Goal: Task Accomplishment & Management: Use online tool/utility

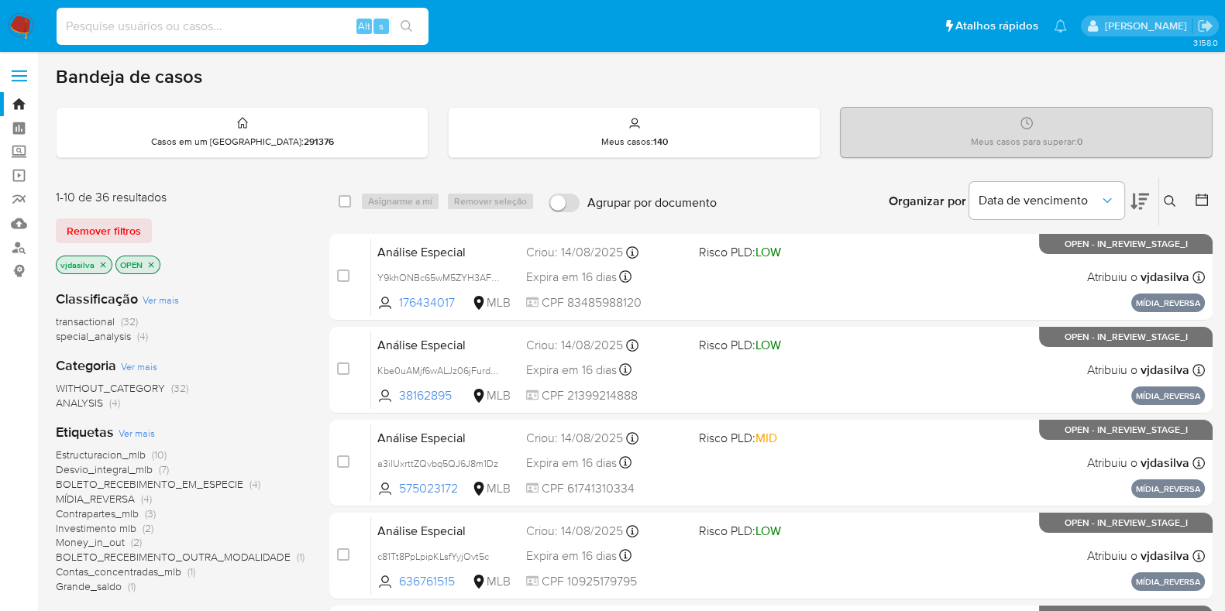
click at [262, 19] on input at bounding box center [243, 26] width 372 height 20
paste input "l4Cd0ee7wwpz5OdvCICVRcVT"
type input "l4Cd0ee7wwpz5OdvCICVRcVT"
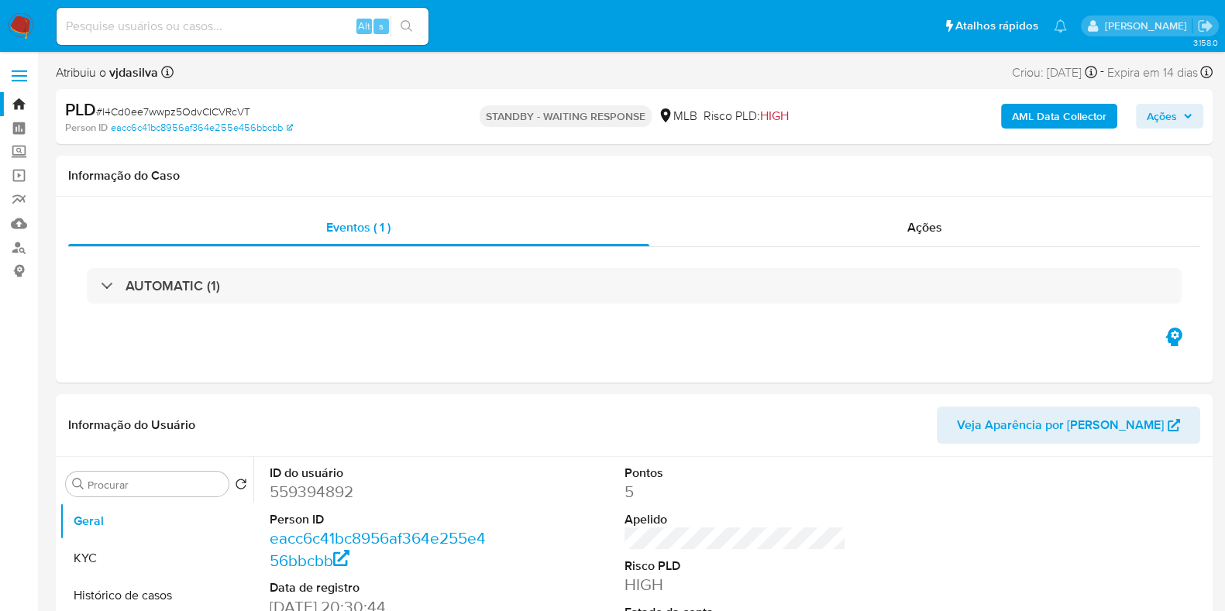
select select "10"
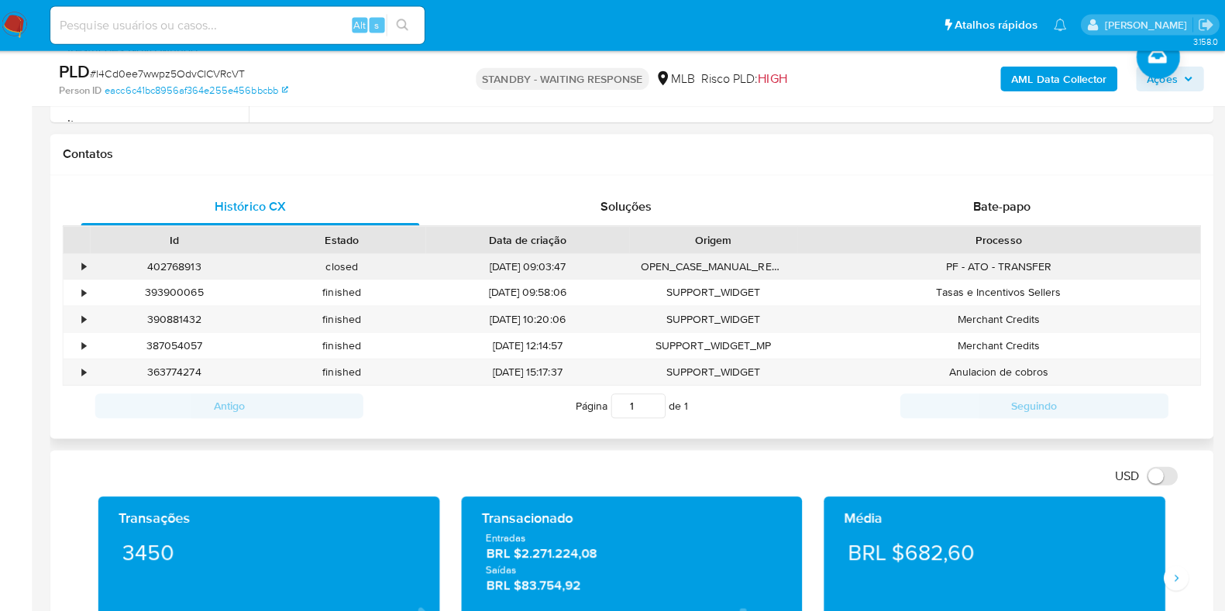
scroll to position [676, 0]
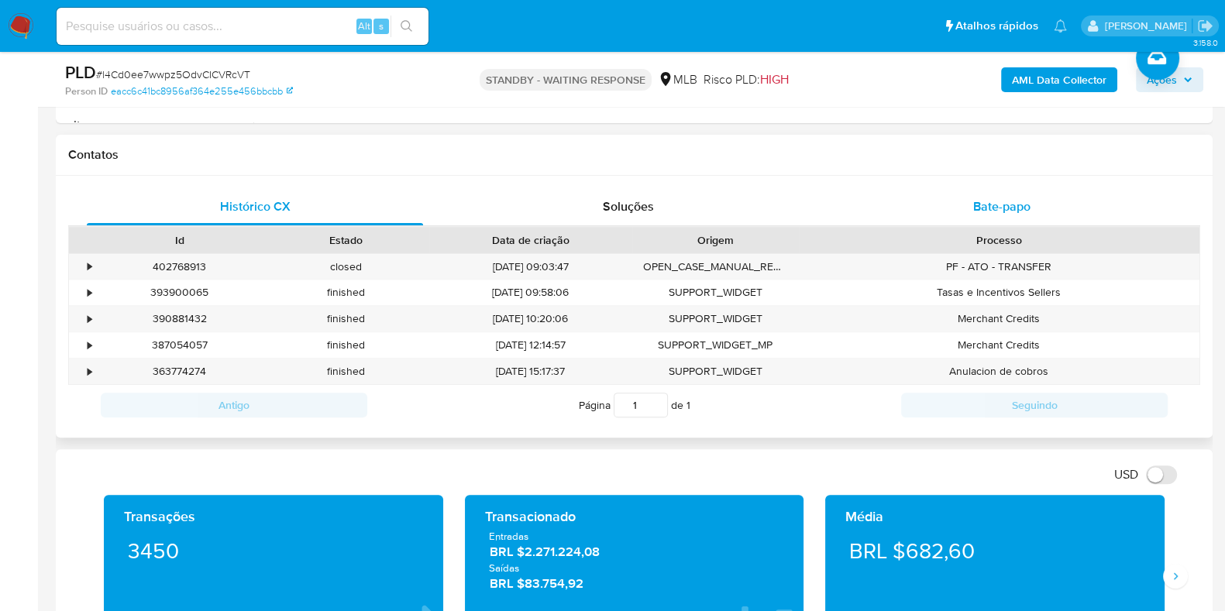
click at [1025, 208] on span "Bate-papo" at bounding box center [1001, 207] width 57 height 18
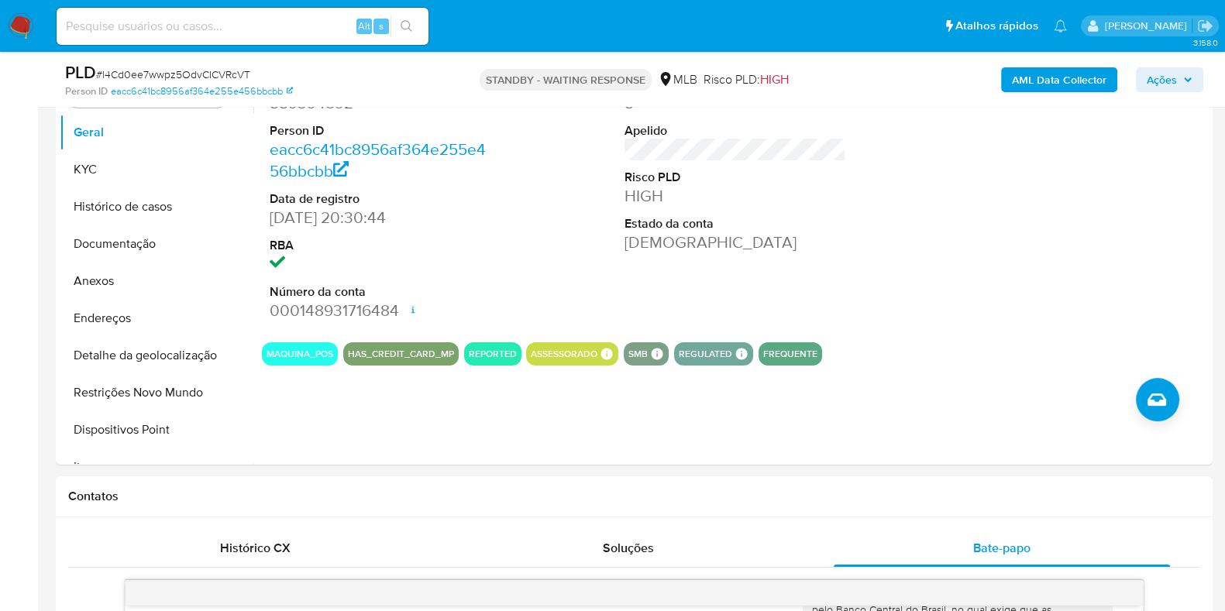
scroll to position [253, 0]
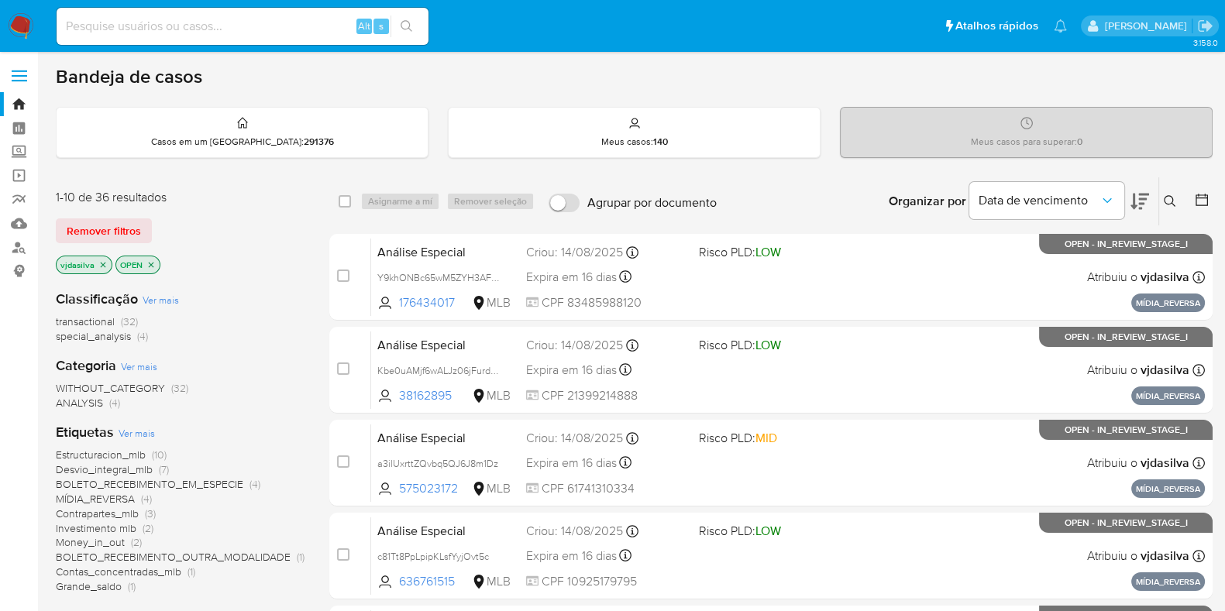
click at [135, 428] on span "Ver mais" at bounding box center [137, 433] width 36 height 14
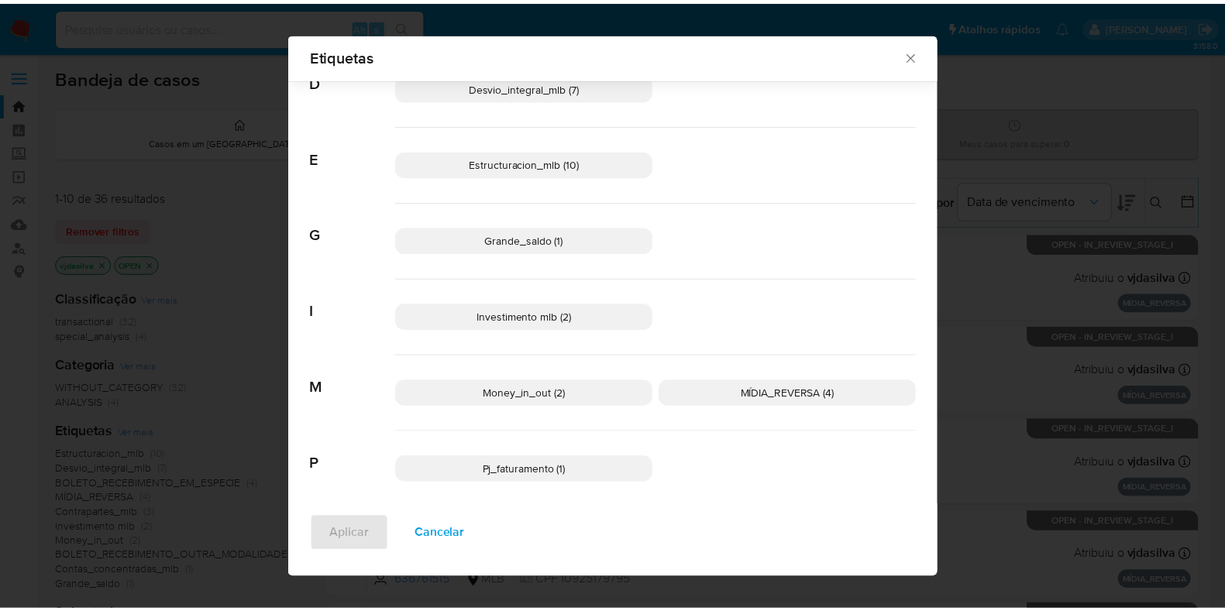
scroll to position [221, 0]
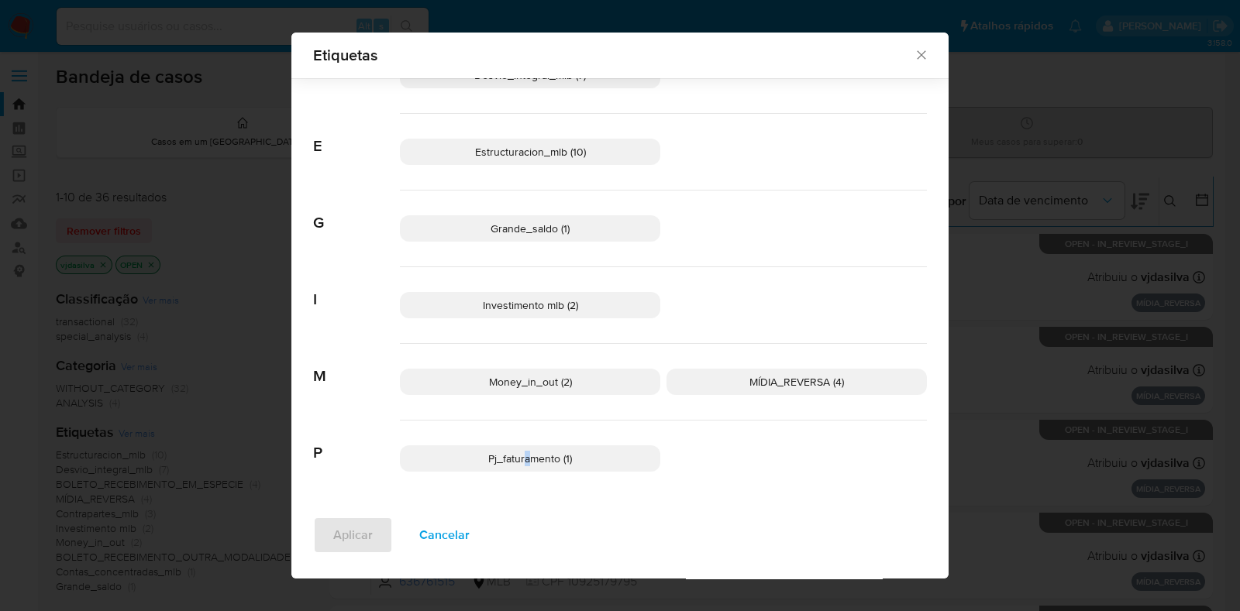
click at [520, 465] on p "Pj_faturamento (1)" at bounding box center [530, 459] width 260 height 26
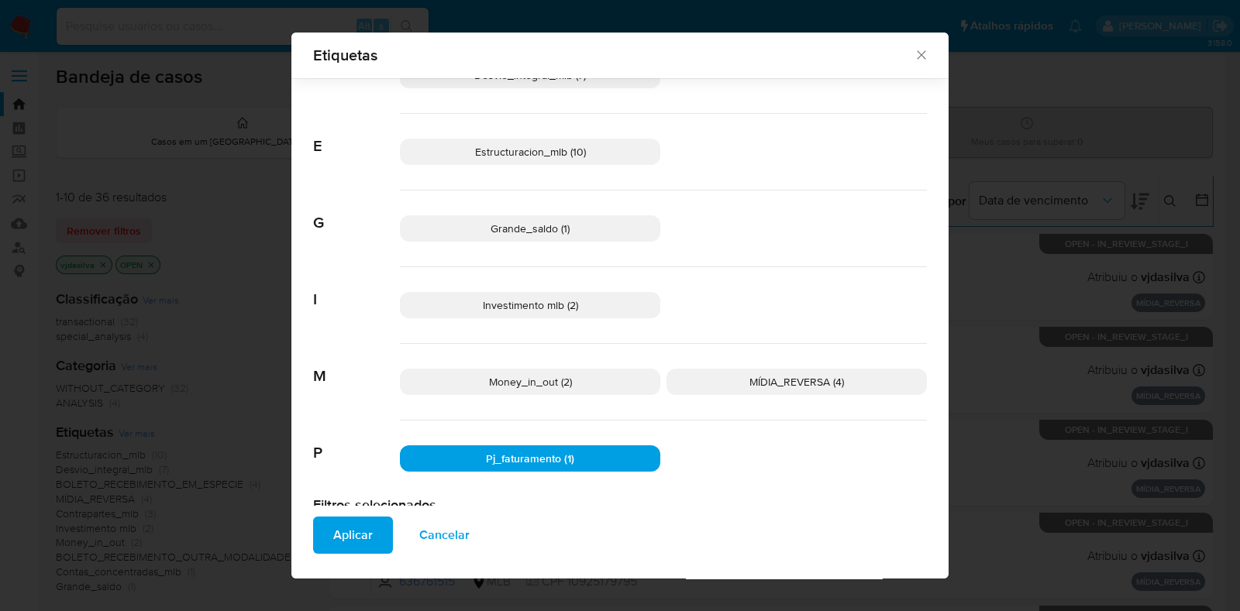
click at [576, 229] on p "Grande_saldo (1)" at bounding box center [530, 228] width 260 height 26
click at [566, 293] on p "Investimento mlb (2)" at bounding box center [530, 305] width 260 height 26
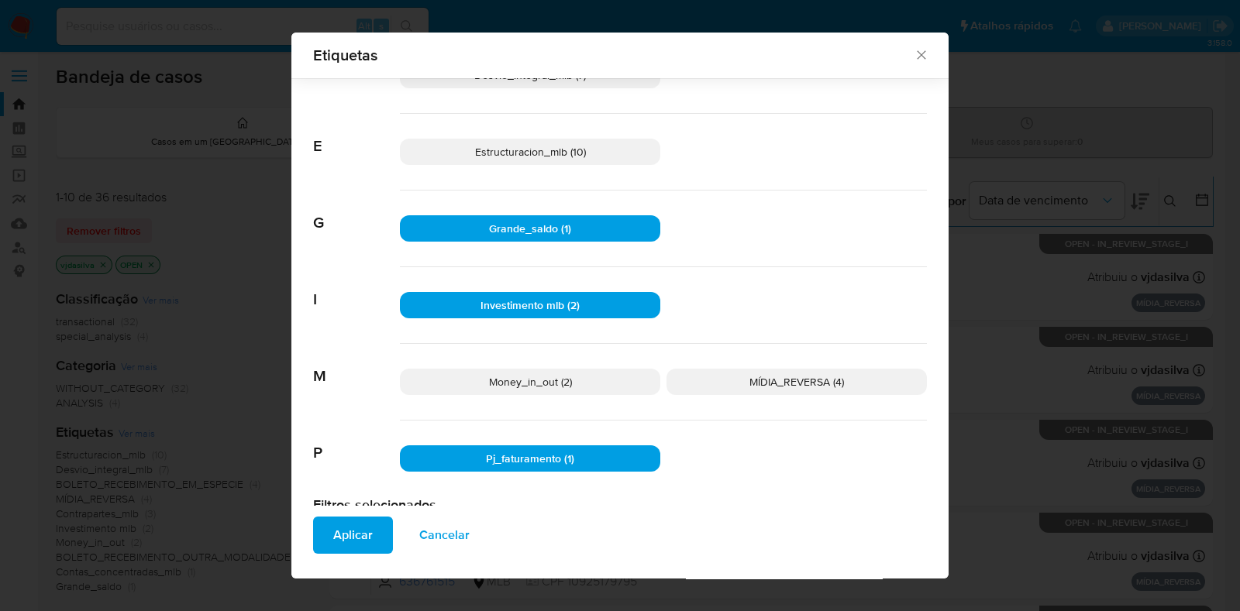
click at [339, 537] on span "Aplicar" at bounding box center [353, 535] width 40 height 34
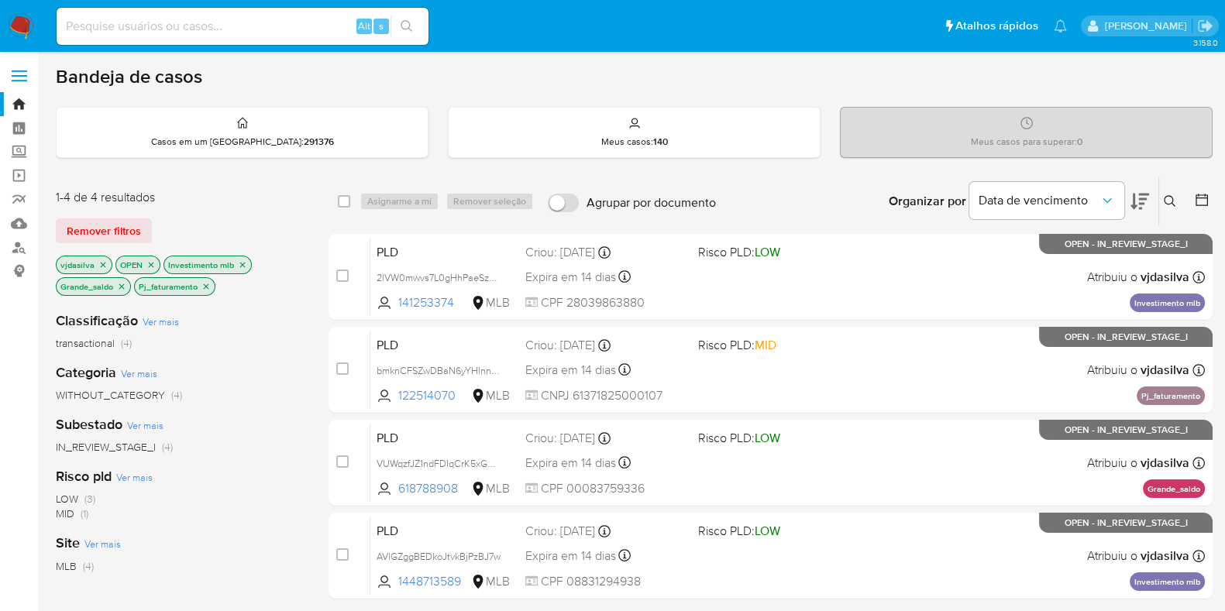
click at [1143, 198] on icon at bounding box center [1140, 202] width 19 height 16
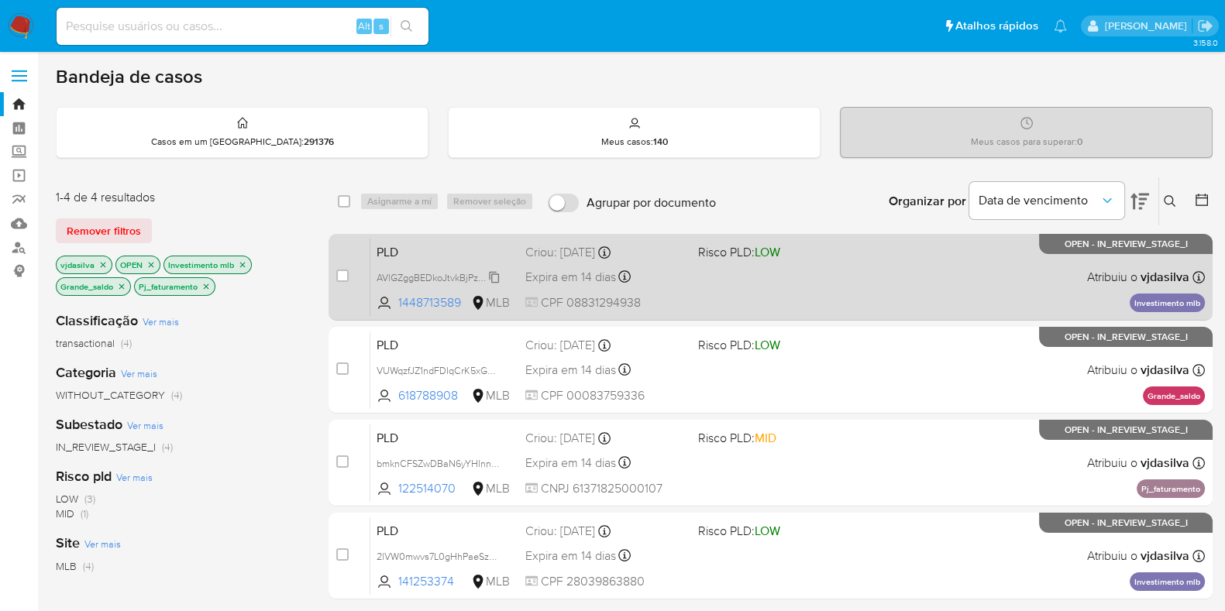
click at [492, 277] on span "AVlGZggBEDkoJtvkBjPzBJ7w" at bounding box center [439, 276] width 124 height 17
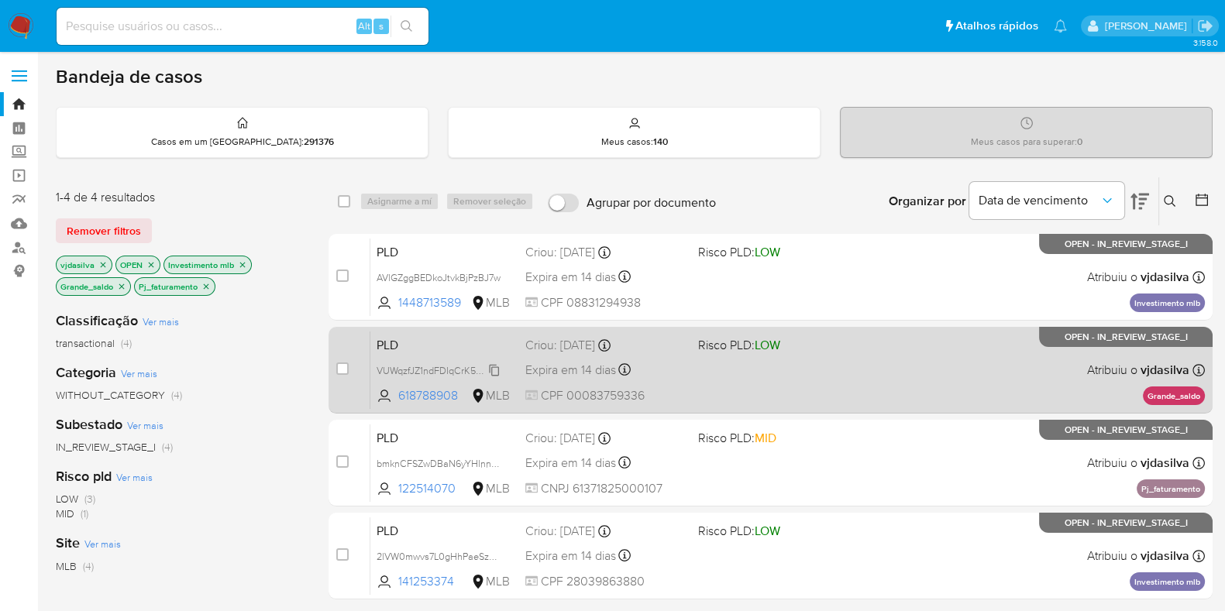
click at [497, 370] on span "VUWqzfJZ1ndFDIqCrK5xG5bC" at bounding box center [441, 369] width 129 height 17
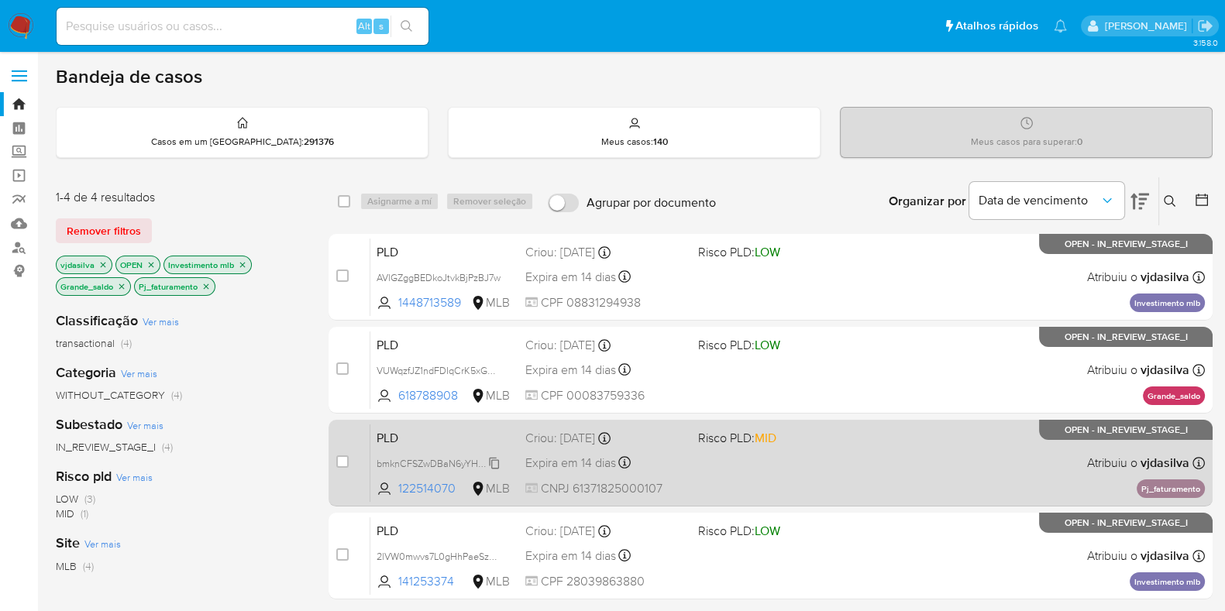
click at [500, 464] on span "bmknCFSZwDBaN6yYHlnnkSKJ" at bounding box center [445, 462] width 136 height 17
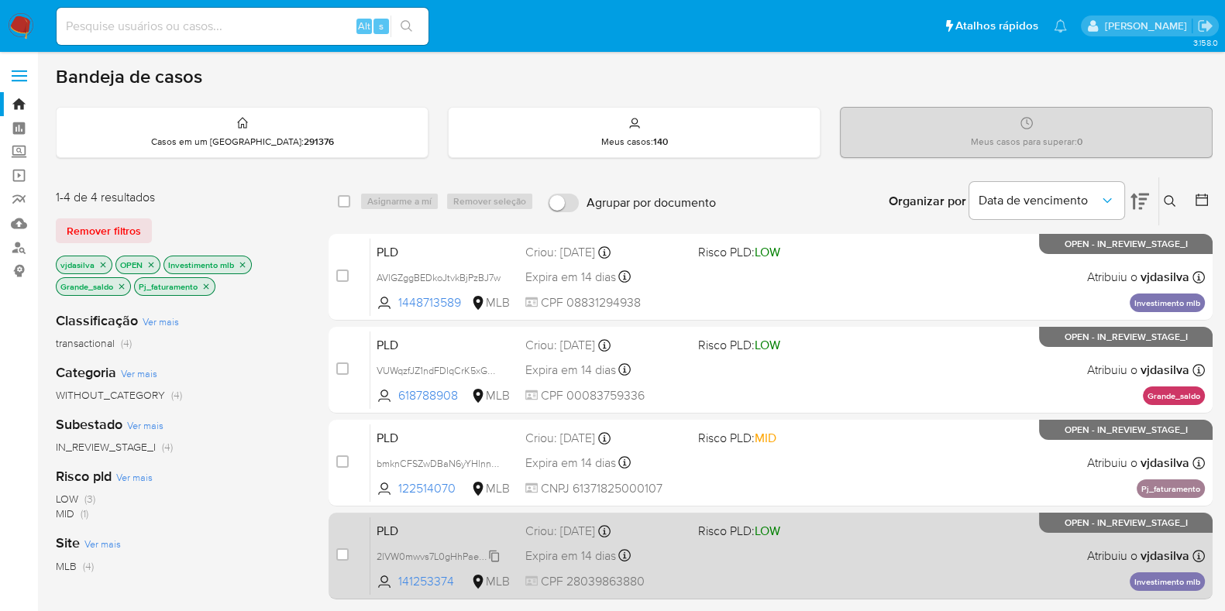
click at [493, 556] on span "2lVW0mwvs7L0gHhPaeSzpyZ9" at bounding box center [443, 555] width 133 height 17
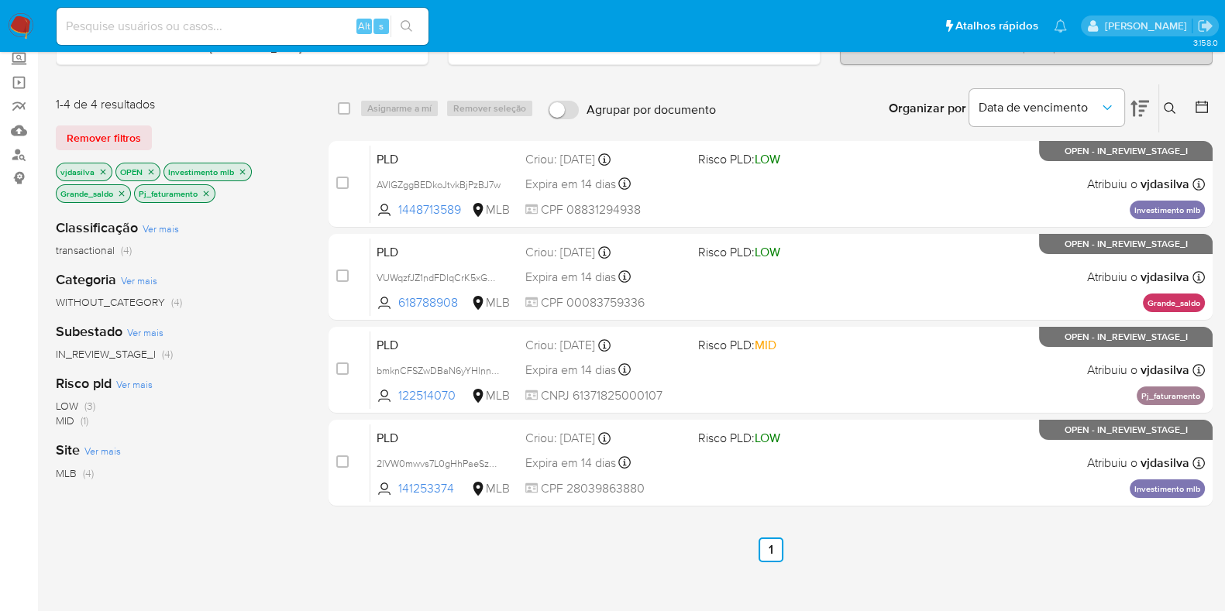
scroll to position [92, 0]
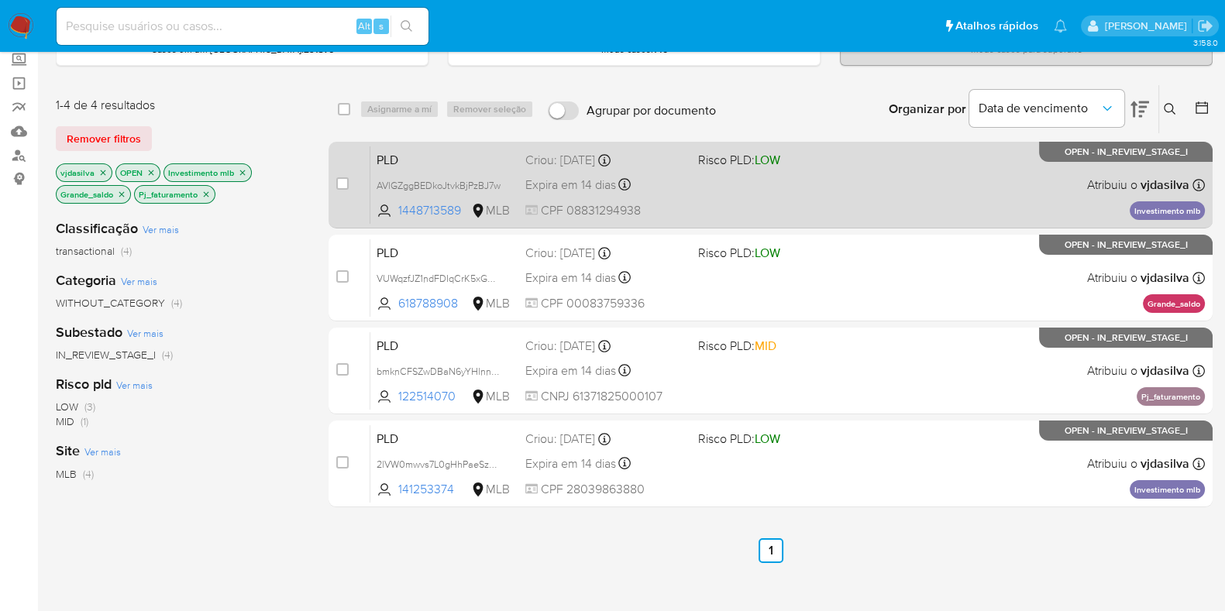
click at [831, 198] on div "PLD AVlGZggBEDkoJtvkBjPzBJ7w 1448713589 MLB Risco PLD: LOW Criou: 12/08/2025 Cr…" at bounding box center [787, 185] width 835 height 78
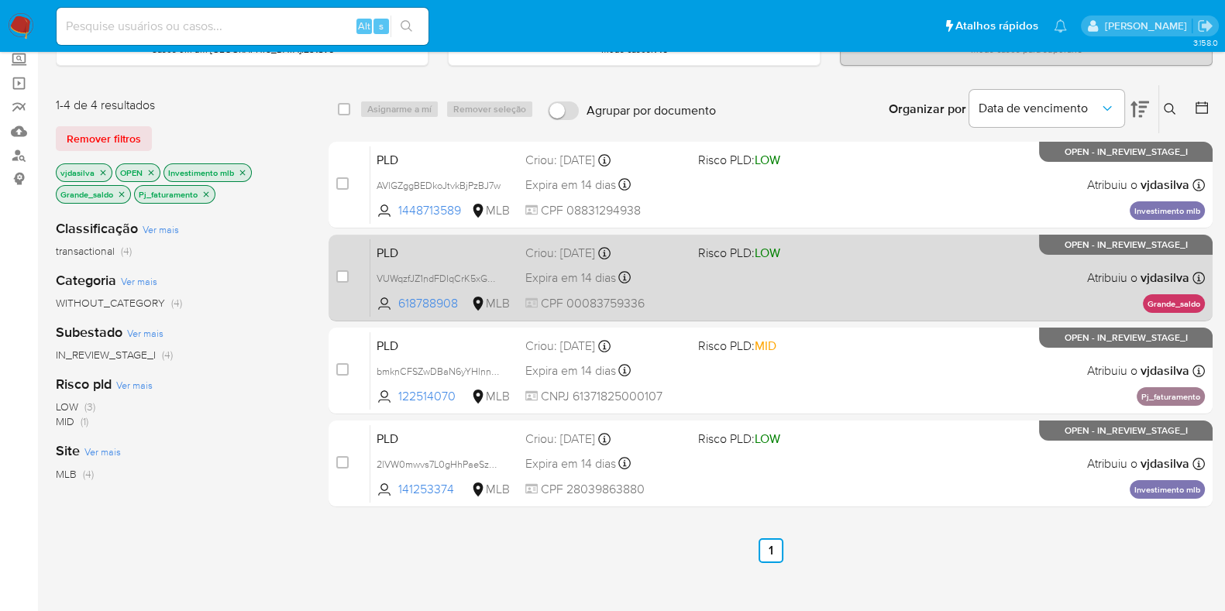
click at [876, 275] on div "PLD VUWqzfJZ1ndFDIqCrK5xG5bC 618788908 MLB Risco PLD: LOW Criou: 12/08/2025 Cri…" at bounding box center [787, 278] width 835 height 78
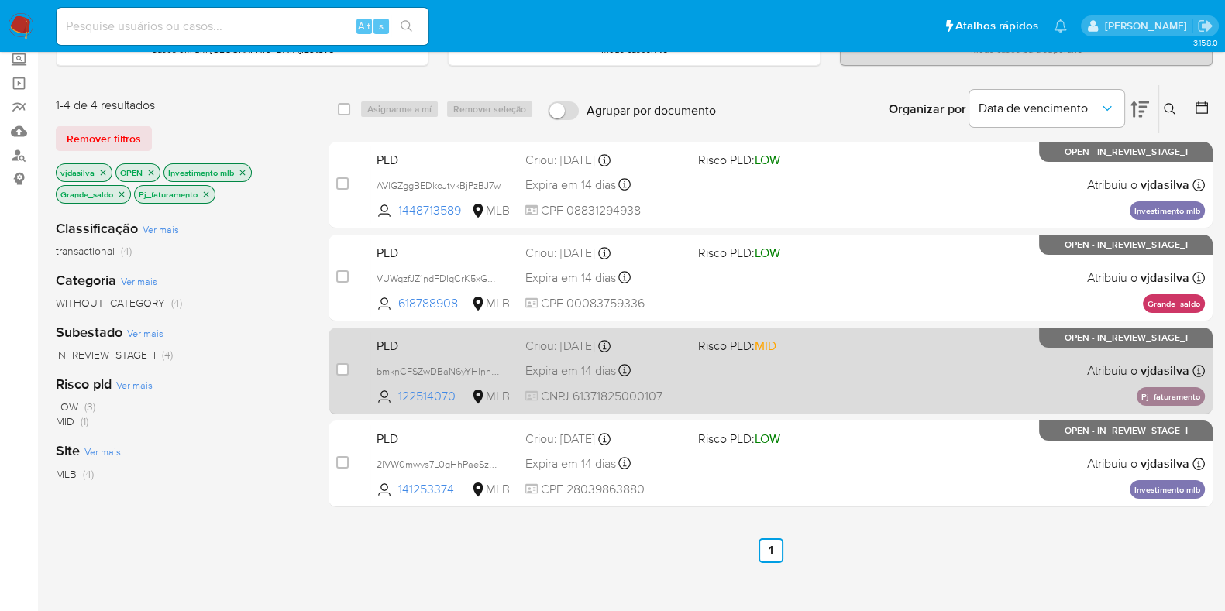
click at [862, 356] on div "PLD bmknCFSZwDBaN6yYHlnnkSKJ 122514070 MLB Risco PLD: MID Criou: 12/08/2025 Cri…" at bounding box center [787, 371] width 835 height 78
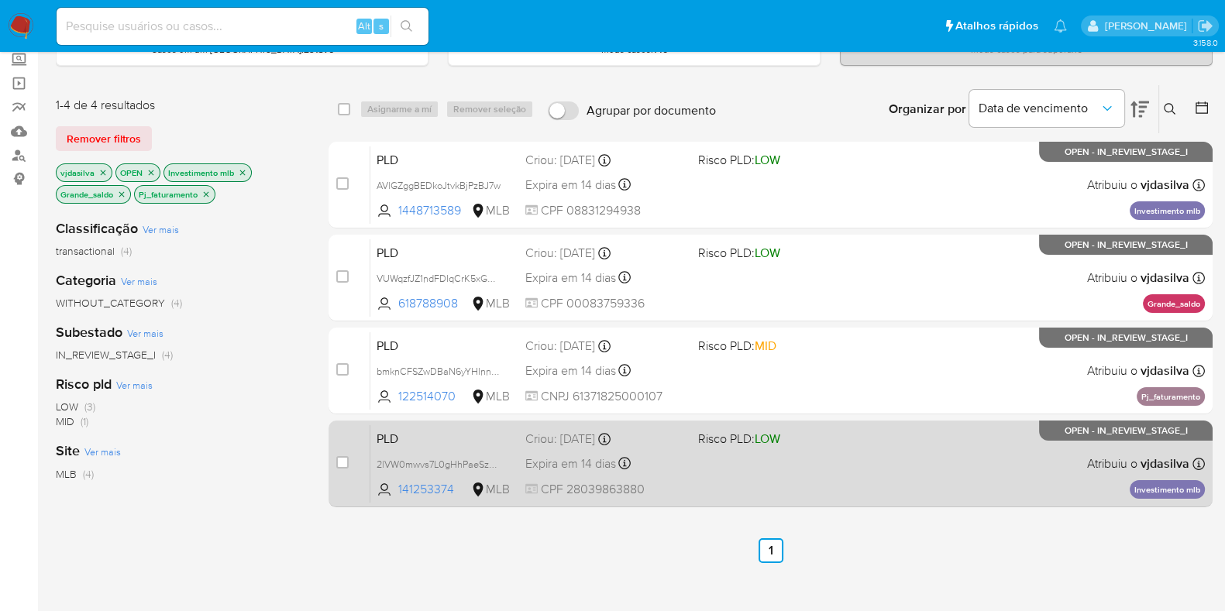
click at [860, 454] on div "PLD 2lVW0mwvs7L0gHhPaeSzpyZ9 141253374 MLB Risco PLD: LOW Criou: 12/08/2025 Cri…" at bounding box center [787, 464] width 835 height 78
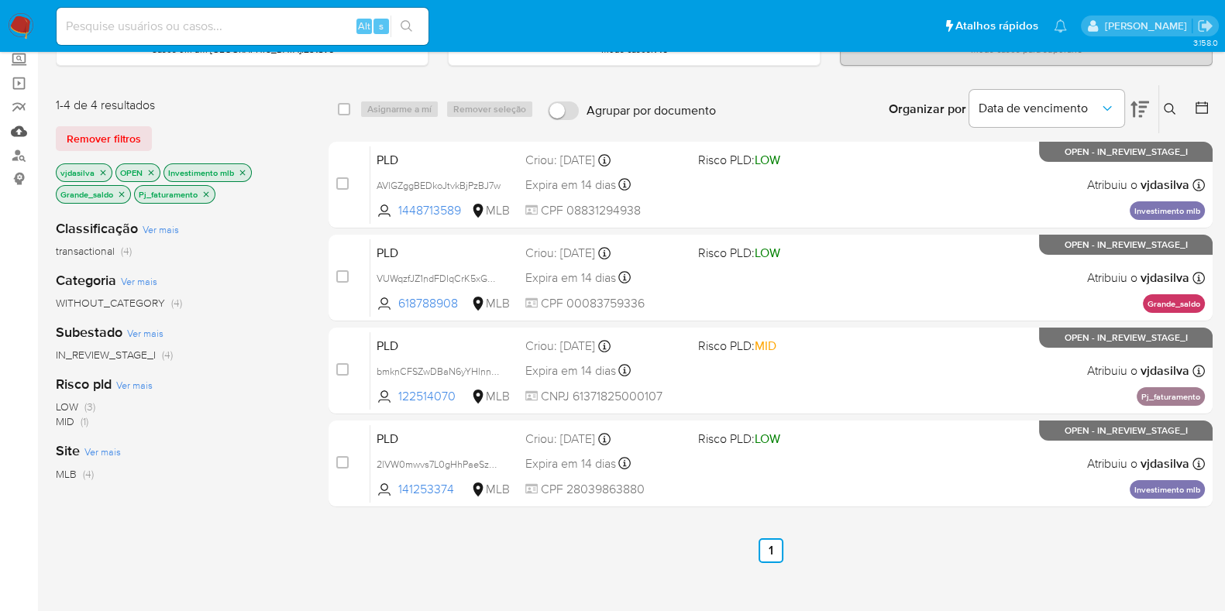
click at [19, 137] on link "Mulan" at bounding box center [92, 131] width 184 height 24
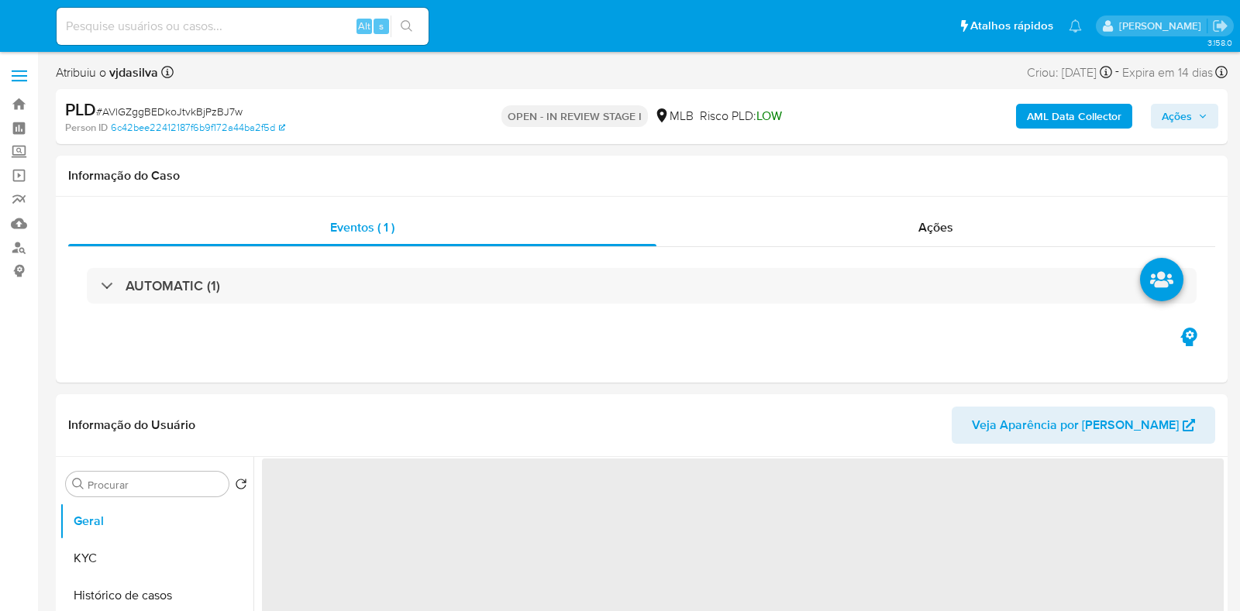
select select "10"
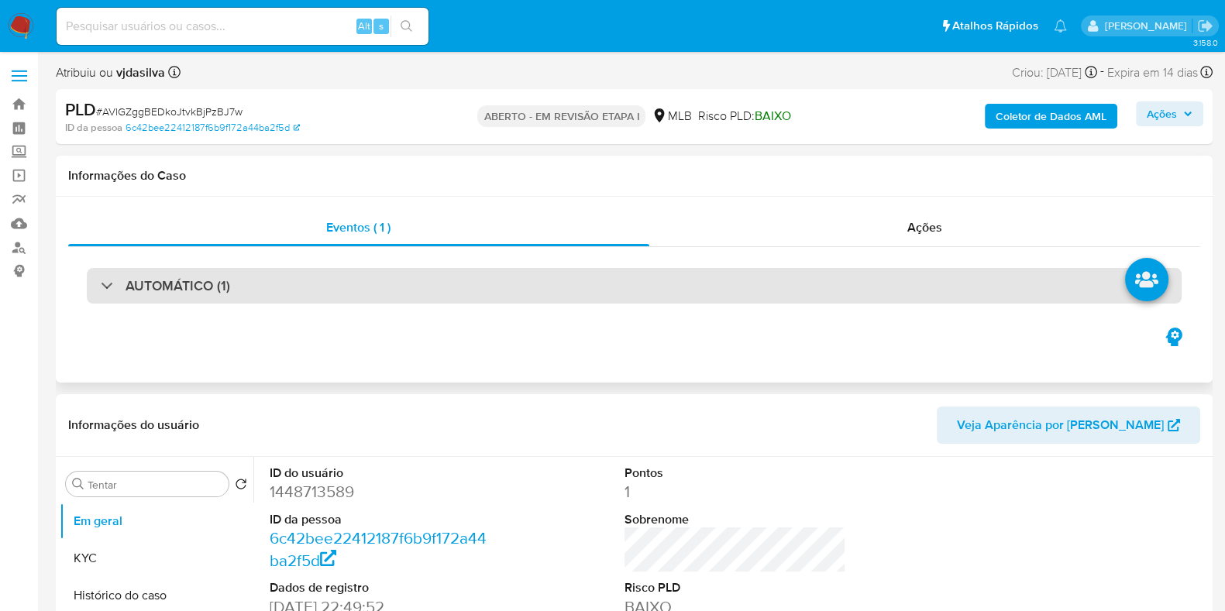
click at [893, 277] on div "AUTOMÁTICO (1)" at bounding box center [634, 286] width 1095 height 36
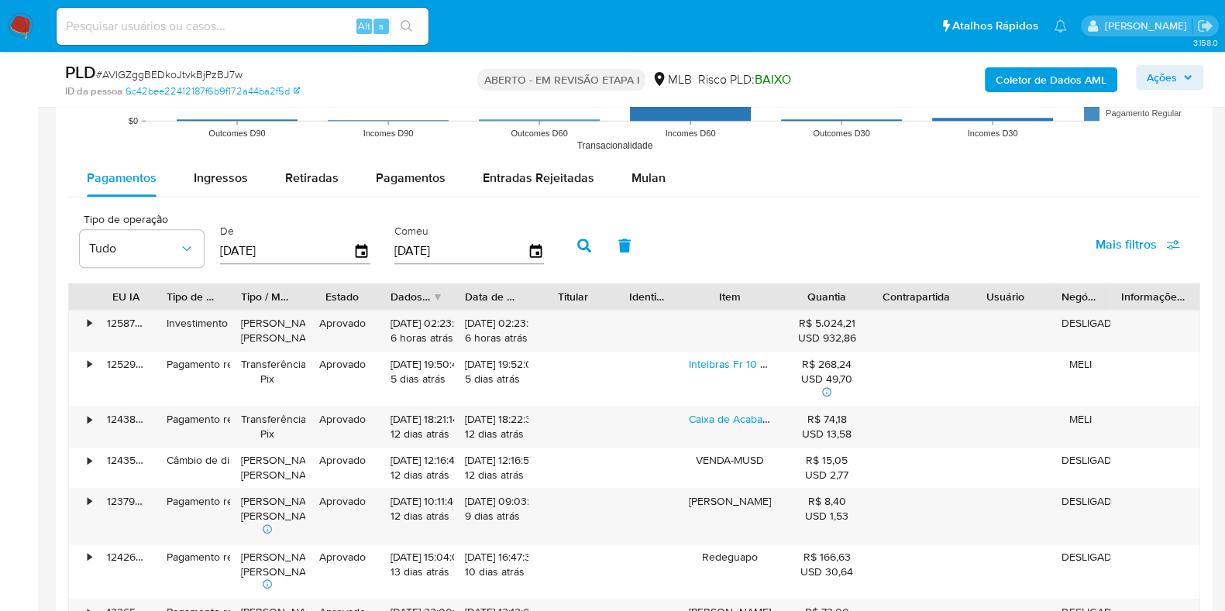
scroll to position [2026, 0]
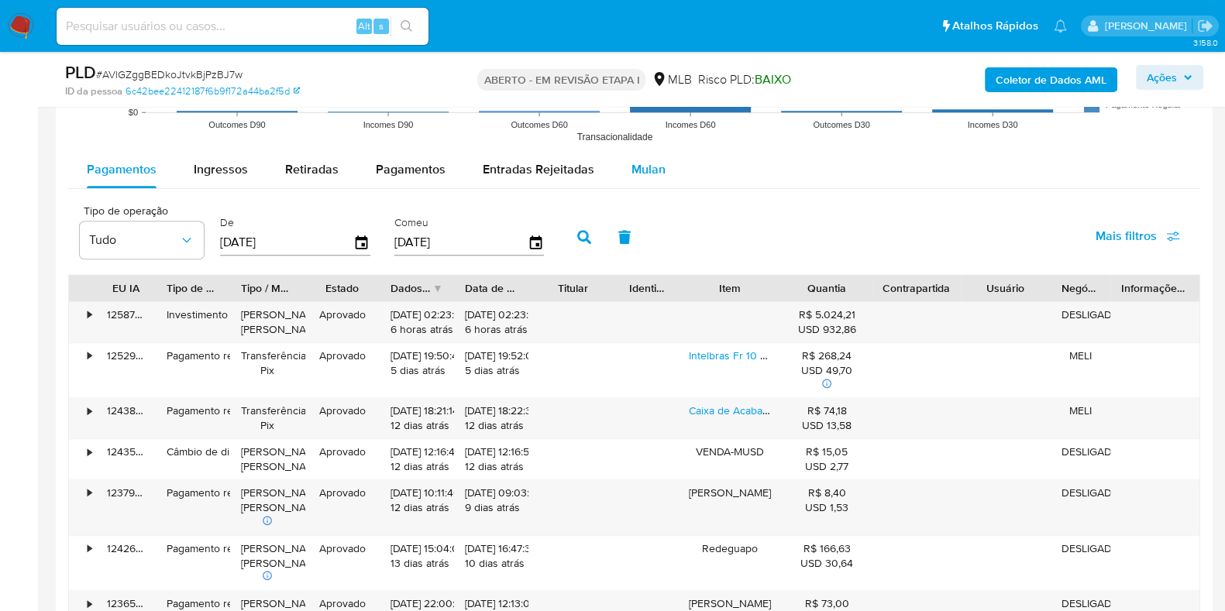
click at [632, 171] on font "Mulan" at bounding box center [649, 169] width 34 height 18
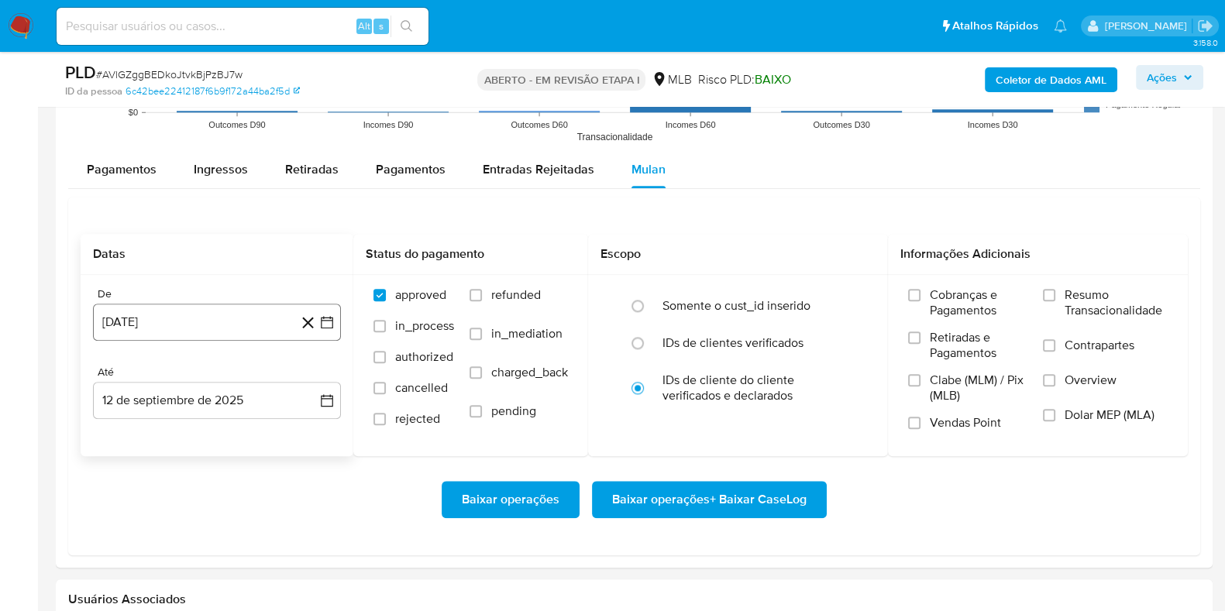
click at [184, 318] on button "12 de agosto de 2024" at bounding box center [217, 322] width 248 height 37
click at [237, 379] on span "agosto 2024" at bounding box center [209, 377] width 71 height 15
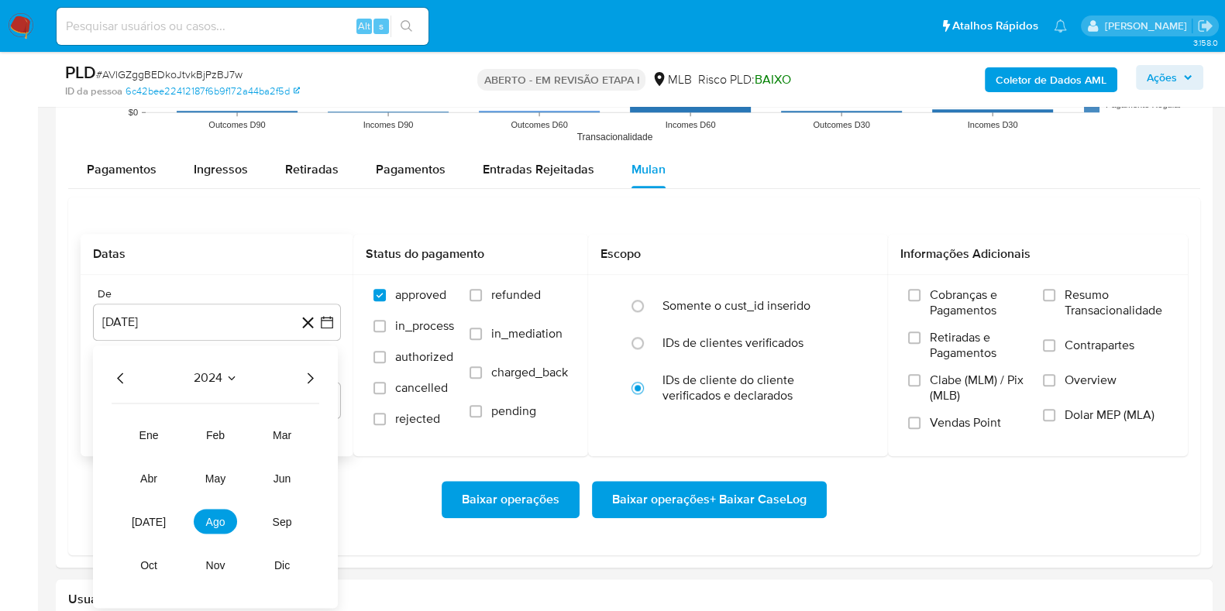
click at [308, 373] on icon "Año siguiente" at bounding box center [311, 378] width 6 height 11
click at [150, 520] on span "jul" at bounding box center [149, 521] width 34 height 12
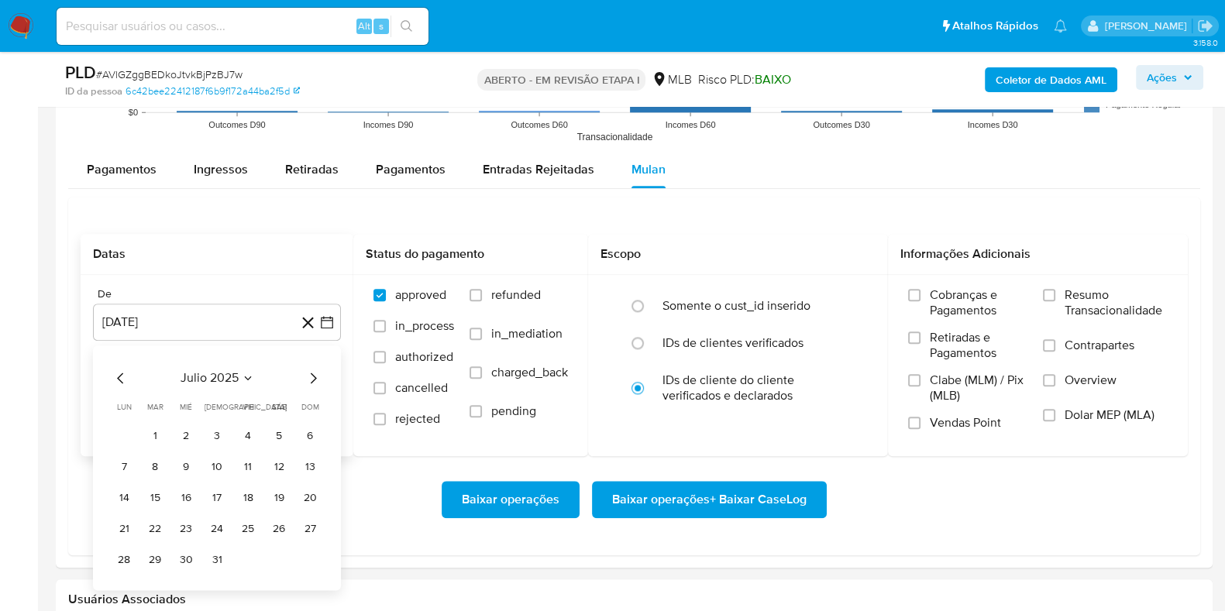
click at [159, 426] on button "1" at bounding box center [155, 435] width 25 height 25
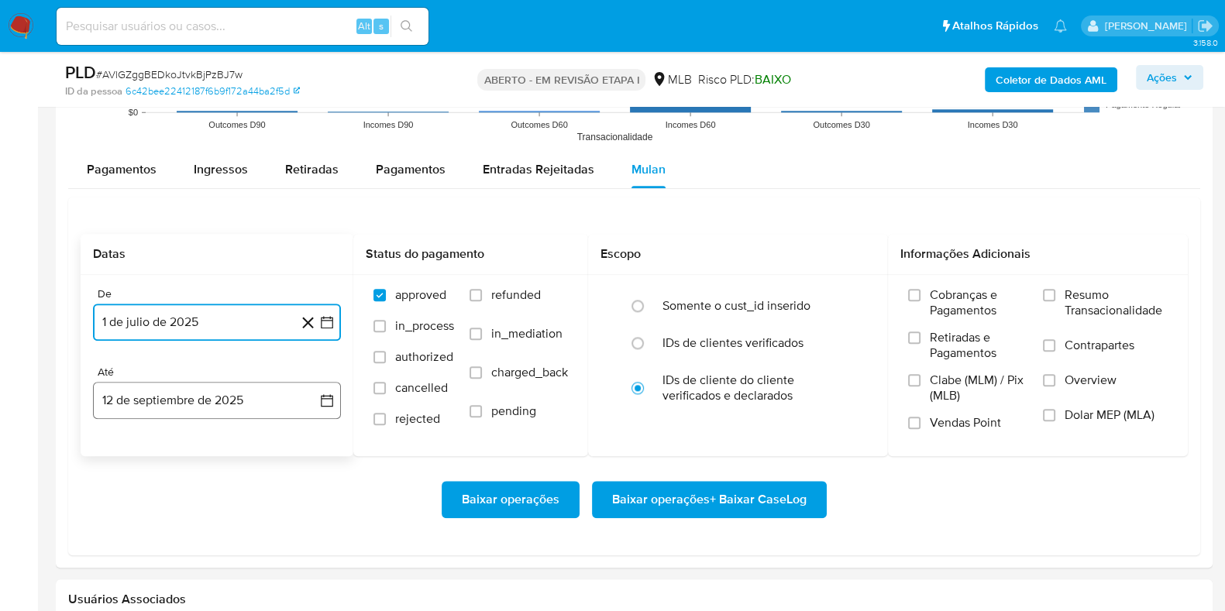
click at [205, 393] on button "12 de septiembre de 2025" at bounding box center [217, 400] width 248 height 37
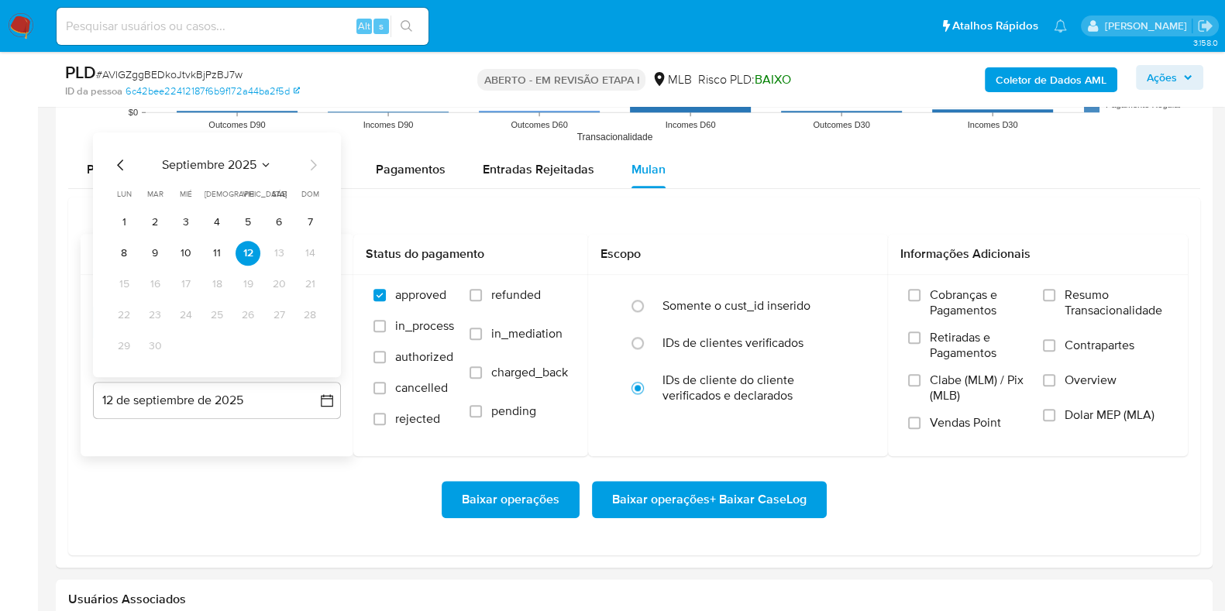
click at [250, 160] on span "septiembre 2025" at bounding box center [209, 164] width 95 height 15
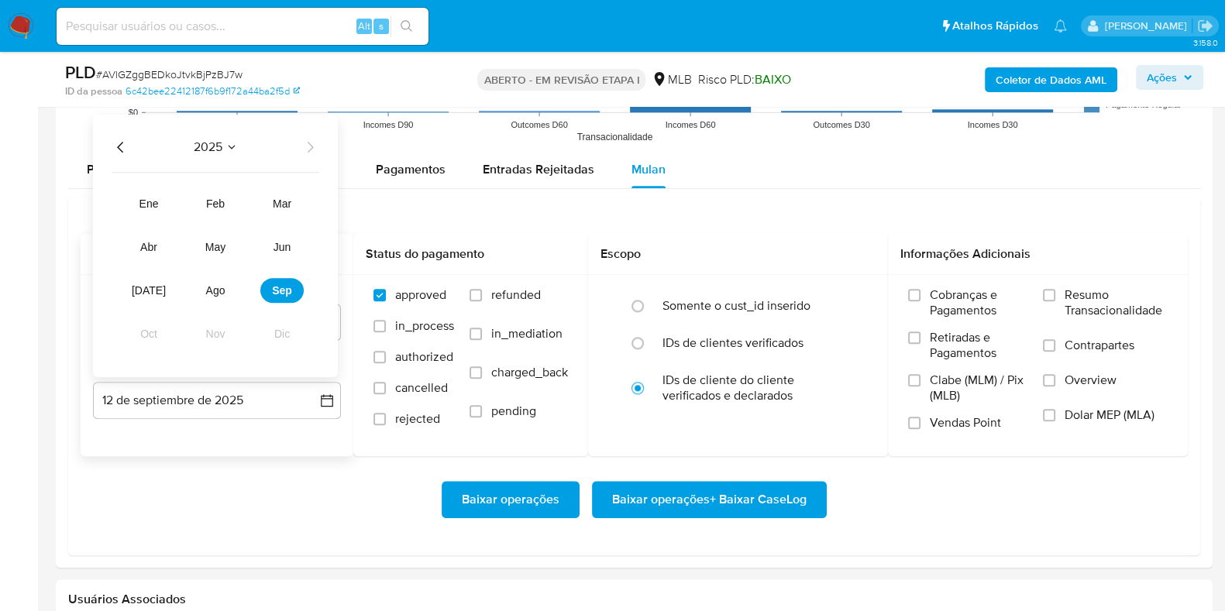
click at [306, 153] on div "2025 2025 ene feb mar abr may jun jul ago sep oct nov dic" at bounding box center [215, 246] width 245 height 263
click at [283, 294] on button "sep" at bounding box center [281, 290] width 43 height 25
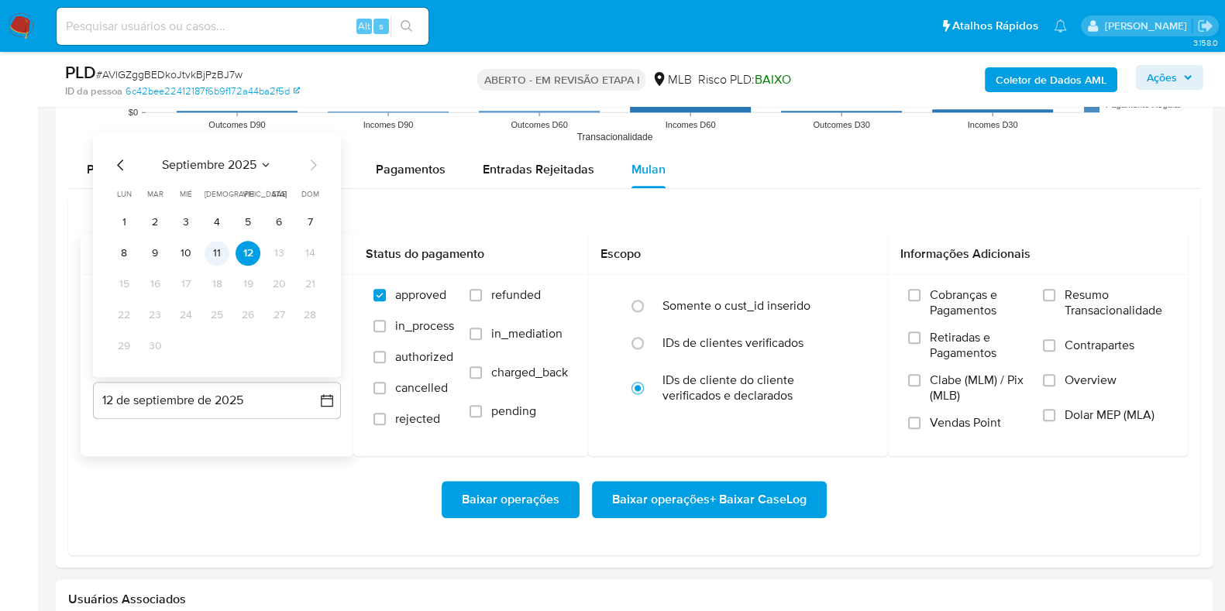
click at [222, 247] on button "11" at bounding box center [217, 253] width 25 height 25
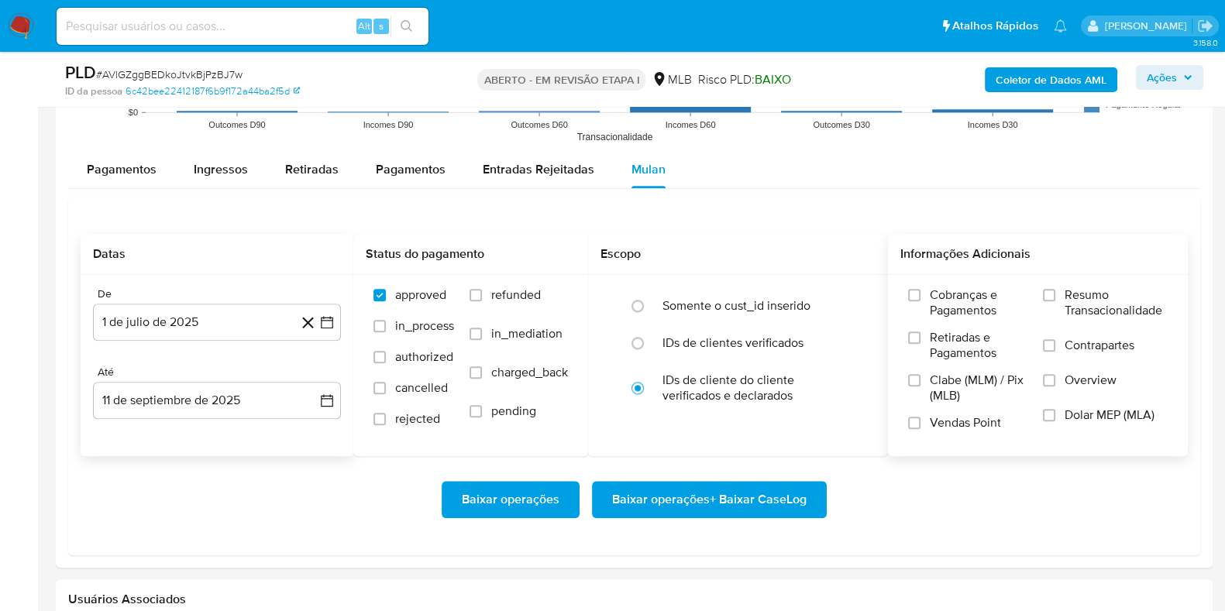
click at [1059, 284] on div "Cobranças e Pagamentos Retiradas e Pagamentos Clabe (MLM) / Pix (MLB) Vendas Po…" at bounding box center [1038, 365] width 300 height 180
click at [1065, 301] on span "Resumo Transacionalidade" at bounding box center [1116, 302] width 103 height 31
click at [1055, 301] on input "Resumo Transacionalidade" at bounding box center [1049, 295] width 12 height 12
click at [1065, 345] on span "Contrapartes" at bounding box center [1100, 345] width 70 height 15
click at [1055, 345] on input "Contrapartes" at bounding box center [1049, 345] width 12 height 12
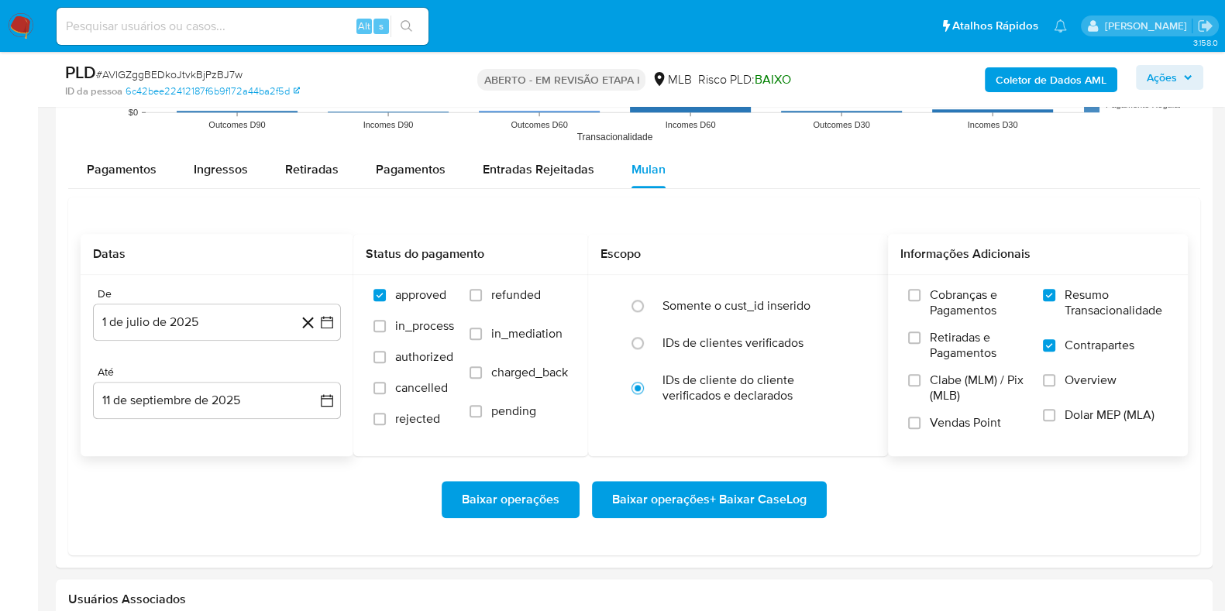
click at [759, 497] on span "Baixar operações + Baixar CaseLog" at bounding box center [709, 500] width 195 height 34
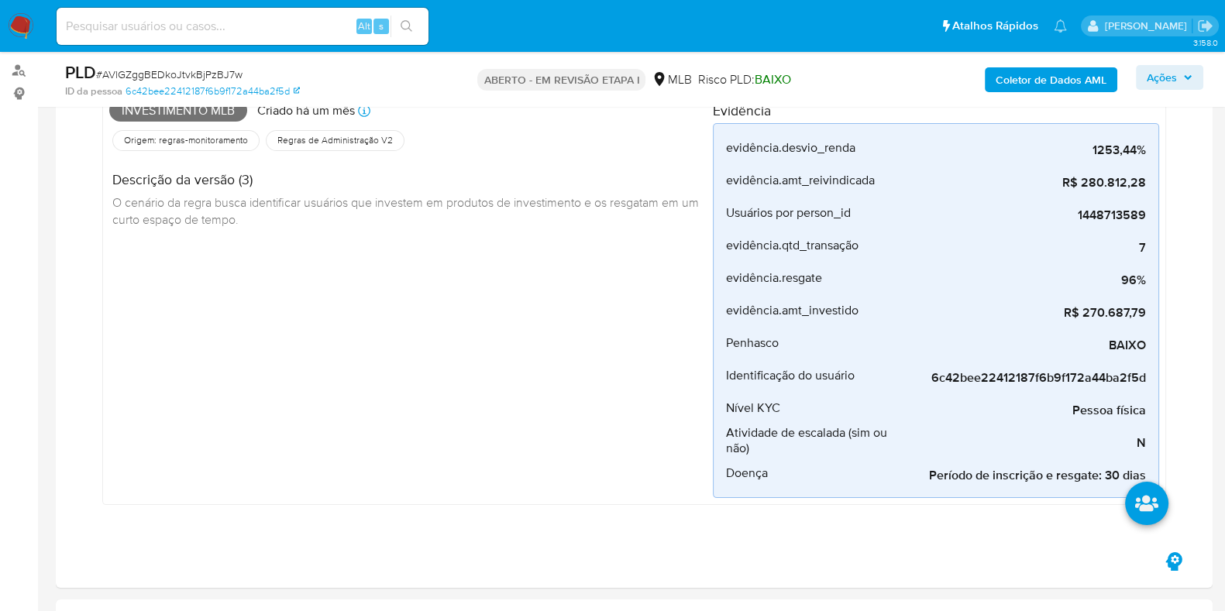
scroll to position [0, 0]
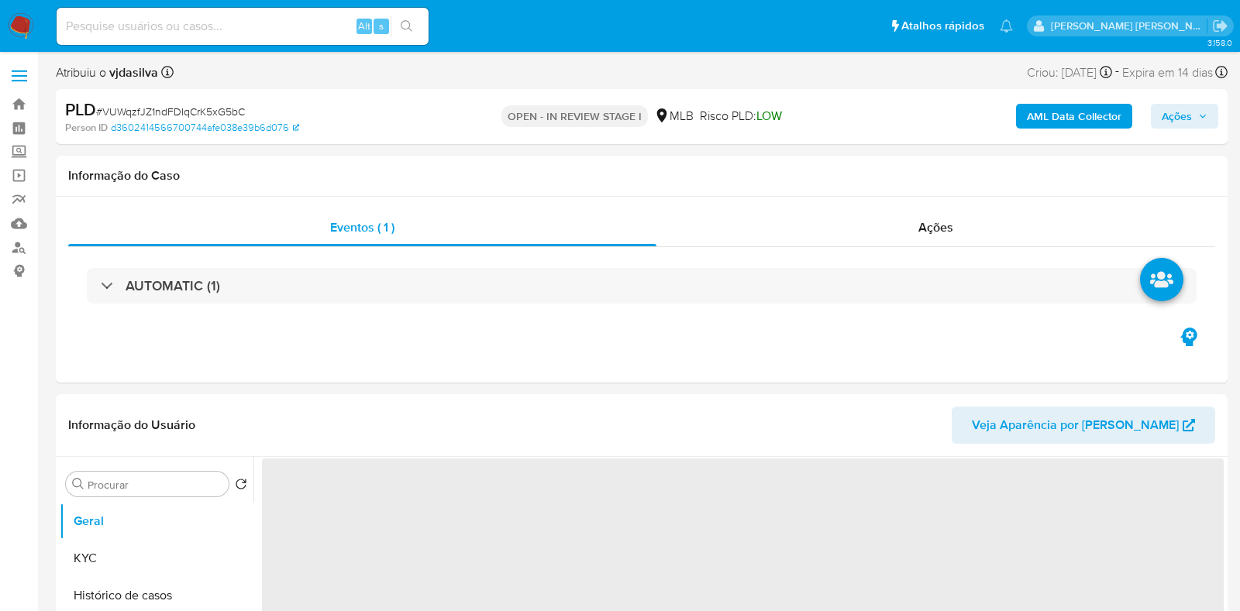
select select "10"
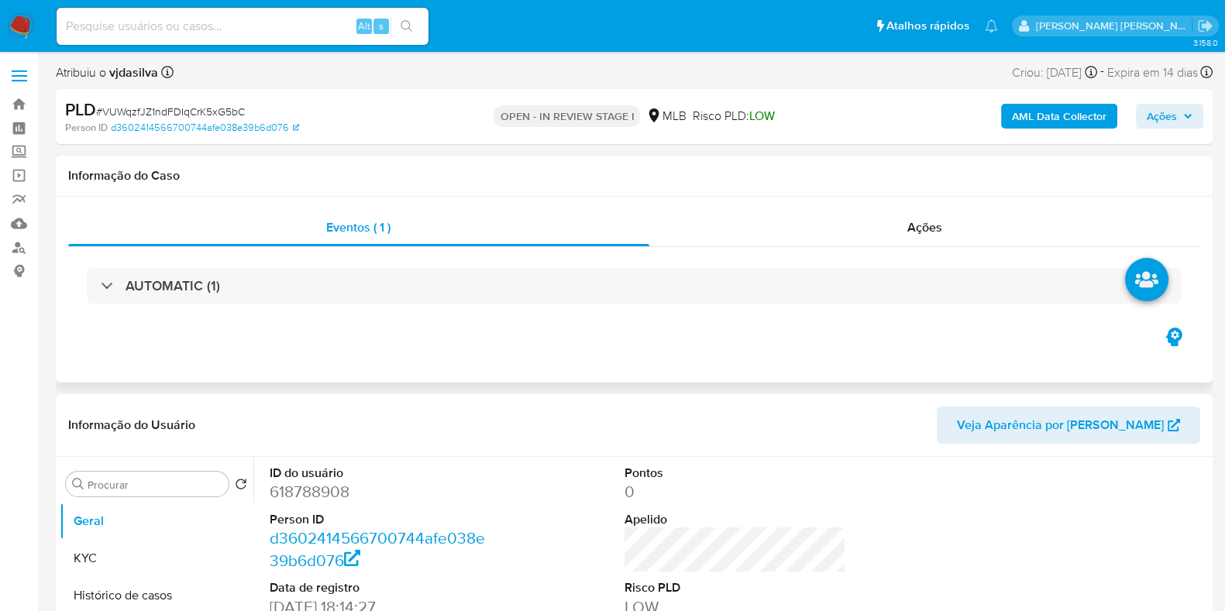
click at [1007, 305] on div "AUTOMATIC (1)" at bounding box center [634, 285] width 1132 height 77
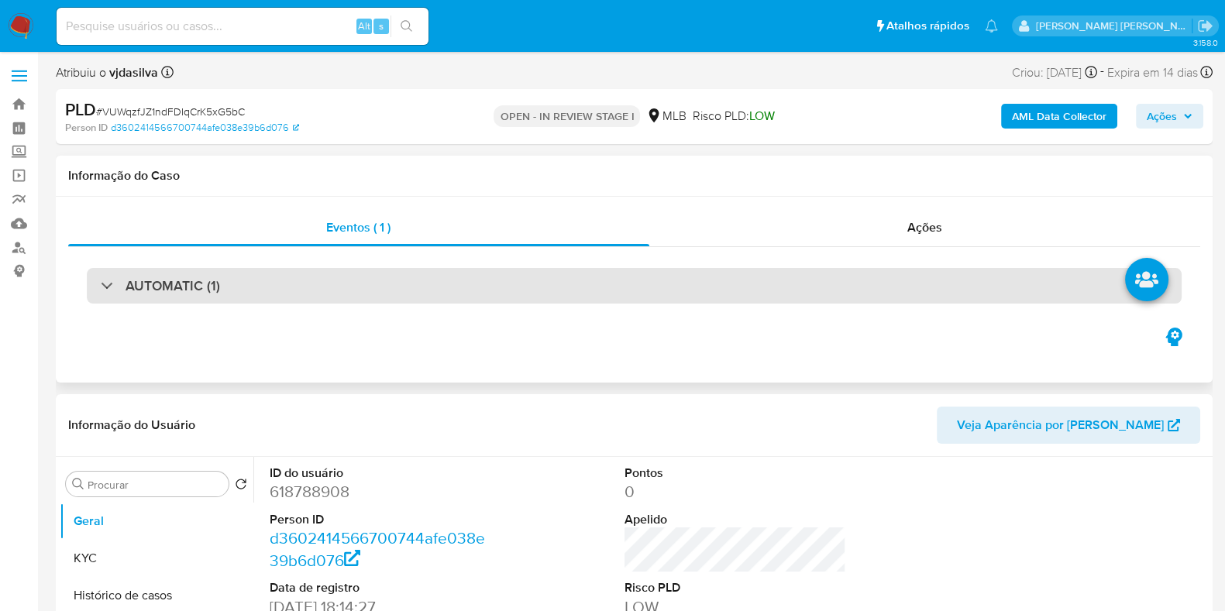
click at [984, 290] on div "AUTOMATIC (1)" at bounding box center [634, 286] width 1095 height 36
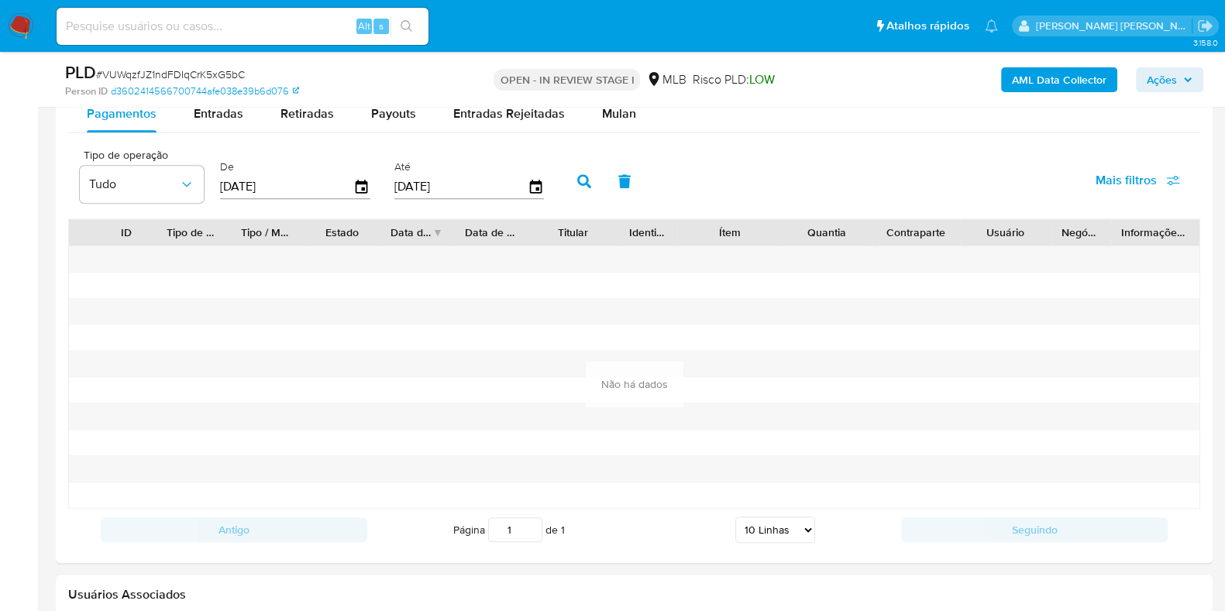
scroll to position [1975, 0]
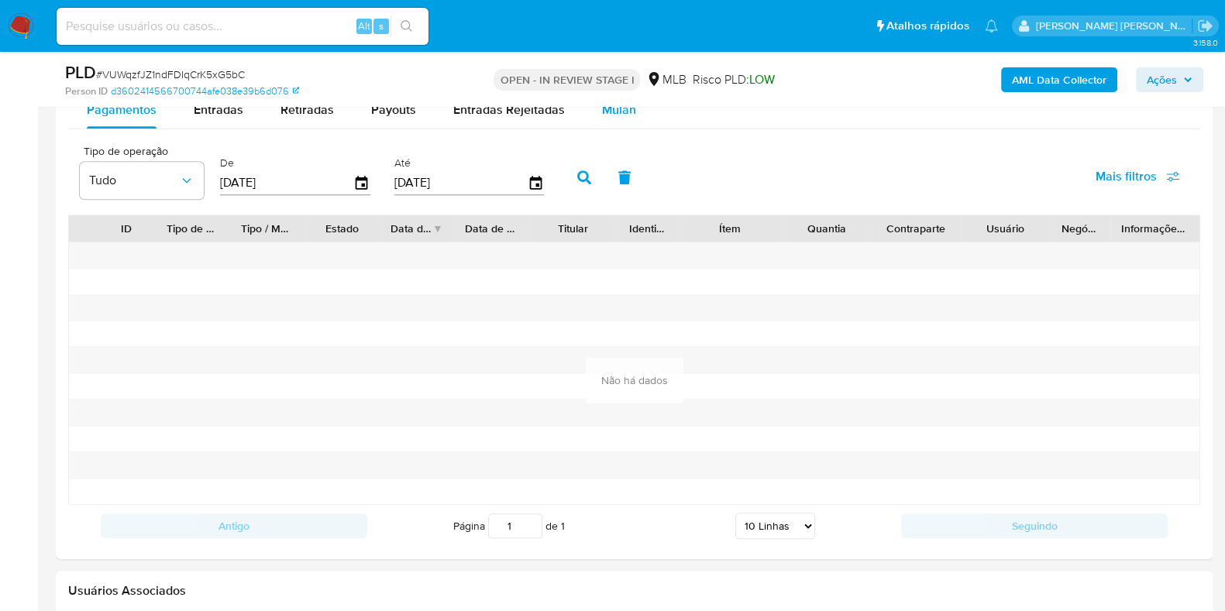
click at [621, 113] on span "Mulan" at bounding box center [619, 110] width 34 height 18
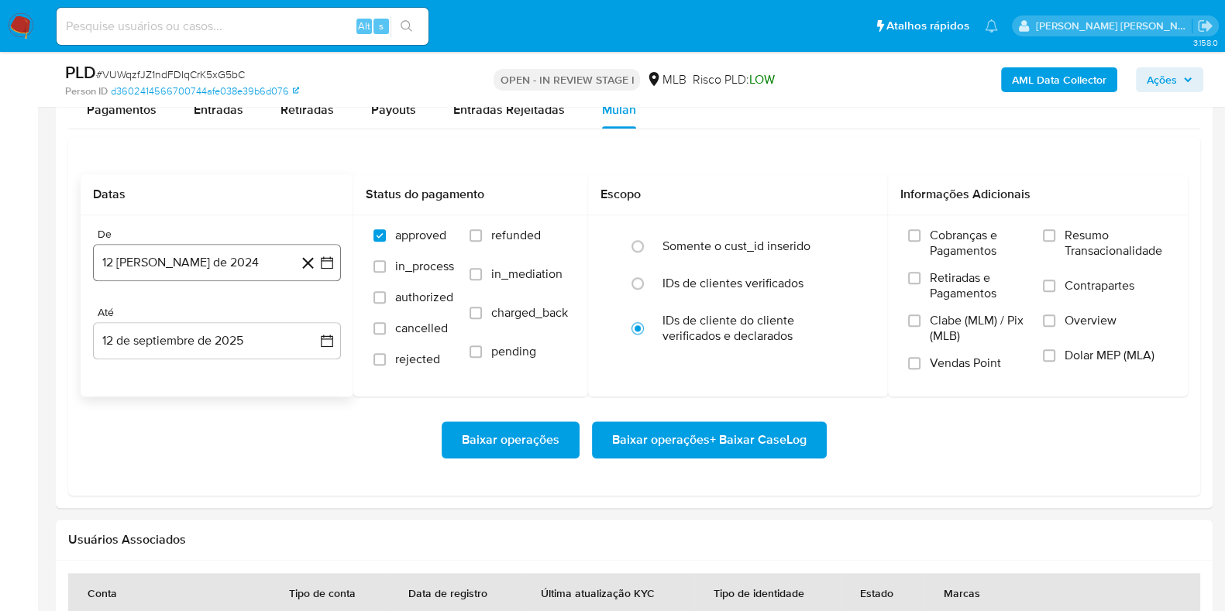
click at [262, 259] on button "12 de agosto de 2024" at bounding box center [217, 262] width 248 height 37
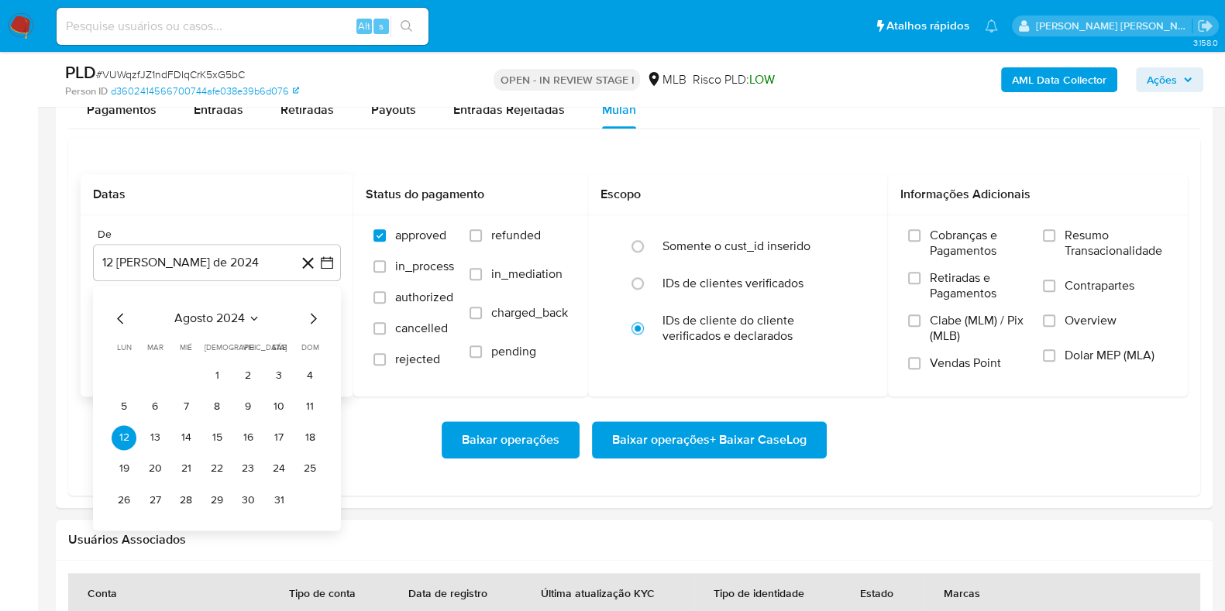
click at [230, 311] on span "agosto 2024" at bounding box center [209, 318] width 71 height 15
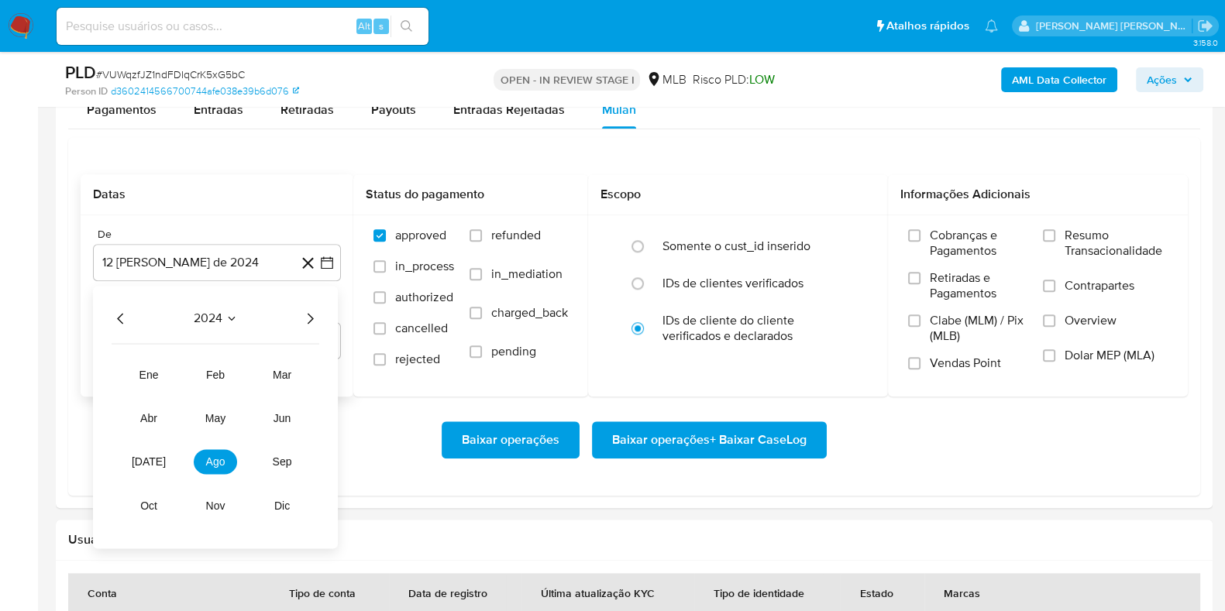
click at [313, 310] on icon "Año siguiente" at bounding box center [310, 318] width 19 height 19
click at [150, 466] on span "[DATE]" at bounding box center [149, 462] width 34 height 12
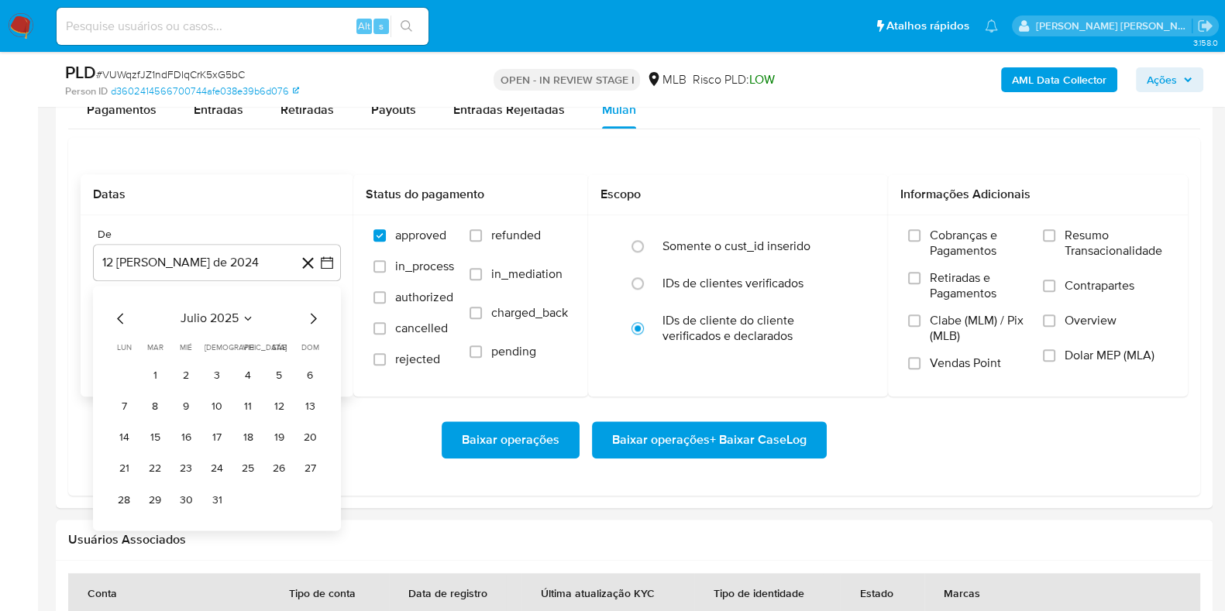
click at [157, 377] on button "1" at bounding box center [155, 375] width 25 height 25
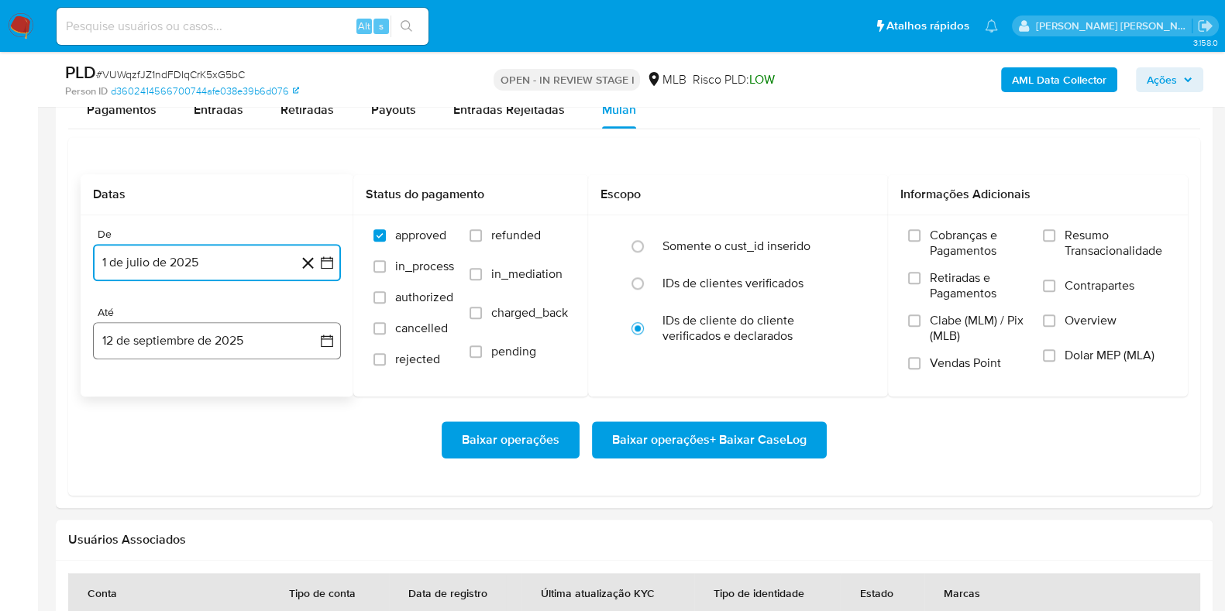
click at [198, 346] on button "12 de septiembre de 2025" at bounding box center [217, 340] width 248 height 37
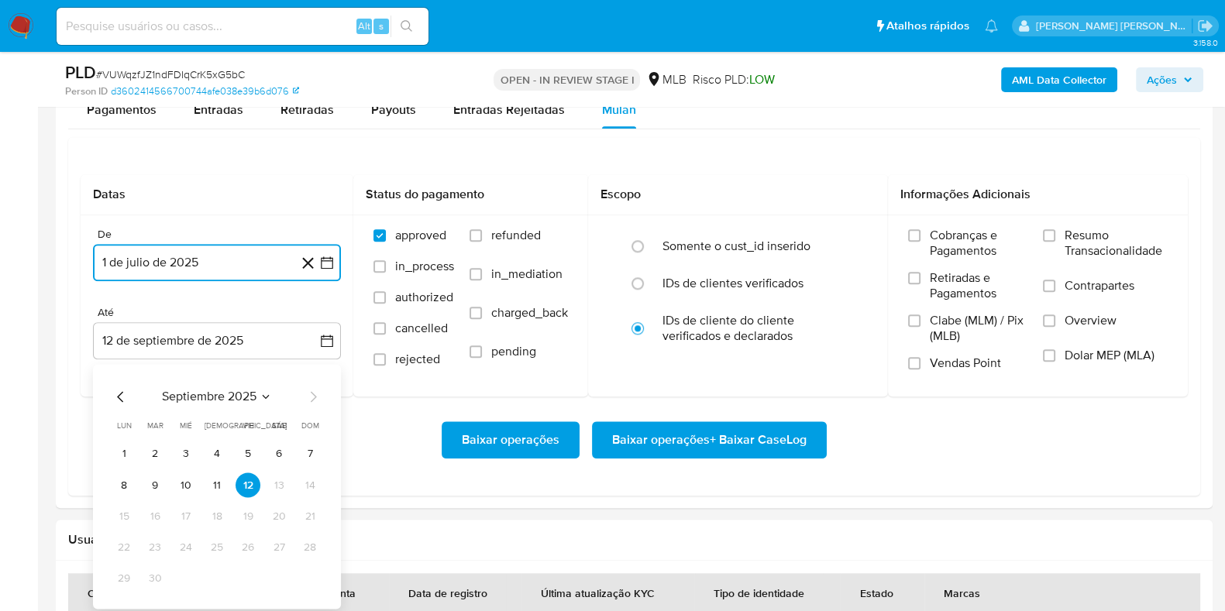
click at [217, 480] on button "11" at bounding box center [217, 485] width 25 height 25
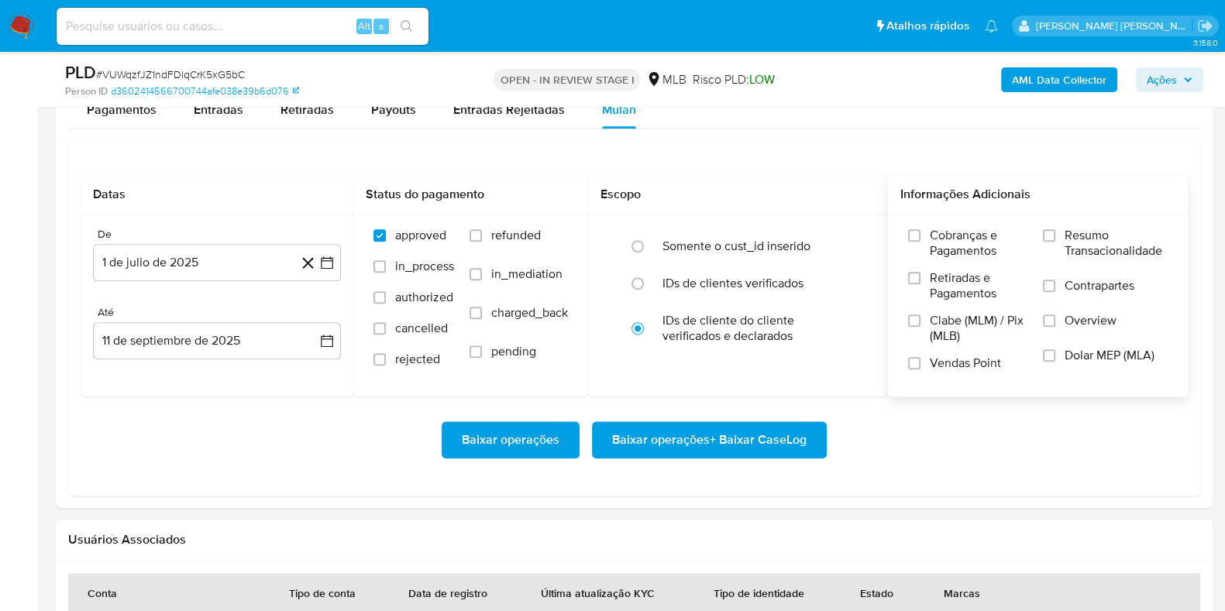
click at [1067, 248] on span "Resumo Transacionalidade" at bounding box center [1116, 243] width 103 height 31
click at [1055, 235] on input "Resumo Transacionalidade" at bounding box center [1049, 235] width 12 height 12
click at [1068, 284] on span "Contrapartes" at bounding box center [1100, 285] width 70 height 15
click at [1055, 284] on input "Contrapartes" at bounding box center [1049, 286] width 12 height 12
click at [747, 432] on span "Baixar operações + Baixar CaseLog" at bounding box center [709, 440] width 195 height 34
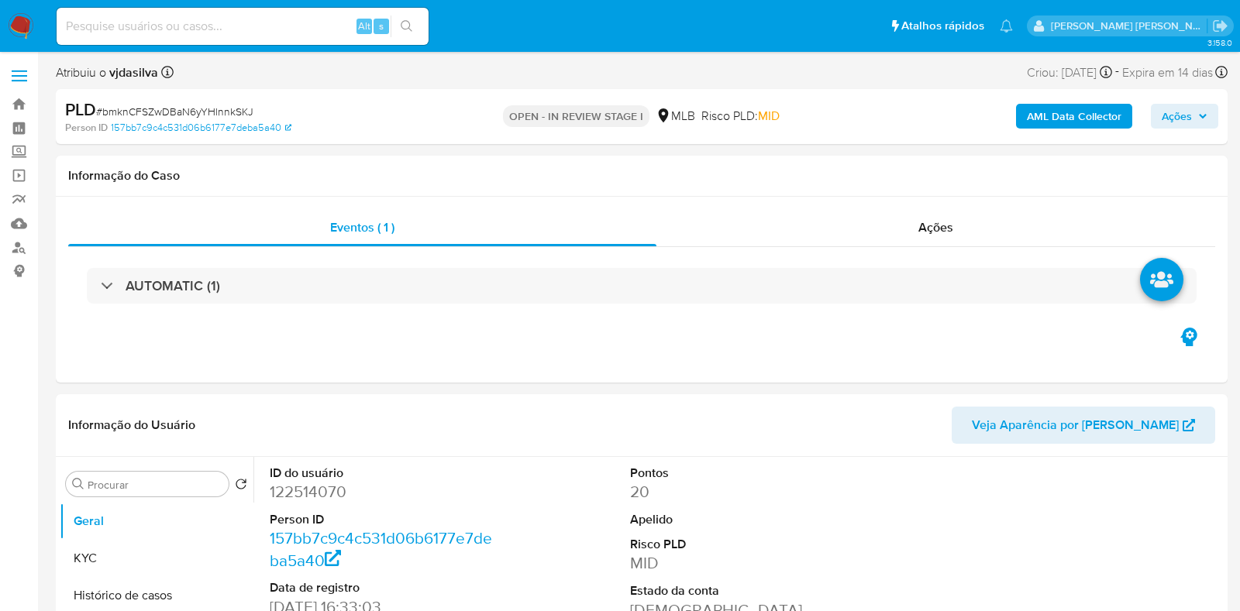
select select "10"
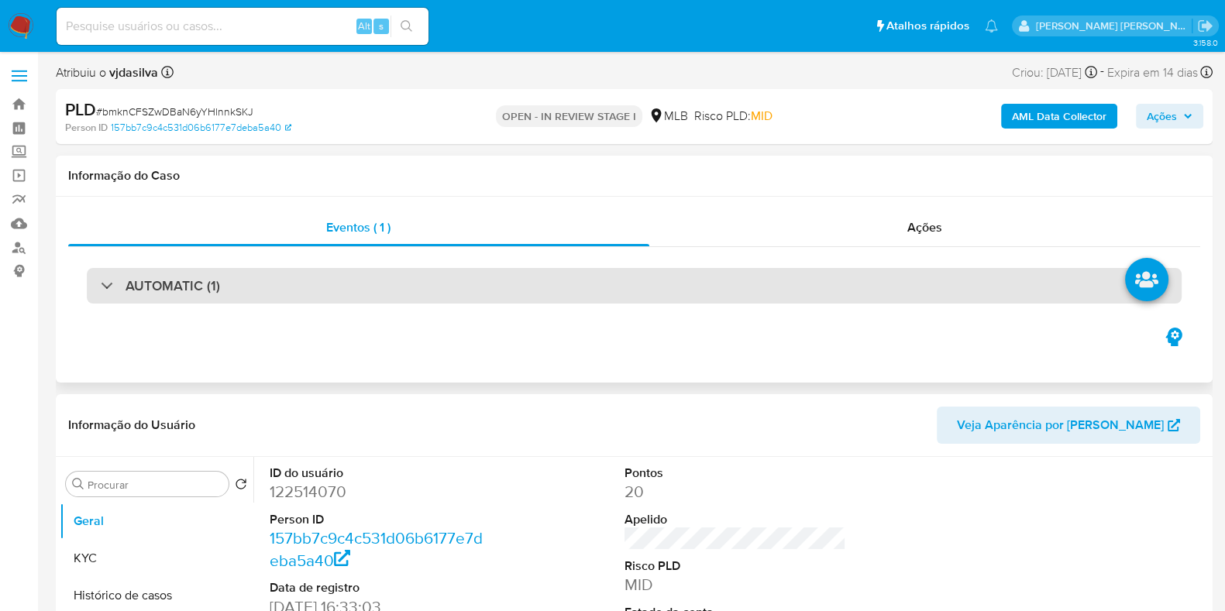
click at [1016, 285] on div "AUTOMATIC (1)" at bounding box center [634, 286] width 1095 height 36
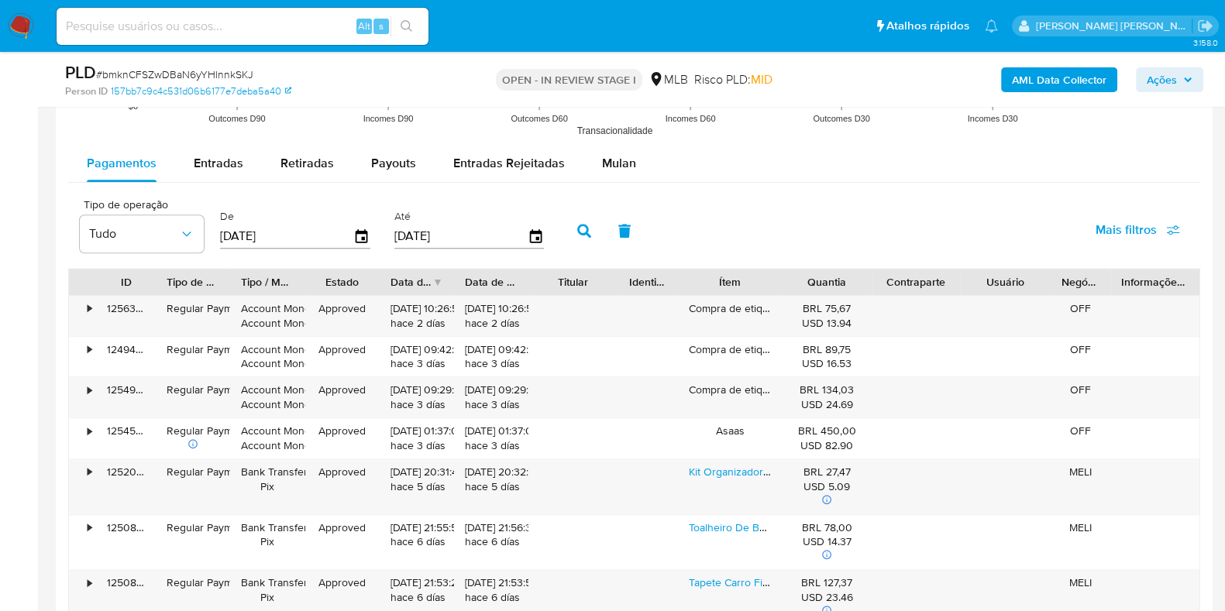
scroll to position [2060, 0]
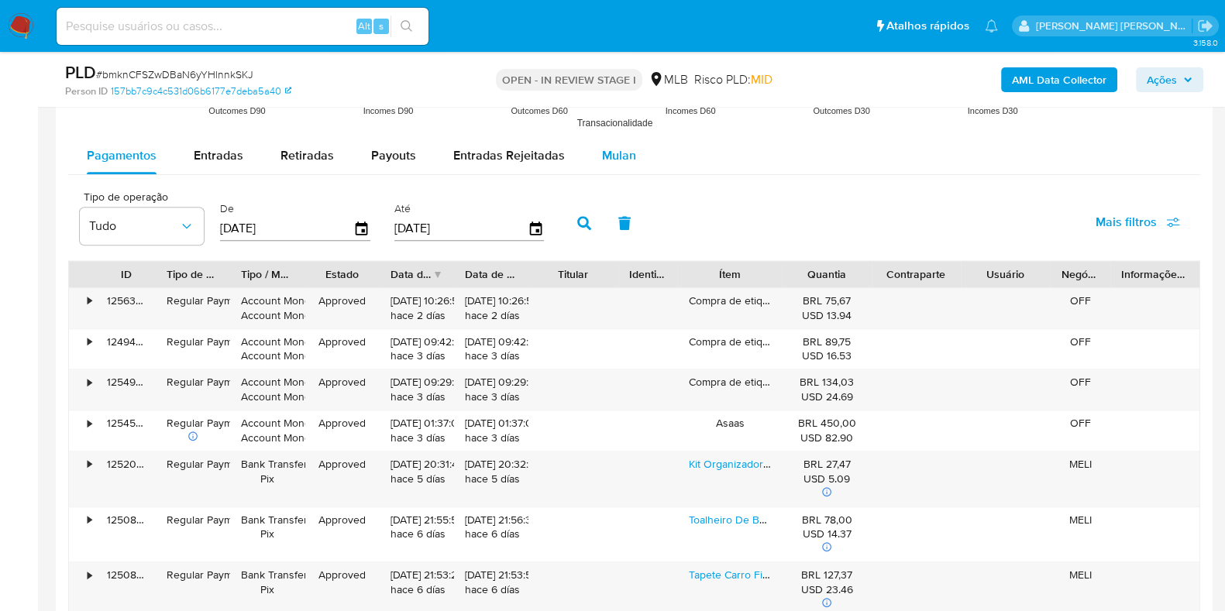
click at [623, 151] on span "Mulan" at bounding box center [619, 155] width 34 height 18
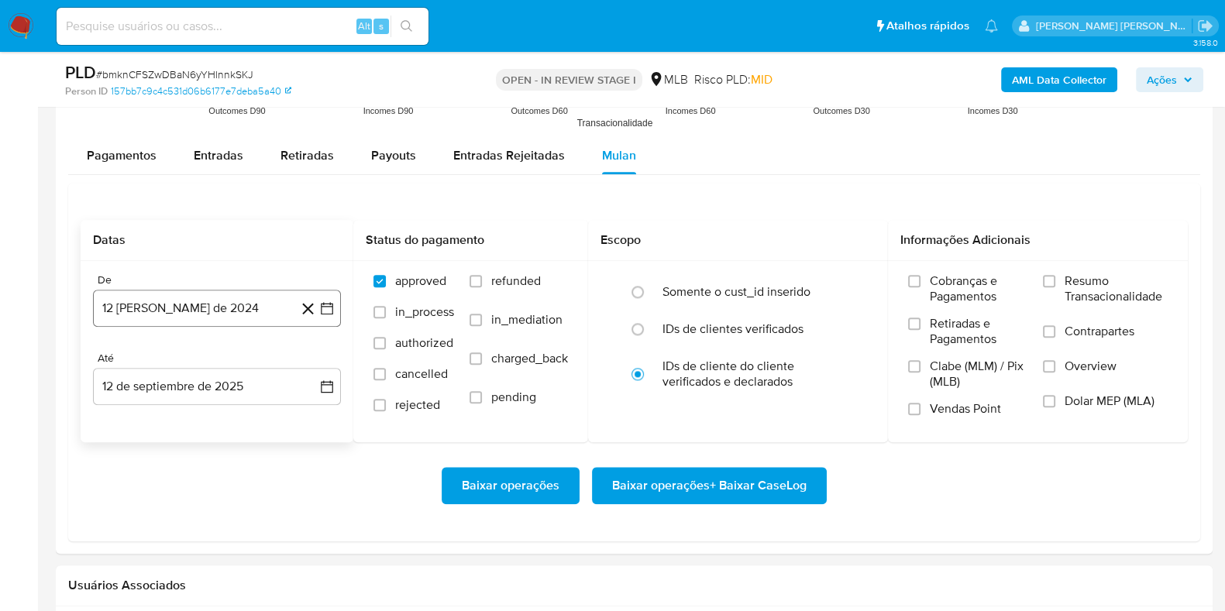
click at [209, 299] on button "12 de agosto de 2024" at bounding box center [217, 308] width 248 height 37
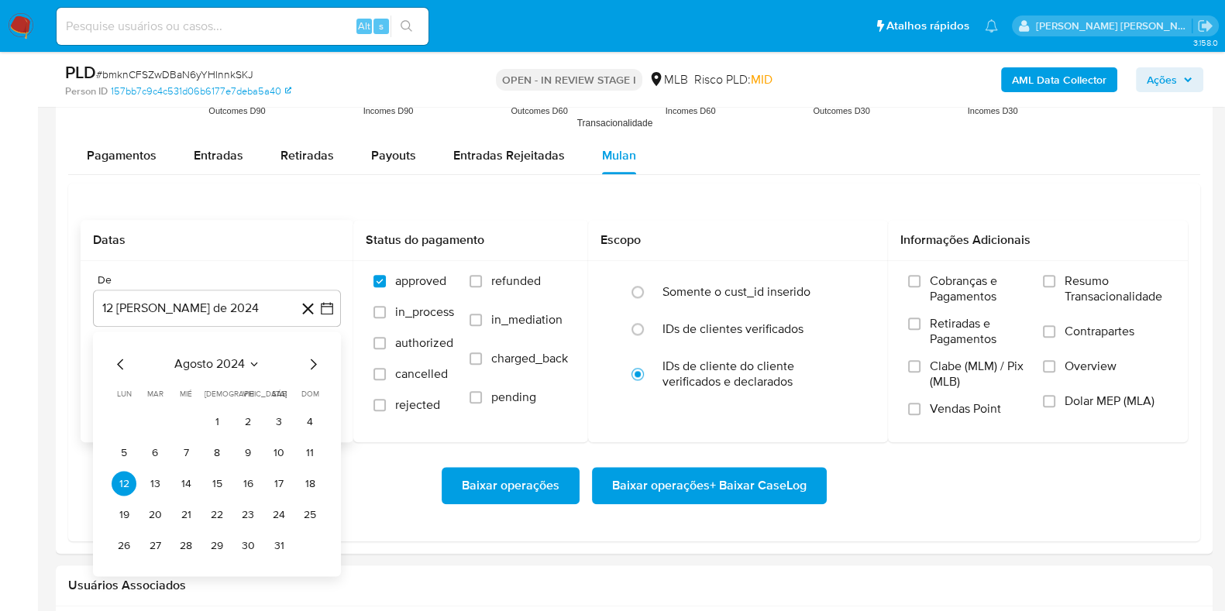
click at [223, 358] on span "agosto 2024" at bounding box center [209, 363] width 71 height 15
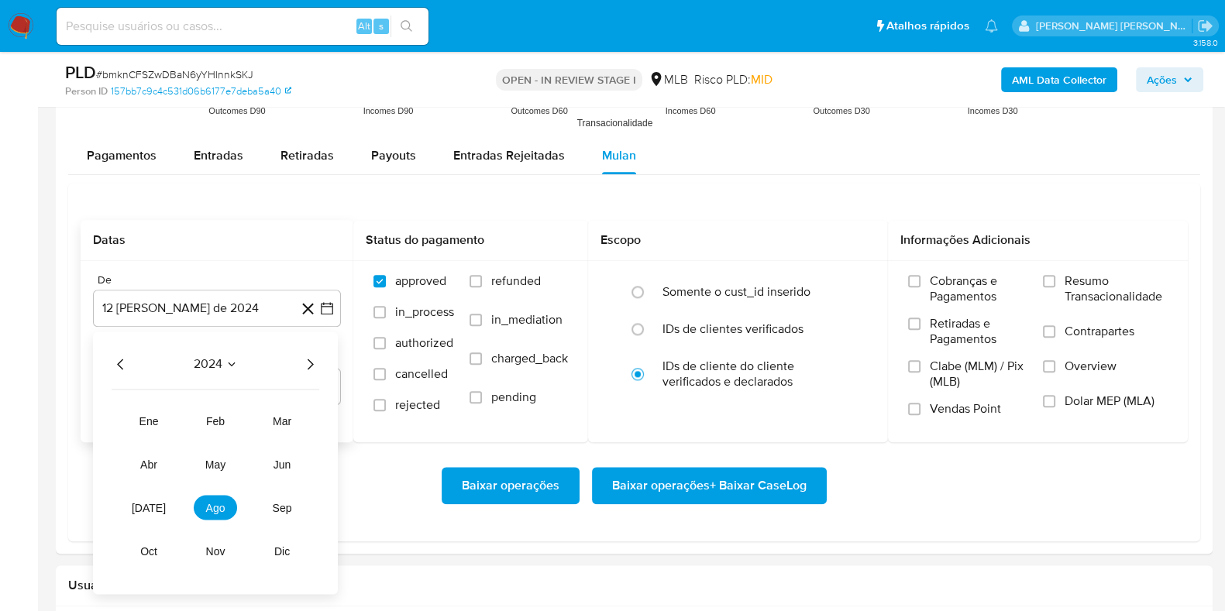
click at [298, 358] on div "2024" at bounding box center [216, 364] width 208 height 19
click at [313, 363] on icon "Año siguiente" at bounding box center [310, 364] width 19 height 19
click at [147, 513] on button "[DATE]" at bounding box center [148, 507] width 43 height 25
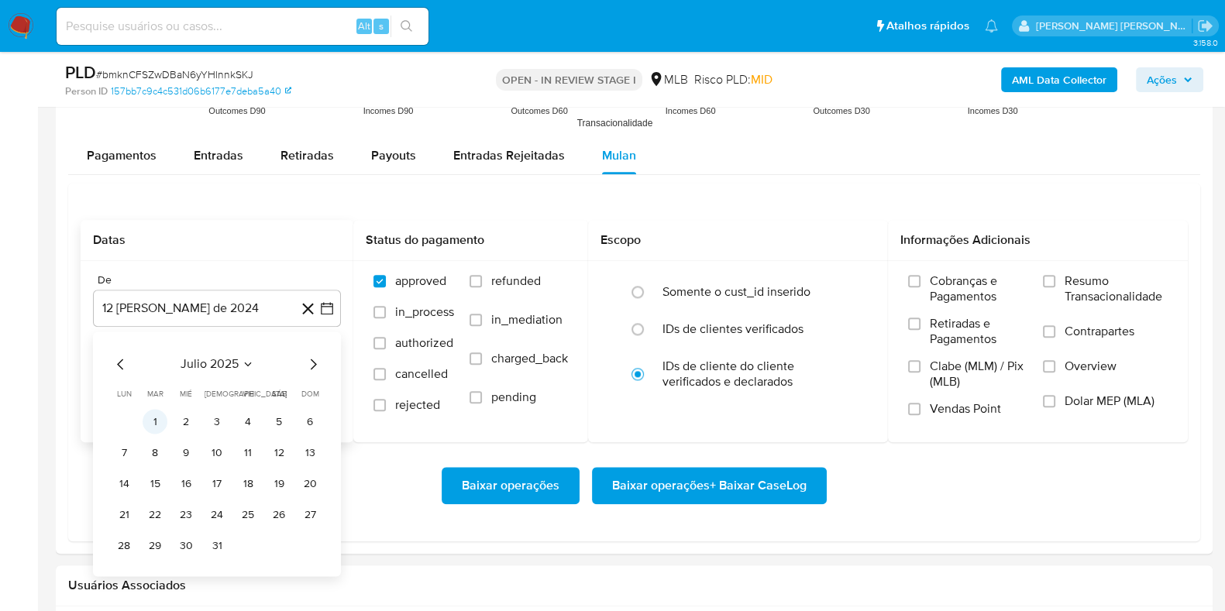
click at [157, 424] on button "1" at bounding box center [155, 421] width 25 height 25
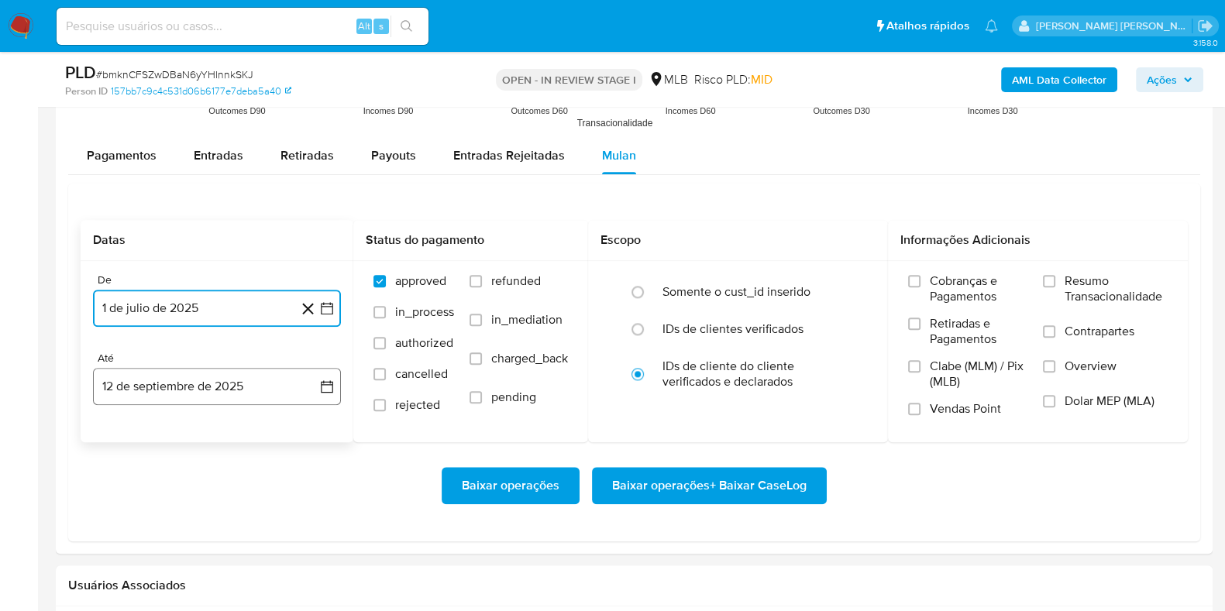
click at [213, 383] on button "12 de septiembre de 2025" at bounding box center [217, 386] width 248 height 37
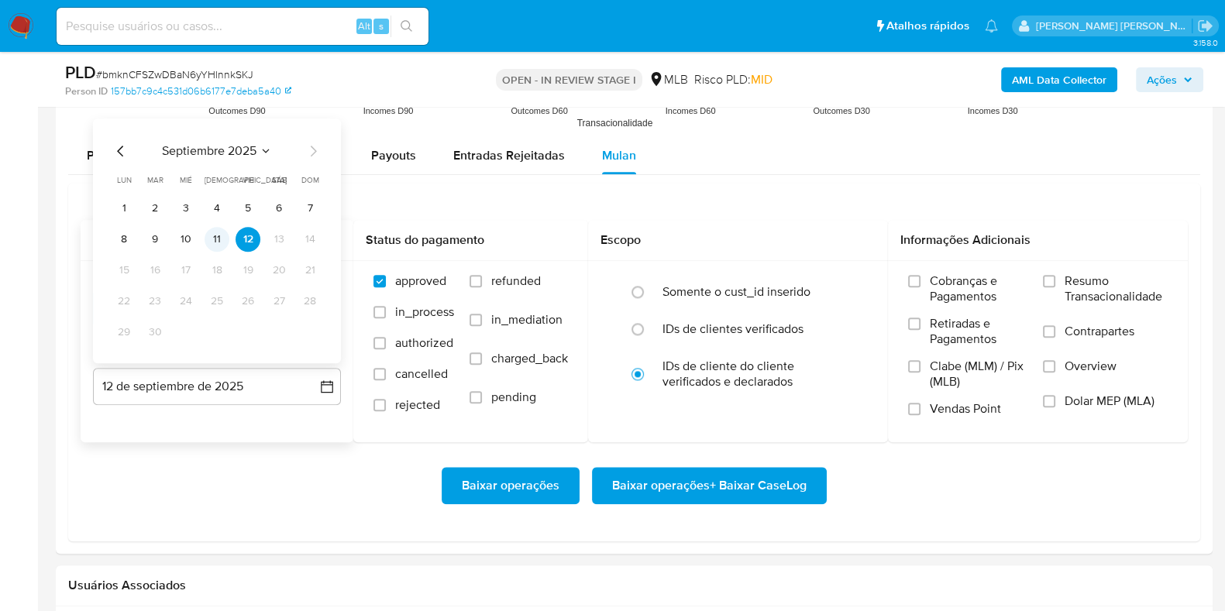
click at [218, 229] on button "11" at bounding box center [217, 239] width 25 height 25
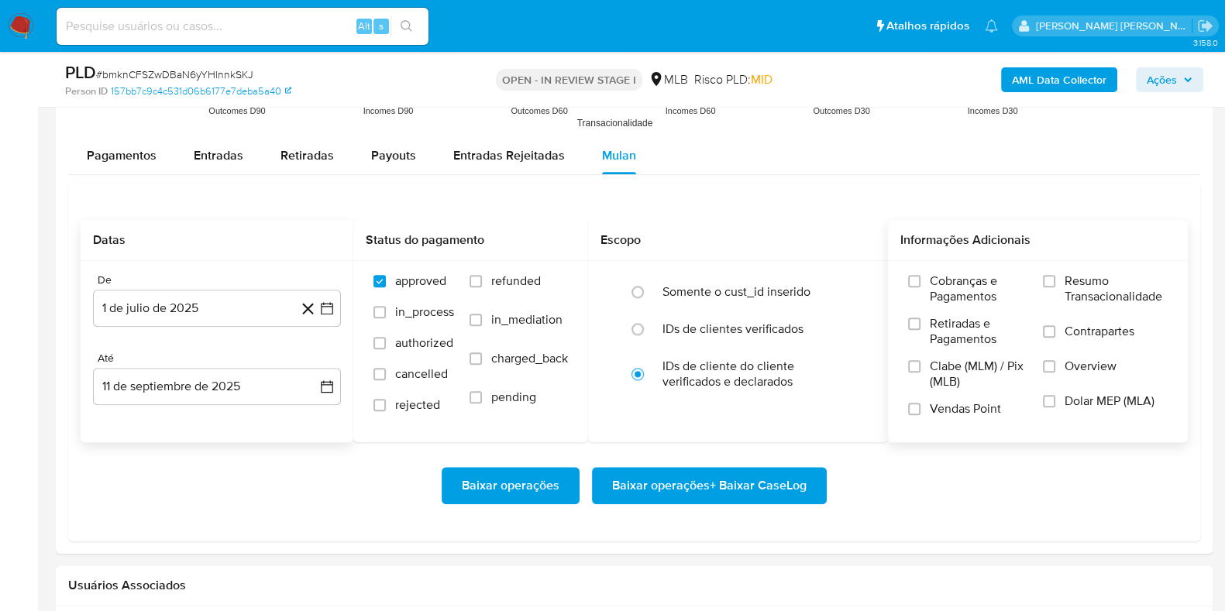
click at [1063, 287] on label "Resumo Transacionalidade" at bounding box center [1105, 299] width 125 height 50
click at [1055, 287] on input "Resumo Transacionalidade" at bounding box center [1049, 281] width 12 height 12
click at [1067, 329] on span "Contrapartes" at bounding box center [1100, 331] width 70 height 15
click at [1055, 329] on input "Contrapartes" at bounding box center [1049, 331] width 12 height 12
click at [775, 480] on span "Baixar operações + Baixar CaseLog" at bounding box center [709, 486] width 195 height 34
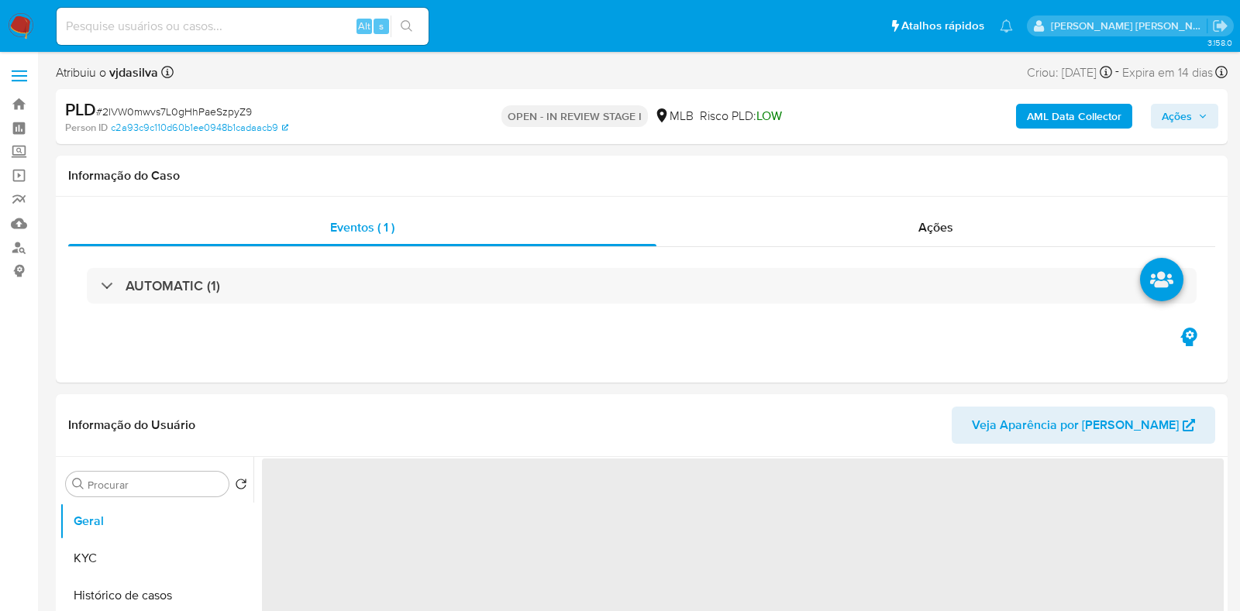
select select "10"
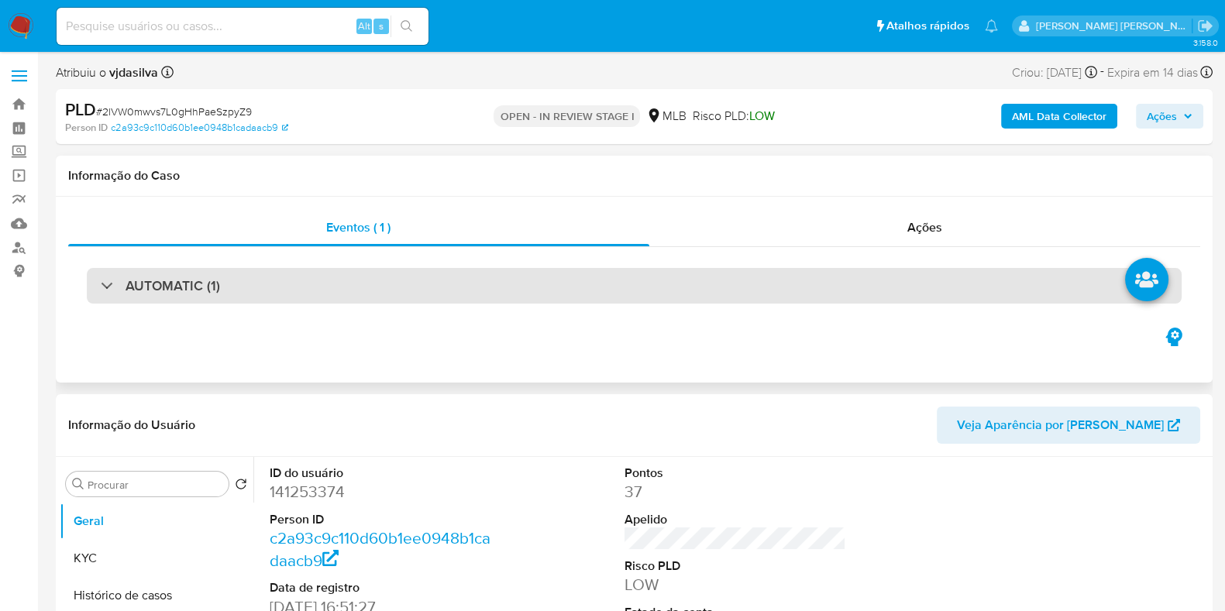
click at [817, 274] on div "AUTOMATIC (1)" at bounding box center [634, 286] width 1095 height 36
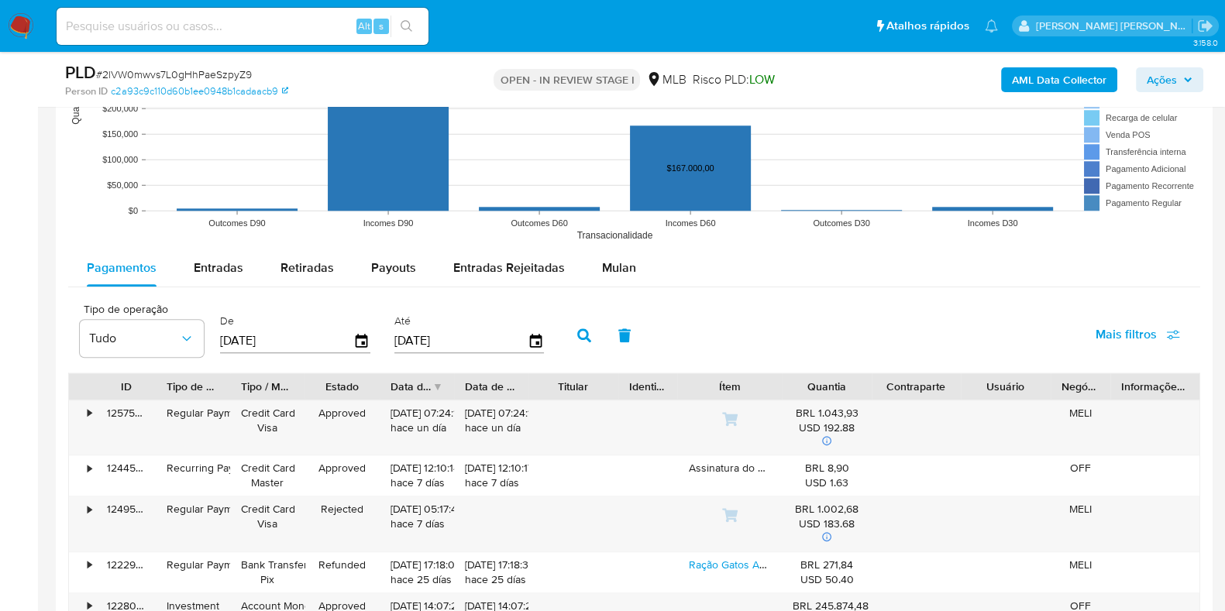
scroll to position [2012, 0]
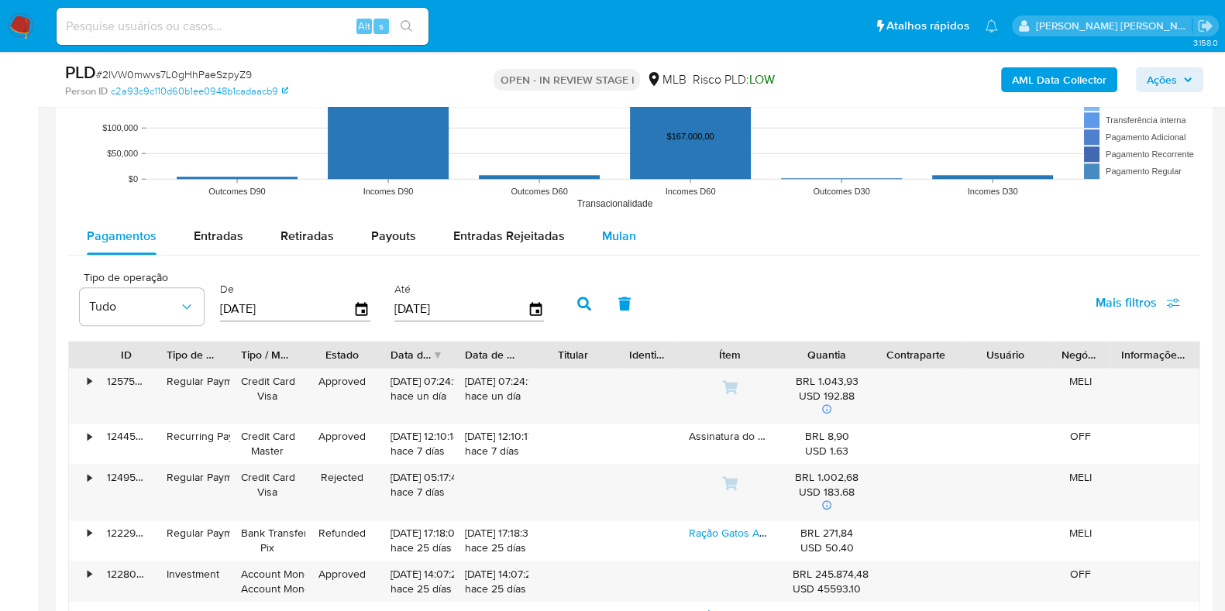
click at [608, 232] on span "Mulan" at bounding box center [619, 236] width 34 height 18
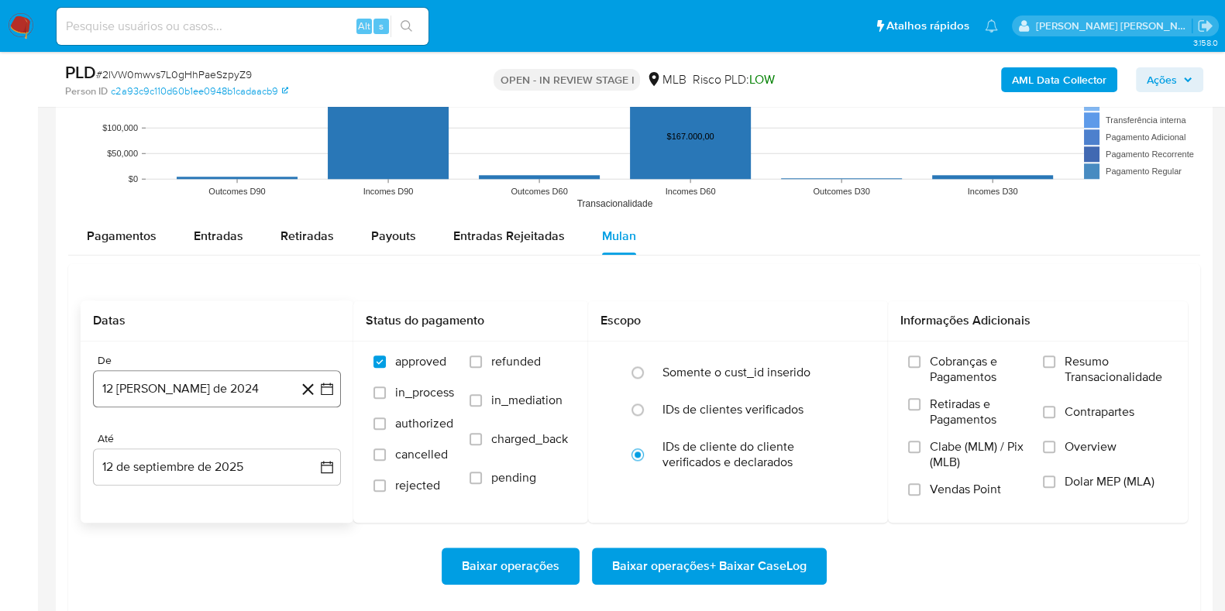
click at [205, 390] on button "12 [PERSON_NAME] de 2024" at bounding box center [217, 388] width 248 height 37
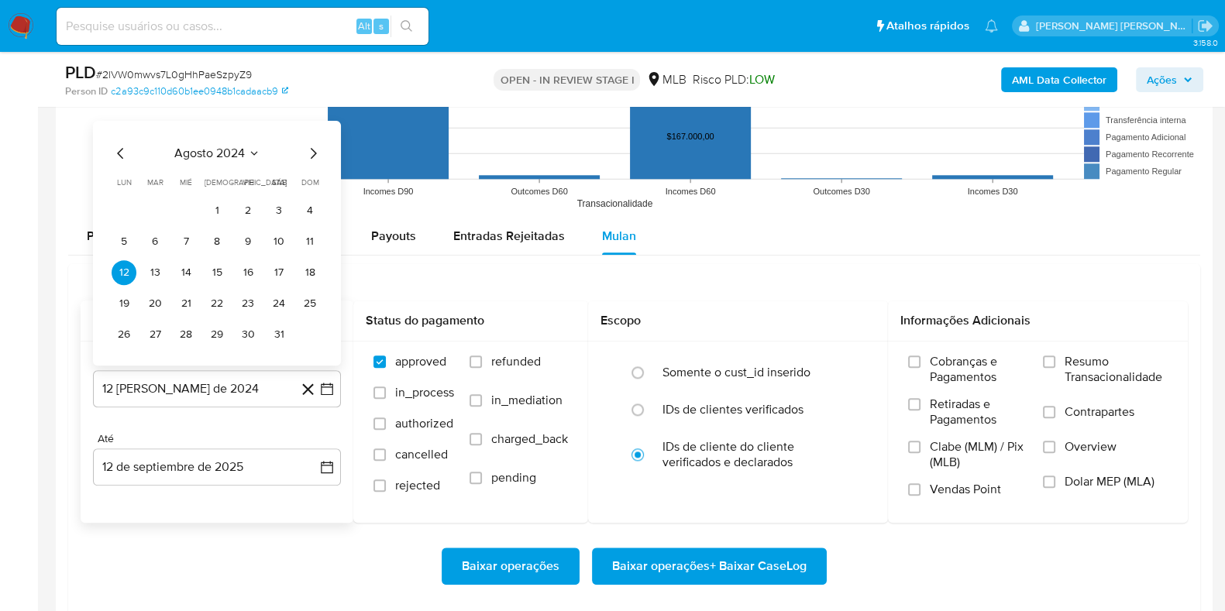
click at [225, 157] on span "agosto 2024" at bounding box center [209, 153] width 71 height 15
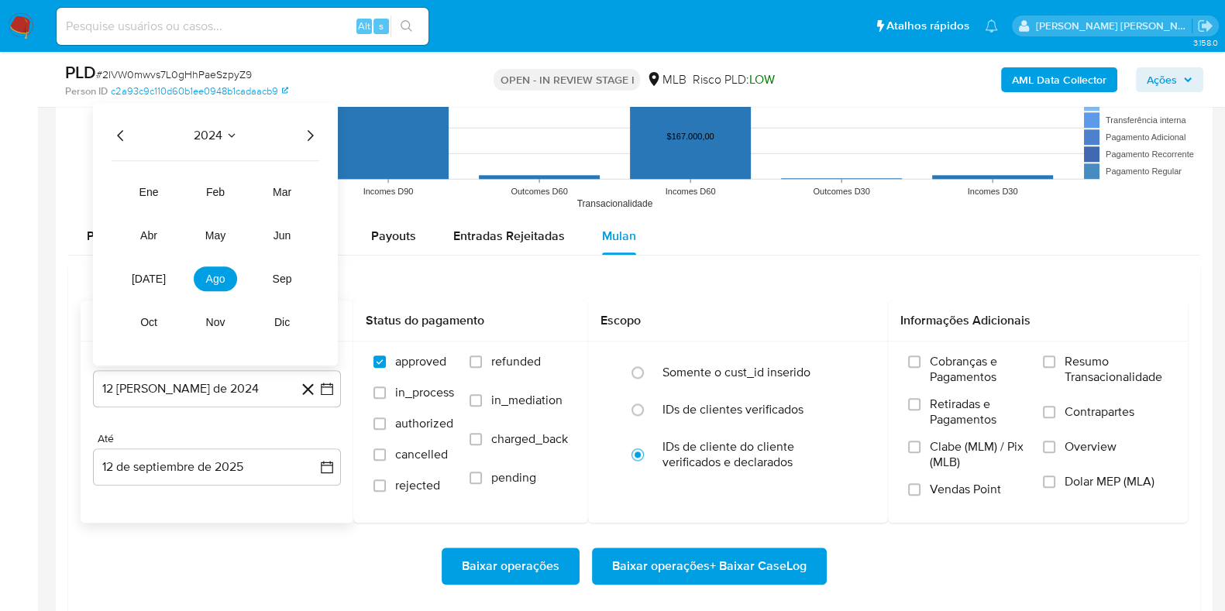
click at [301, 139] on icon "Año siguiente" at bounding box center [310, 135] width 19 height 19
click at [154, 269] on button "jul" at bounding box center [148, 279] width 43 height 25
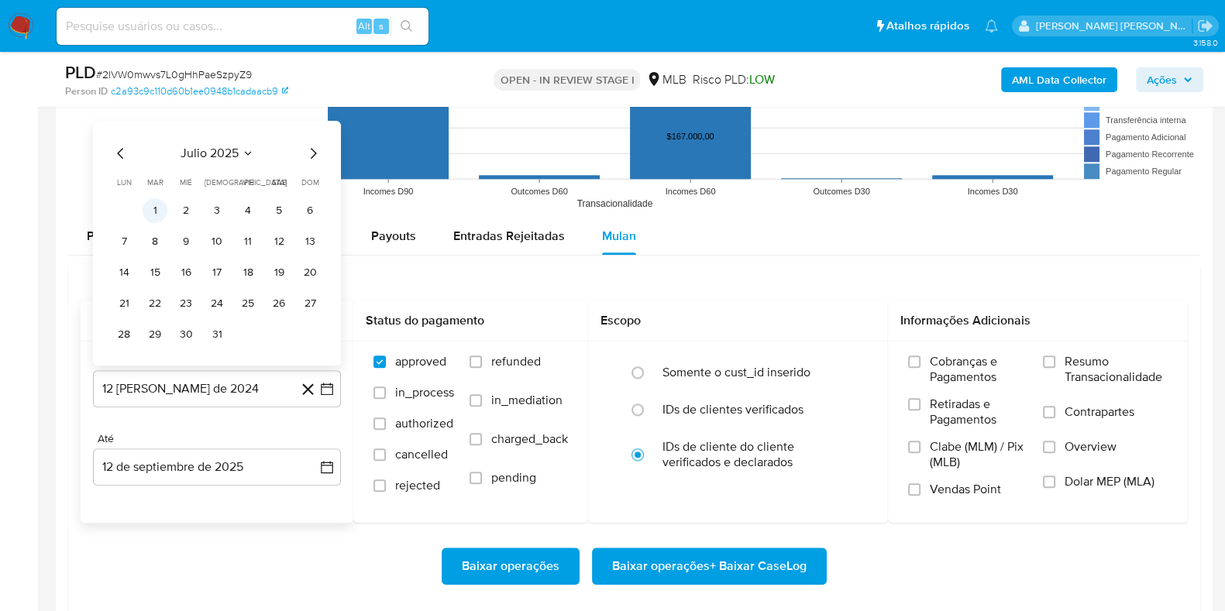
click at [159, 217] on button "1" at bounding box center [155, 210] width 25 height 25
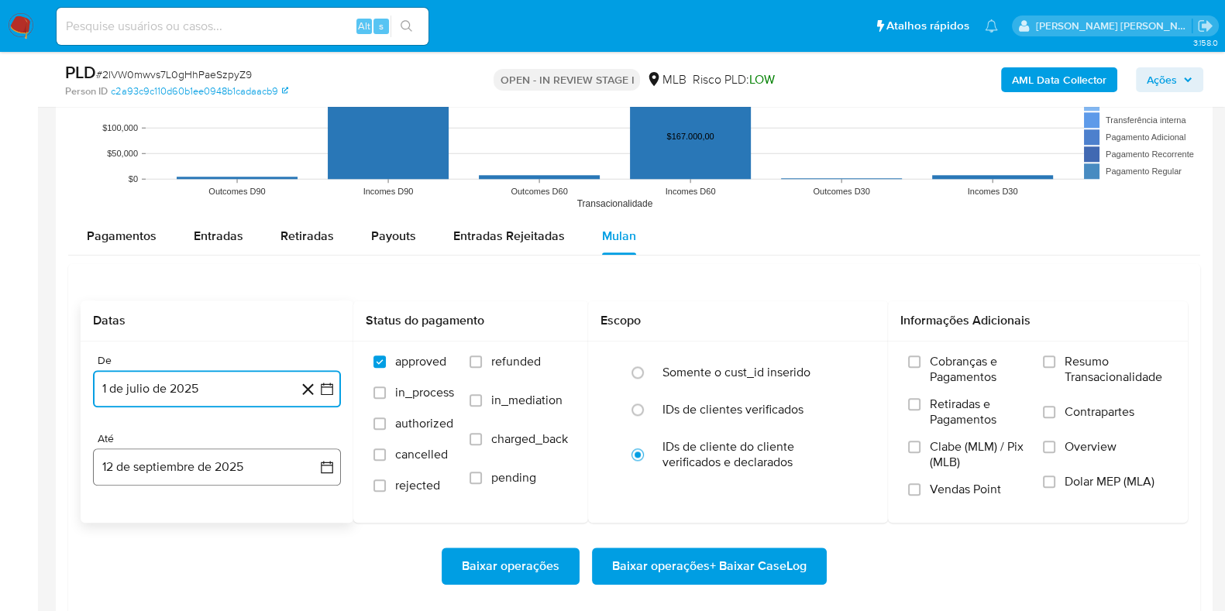
click at [222, 473] on button "12 de septiembre de 2025" at bounding box center [217, 467] width 248 height 37
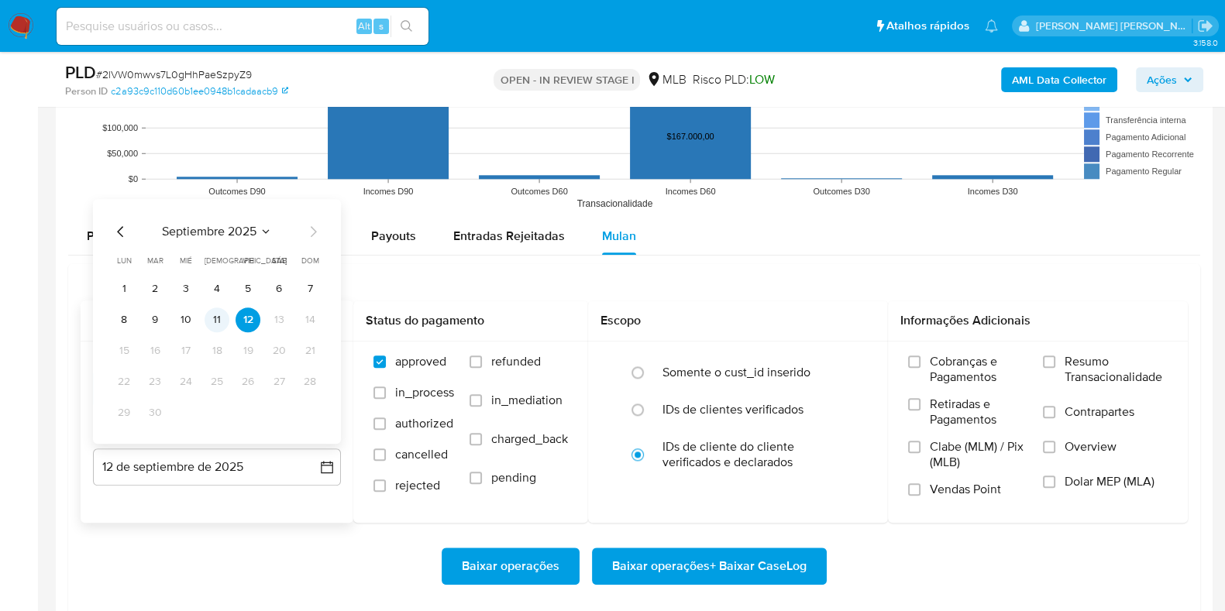
click at [225, 315] on button "11" at bounding box center [217, 320] width 25 height 25
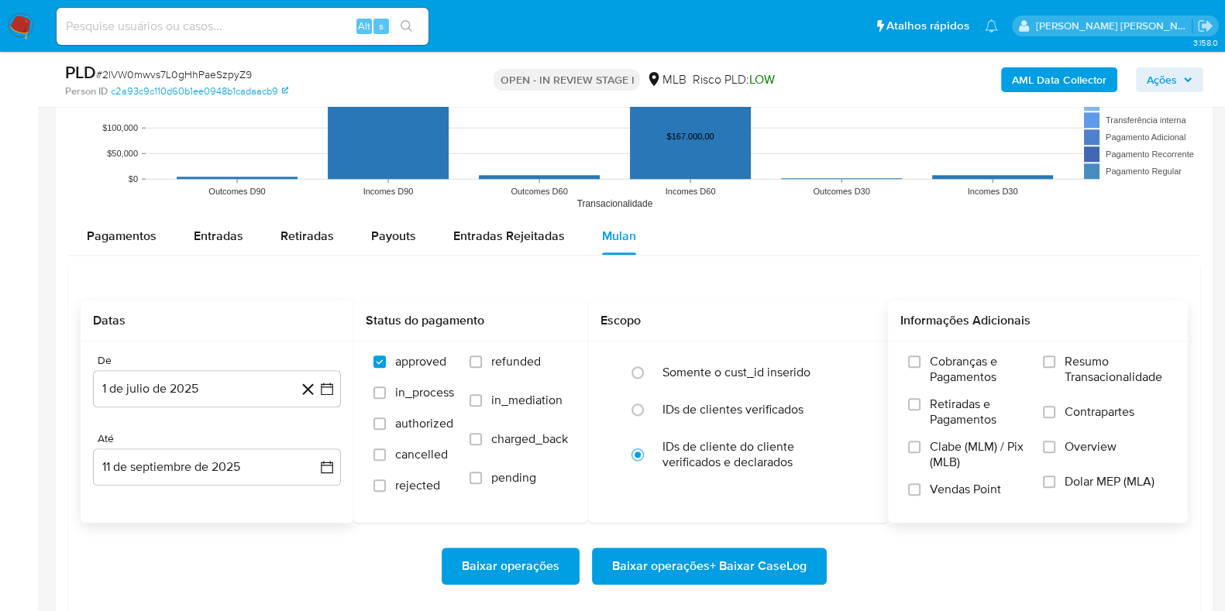
click at [1085, 356] on span "Resumo Transacionalidade" at bounding box center [1116, 369] width 103 height 31
click at [1055, 356] on input "Resumo Transacionalidade" at bounding box center [1049, 362] width 12 height 12
click at [1065, 412] on span "Contrapartes" at bounding box center [1100, 411] width 70 height 15
click at [1055, 412] on input "Contrapartes" at bounding box center [1049, 412] width 12 height 12
click at [714, 559] on span "Baixar operações + Baixar CaseLog" at bounding box center [709, 566] width 195 height 34
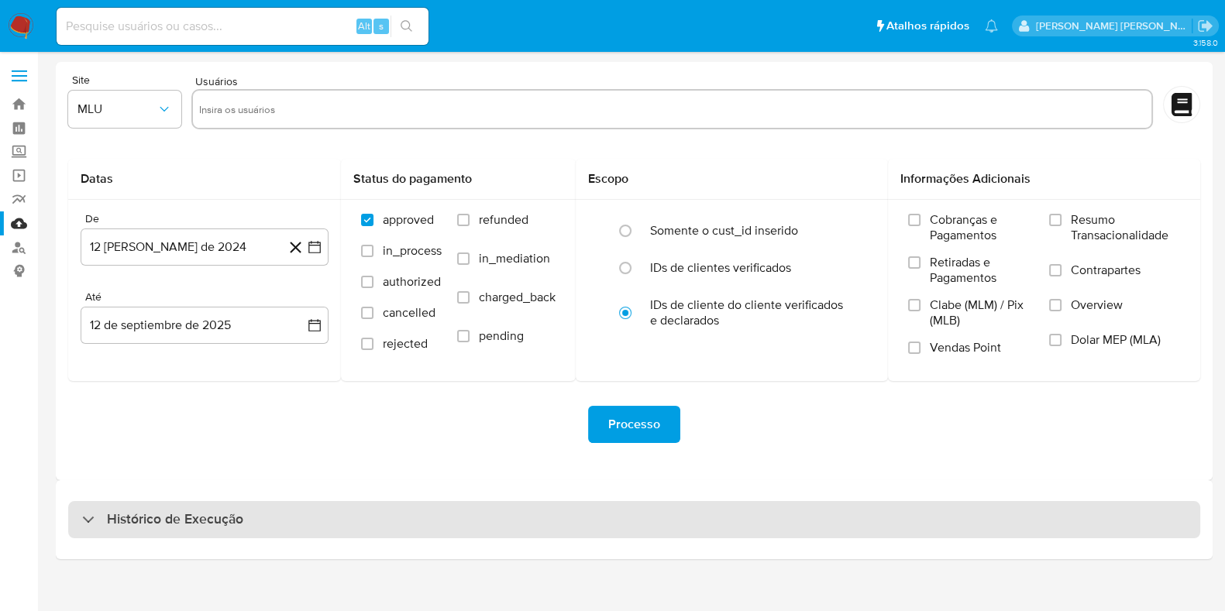
click at [522, 537] on div "Histórico de Execução" at bounding box center [634, 519] width 1157 height 79
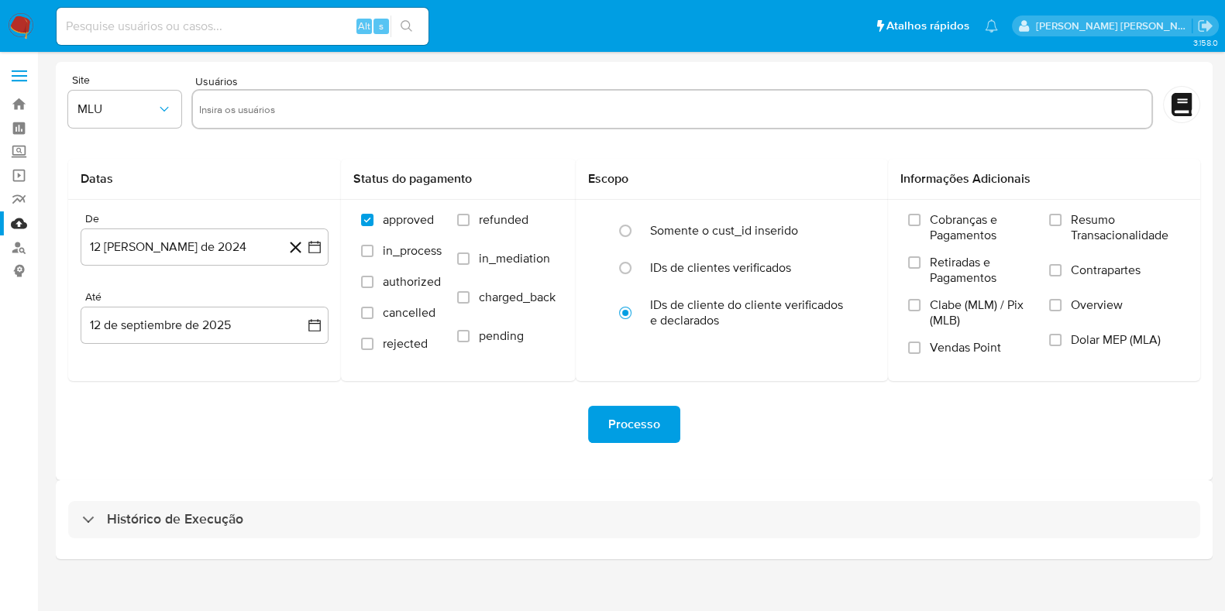
scroll to position [13, 0]
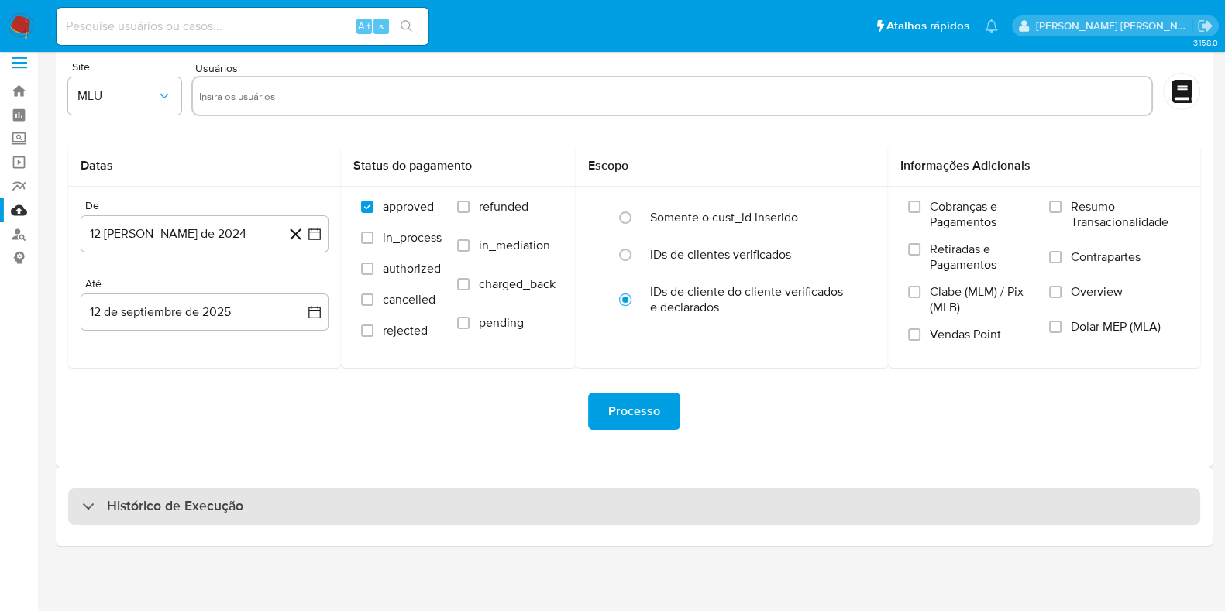
click at [845, 492] on div "Histórico de Execução" at bounding box center [634, 506] width 1132 height 37
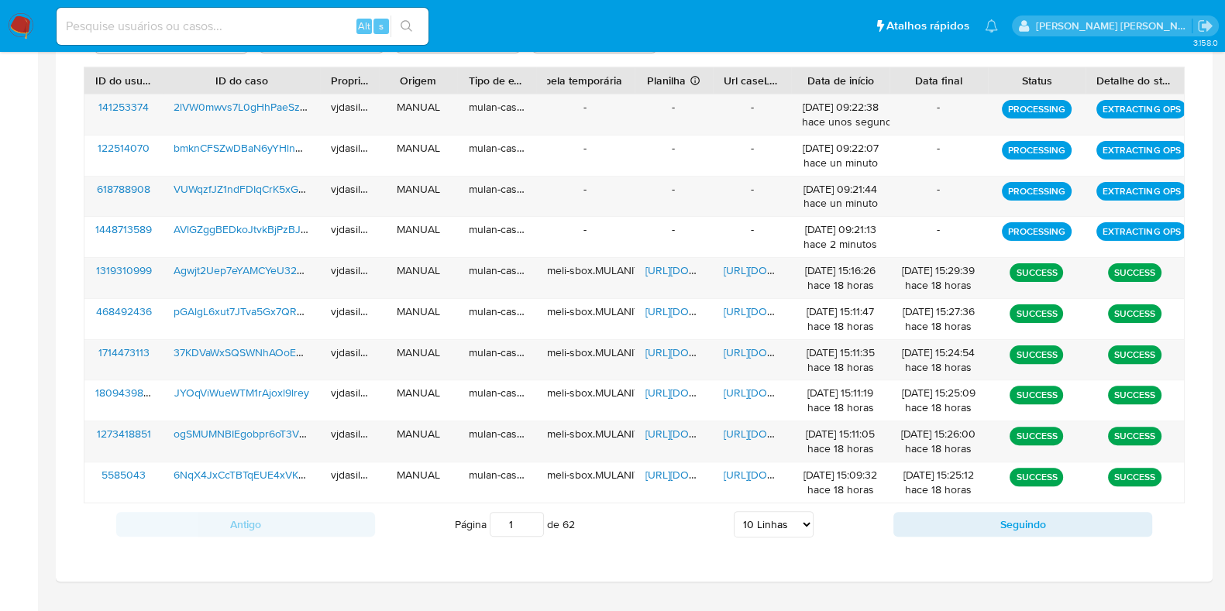
scroll to position [596, 0]
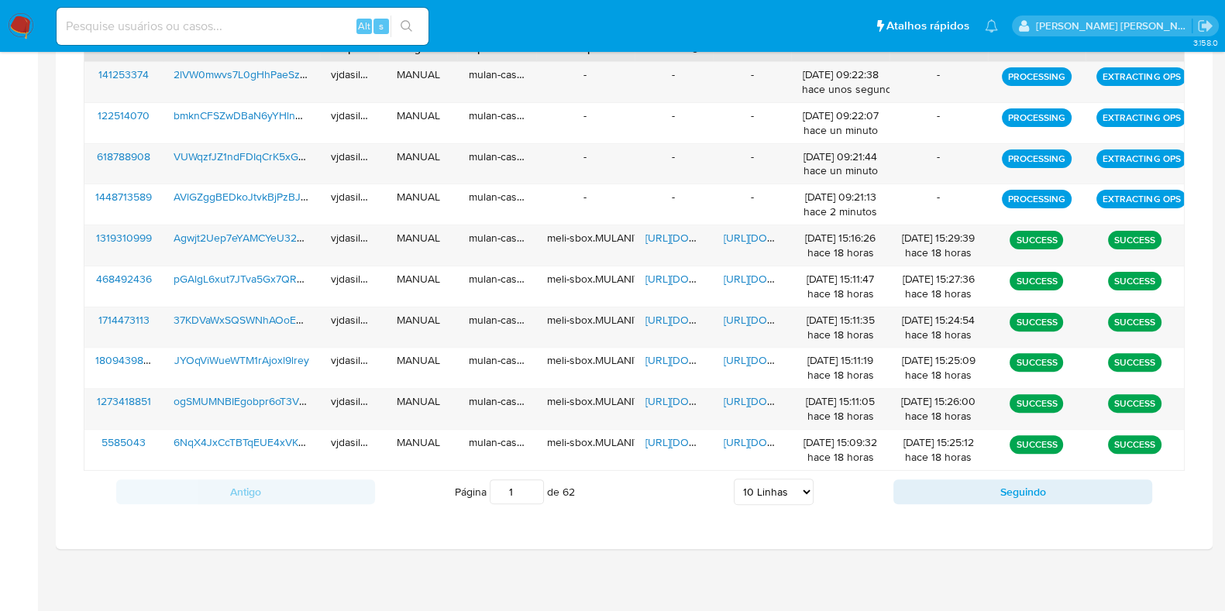
click at [759, 497] on select "5 Linhas 10 Linhas 20 Linhas 25 Linhas 50 Linhas 100 Linhas" at bounding box center [774, 492] width 80 height 26
select select "50"
click at [734, 479] on select "5 Linhas 10 Linhas 20 Linhas 25 Linhas 50 Linhas 100 Linhas" at bounding box center [774, 492] width 80 height 26
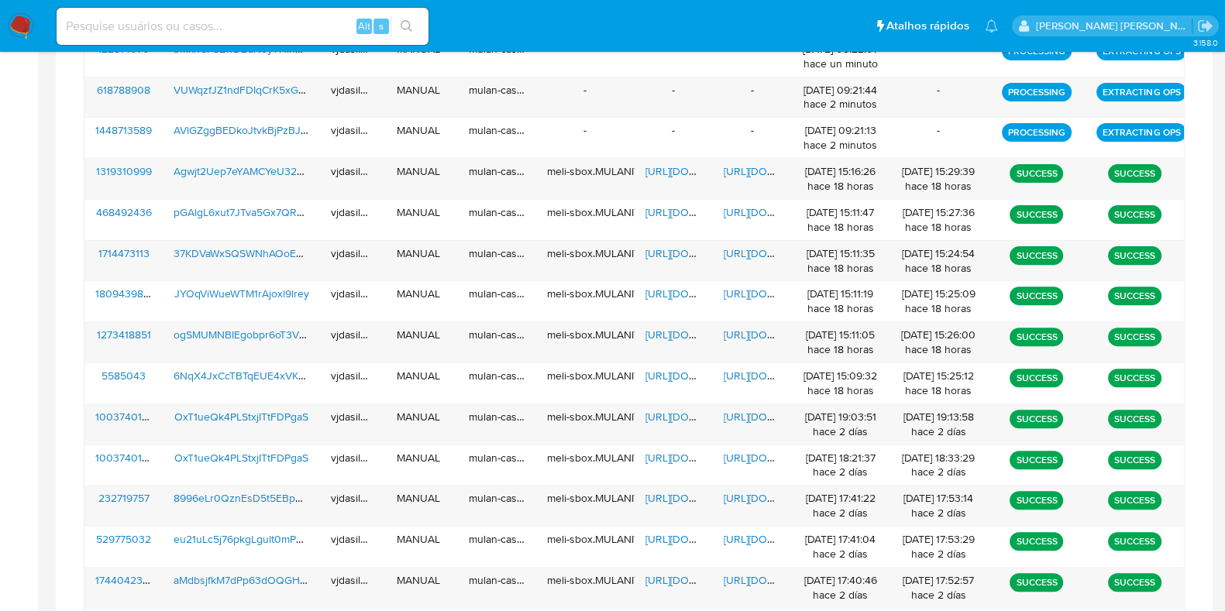
scroll to position [659, 0]
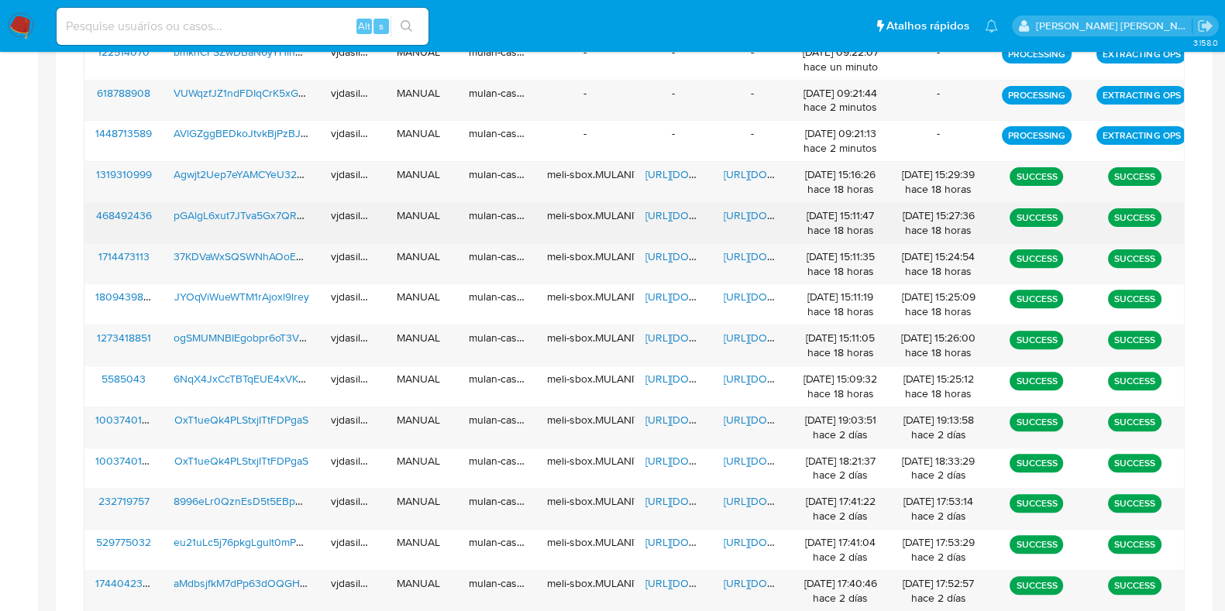
click at [743, 211] on span "https://docs.google.com/document/d/1FYKDXLqI7JNsPG1CAfMirvyPIyFYr_k7yudoJ-50ZHY…" at bounding box center [777, 215] width 107 height 15
click at [280, 208] on span "pGAlgL6xut7JTva5Gx7QRctb" at bounding box center [243, 215] width 138 height 15
click at [682, 215] on span "https://docs.google.com/spreadsheets/d/1LDaAiFxkQFHlhJ__htR_8z7kJUfu843c6VSEXA3…" at bounding box center [698, 215] width 107 height 15
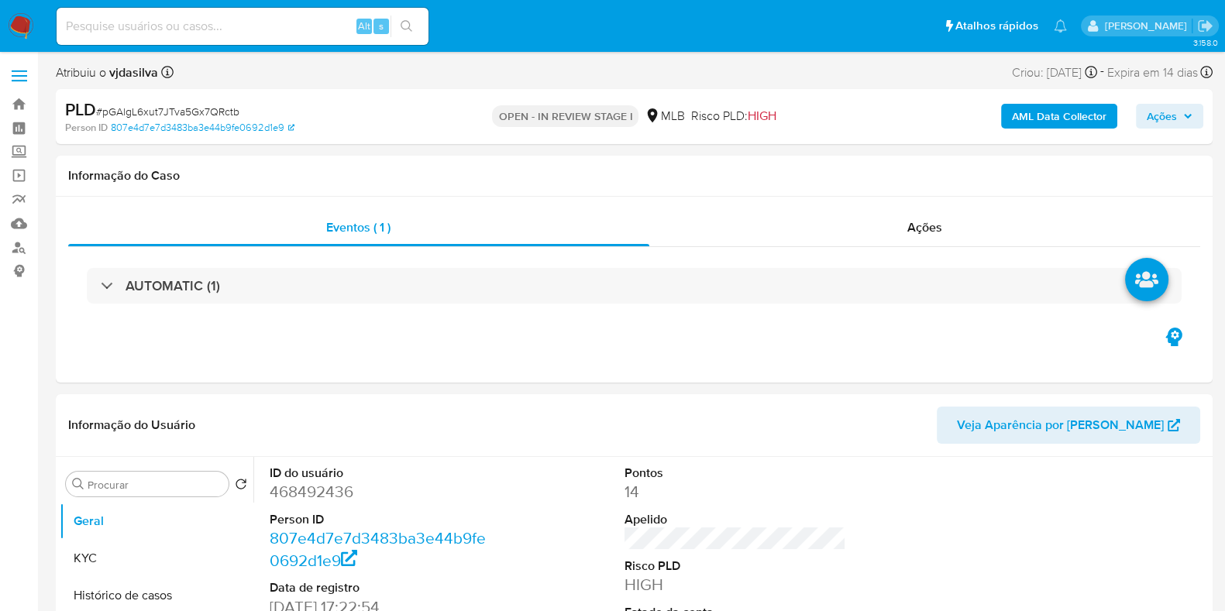
select select "10"
click at [112, 564] on button "KYC" at bounding box center [150, 558] width 181 height 37
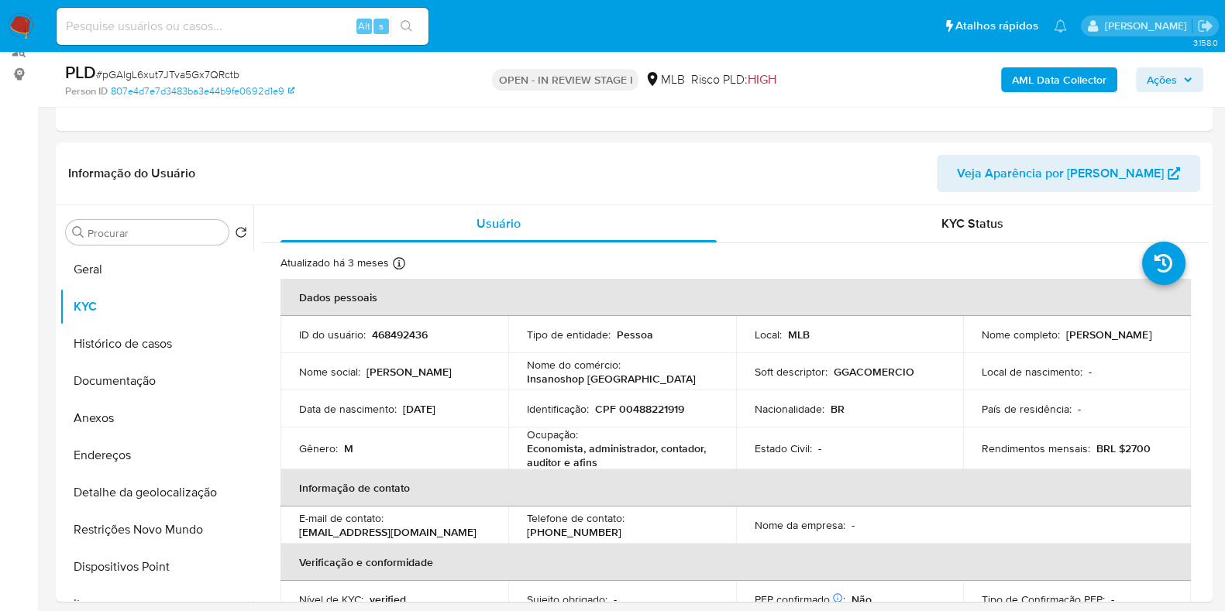
scroll to position [204, 0]
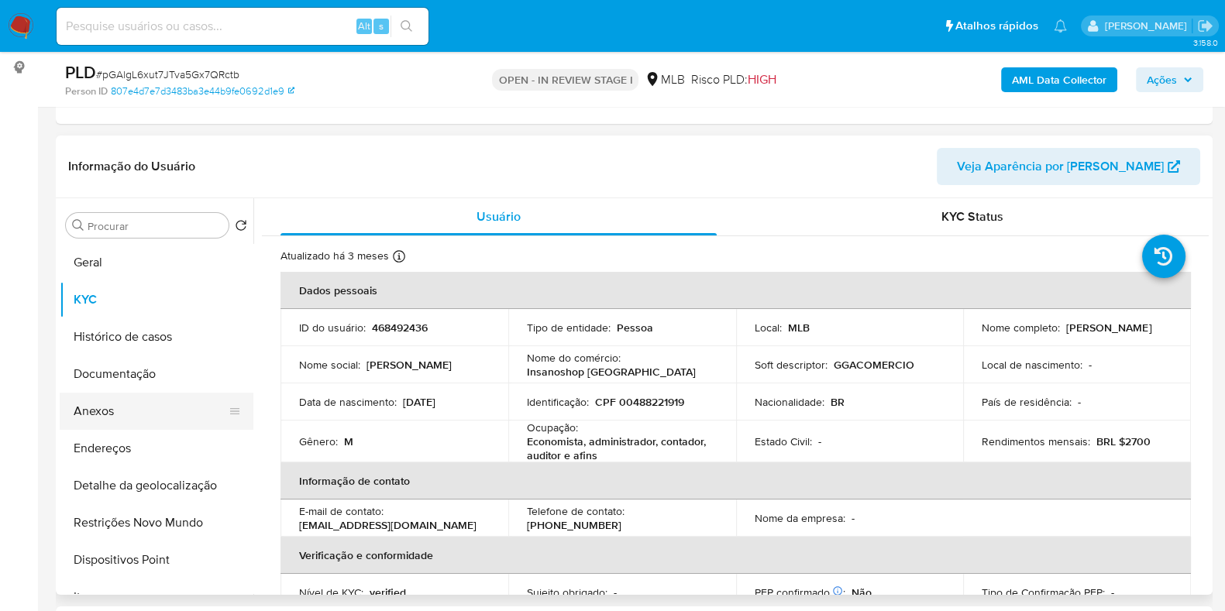
click at [170, 410] on button "Anexos" at bounding box center [150, 411] width 181 height 37
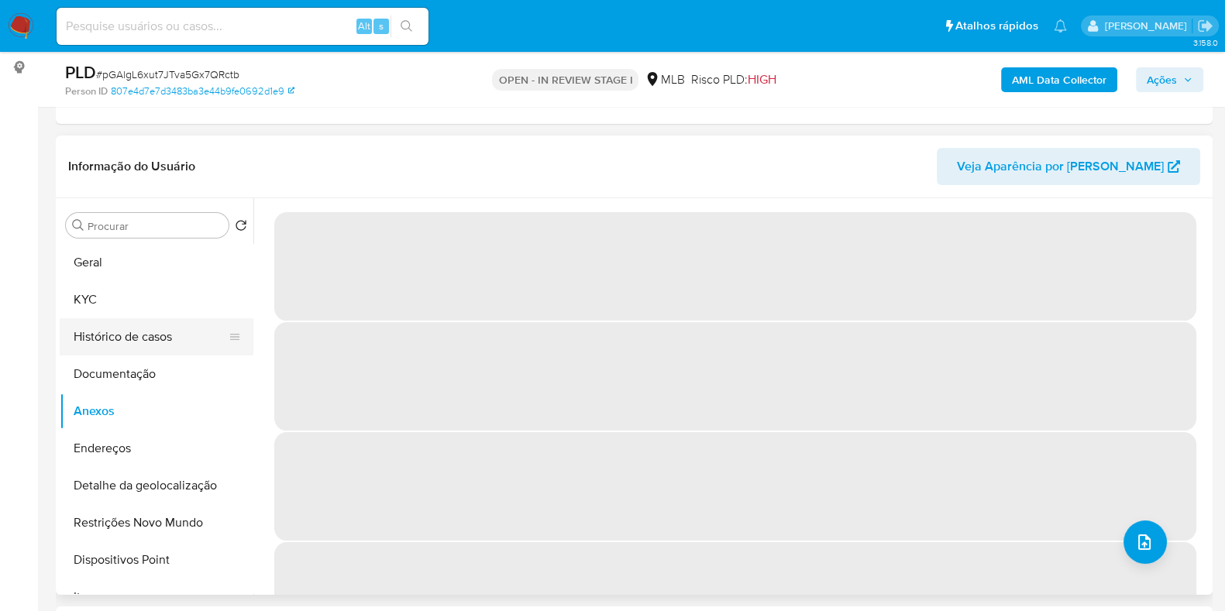
click at [174, 334] on button "Histórico de casos" at bounding box center [150, 336] width 181 height 37
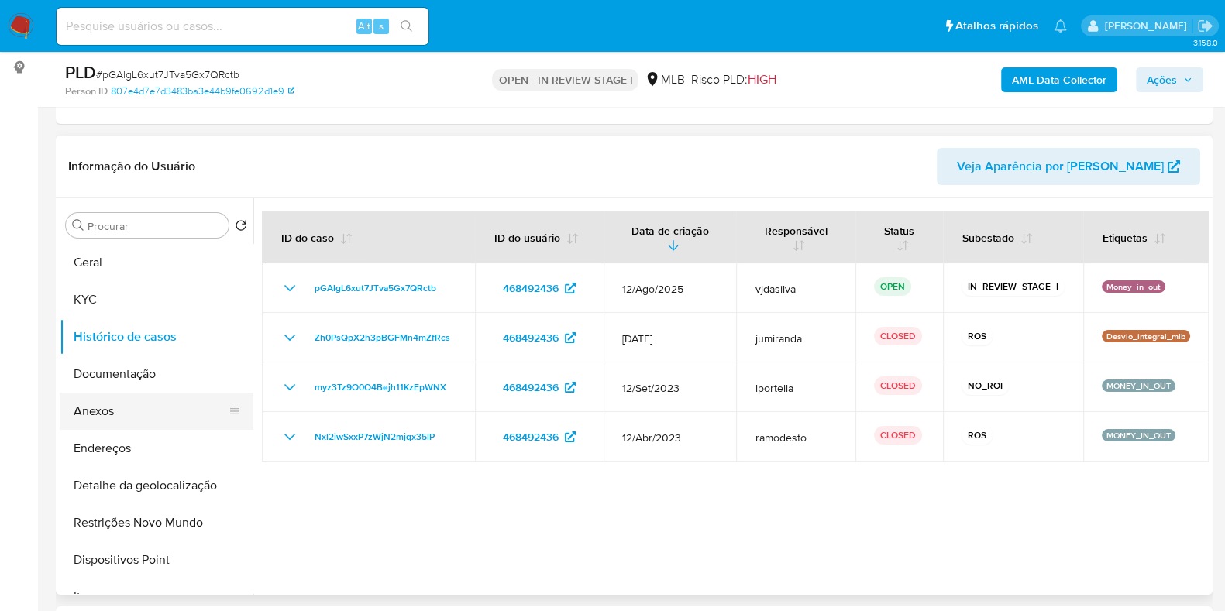
click at [167, 404] on button "Anexos" at bounding box center [150, 411] width 181 height 37
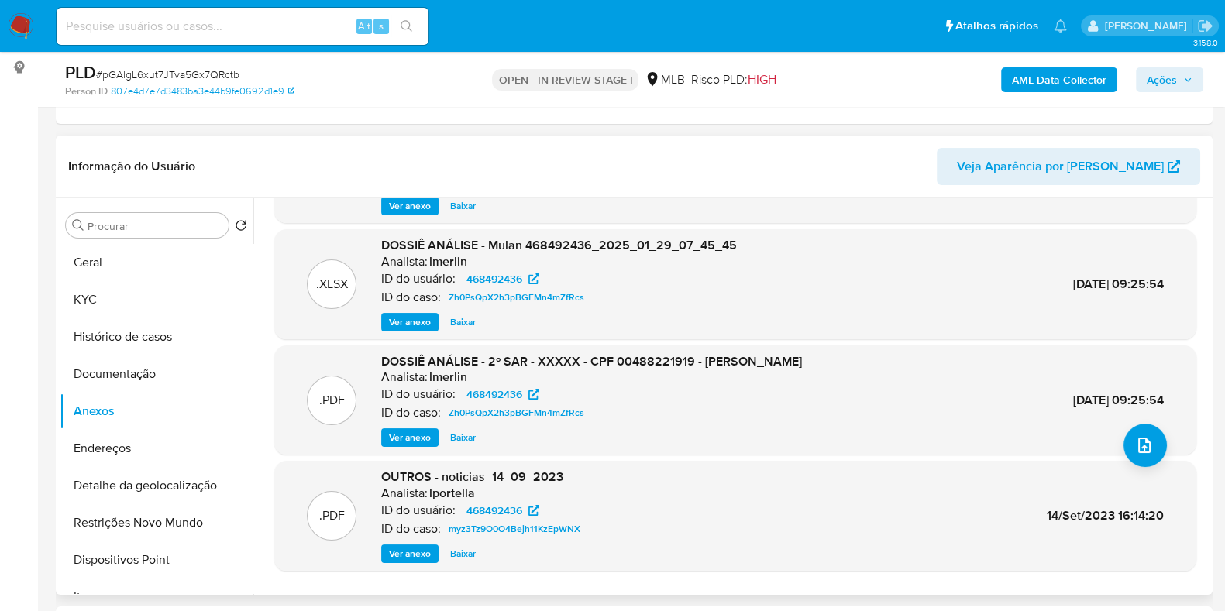
scroll to position [68, 0]
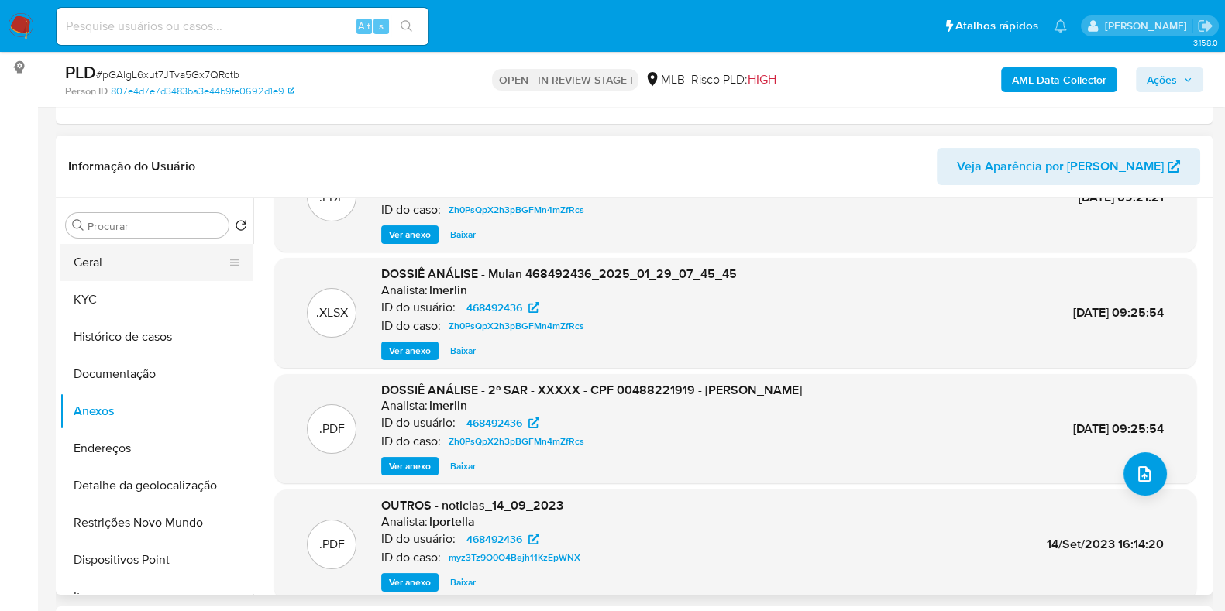
click at [108, 255] on button "Geral" at bounding box center [150, 262] width 181 height 37
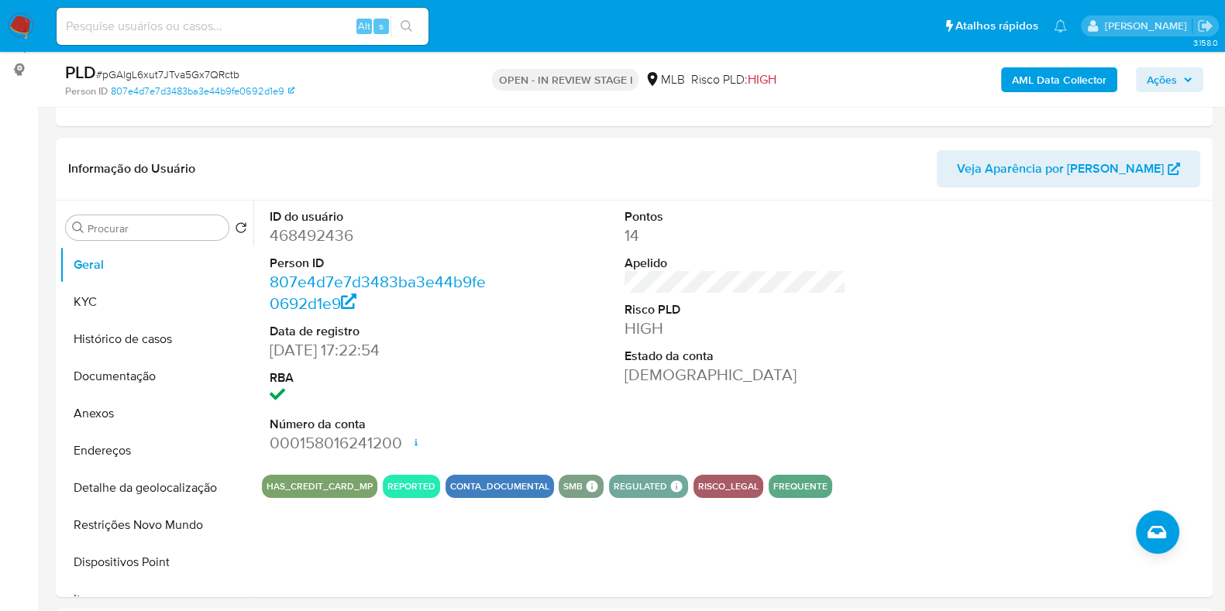
scroll to position [205, 0]
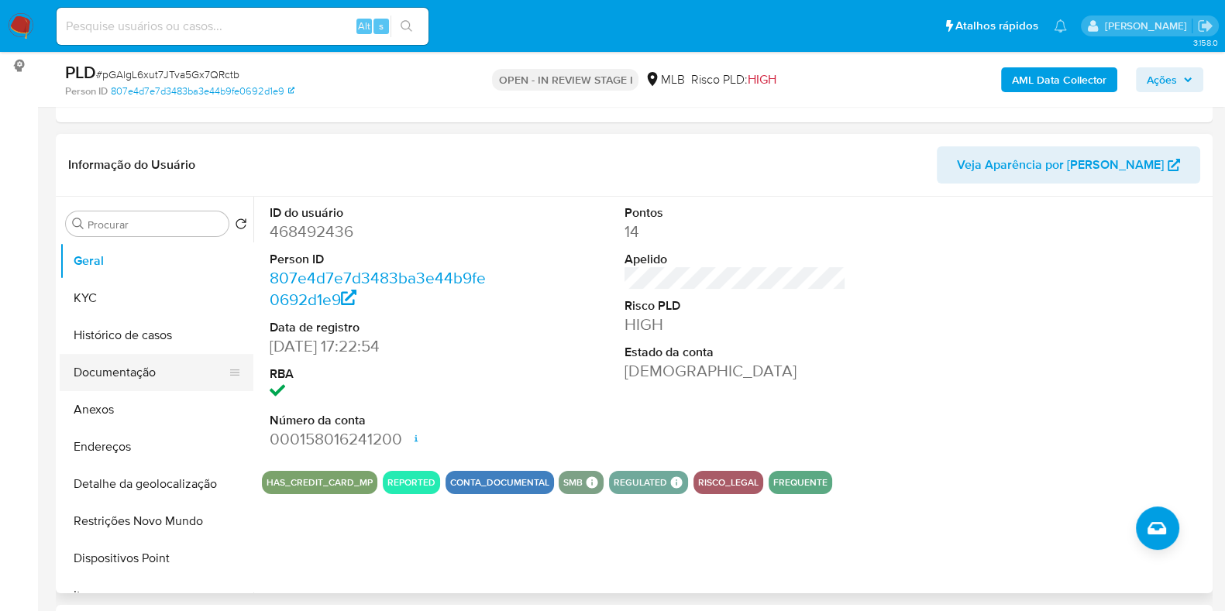
click at [143, 382] on button "Documentação" at bounding box center [150, 372] width 181 height 37
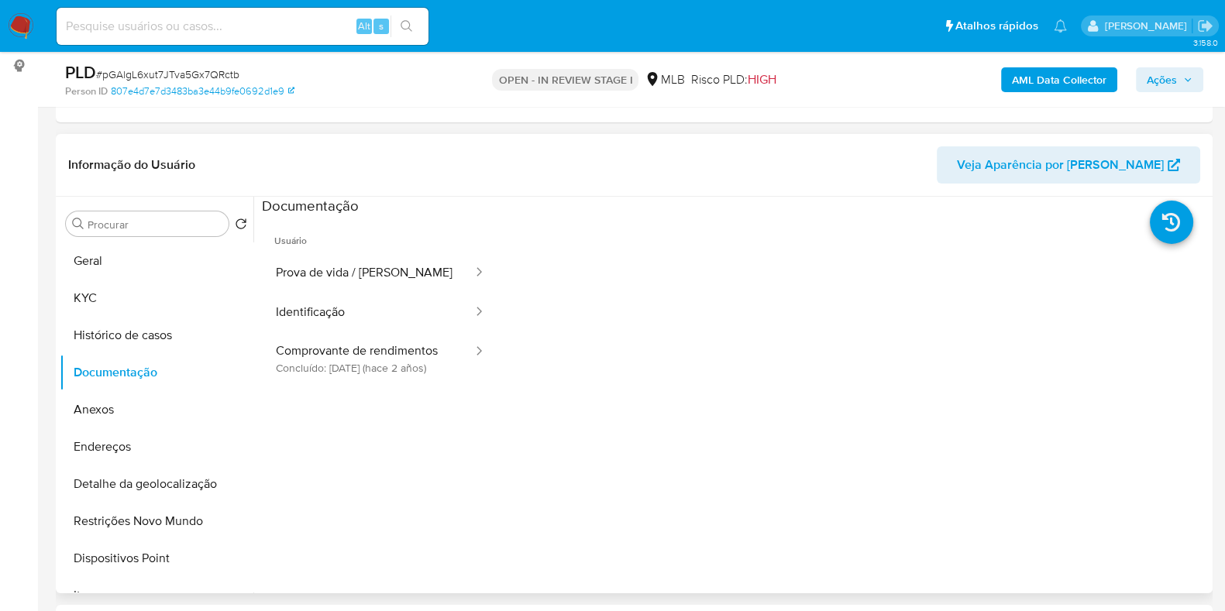
click at [371, 250] on span "Usuário" at bounding box center [380, 234] width 237 height 37
click at [374, 274] on button "Prova de vida / [PERSON_NAME]" at bounding box center [368, 273] width 212 height 40
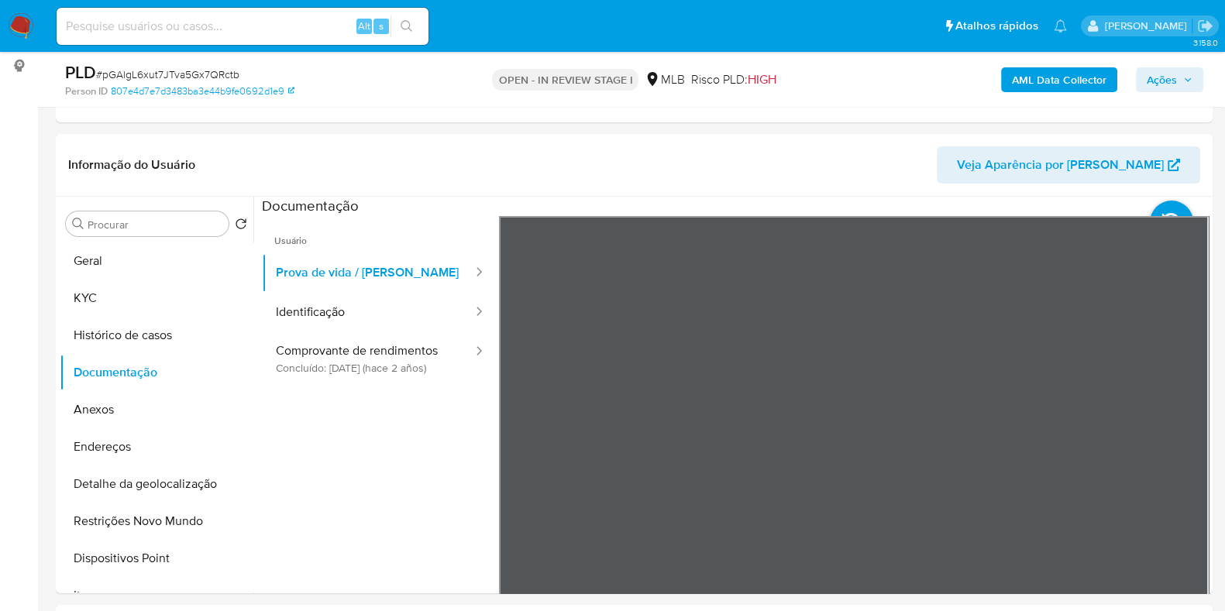
click at [370, 310] on button "Identificação" at bounding box center [368, 313] width 212 height 40
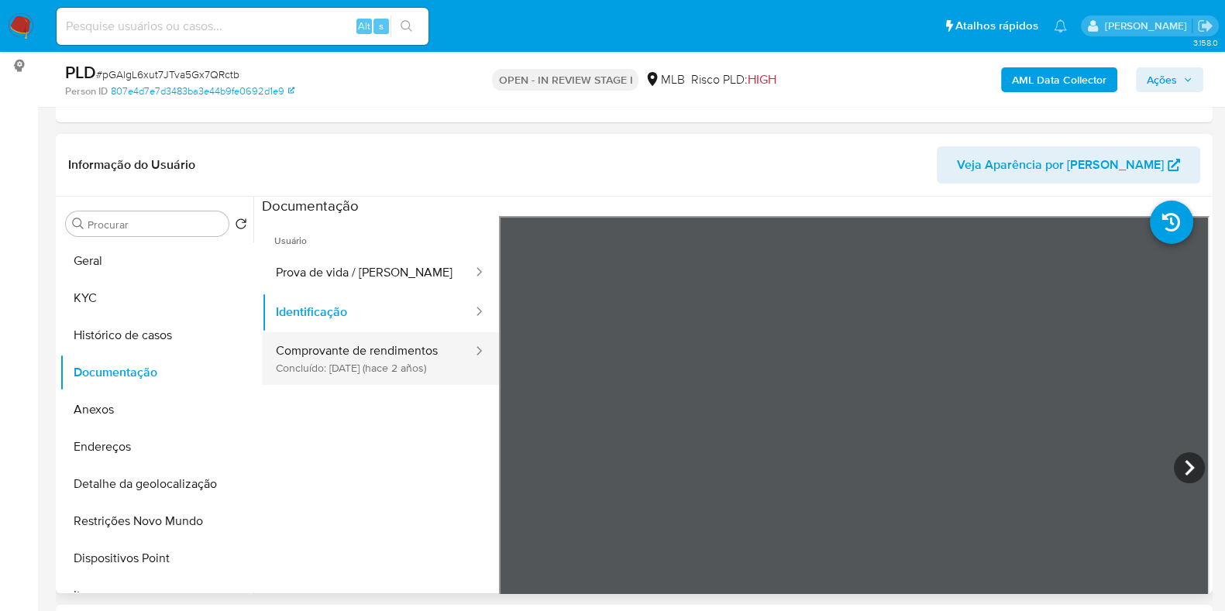
click at [336, 356] on button "Comprovante de rendimentos Concluído: 02/06/2023 (hace 2 años)" at bounding box center [368, 358] width 212 height 53
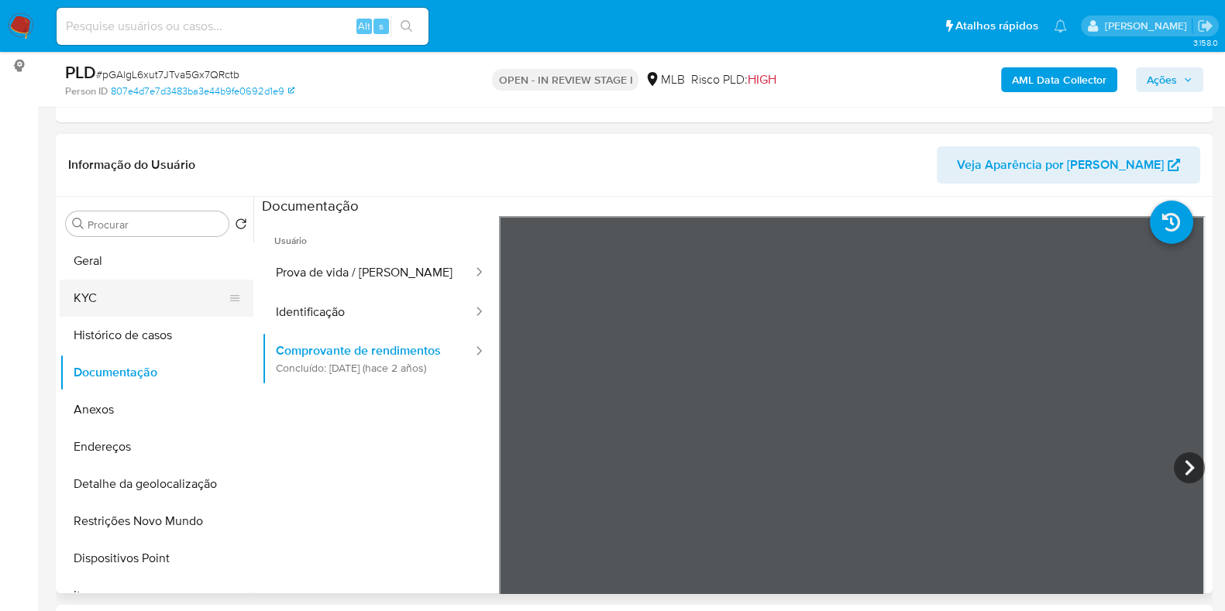
click at [115, 310] on button "KYC" at bounding box center [150, 298] width 181 height 37
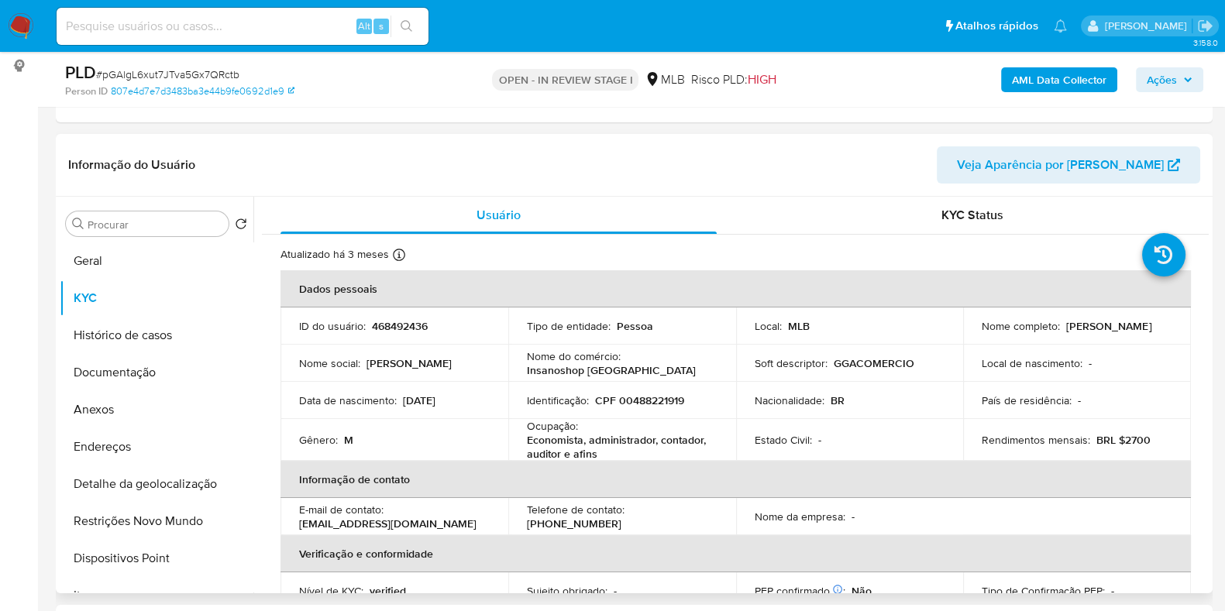
click at [607, 439] on p "Economista, administrador, contador, auditor e afins" at bounding box center [619, 447] width 184 height 28
click at [607, 442] on p "Economista, administrador, contador, auditor e afins" at bounding box center [619, 447] width 184 height 28
copy div "Ocupação : Economista, administrador, contador, auditor e afins"
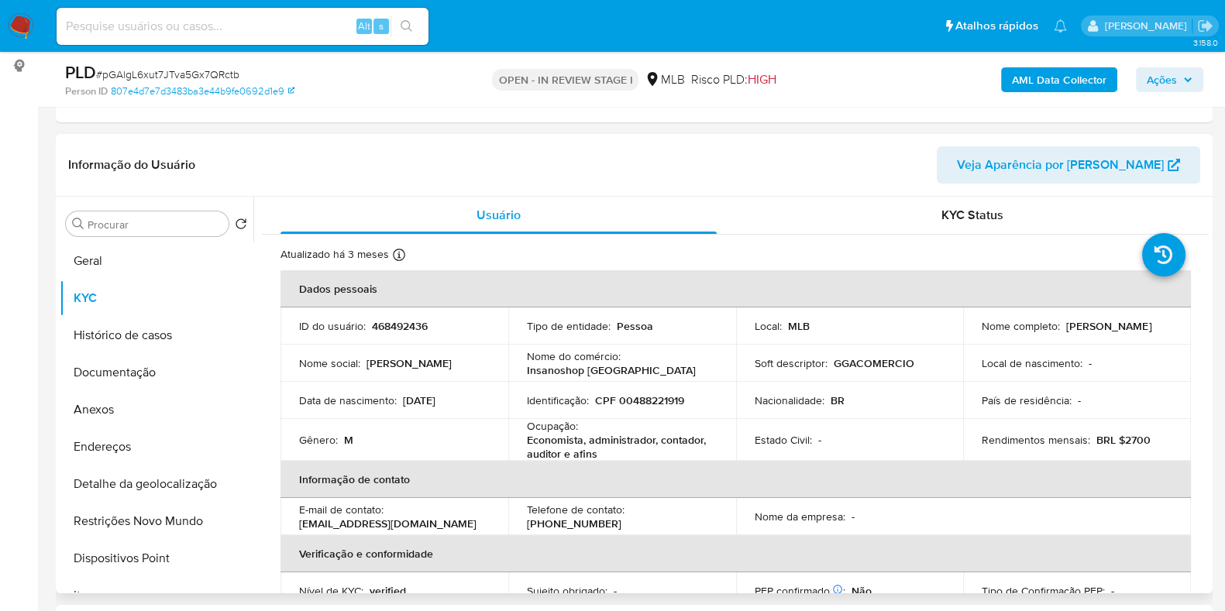
drag, startPoint x: 1208, startPoint y: 262, endPoint x: 1196, endPoint y: 368, distance: 106.8
click at [1196, 368] on div "Procurar Retornar ao pedido padrão Geral KYC Histórico de casos Documentação An…" at bounding box center [634, 395] width 1157 height 397
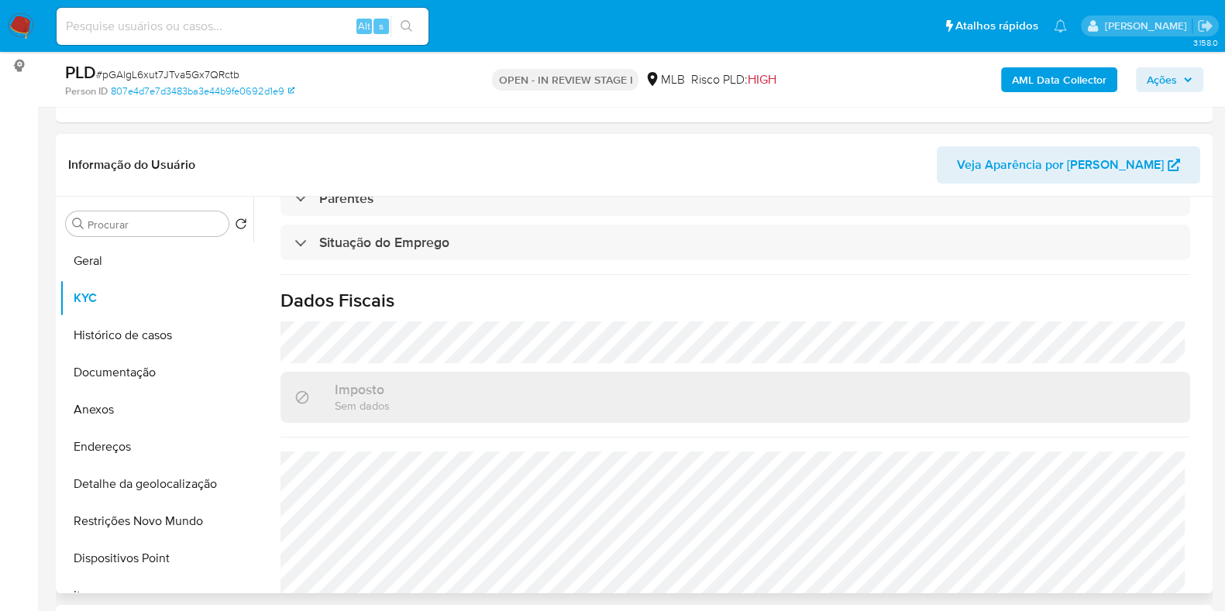
scroll to position [662, 0]
click at [146, 248] on button "Geral" at bounding box center [150, 261] width 181 height 37
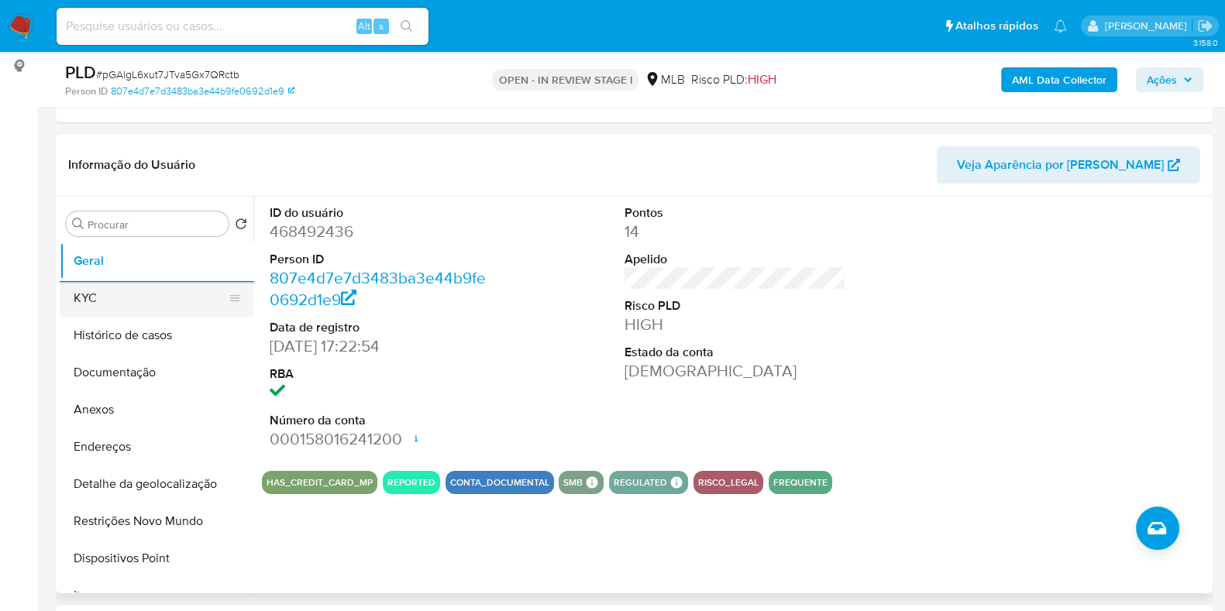
click at [136, 303] on button "KYC" at bounding box center [150, 298] width 181 height 37
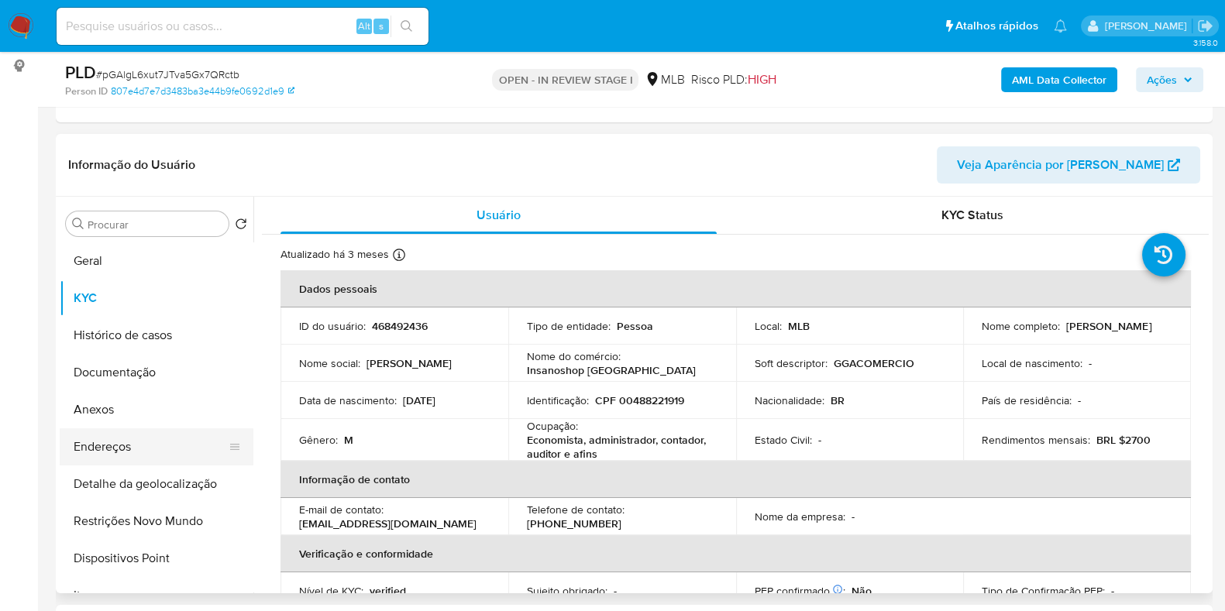
click at [177, 448] on button "Endereços" at bounding box center [150, 447] width 181 height 37
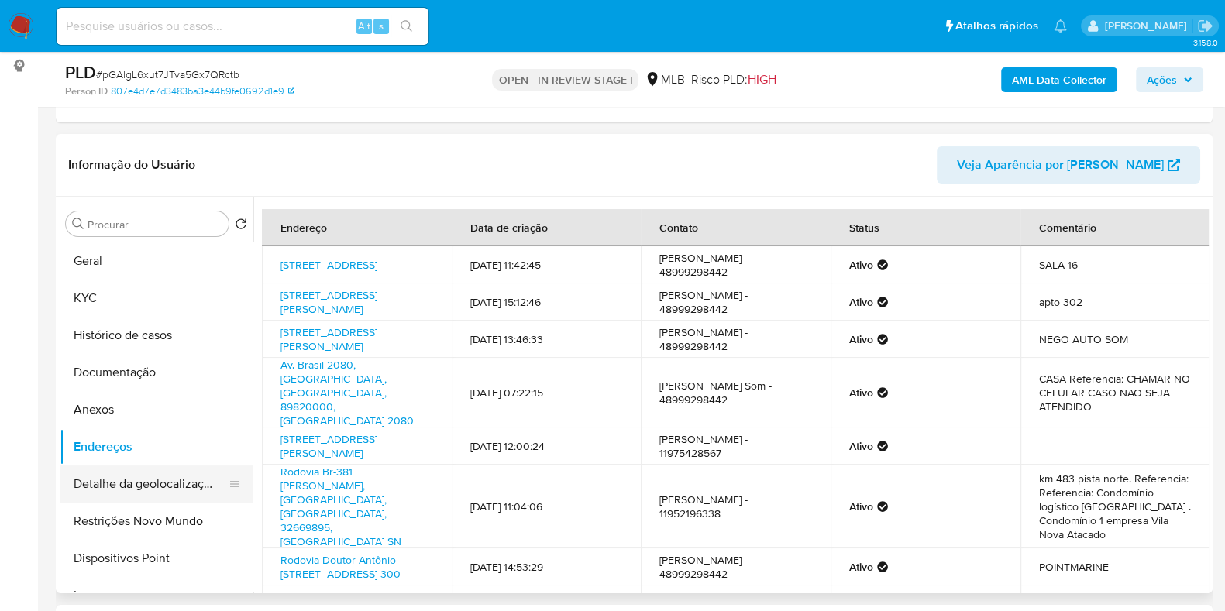
click at [142, 481] on button "Detalhe da geolocalização" at bounding box center [150, 484] width 181 height 37
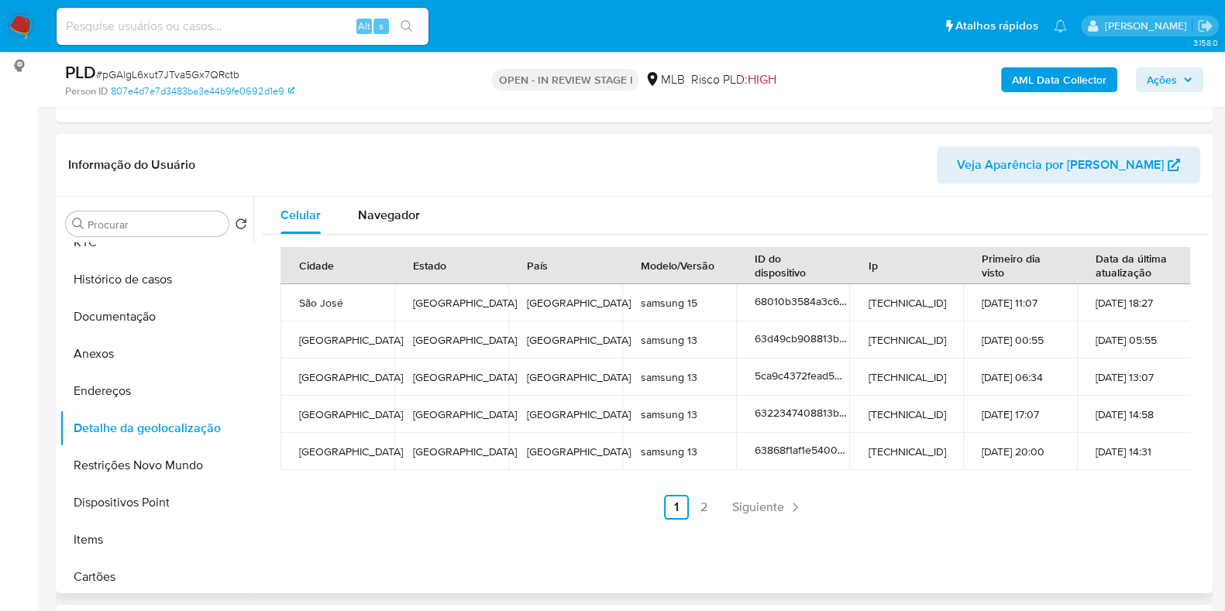
scroll to position [47, 0]
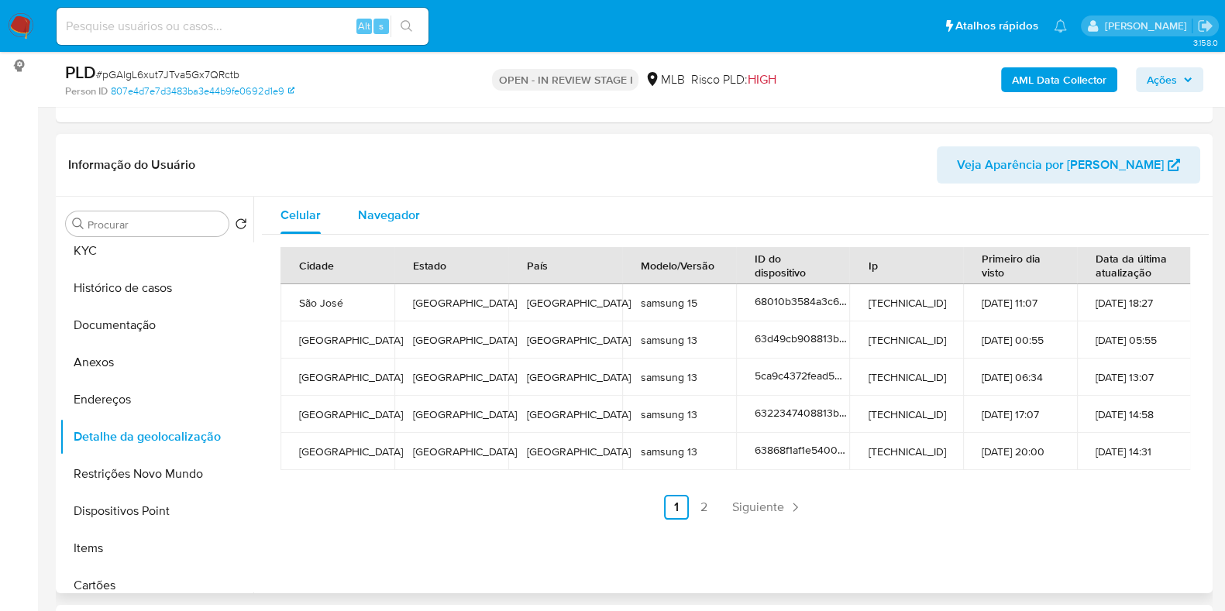
click at [380, 216] on span "Navegador" at bounding box center [389, 215] width 62 height 18
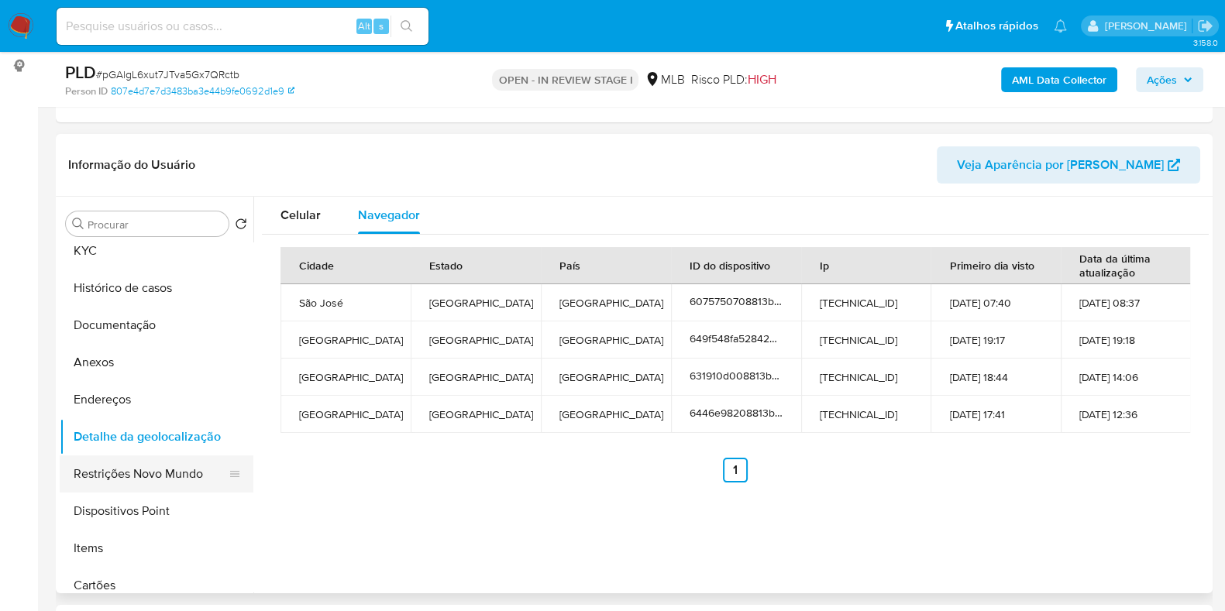
click at [181, 470] on button "Restrições Novo Mundo" at bounding box center [150, 474] width 181 height 37
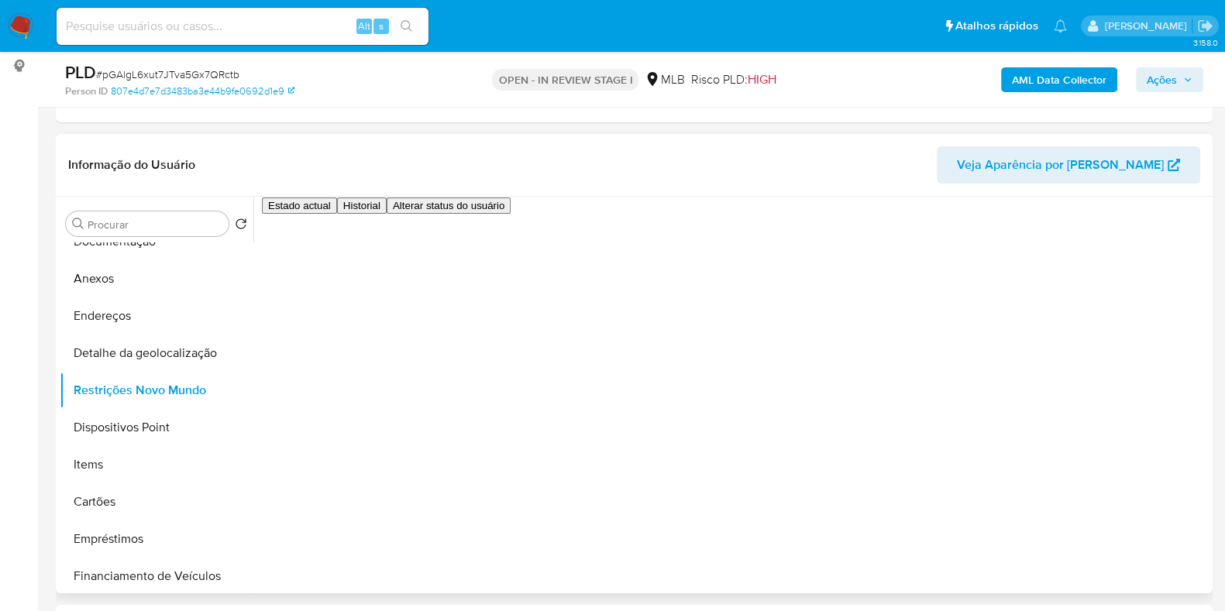
scroll to position [136, 0]
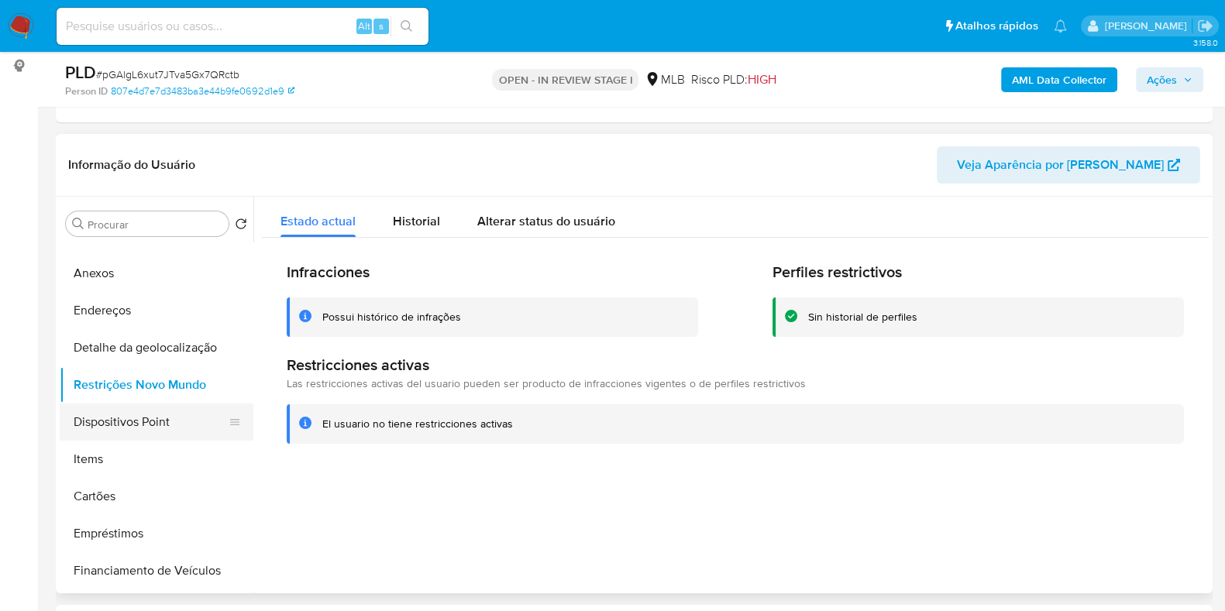
click at [178, 415] on button "Dispositivos Point" at bounding box center [150, 422] width 181 height 37
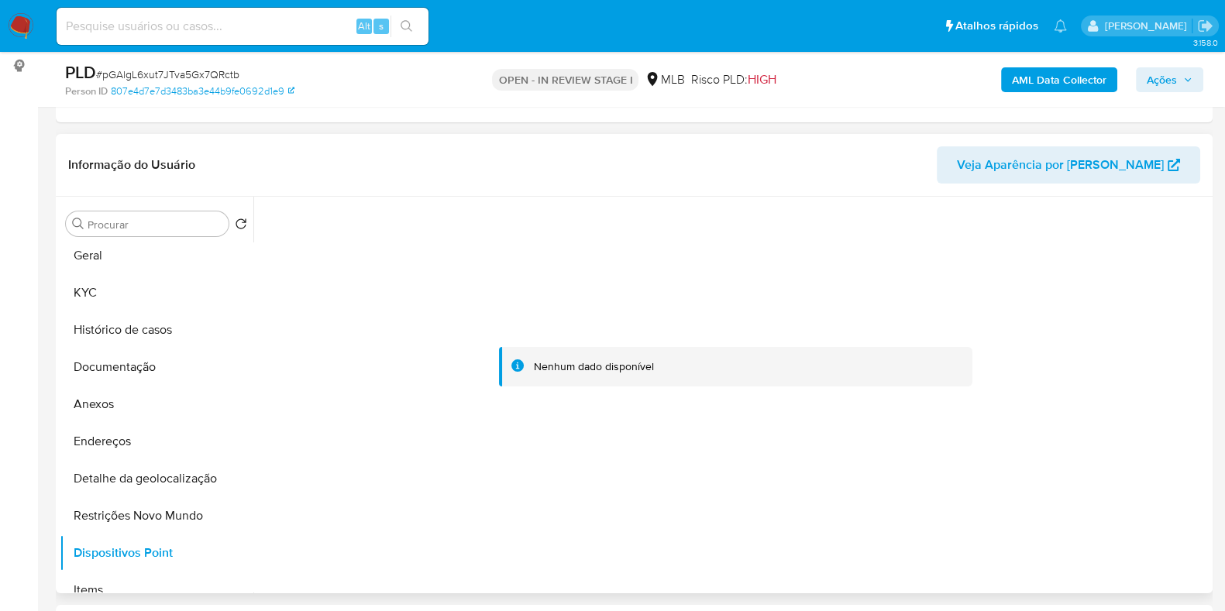
scroll to position [0, 0]
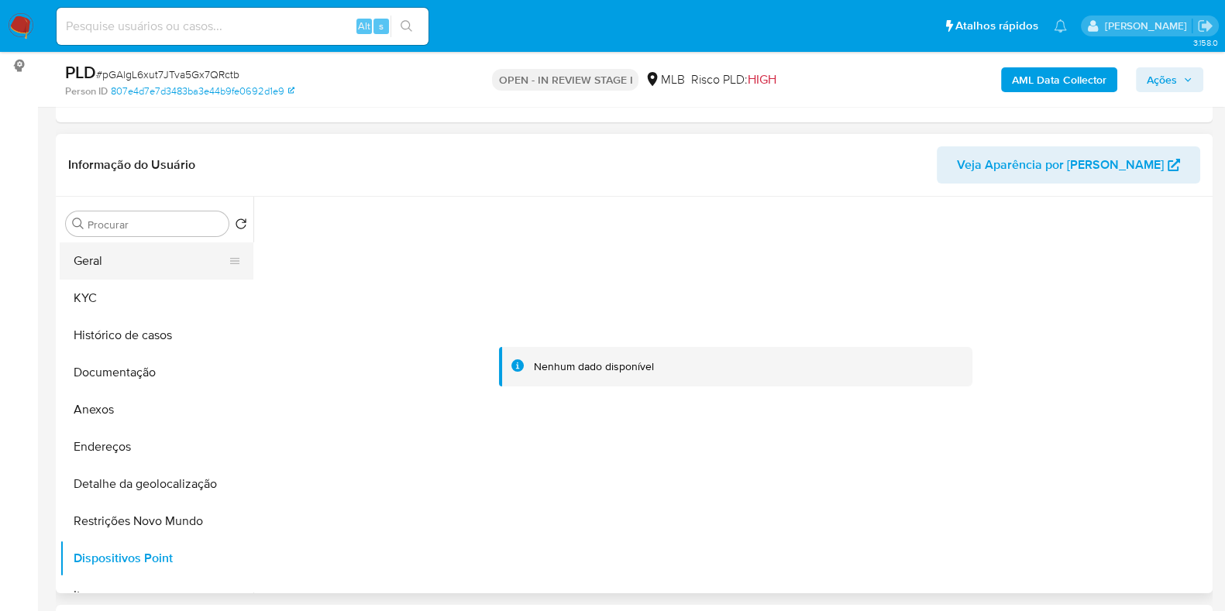
click at [163, 261] on button "Geral" at bounding box center [150, 261] width 181 height 37
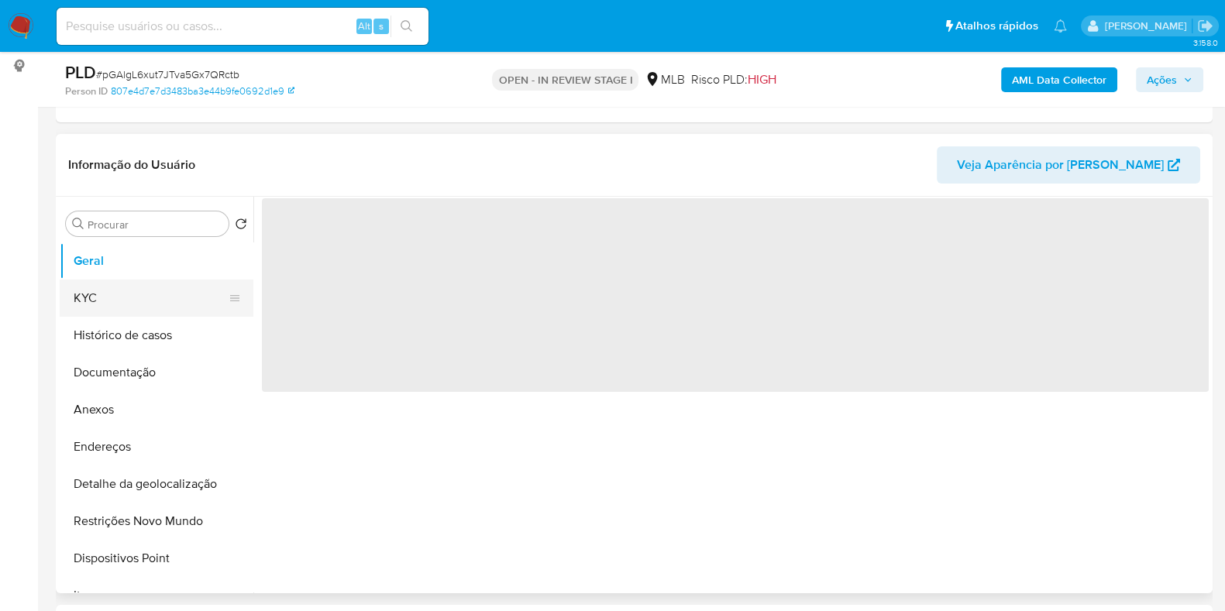
click at [156, 293] on button "KYC" at bounding box center [150, 298] width 181 height 37
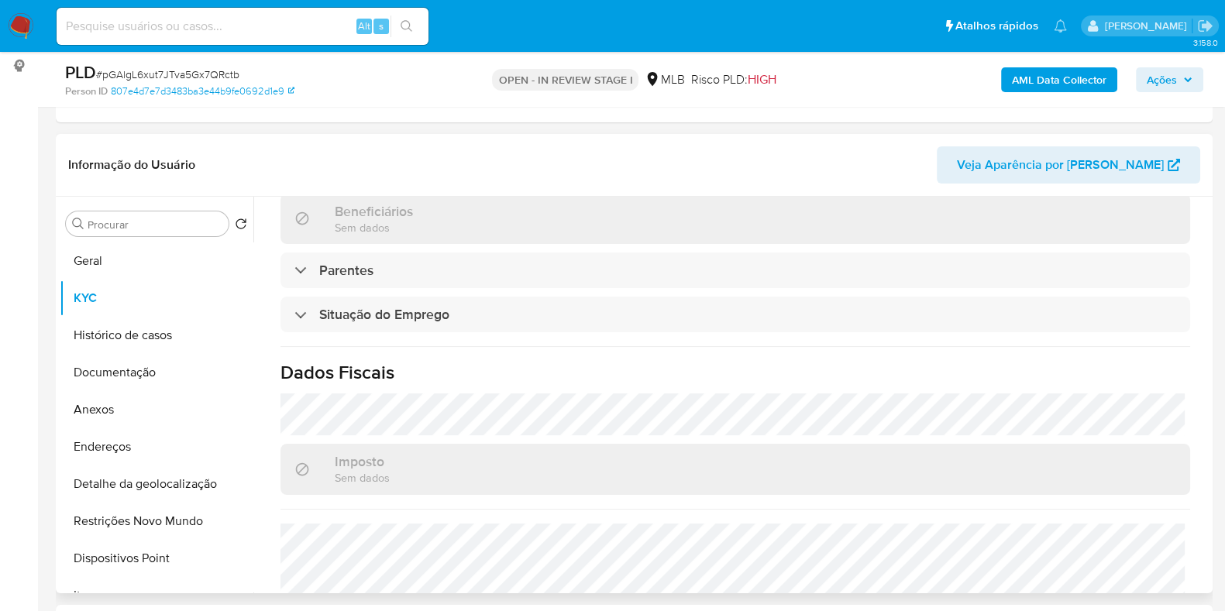
scroll to position [677, 0]
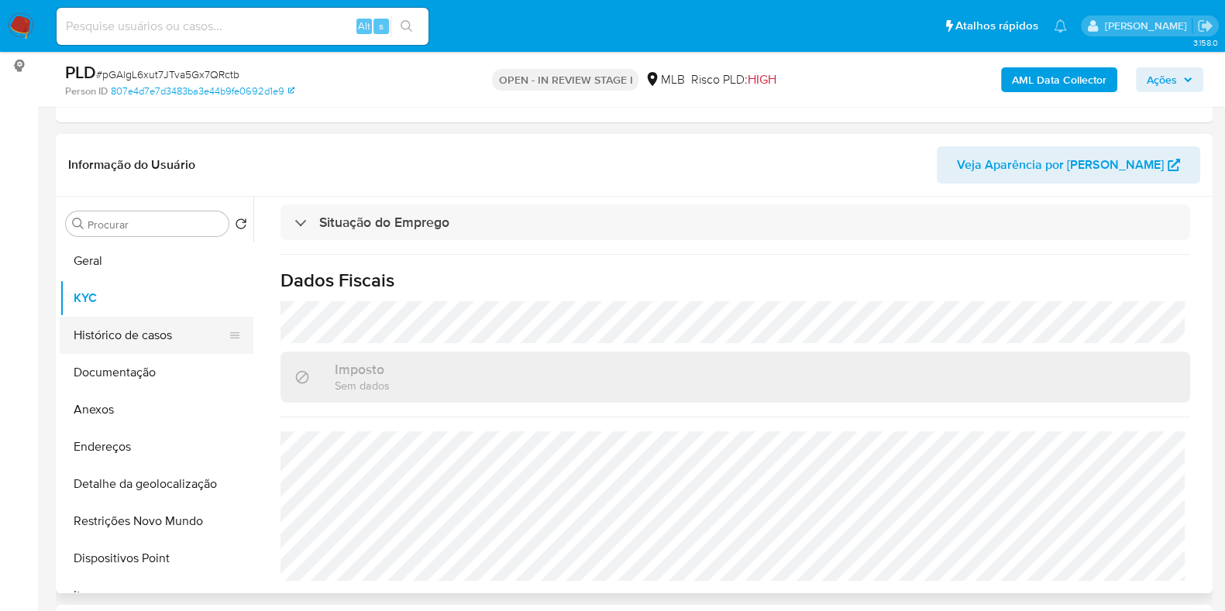
click at [182, 334] on button "Histórico de casos" at bounding box center [150, 335] width 181 height 37
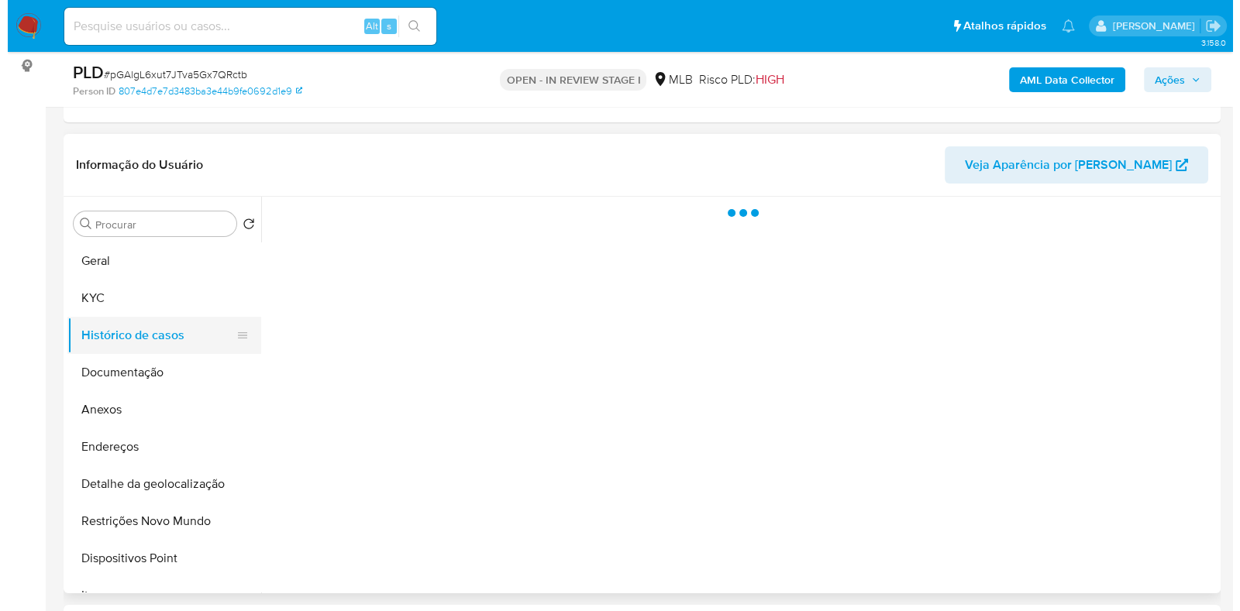
scroll to position [0, 0]
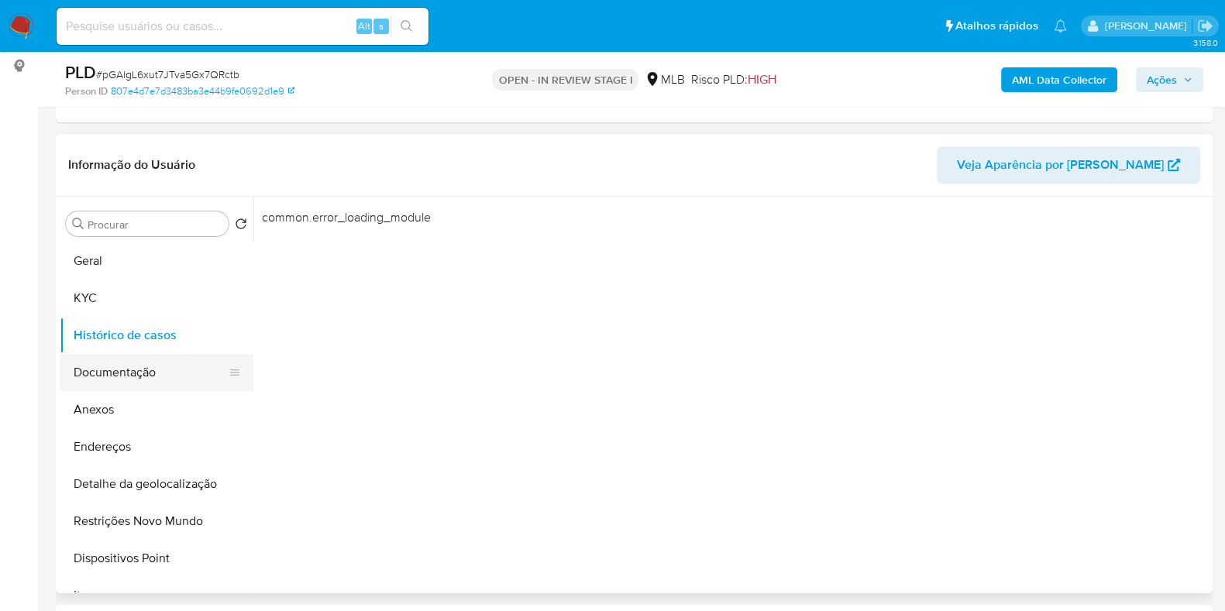
click at [153, 359] on button "Documentação" at bounding box center [150, 372] width 181 height 37
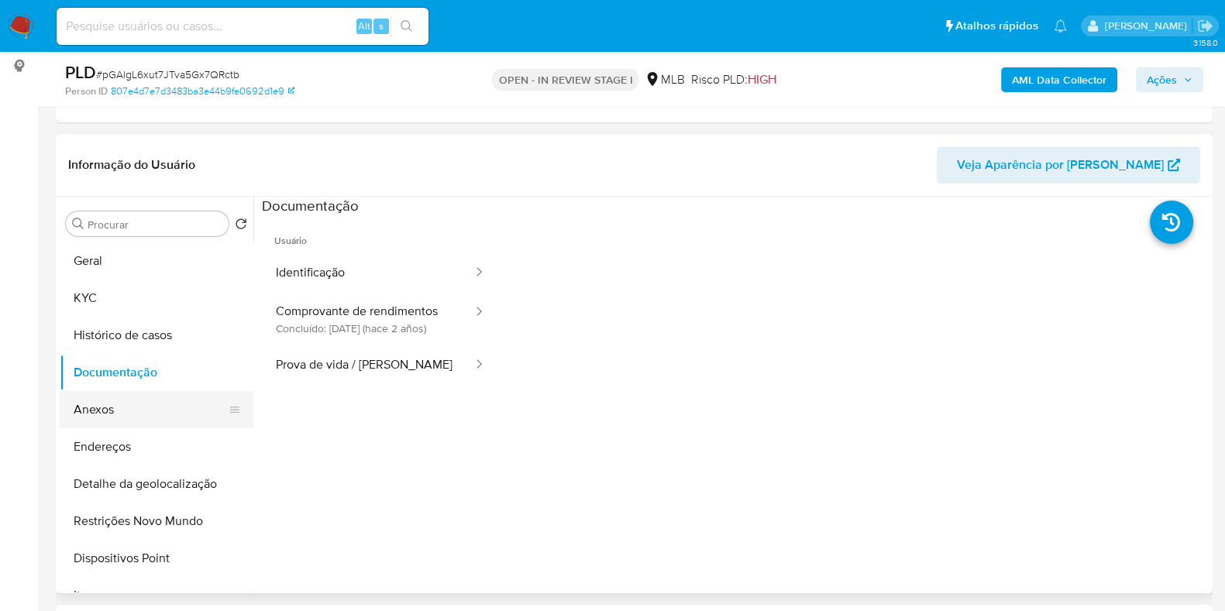
click at [153, 412] on button "Anexos" at bounding box center [150, 409] width 181 height 37
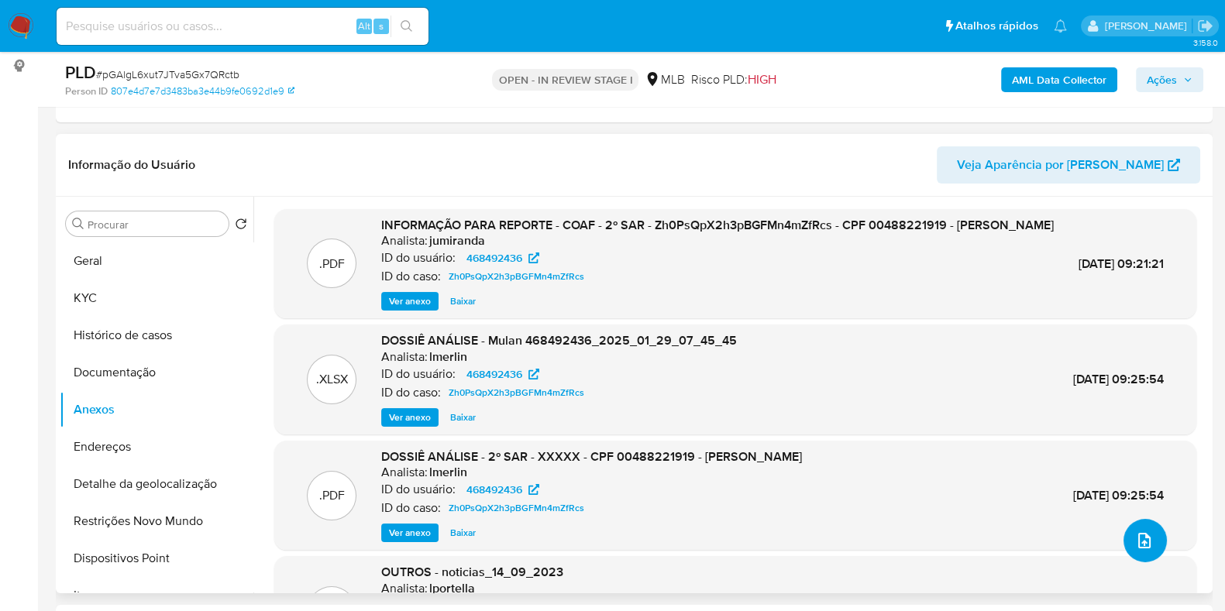
click at [1135, 535] on icon "upload-file" at bounding box center [1144, 541] width 19 height 19
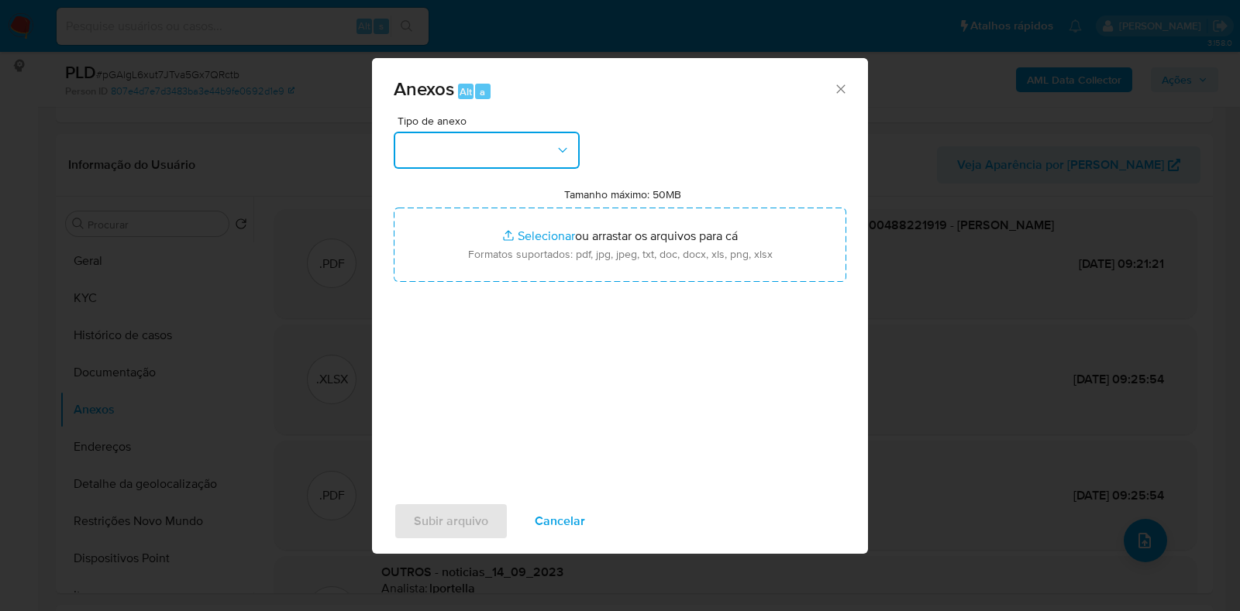
click at [553, 157] on button "button" at bounding box center [487, 150] width 186 height 37
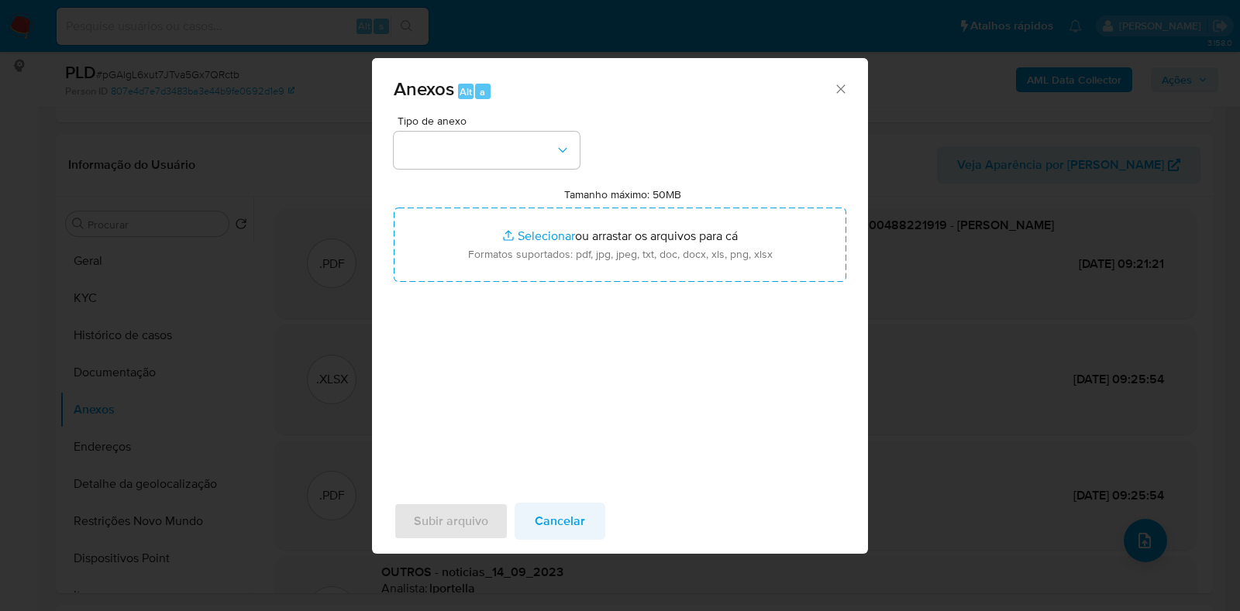
click at [583, 523] on button "Cancelar" at bounding box center [560, 521] width 91 height 37
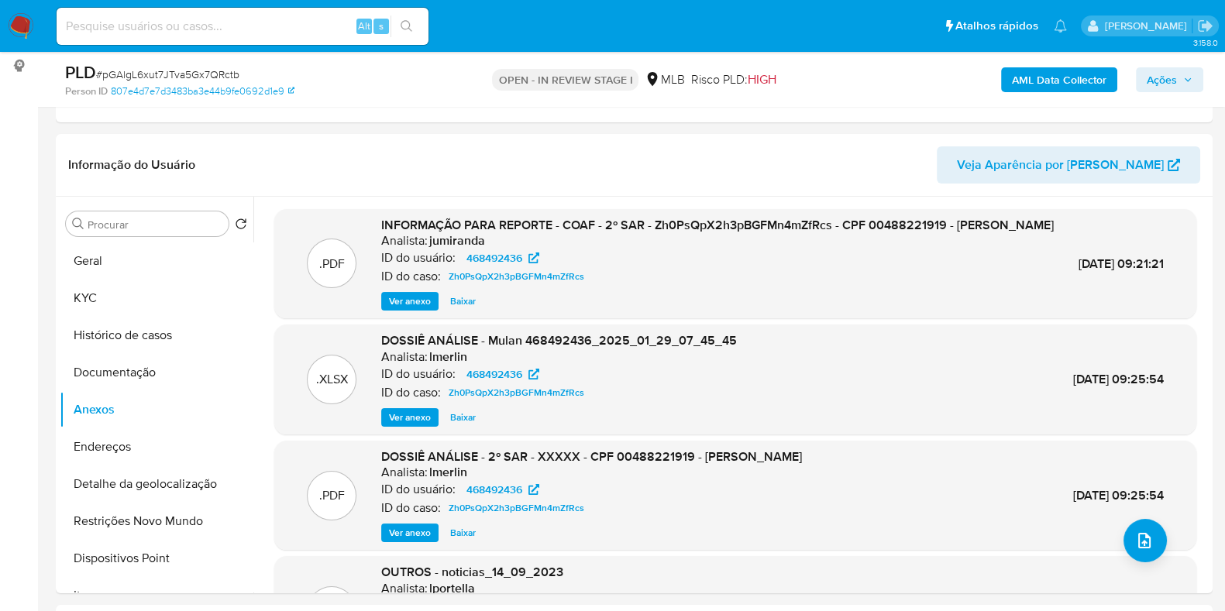
click at [1031, 96] on div "AML Data Collector Ações" at bounding box center [1015, 79] width 375 height 36
click at [1025, 88] on b "AML Data Collector" at bounding box center [1059, 79] width 95 height 25
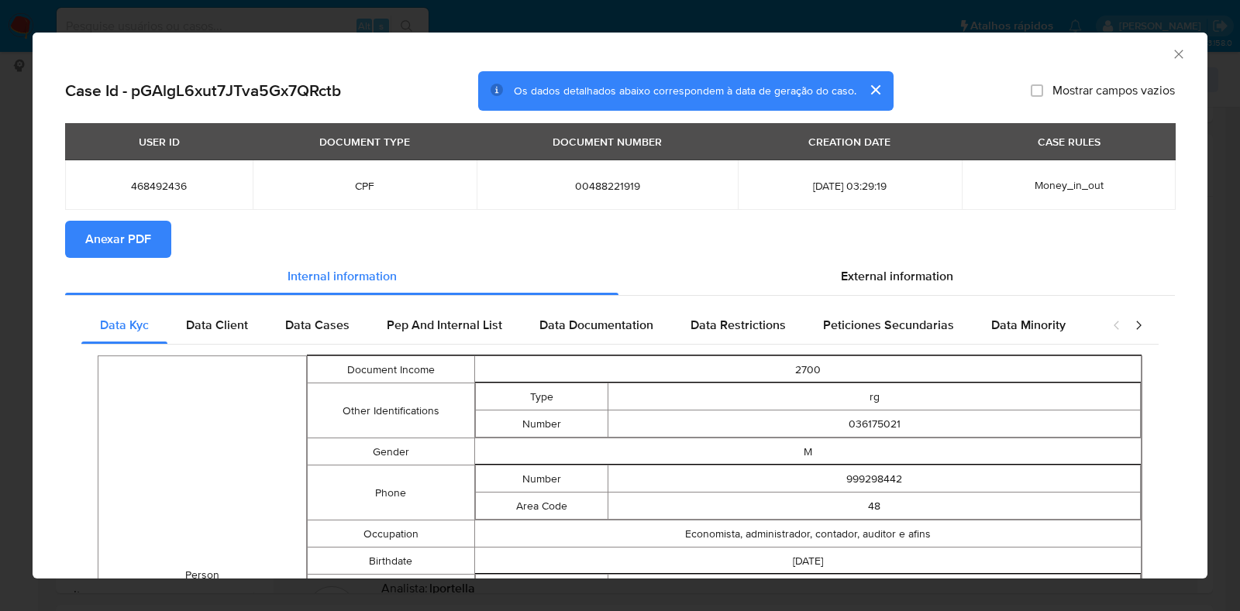
click at [146, 234] on span "Anexar PDF" at bounding box center [118, 239] width 66 height 34
click at [1174, 52] on icon "Fechar a janela" at bounding box center [1178, 54] width 9 height 9
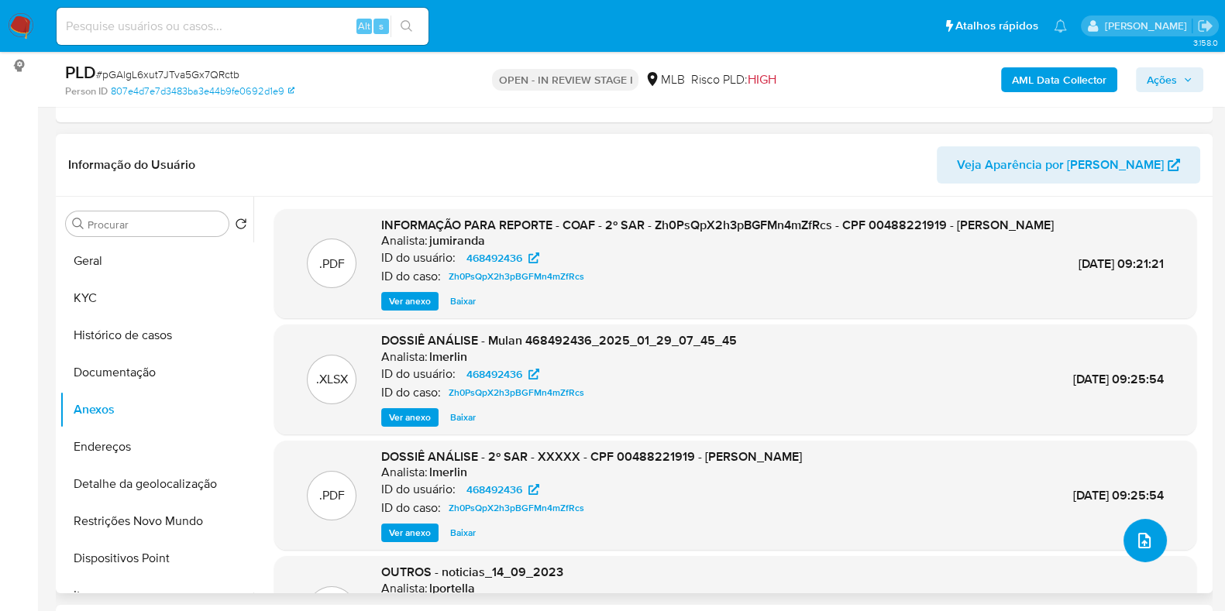
click at [1138, 544] on icon "upload-file" at bounding box center [1144, 541] width 19 height 19
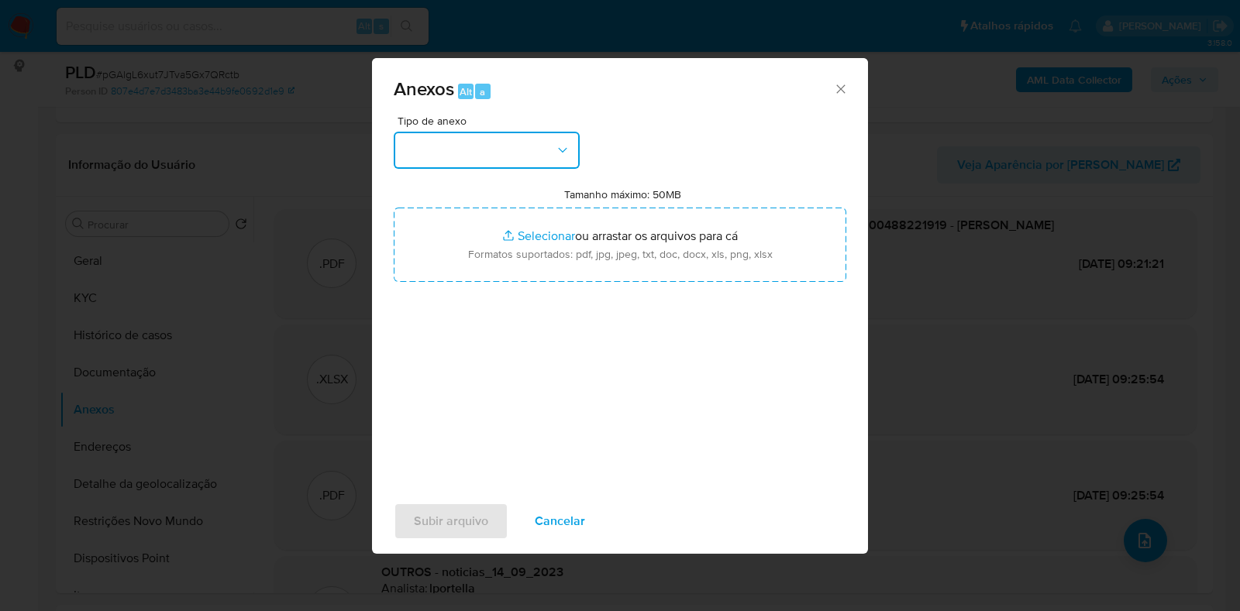
click at [556, 153] on icon "button" at bounding box center [562, 150] width 15 height 15
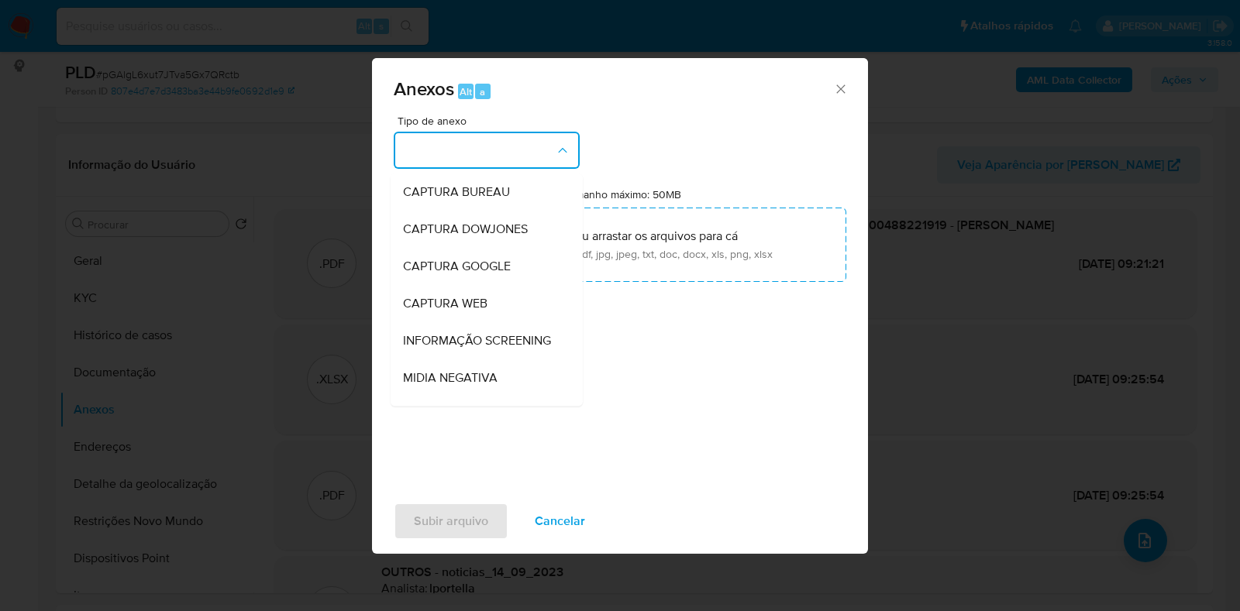
scroll to position [239, 0]
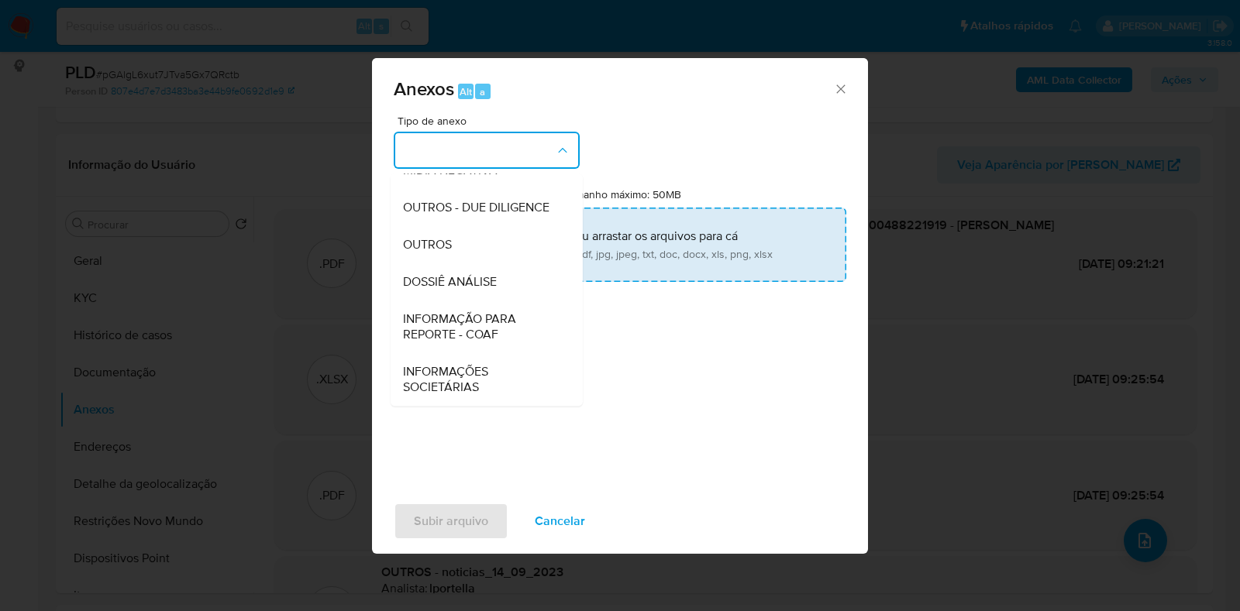
click at [477, 243] on div "OUTROS" at bounding box center [482, 244] width 158 height 37
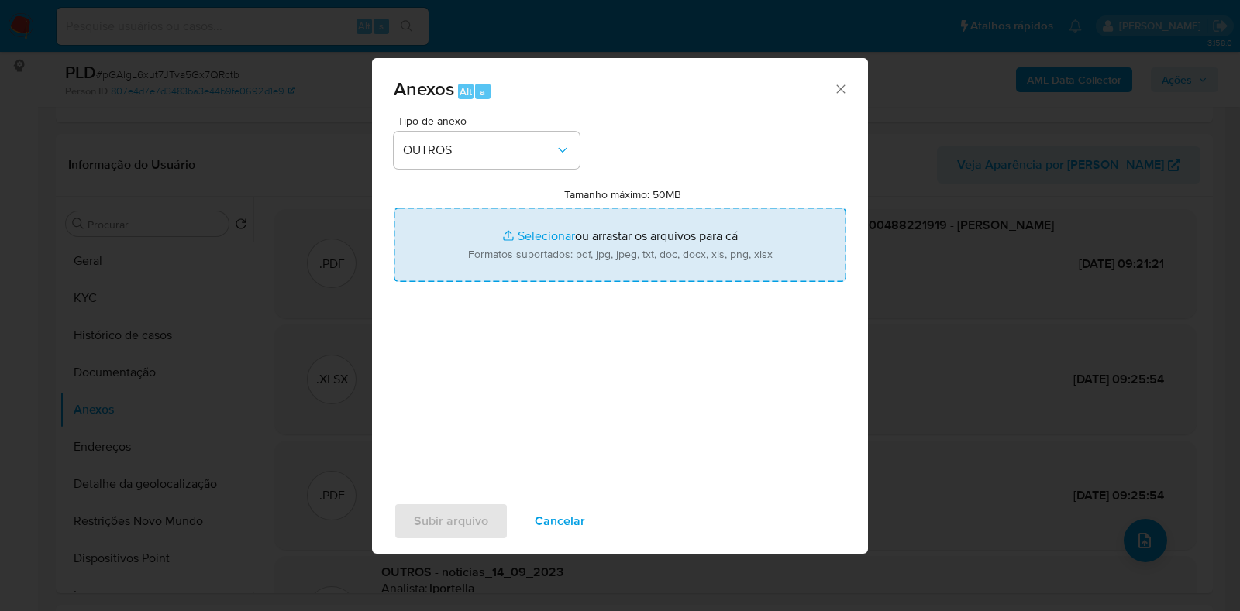
type input "C:\fakepath\Mulan - pGAlgL6xut7JTva5Gx7QRctb - CPF 00488221919 - GUILHERME MAUR…"
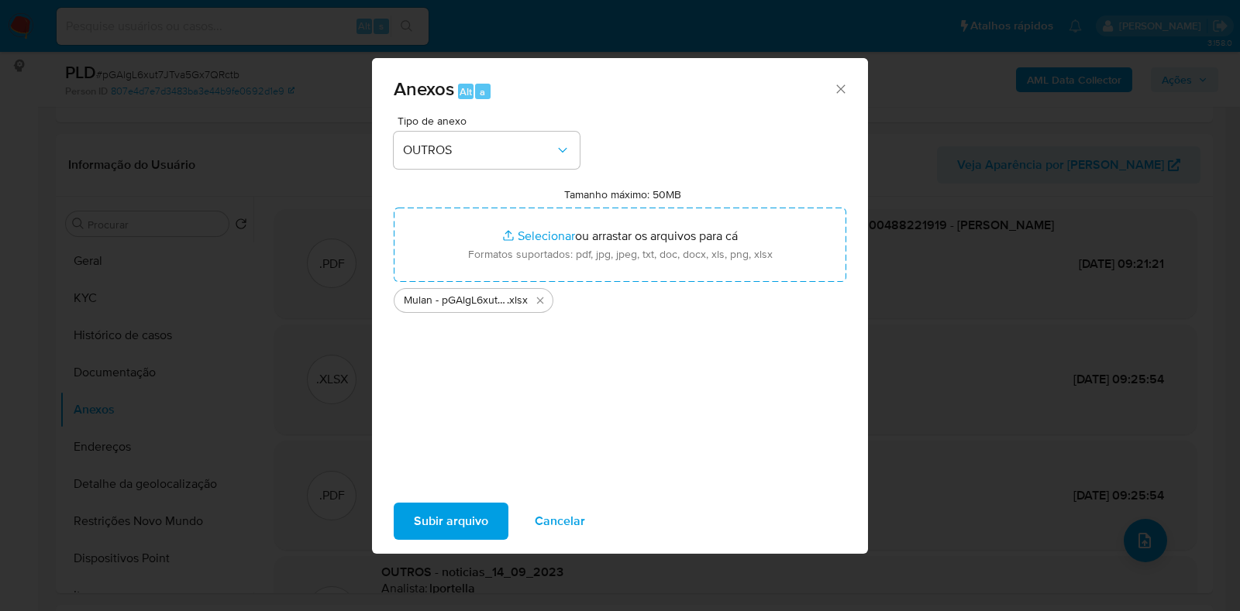
click at [472, 522] on span "Subir arquivo" at bounding box center [451, 521] width 74 height 34
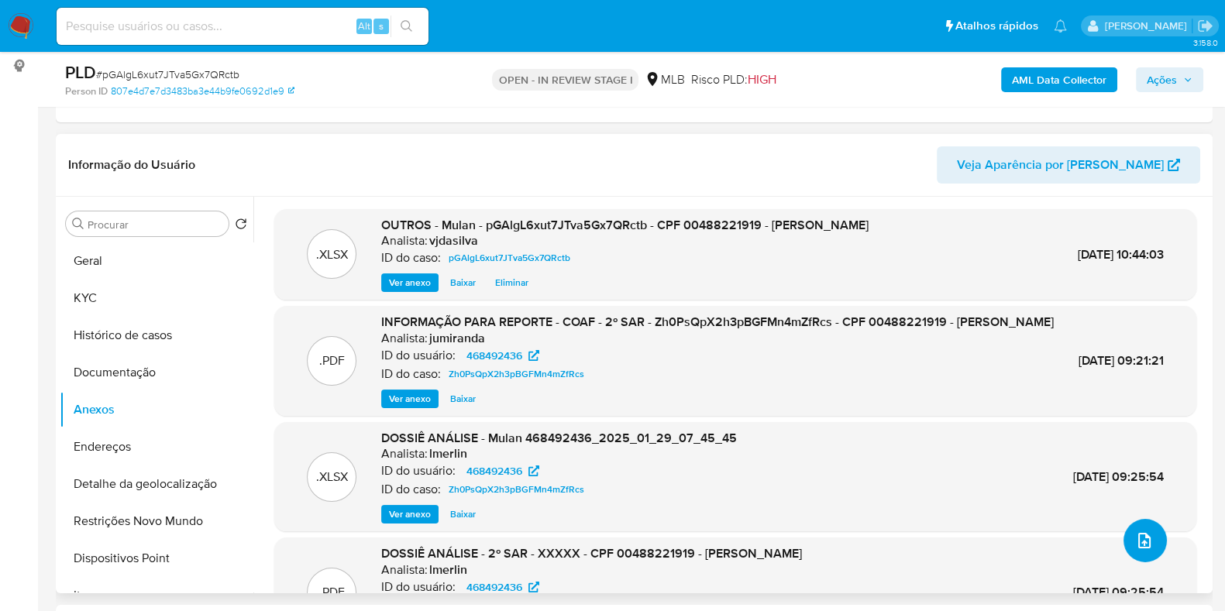
click at [1141, 532] on icon "upload-file" at bounding box center [1144, 541] width 19 height 19
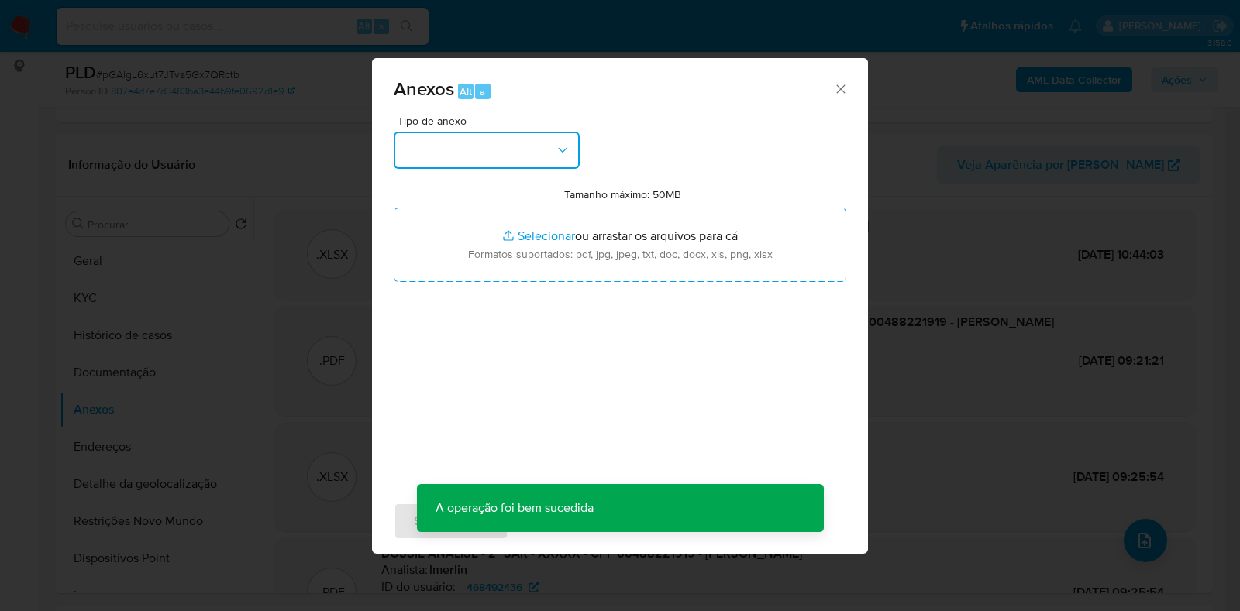
click at [556, 148] on icon "button" at bounding box center [562, 150] width 15 height 15
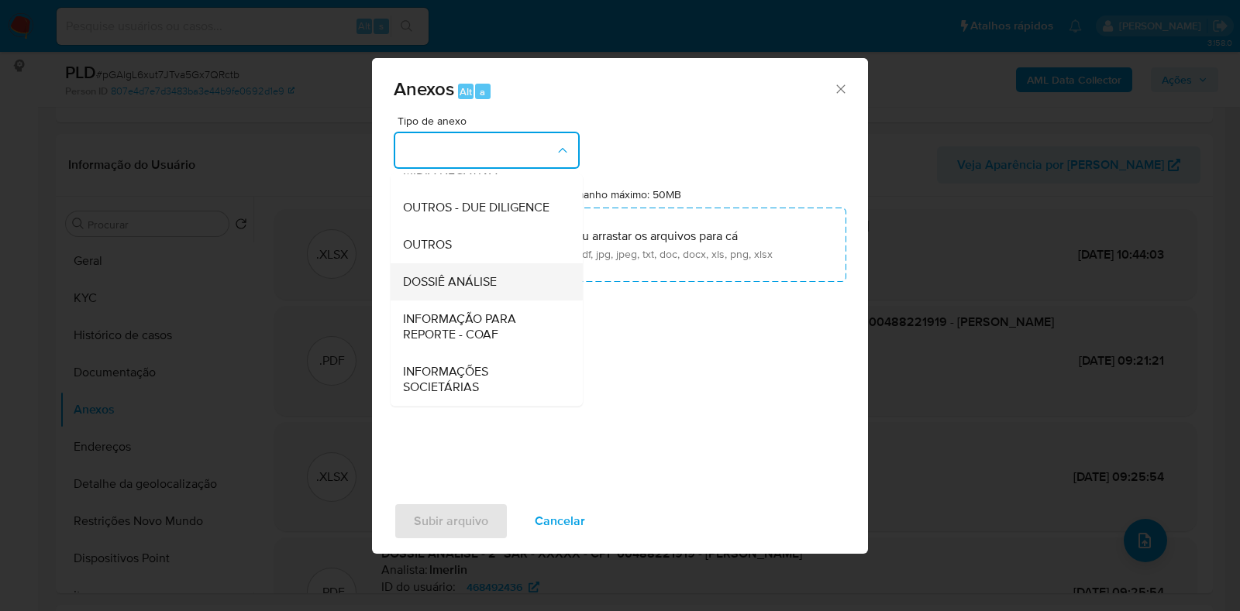
click at [515, 289] on div "DOSSIÊ ANÁLISE" at bounding box center [482, 281] width 158 height 37
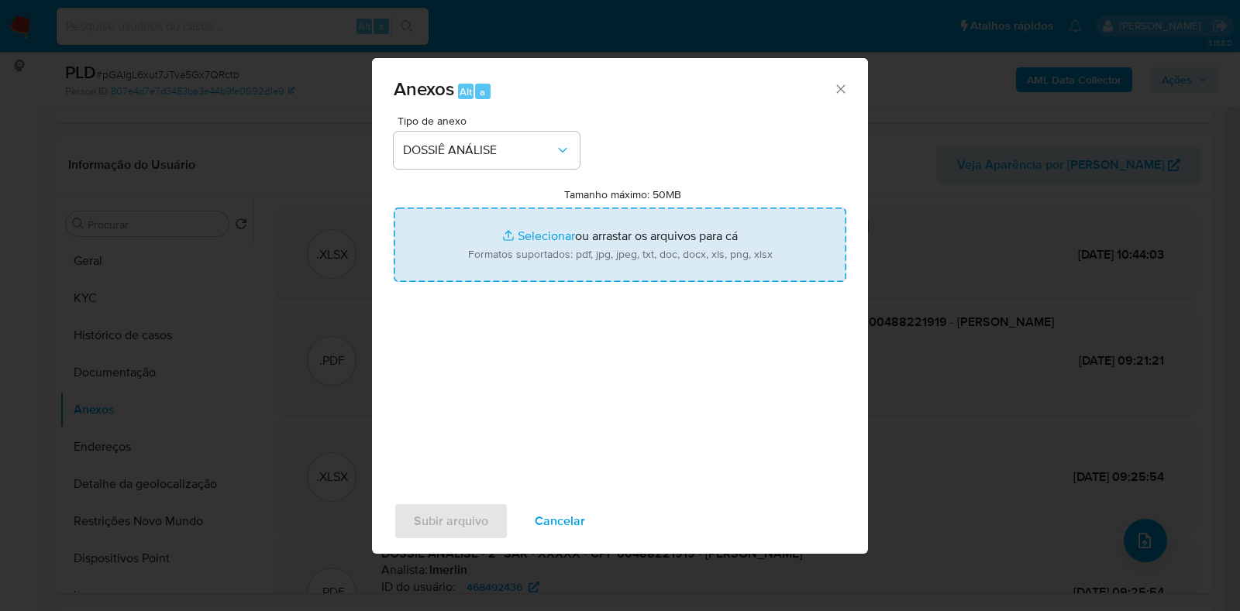
type input "C:\fakepath\3° SAR - XXXX - CPF 00488221919 - GUILHERME MAURICIO WIETHORN FILHO…"
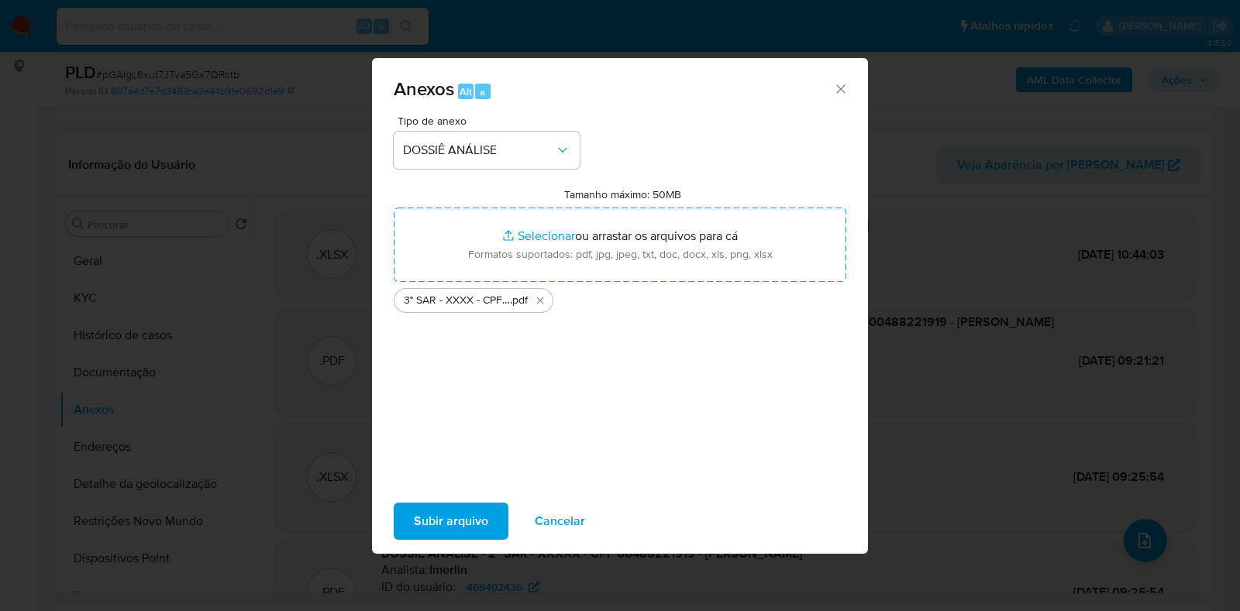
click at [477, 522] on span "Subir arquivo" at bounding box center [451, 521] width 74 height 34
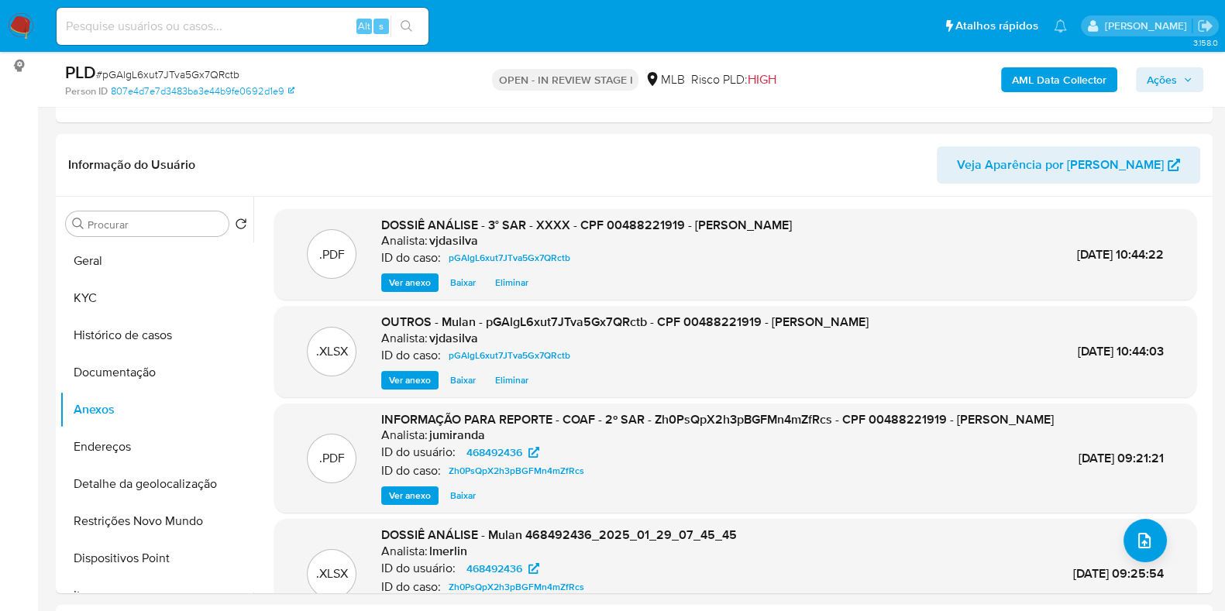
click at [1176, 80] on span "Ações" at bounding box center [1162, 79] width 30 height 25
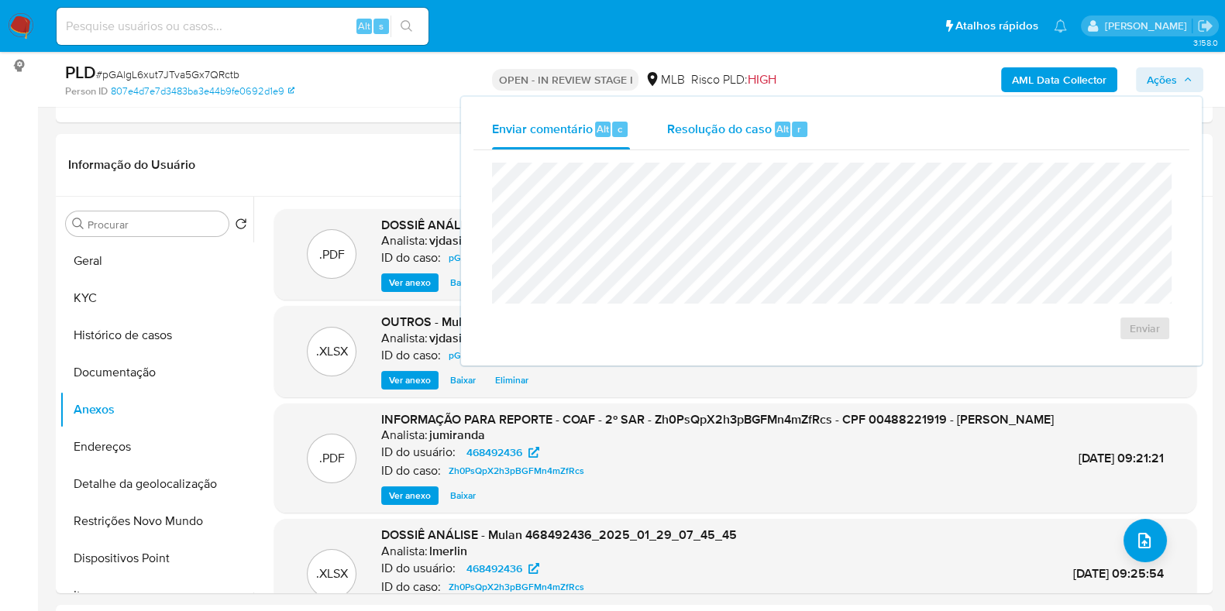
click at [758, 126] on span "Resolução do caso" at bounding box center [719, 128] width 105 height 18
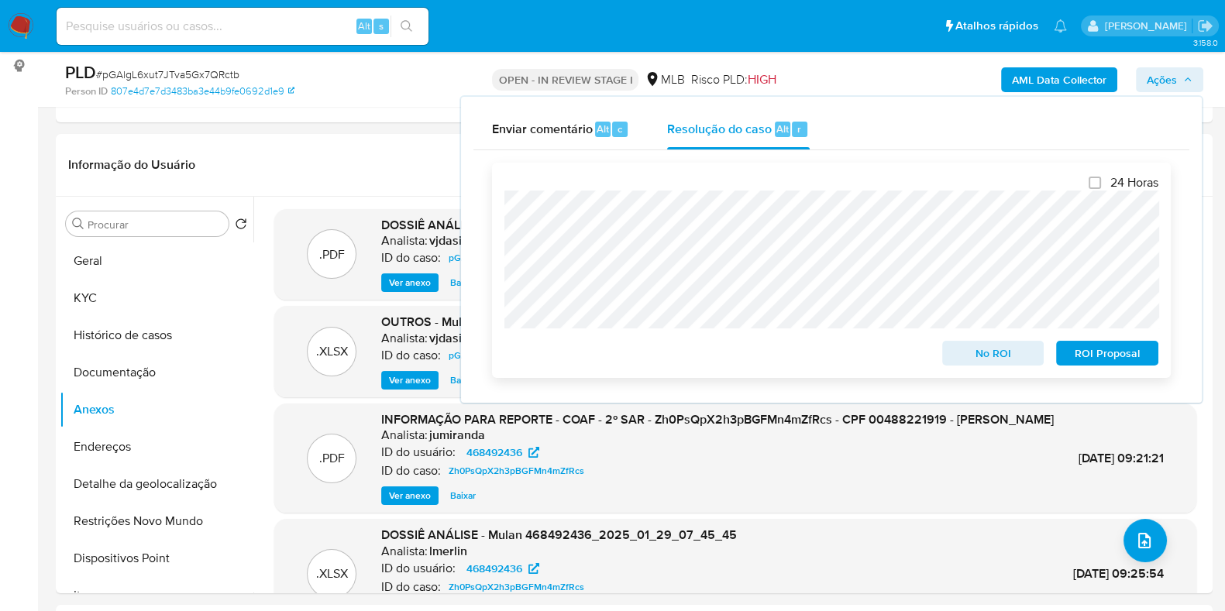
click at [1114, 359] on span "ROI Proposal" at bounding box center [1107, 354] width 81 height 22
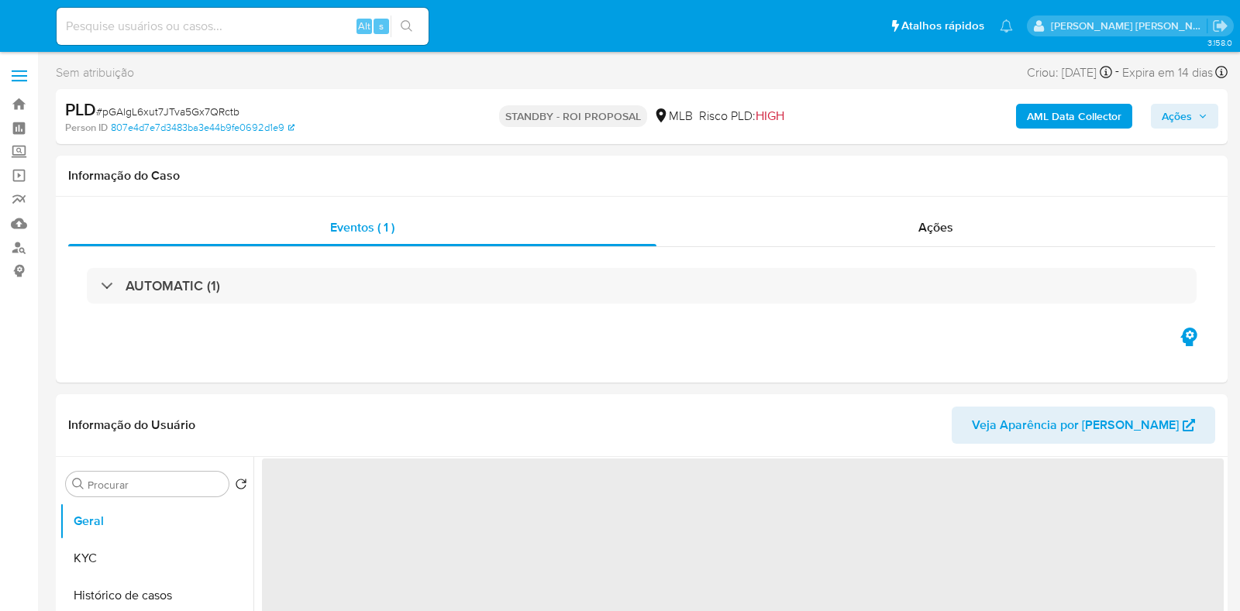
select select "10"
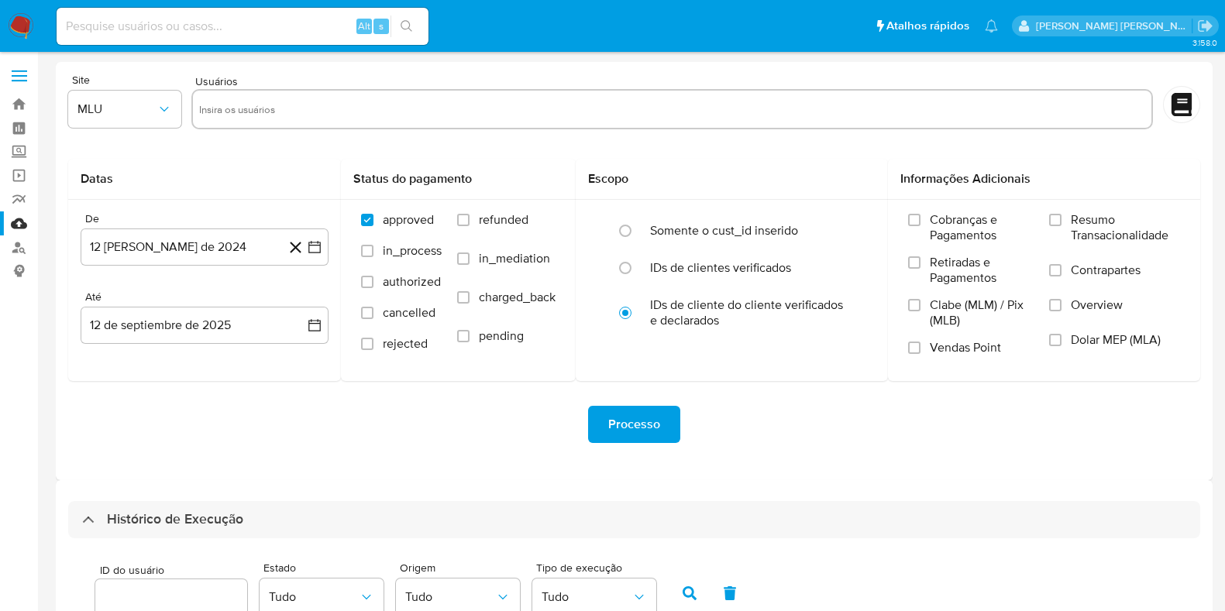
select select "50"
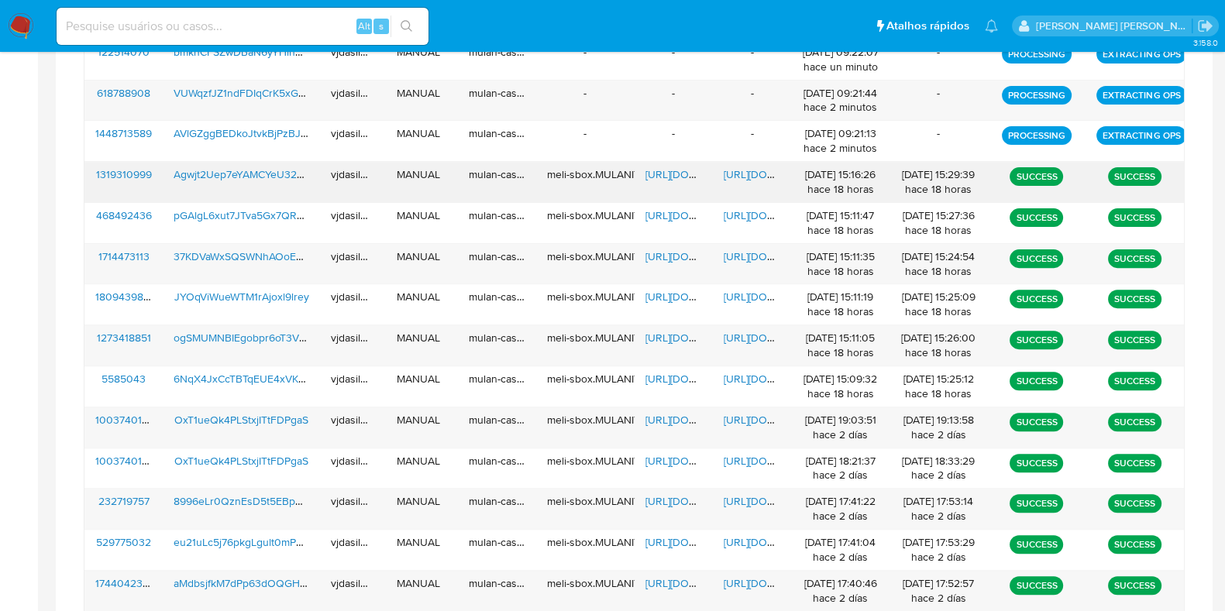
click at [751, 177] on span "[URL][DOMAIN_NAME]" at bounding box center [777, 174] width 107 height 15
click at [281, 167] on span "Agwjt2Uep7eYAMCYeU32seGE" at bounding box center [248, 174] width 149 height 15
click at [670, 172] on span "[URL][DOMAIN_NAME]" at bounding box center [698, 174] width 107 height 15
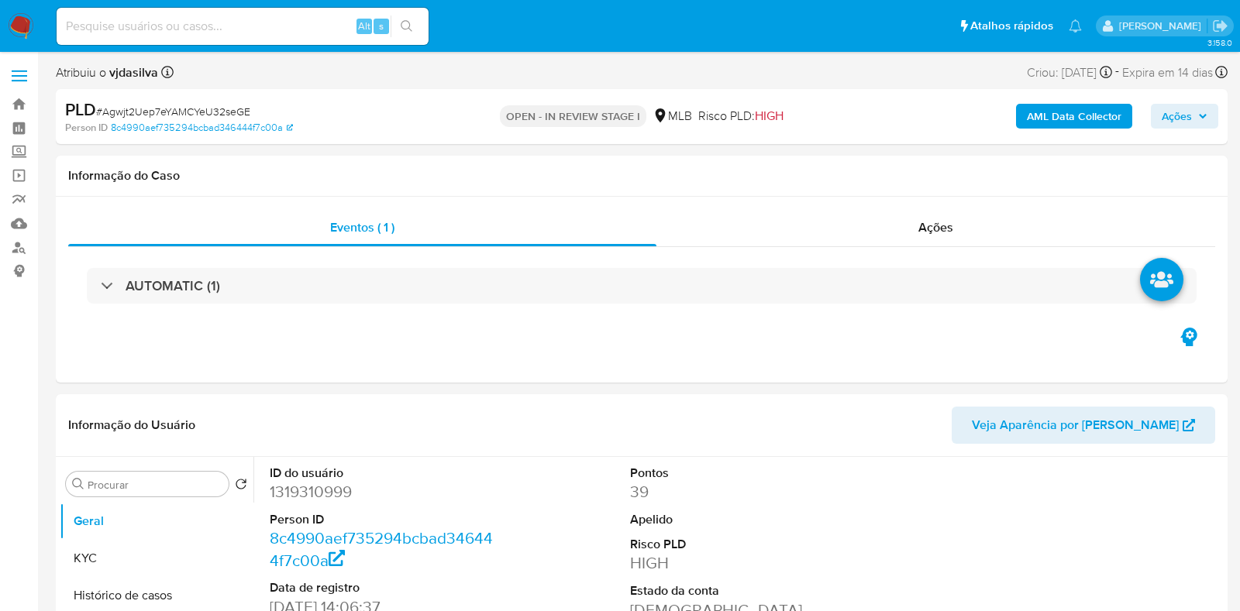
select select "10"
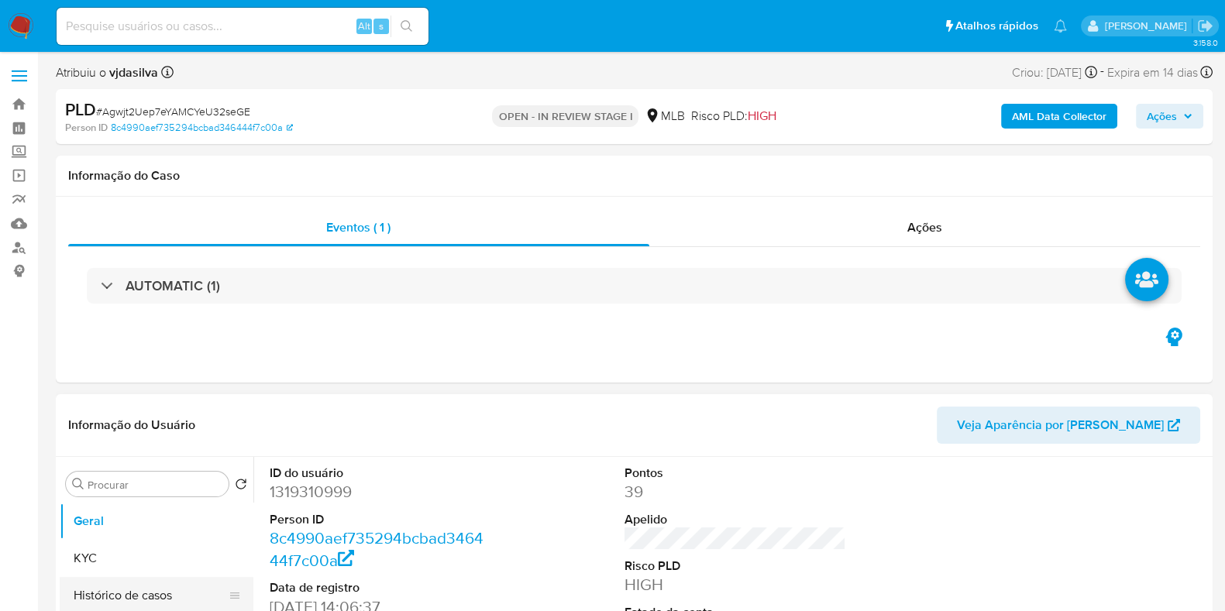
click at [165, 594] on button "Histórico de casos" at bounding box center [150, 595] width 181 height 37
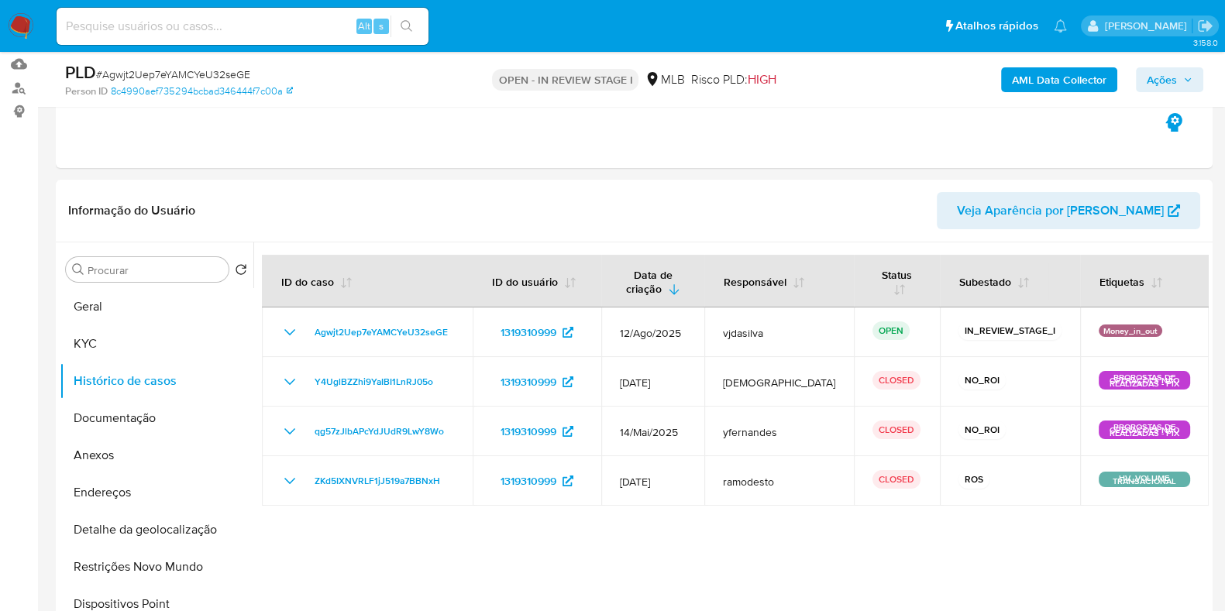
scroll to position [163, 0]
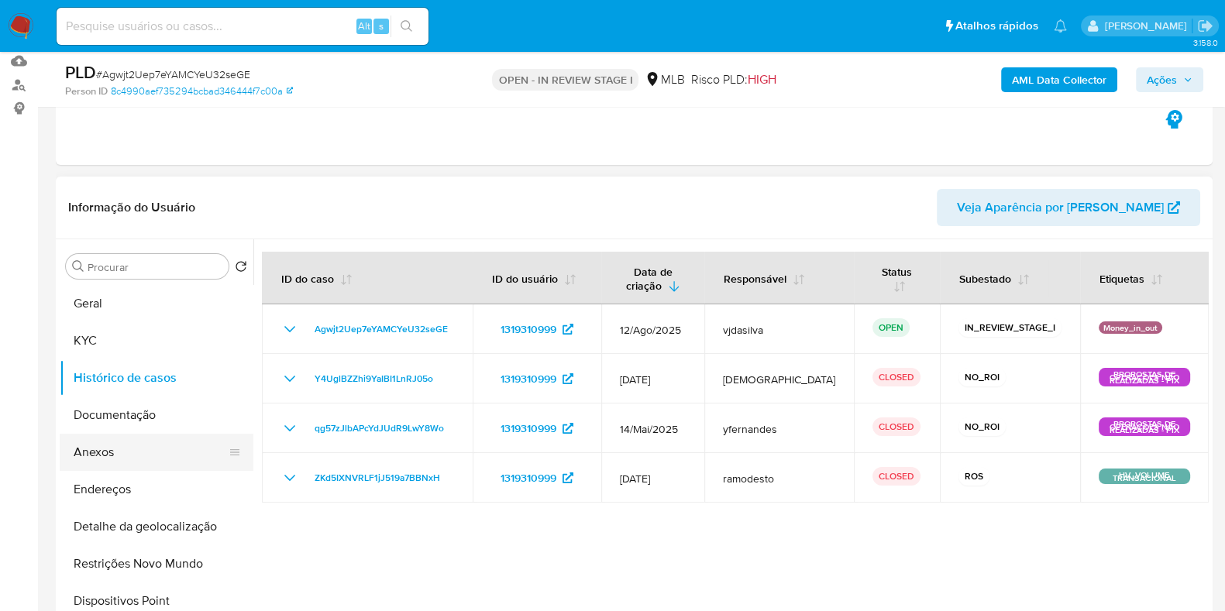
click at [108, 450] on button "Anexos" at bounding box center [150, 452] width 181 height 37
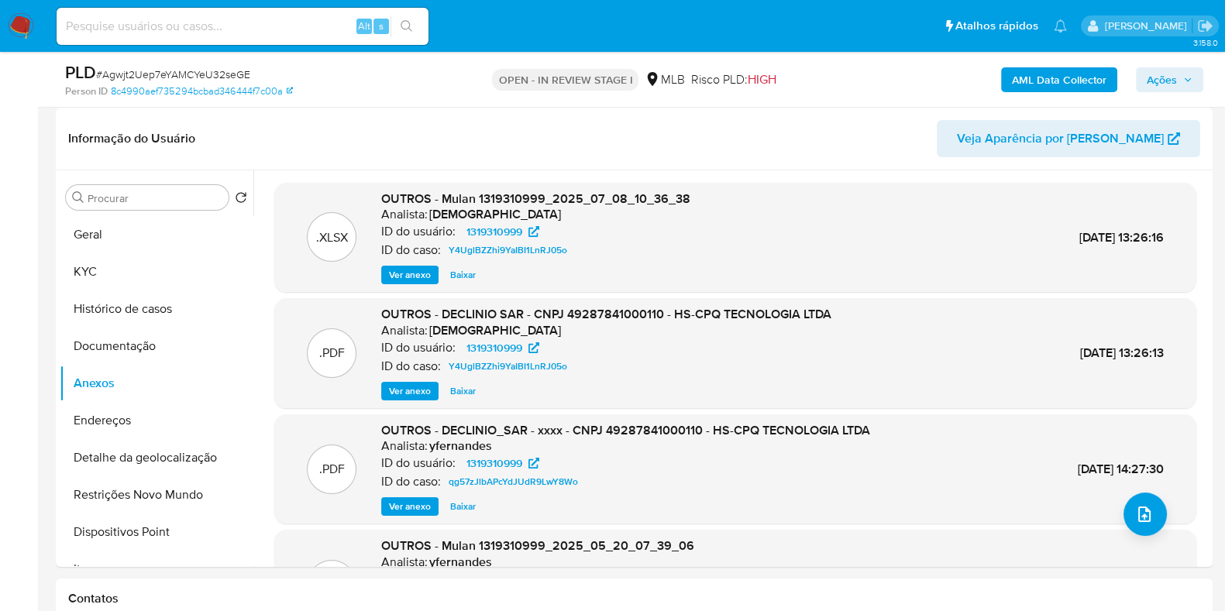
scroll to position [242, 0]
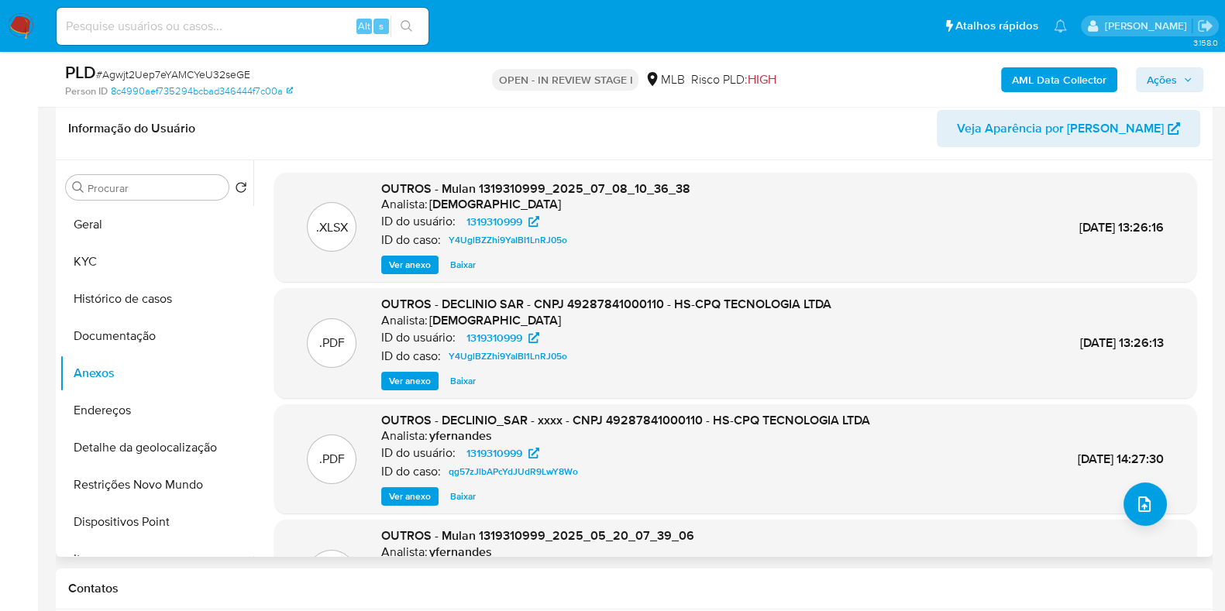
click at [415, 374] on span "Ver anexo" at bounding box center [410, 381] width 42 height 15
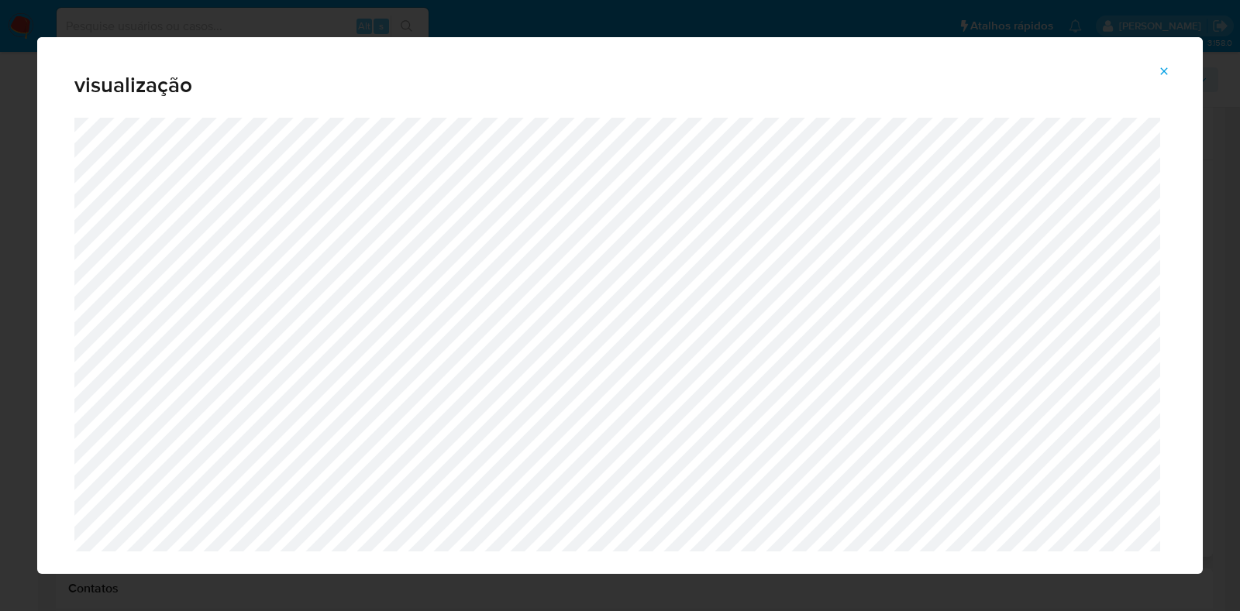
click at [1169, 69] on icon "Attachment preview" at bounding box center [1164, 71] width 12 height 12
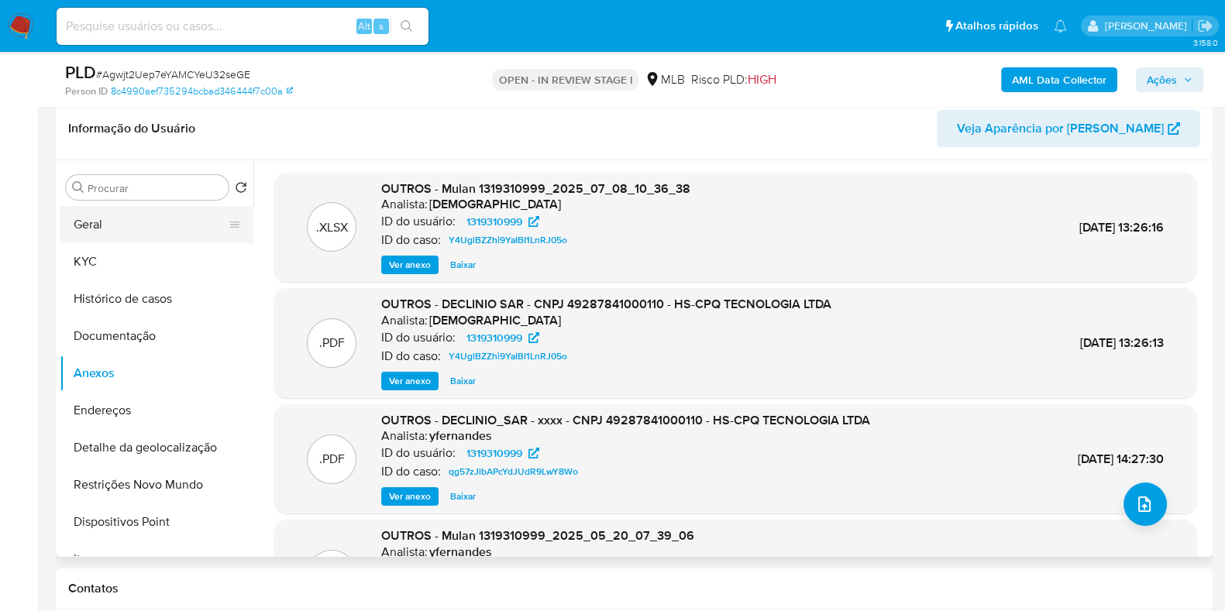
click at [185, 214] on button "Geral" at bounding box center [150, 224] width 181 height 37
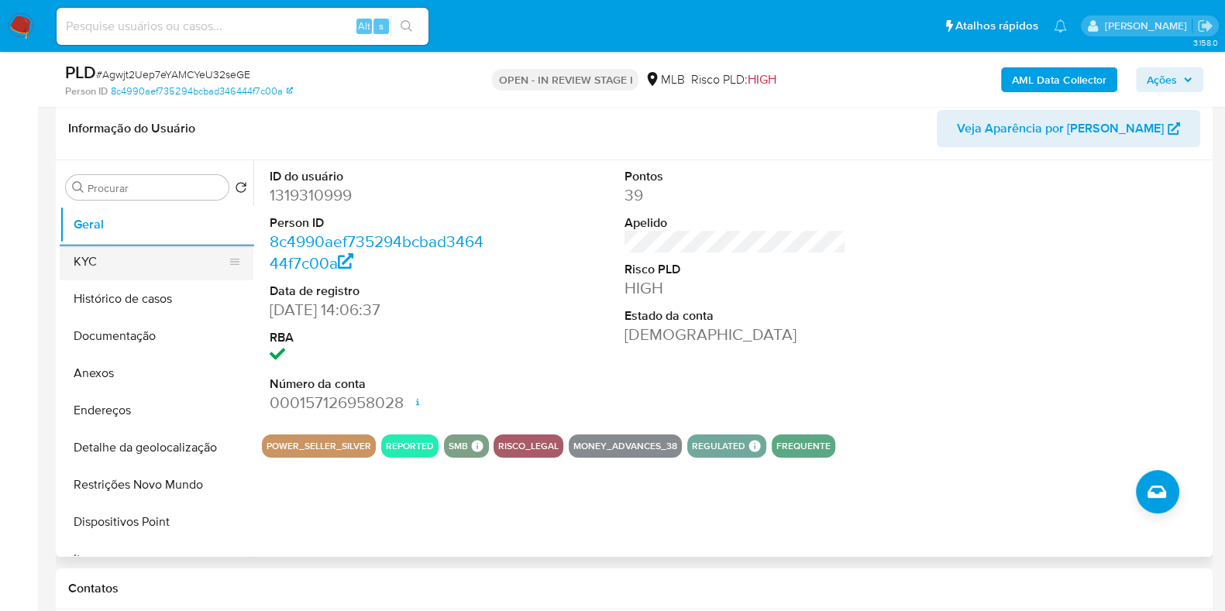
click at [77, 271] on button "KYC" at bounding box center [150, 261] width 181 height 37
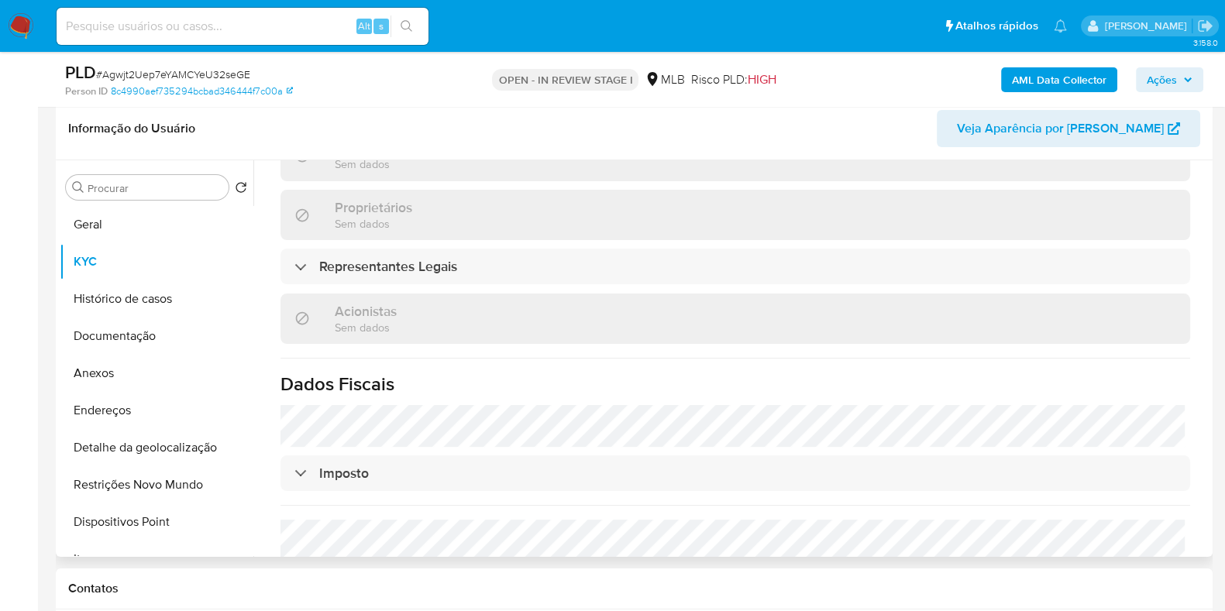
scroll to position [948, 0]
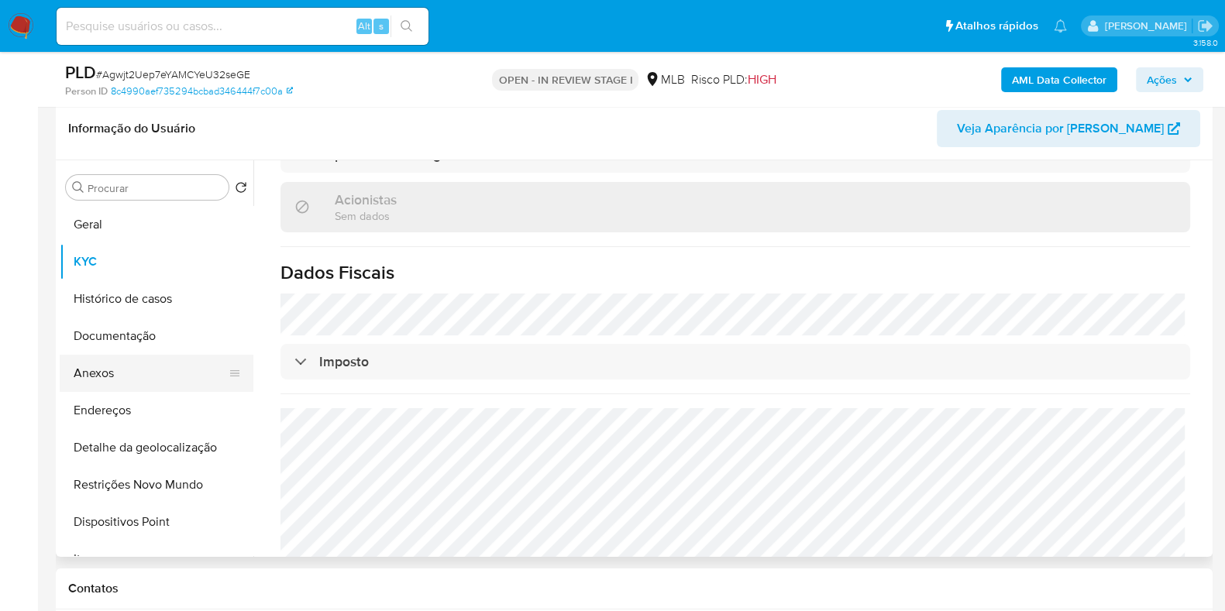
click at [169, 384] on button "Anexos" at bounding box center [150, 373] width 181 height 37
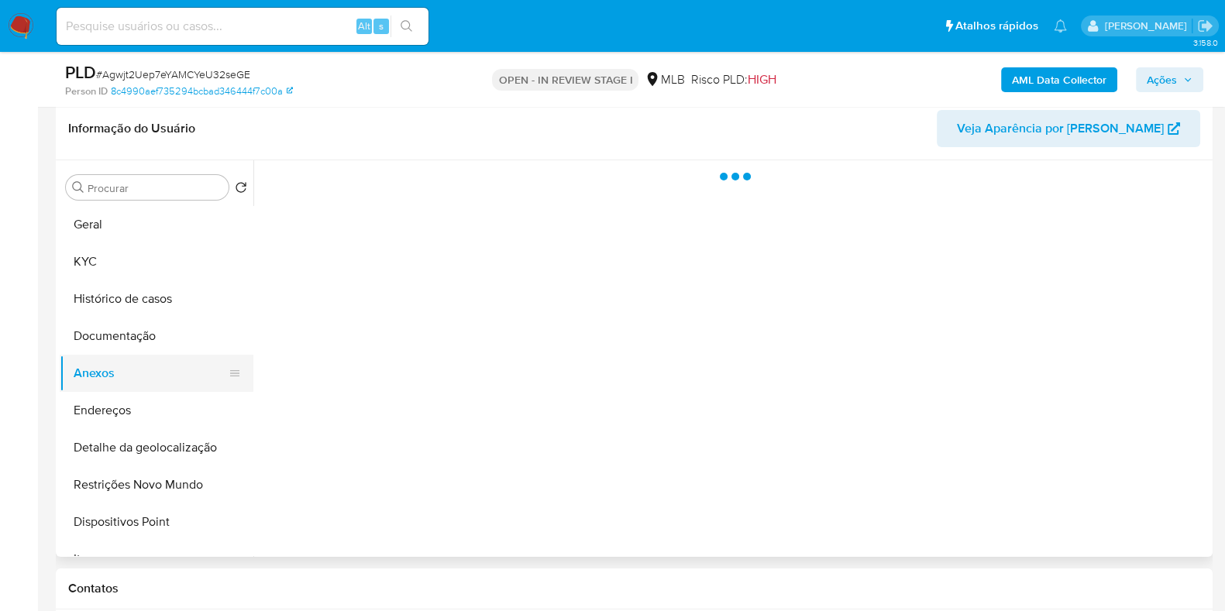
scroll to position [0, 0]
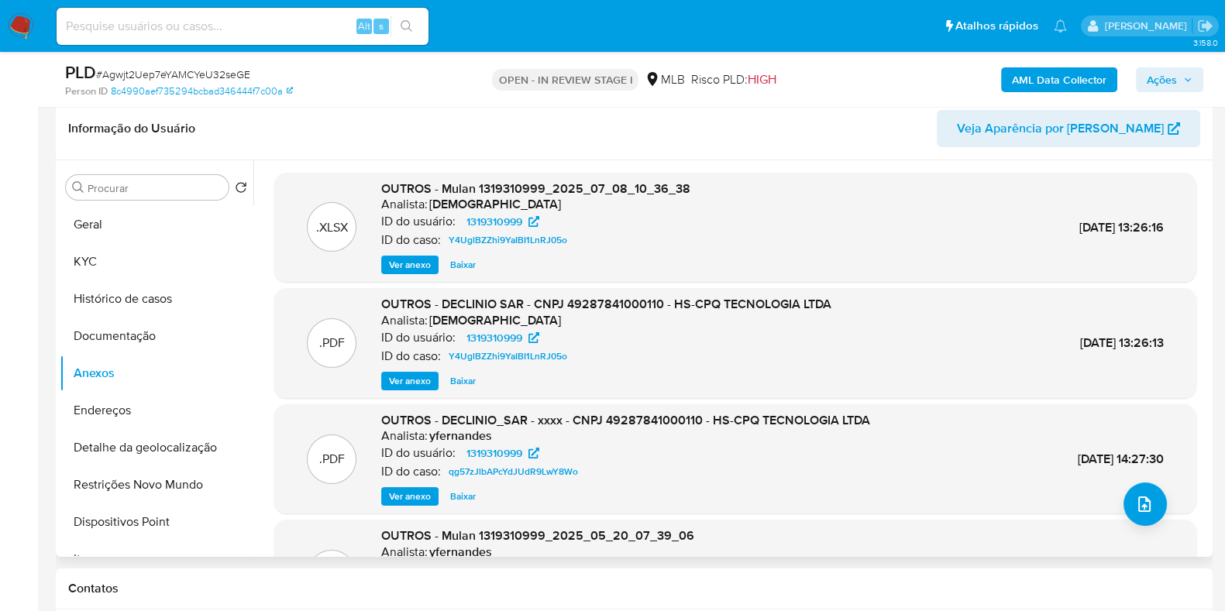
click at [410, 380] on span "Ver anexo" at bounding box center [410, 381] width 42 height 15
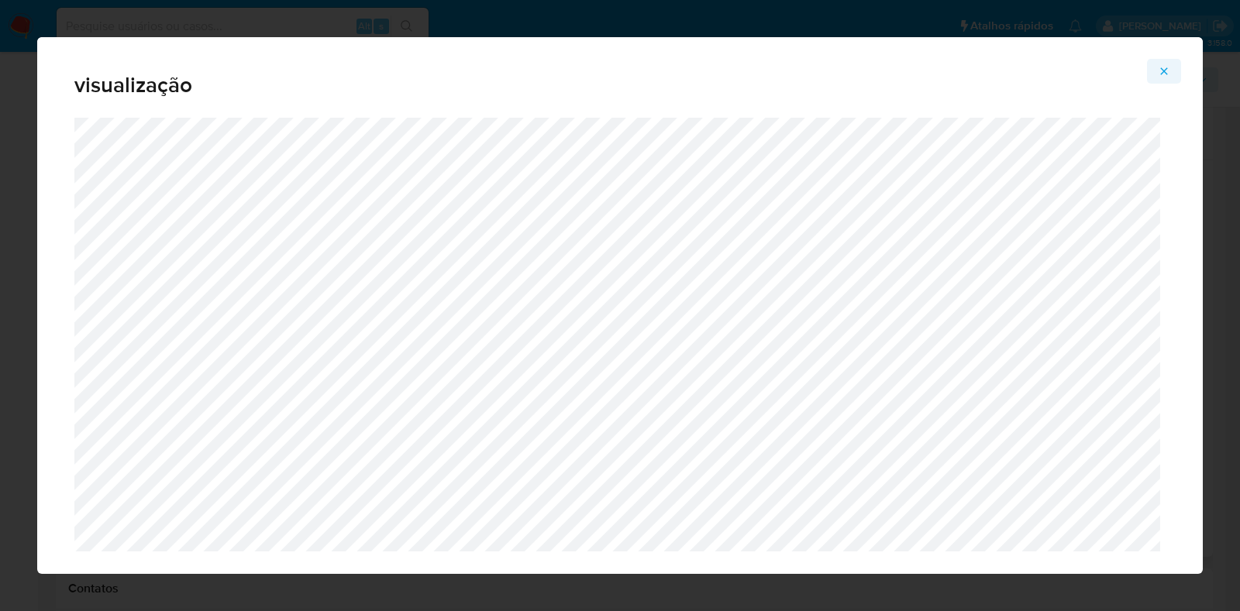
click at [1160, 68] on icon "Attachment preview" at bounding box center [1164, 71] width 12 height 12
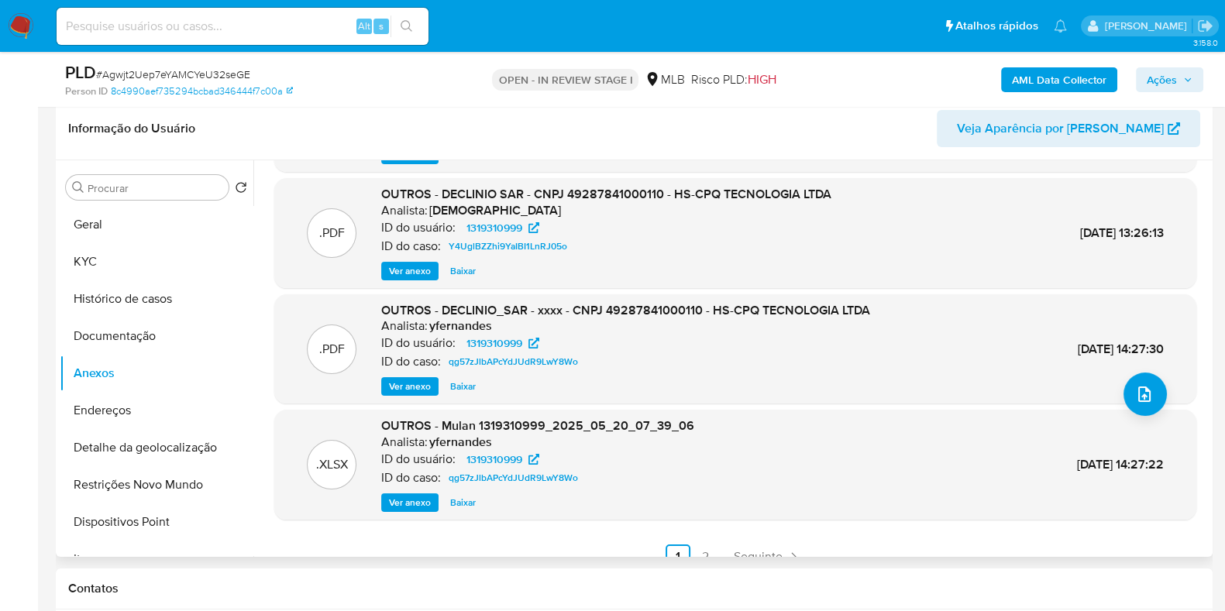
scroll to position [130, 0]
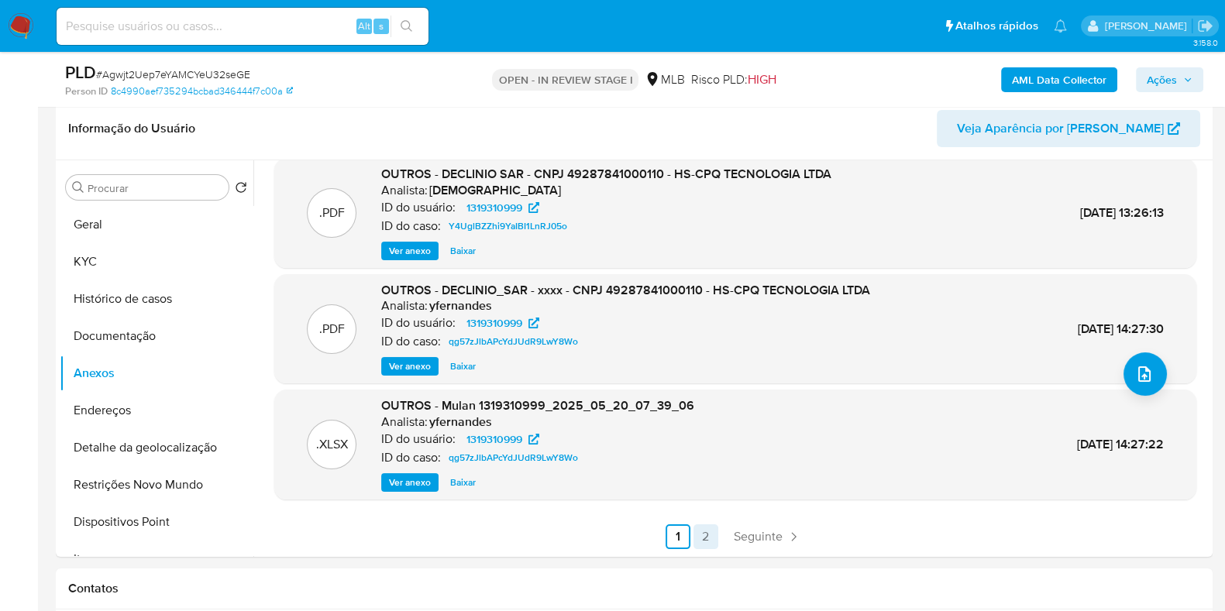
click at [705, 532] on link "2" at bounding box center [706, 537] width 25 height 25
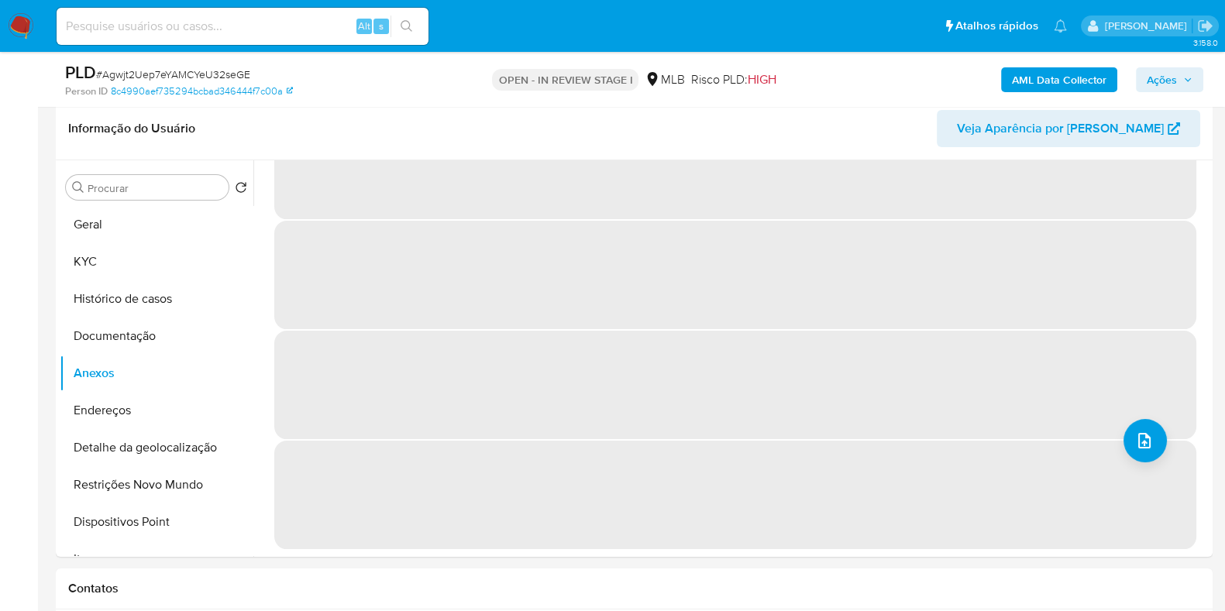
scroll to position [0, 0]
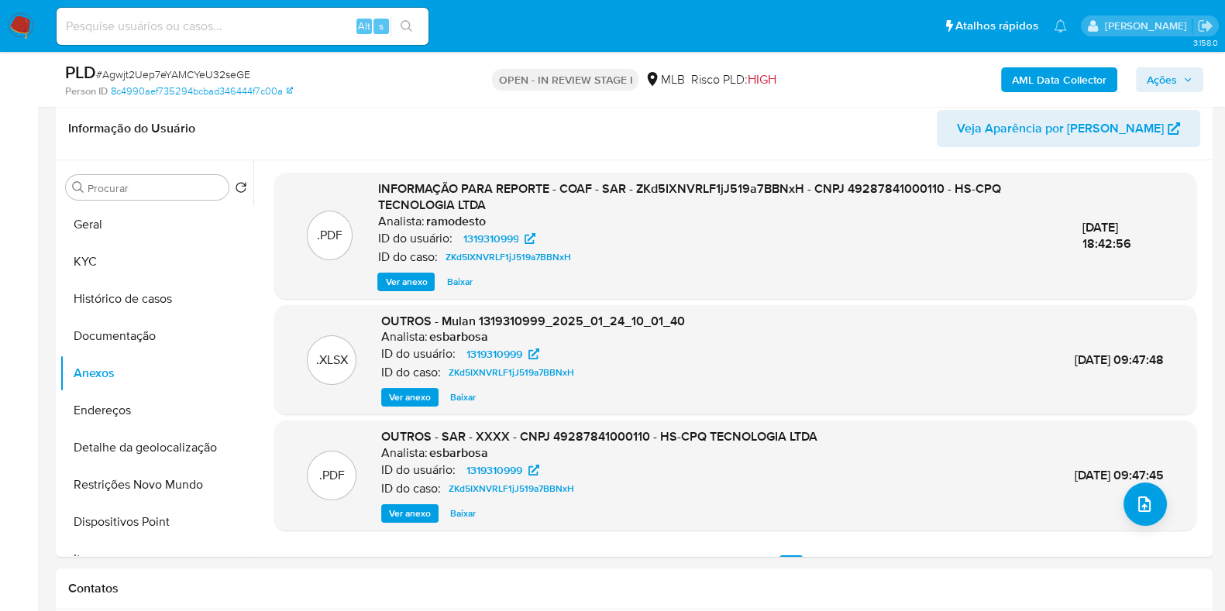
click at [405, 278] on span "Ver anexo" at bounding box center [406, 281] width 42 height 15
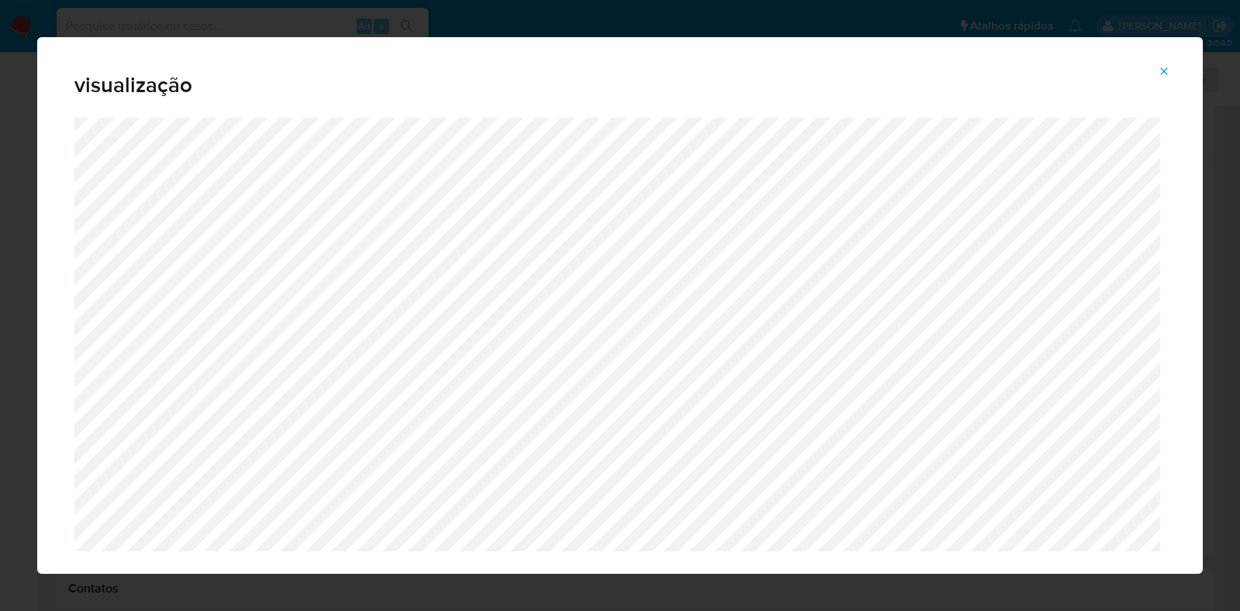
click at [1168, 72] on icon "Attachment preview" at bounding box center [1164, 71] width 12 height 12
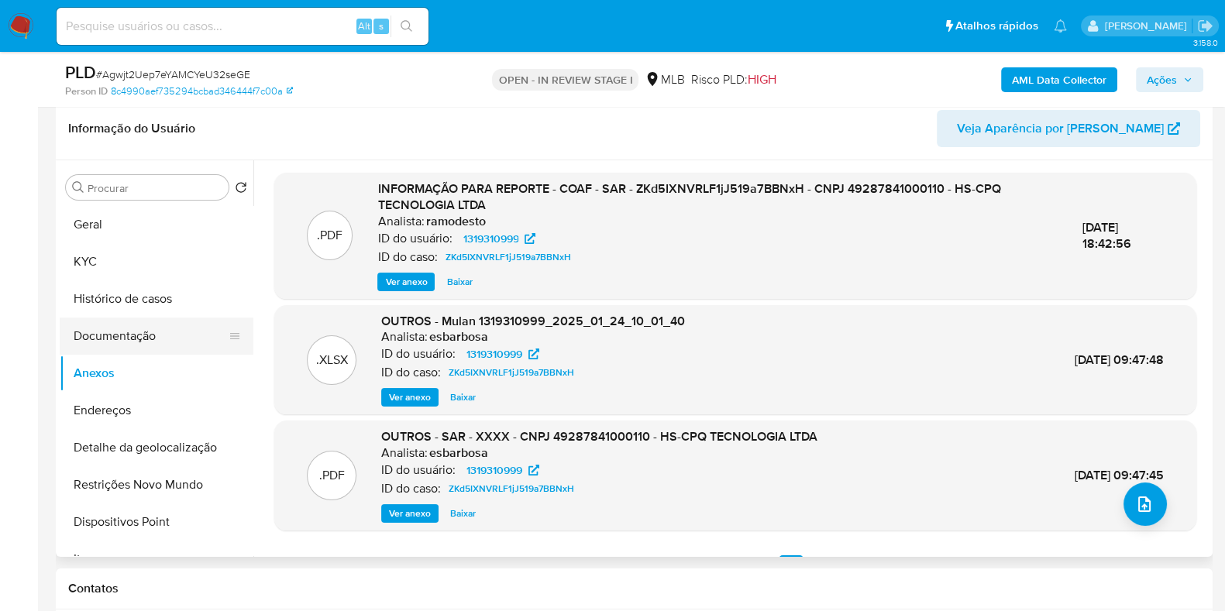
click at [150, 330] on button "Documentação" at bounding box center [150, 336] width 181 height 37
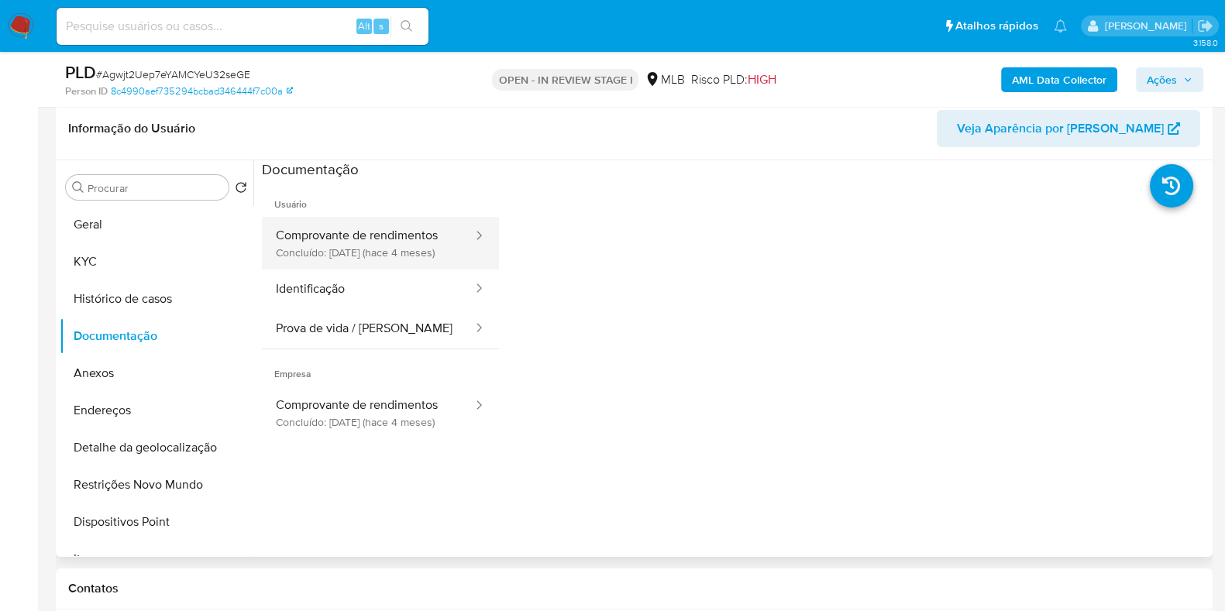
click at [360, 249] on button "Comprovante de rendimentos Concluído: [DATE] (hace 4 meses)" at bounding box center [368, 243] width 212 height 53
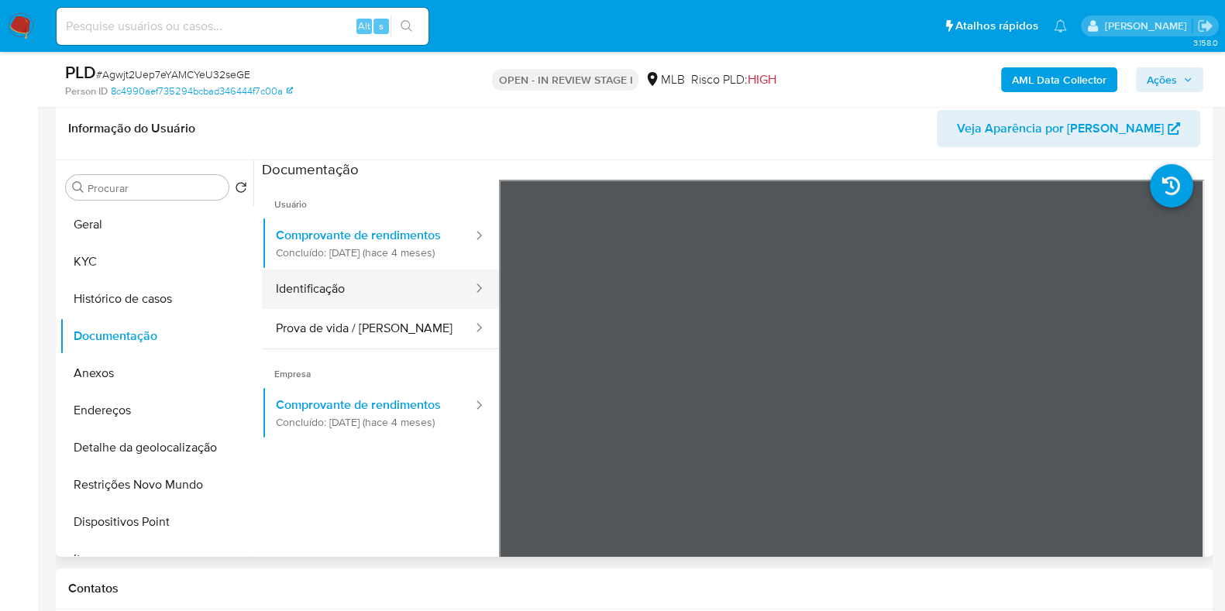
click at [353, 305] on button "Identificação" at bounding box center [368, 290] width 212 height 40
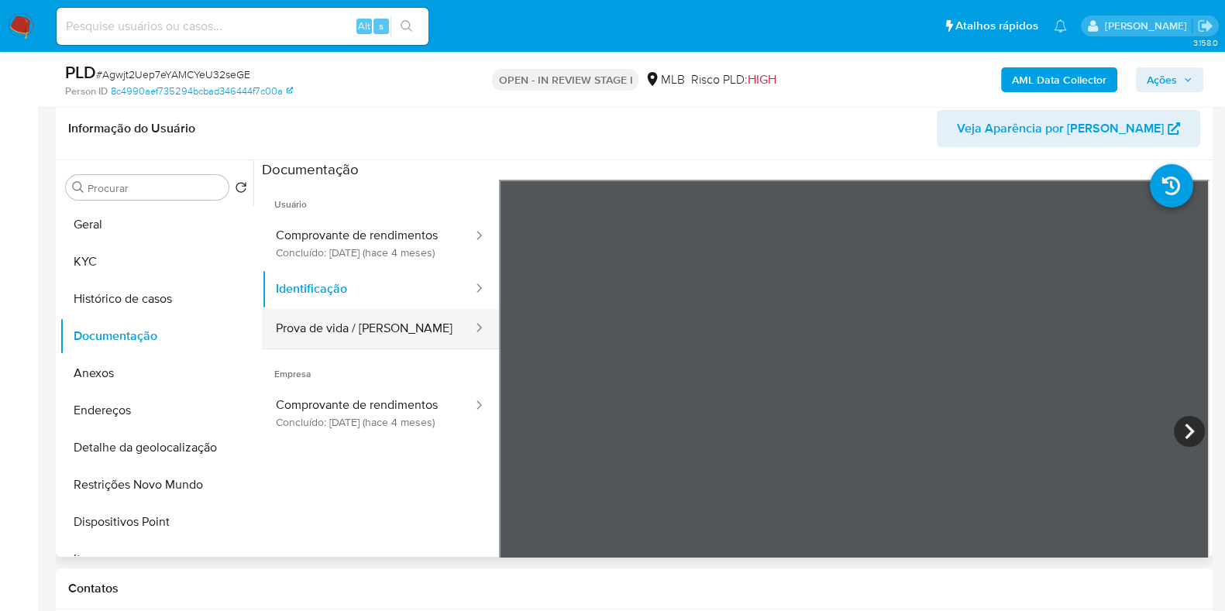
click at [411, 339] on button "Prova de vida / [PERSON_NAME]" at bounding box center [368, 329] width 212 height 40
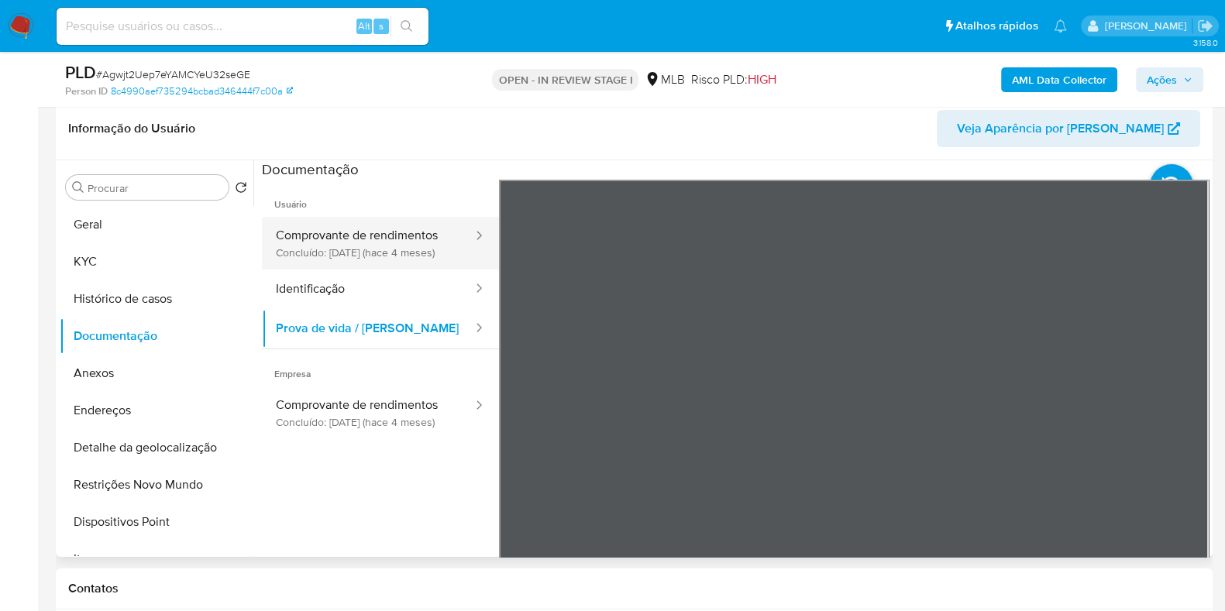
click at [360, 231] on button "Comprovante de rendimentos Concluído: [DATE] (hace 4 meses)" at bounding box center [368, 243] width 212 height 53
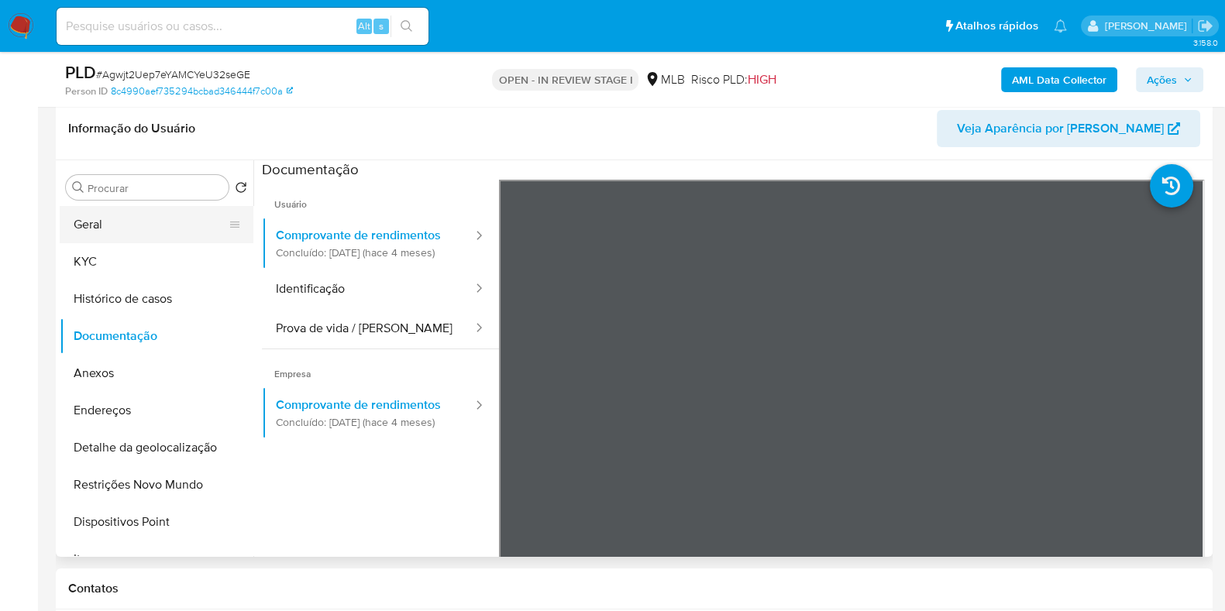
click at [171, 227] on button "Geral" at bounding box center [150, 224] width 181 height 37
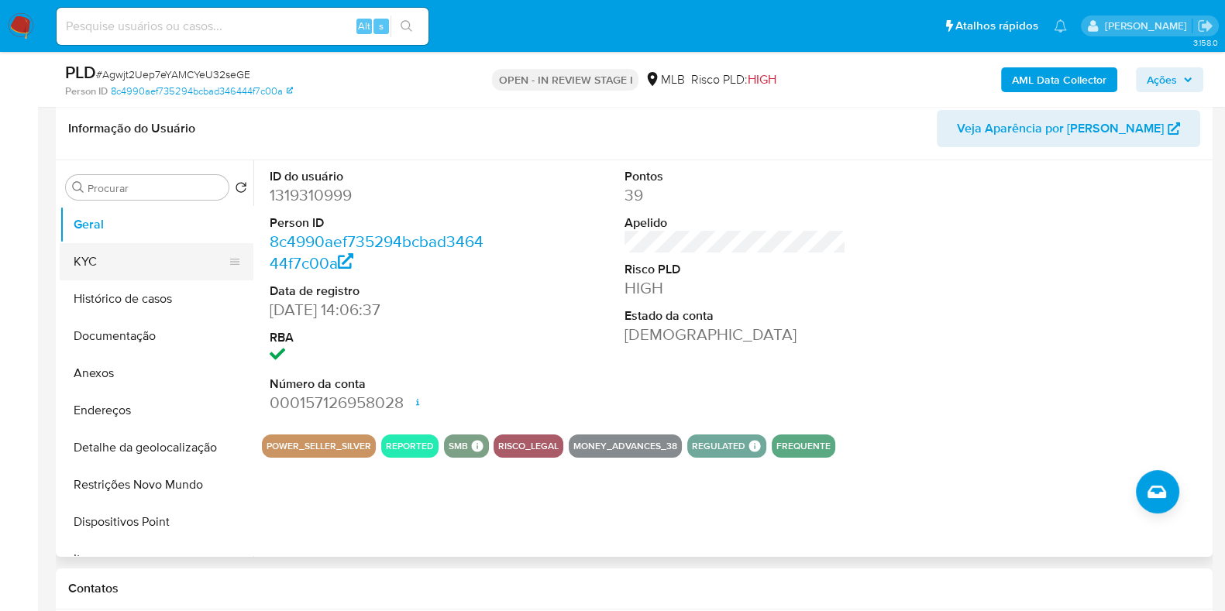
click at [136, 270] on button "KYC" at bounding box center [150, 261] width 181 height 37
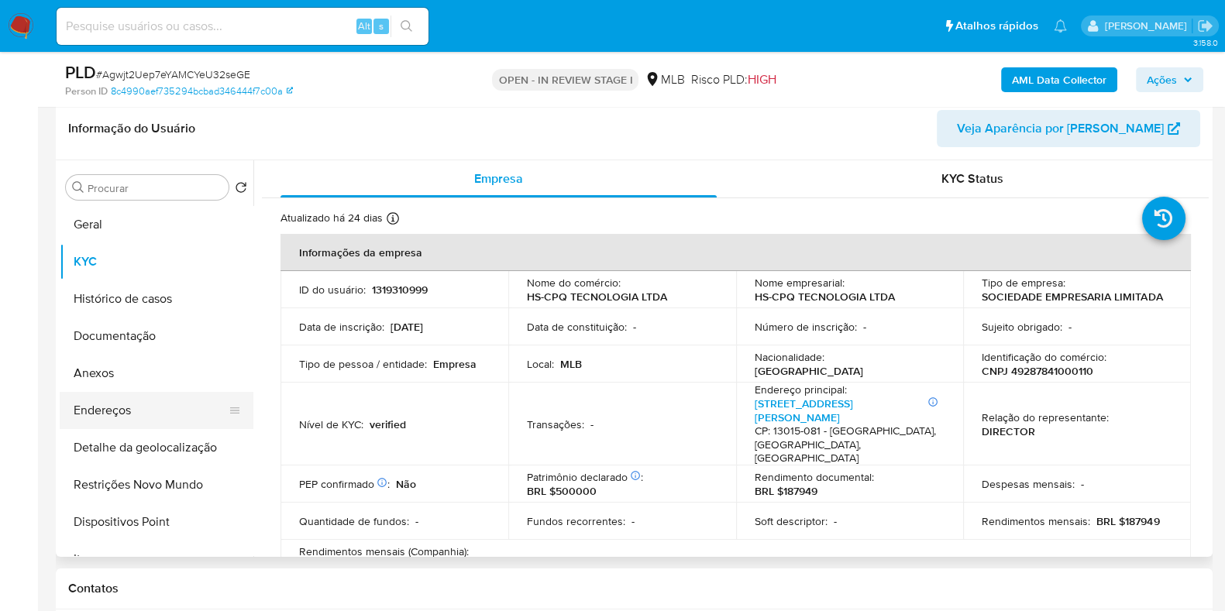
click at [157, 404] on button "Endereços" at bounding box center [150, 410] width 181 height 37
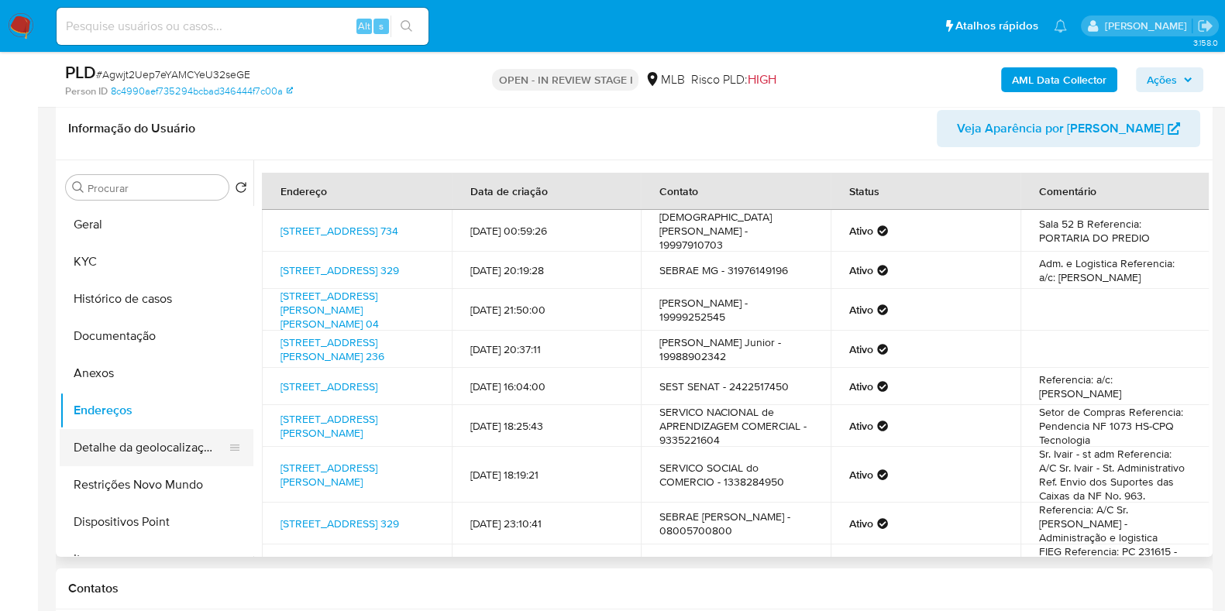
click at [183, 437] on button "Detalhe da geolocalização" at bounding box center [150, 447] width 181 height 37
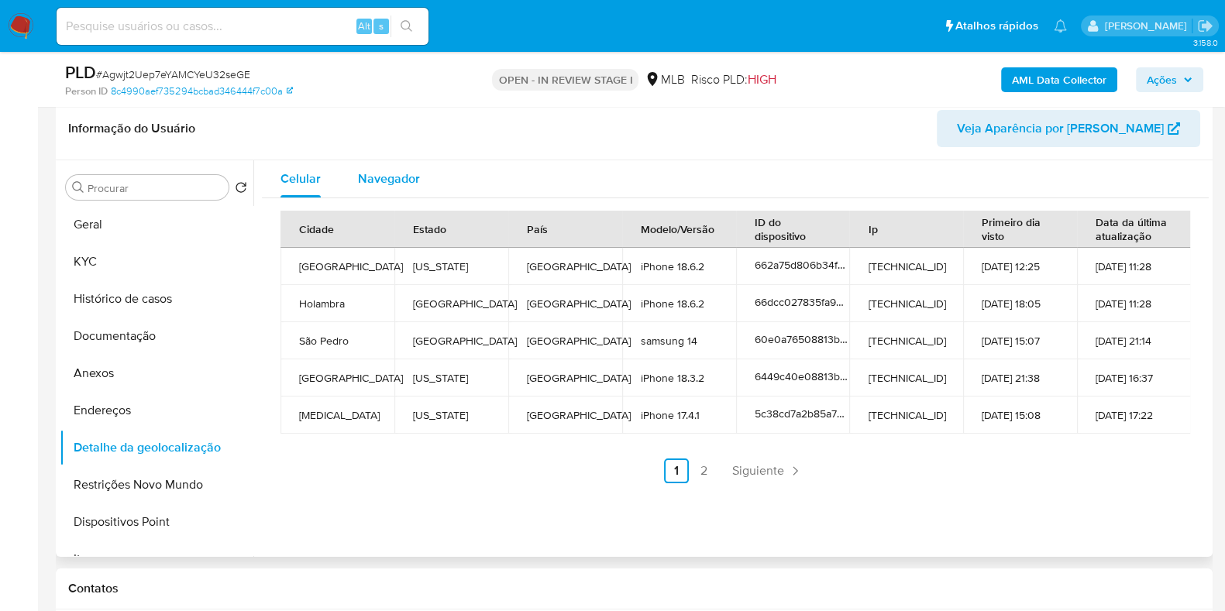
click at [395, 186] on span "Navegador" at bounding box center [389, 179] width 62 height 18
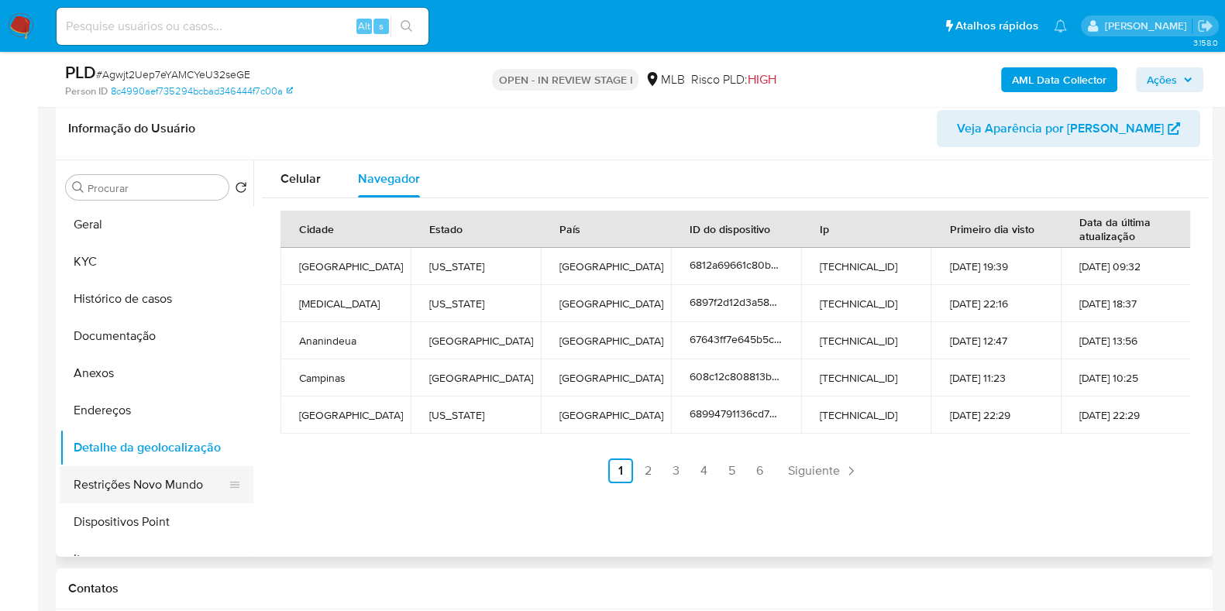
click at [174, 472] on button "Restrições Novo Mundo" at bounding box center [150, 484] width 181 height 37
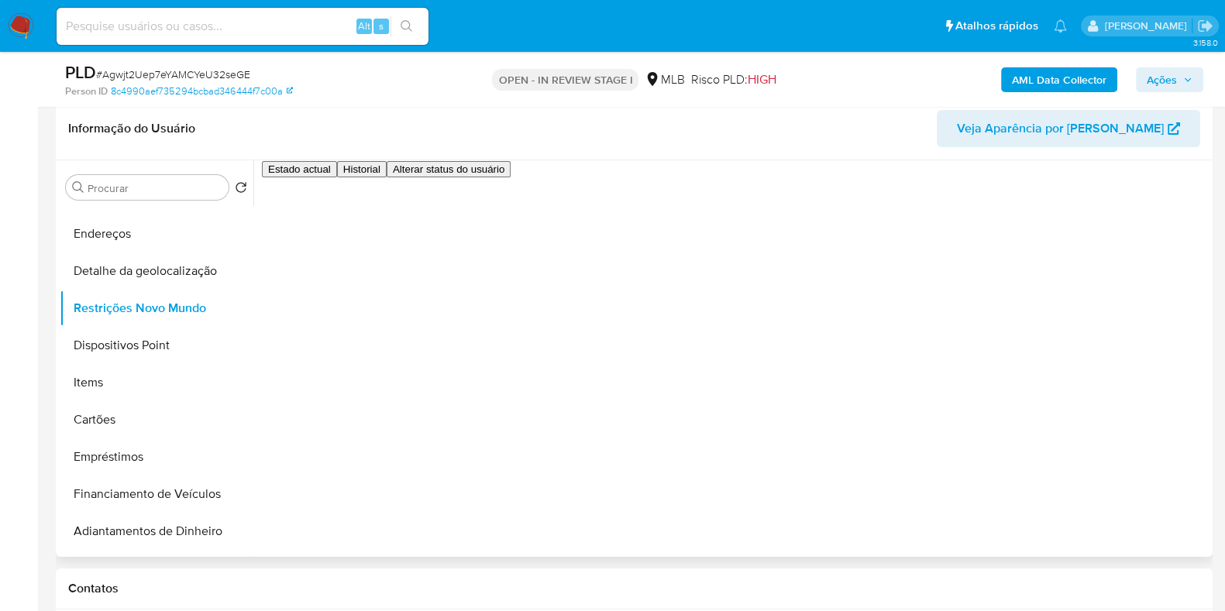
scroll to position [181, 0]
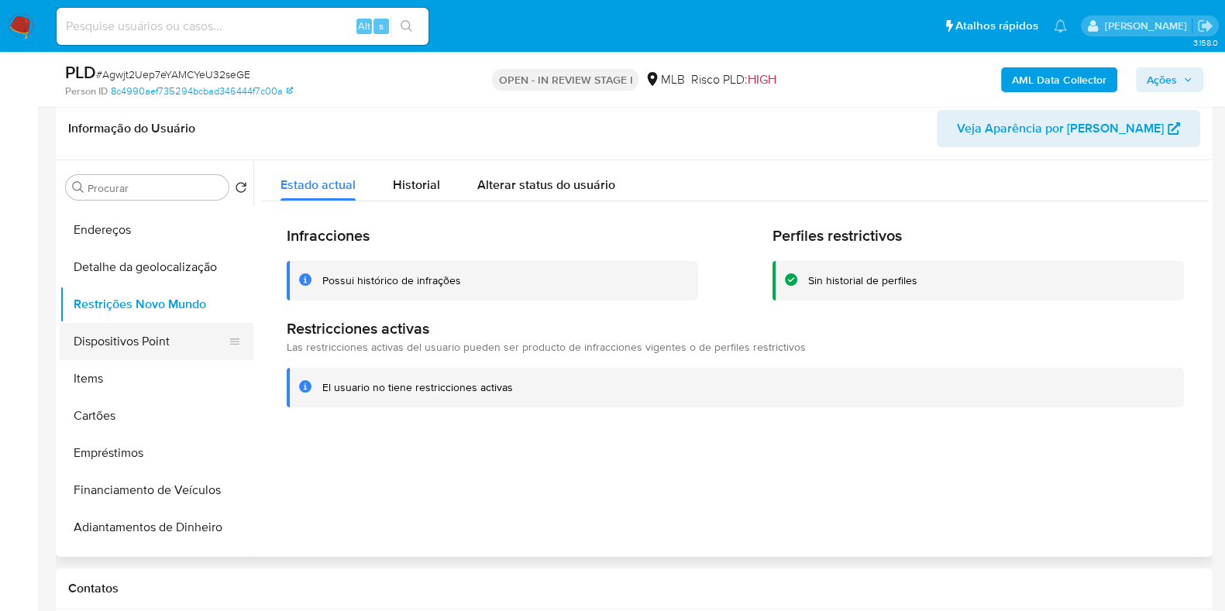
click at [168, 349] on button "Dispositivos Point" at bounding box center [150, 341] width 181 height 37
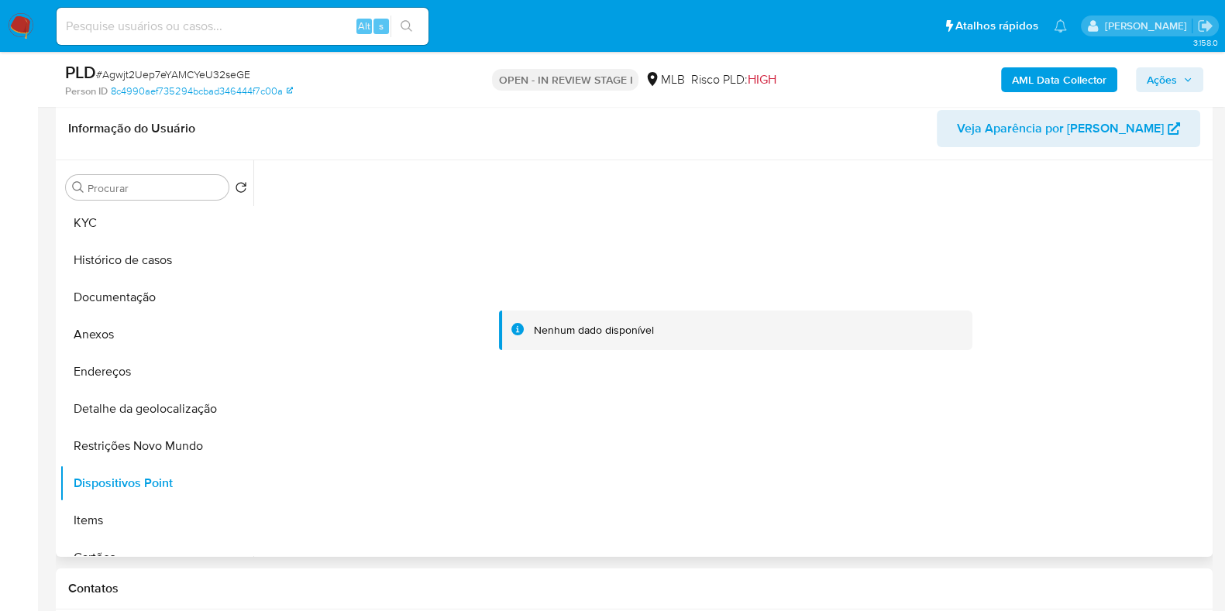
scroll to position [0, 0]
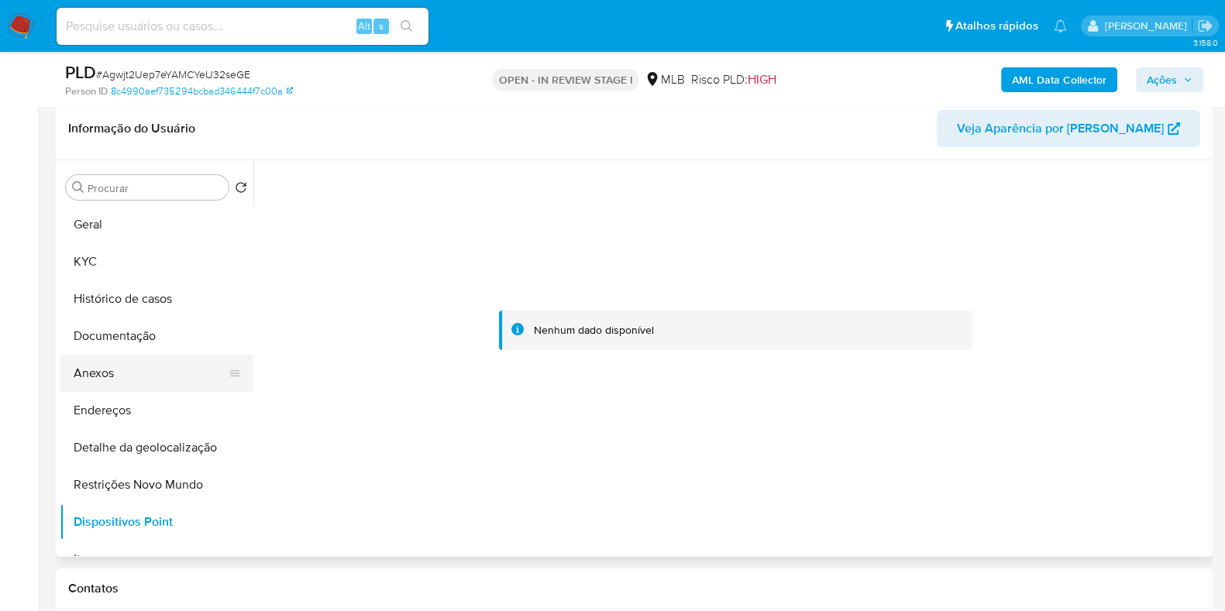
click at [157, 371] on button "Anexos" at bounding box center [150, 373] width 181 height 37
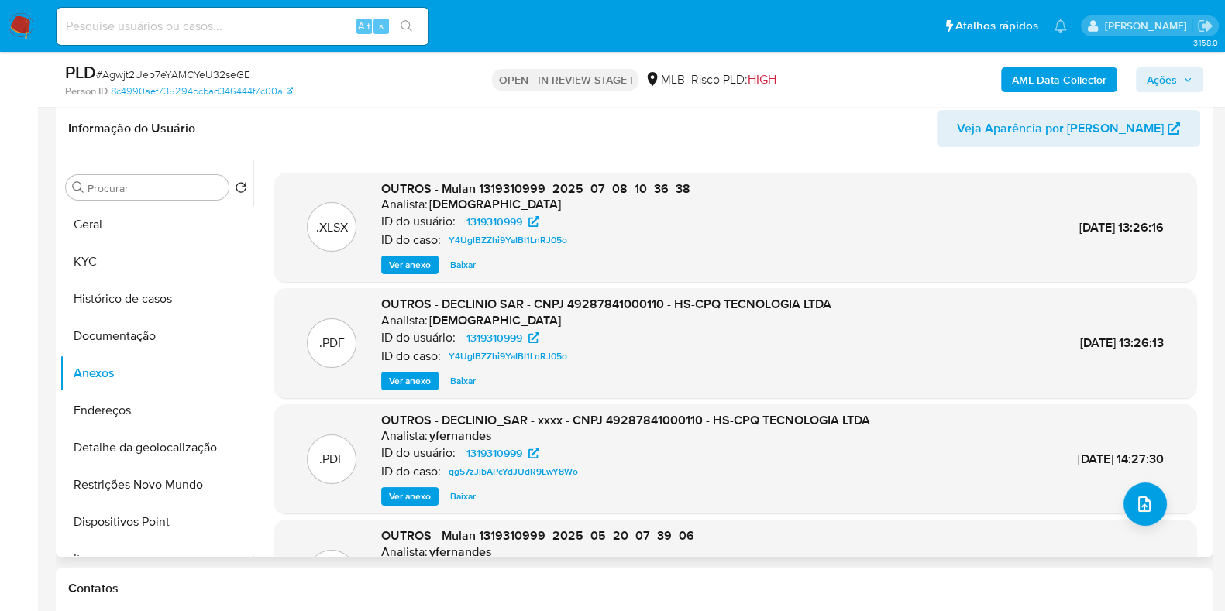
click at [407, 383] on span "Ver anexo" at bounding box center [410, 381] width 42 height 15
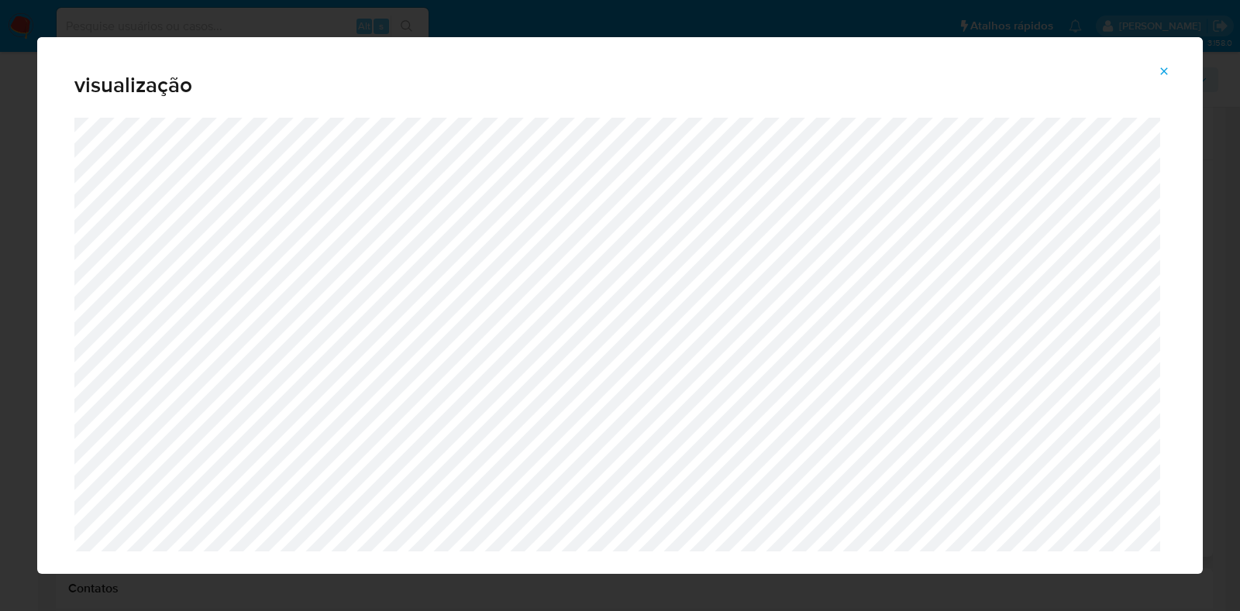
click at [1166, 525] on div "Attachment preview" at bounding box center [619, 366] width 1165 height 496
click at [1163, 75] on icon "Attachment preview" at bounding box center [1164, 71] width 12 height 12
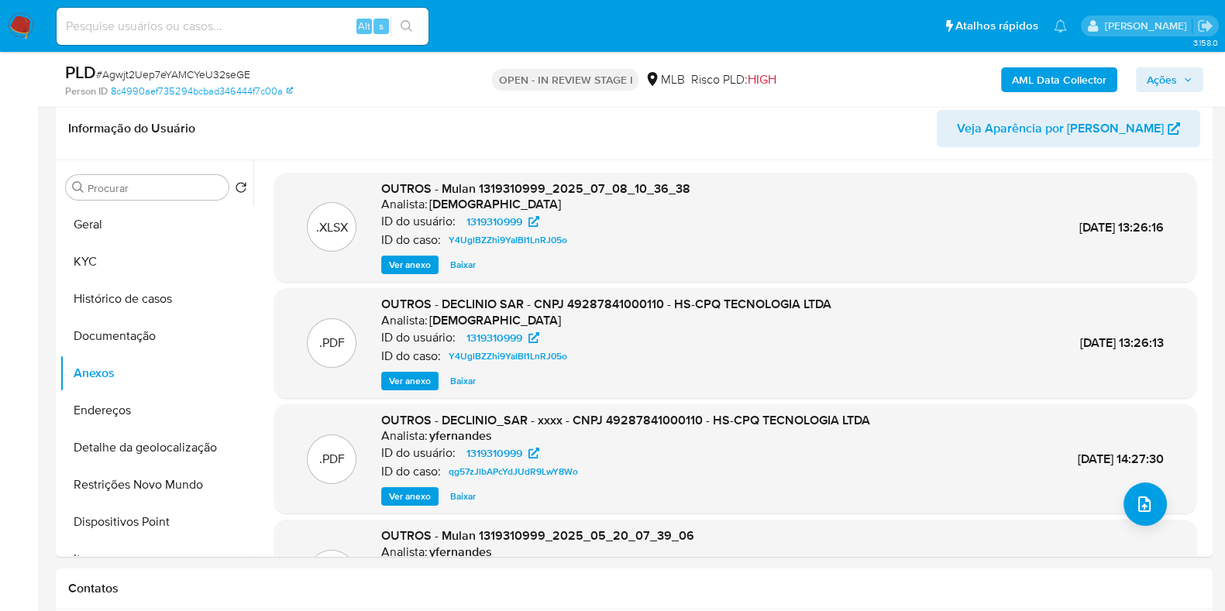
drag, startPoint x: 1209, startPoint y: 258, endPoint x: 1207, endPoint y: 360, distance: 102.3
click at [1207, 360] on div "Procurar Retornar ao pedido padrão Geral KYC Histórico de casos Documentação An…" at bounding box center [634, 358] width 1157 height 397
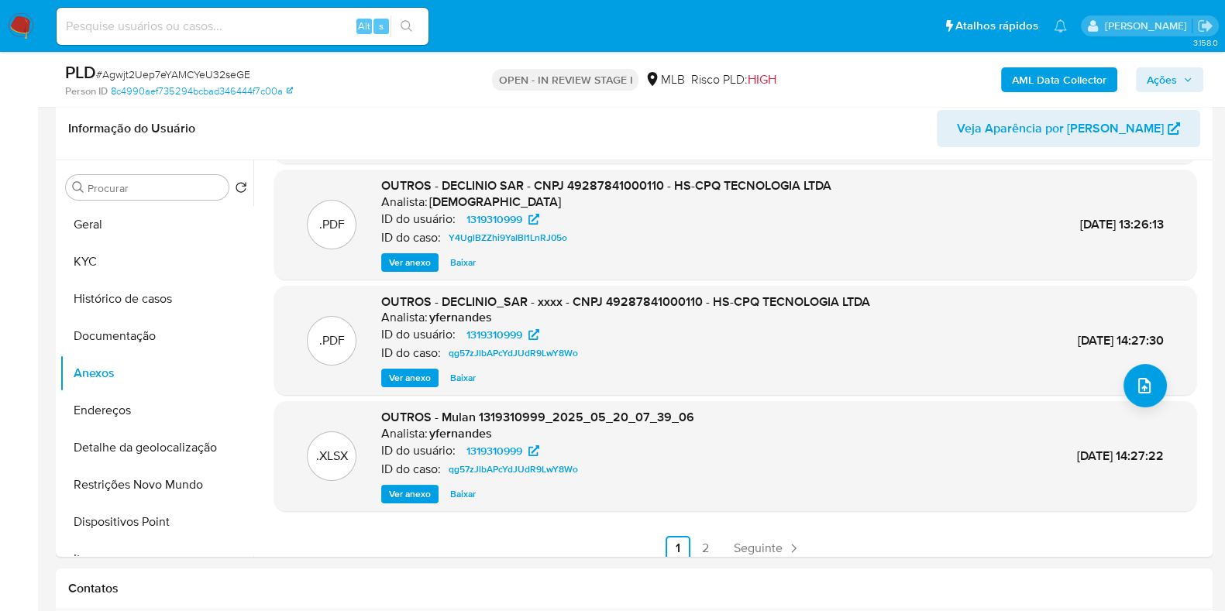
scroll to position [130, 0]
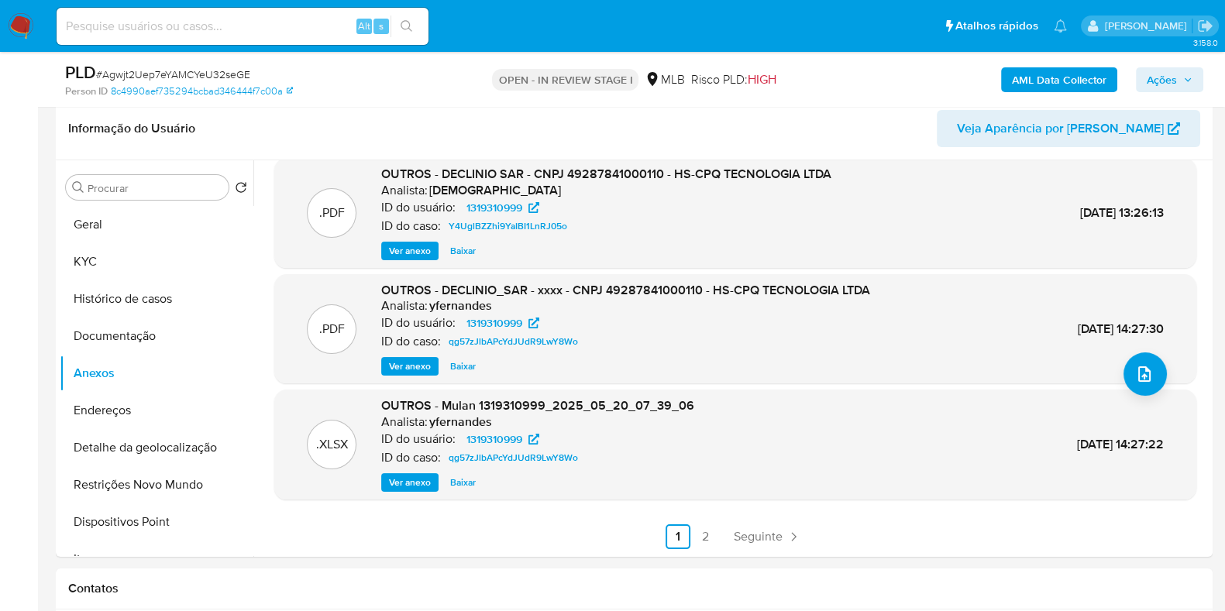
click at [710, 527] on link "2" at bounding box center [706, 537] width 25 height 25
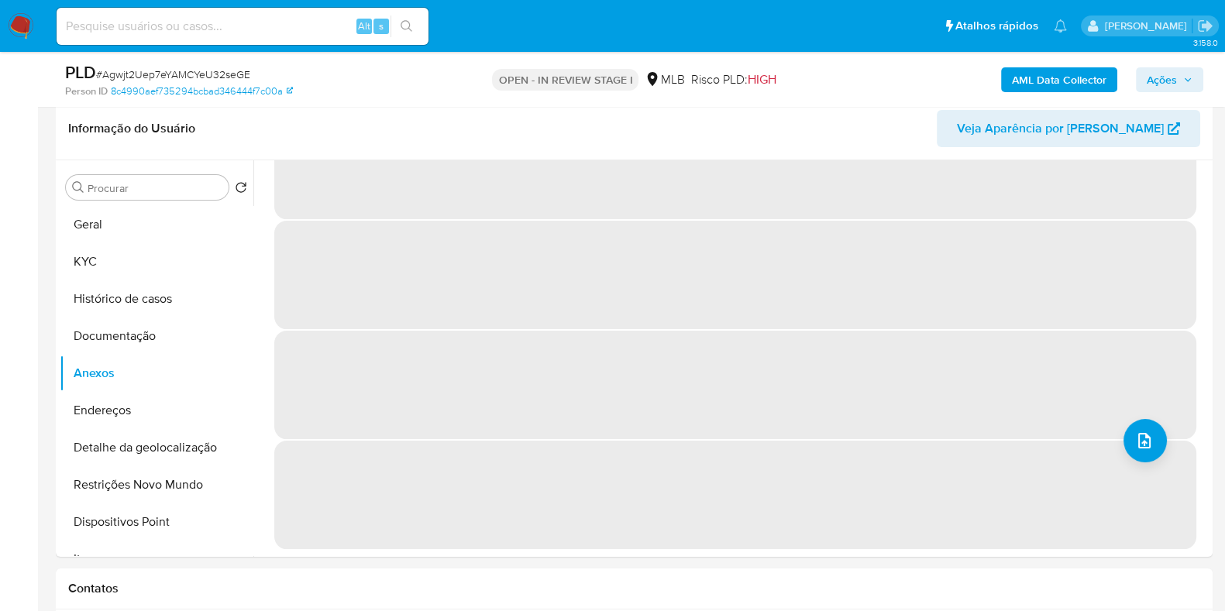
scroll to position [0, 0]
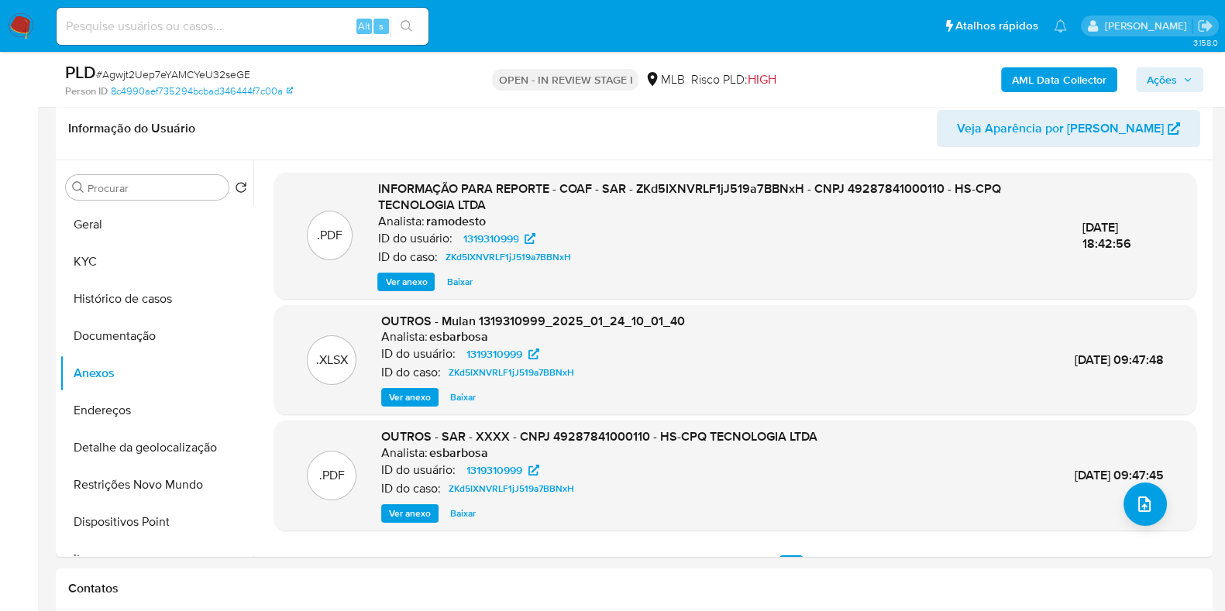
click at [401, 286] on span "Ver anexo" at bounding box center [406, 281] width 42 height 15
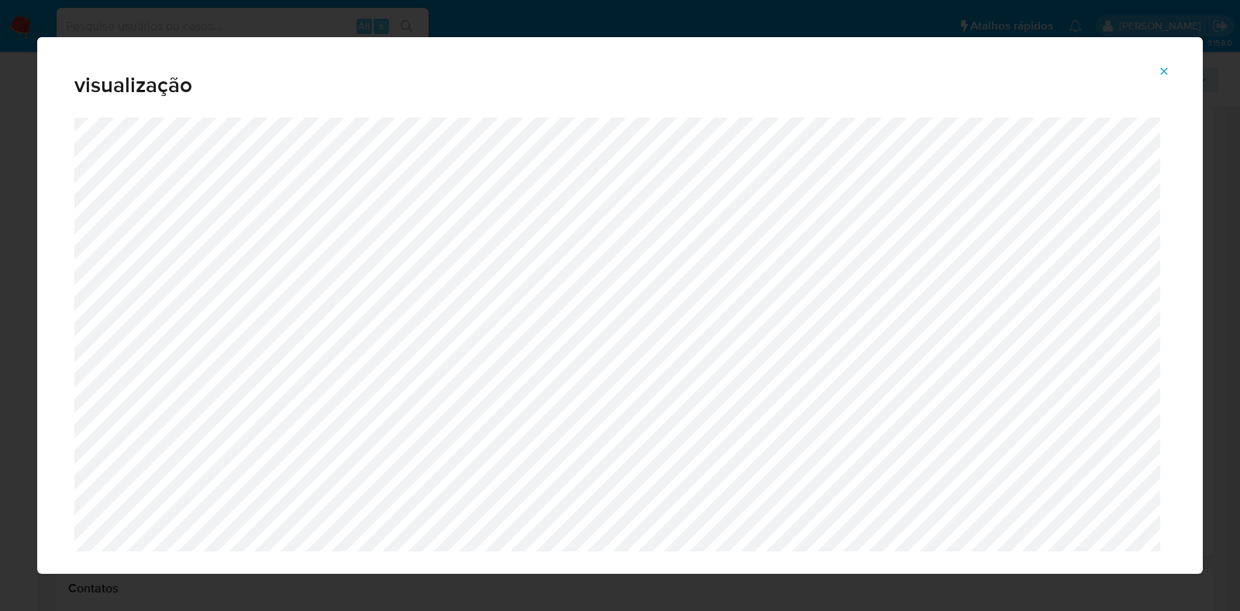
click at [1171, 69] on button "Attachment preview" at bounding box center [1164, 71] width 34 height 25
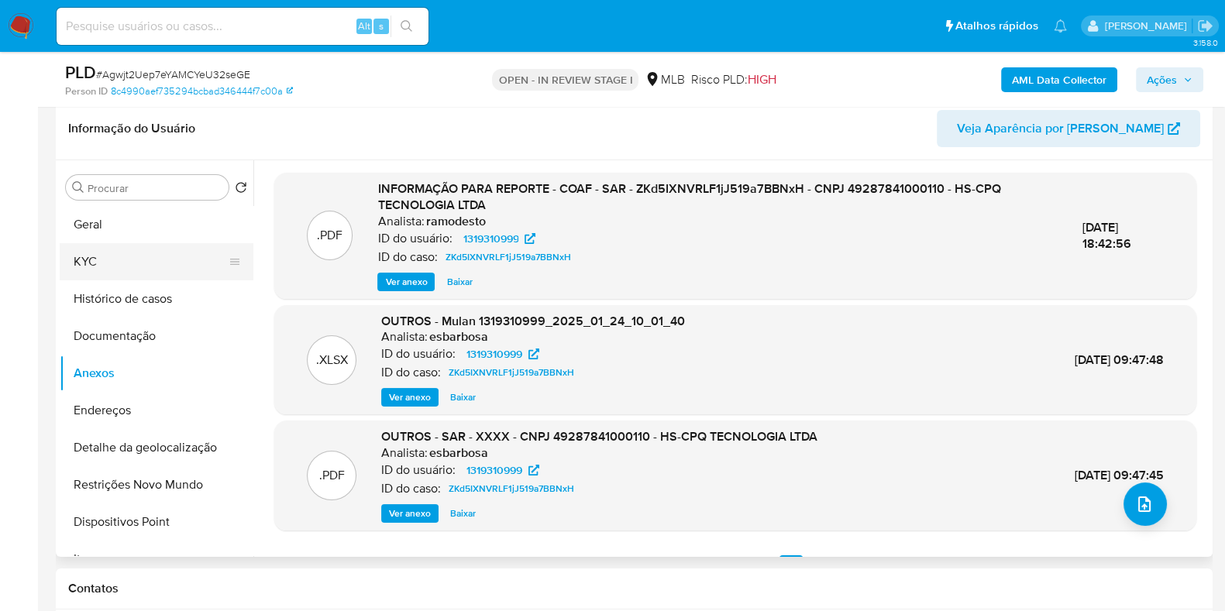
click at [125, 269] on button "KYC" at bounding box center [150, 261] width 181 height 37
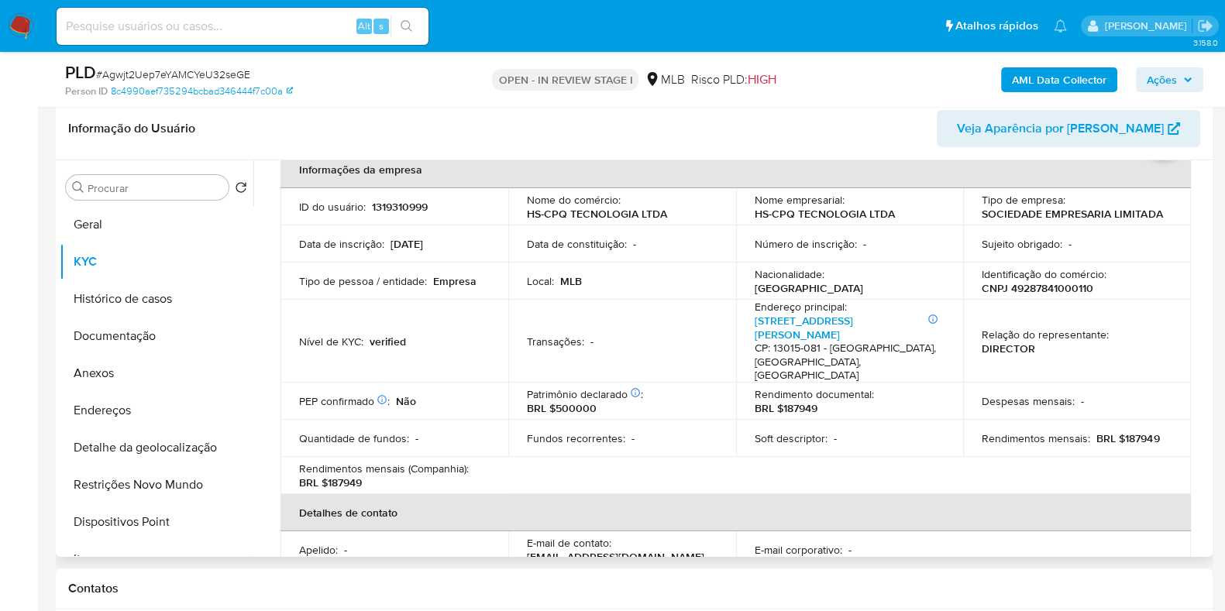
scroll to position [76, 0]
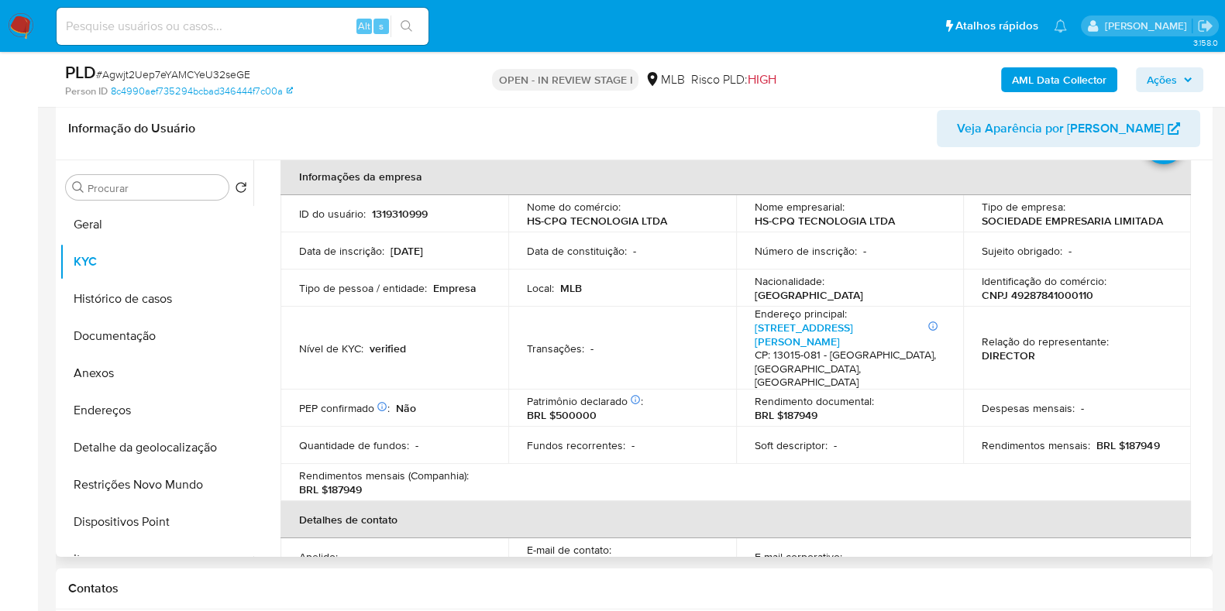
click at [1209, 280] on div "Procurar Retornar ao pedido padrão Geral KYC Histórico de casos Documentação An…" at bounding box center [634, 358] width 1157 height 397
click at [128, 381] on button "Anexos" at bounding box center [150, 373] width 181 height 37
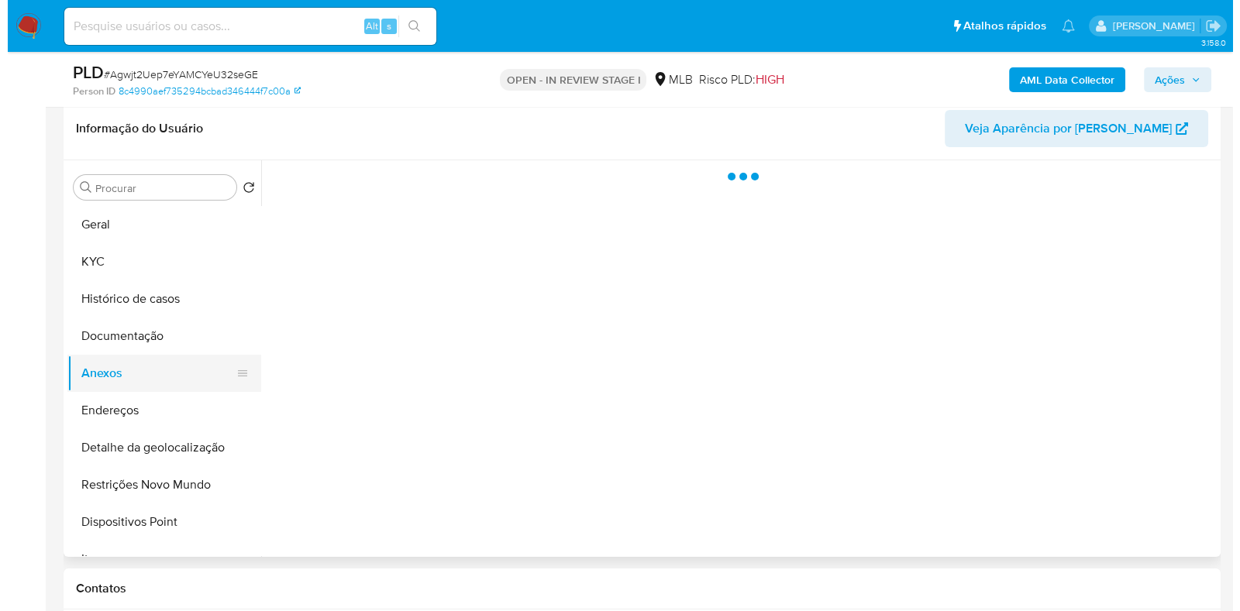
scroll to position [0, 0]
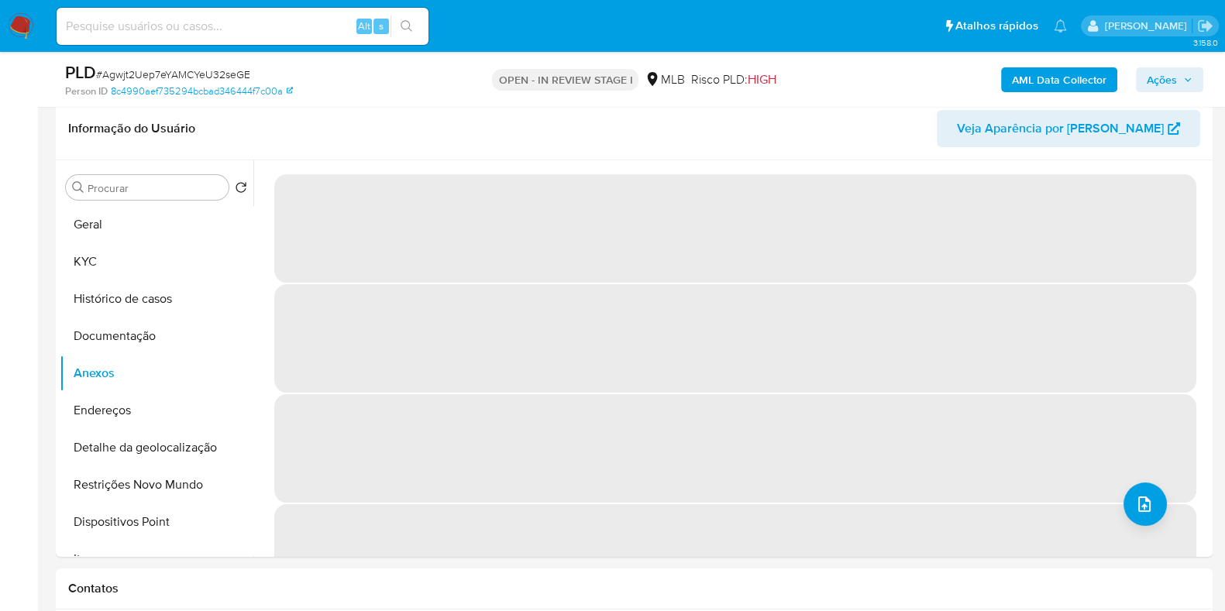
click at [1072, 73] on b "AML Data Collector" at bounding box center [1059, 79] width 95 height 25
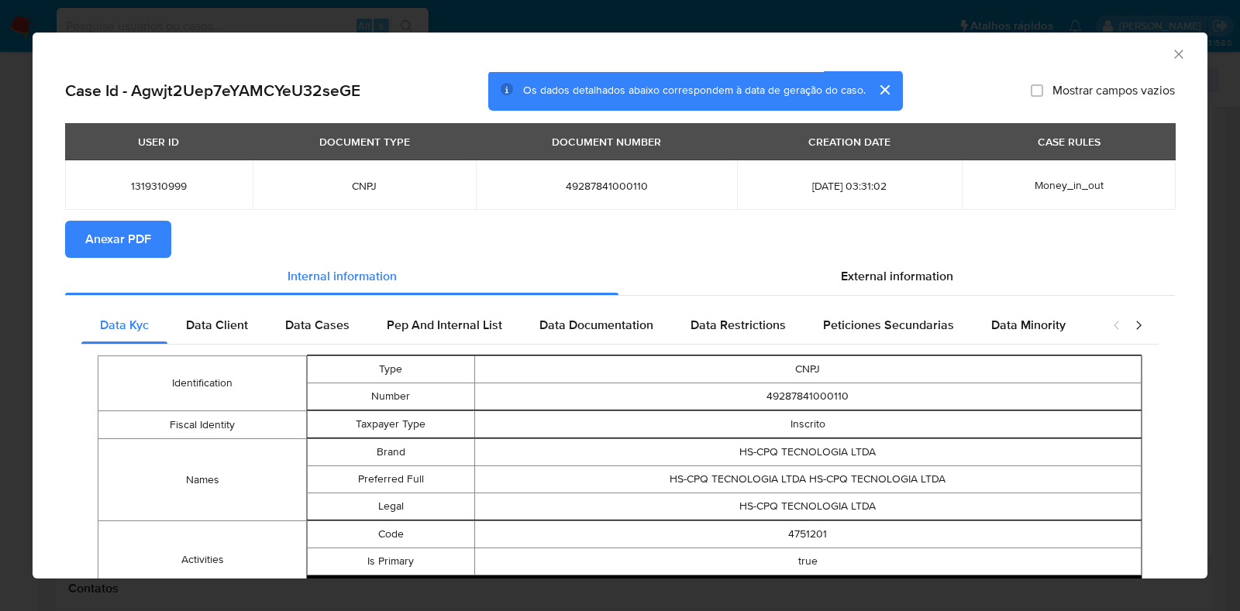
click at [145, 232] on span "Anexar PDF" at bounding box center [118, 239] width 66 height 34
click at [1171, 52] on icon "Fechar a janela" at bounding box center [1178, 53] width 15 height 15
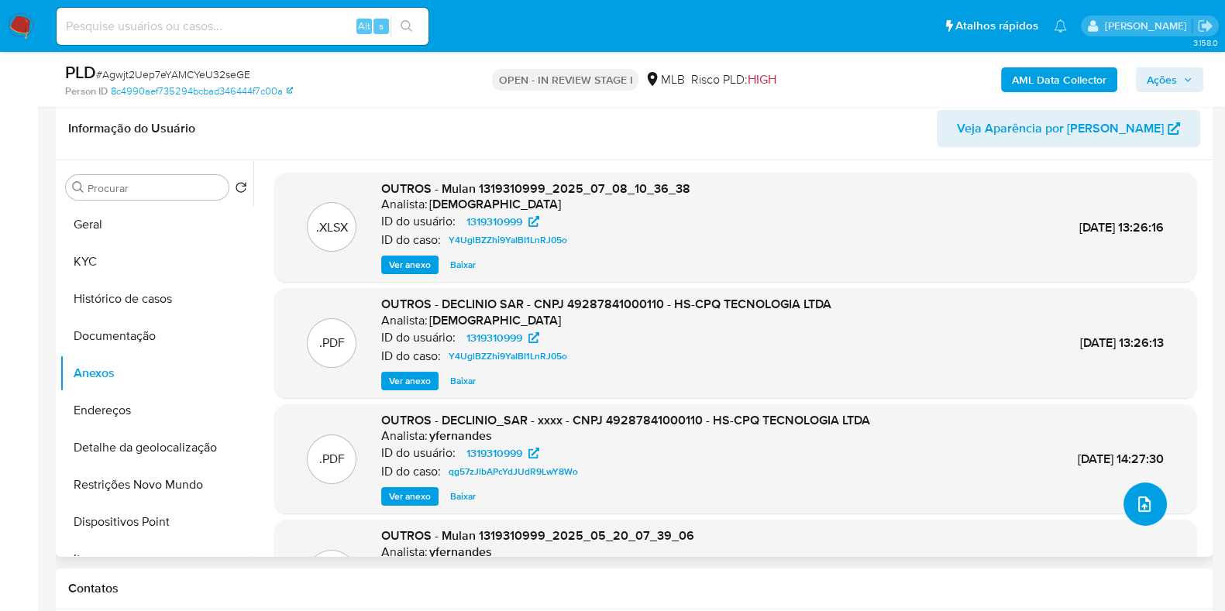
drag, startPoint x: 1137, startPoint y: 499, endPoint x: 1133, endPoint y: 513, distance: 14.5
click at [1136, 513] on span "upload-file" at bounding box center [1144, 504] width 17 height 19
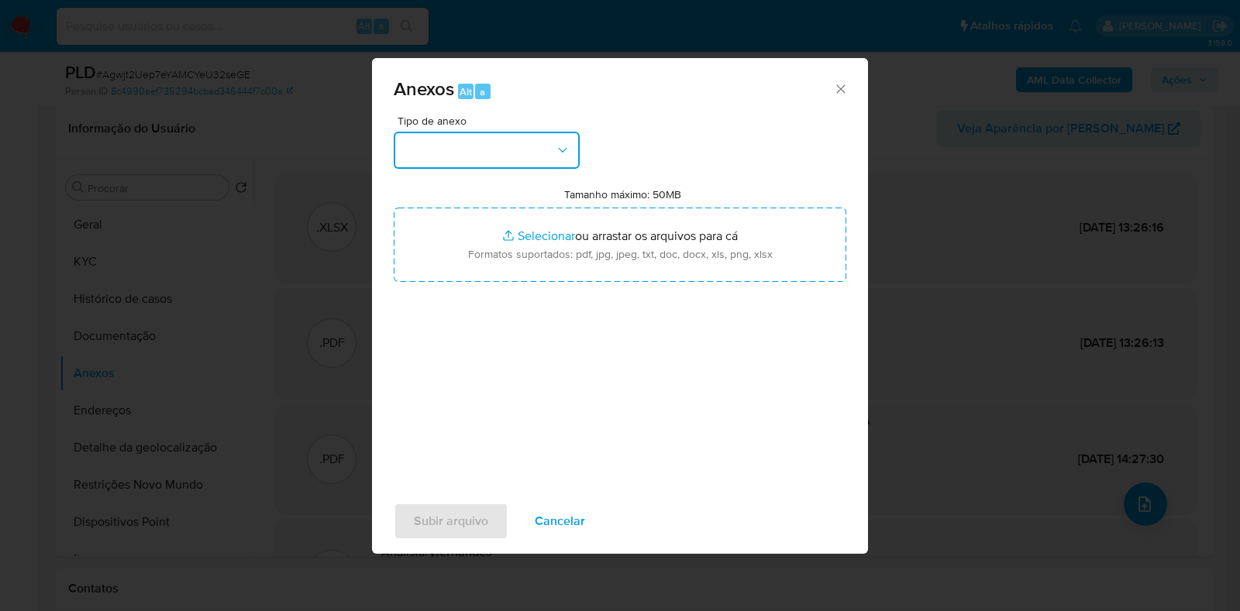
click at [555, 146] on icon "button" at bounding box center [562, 150] width 15 height 15
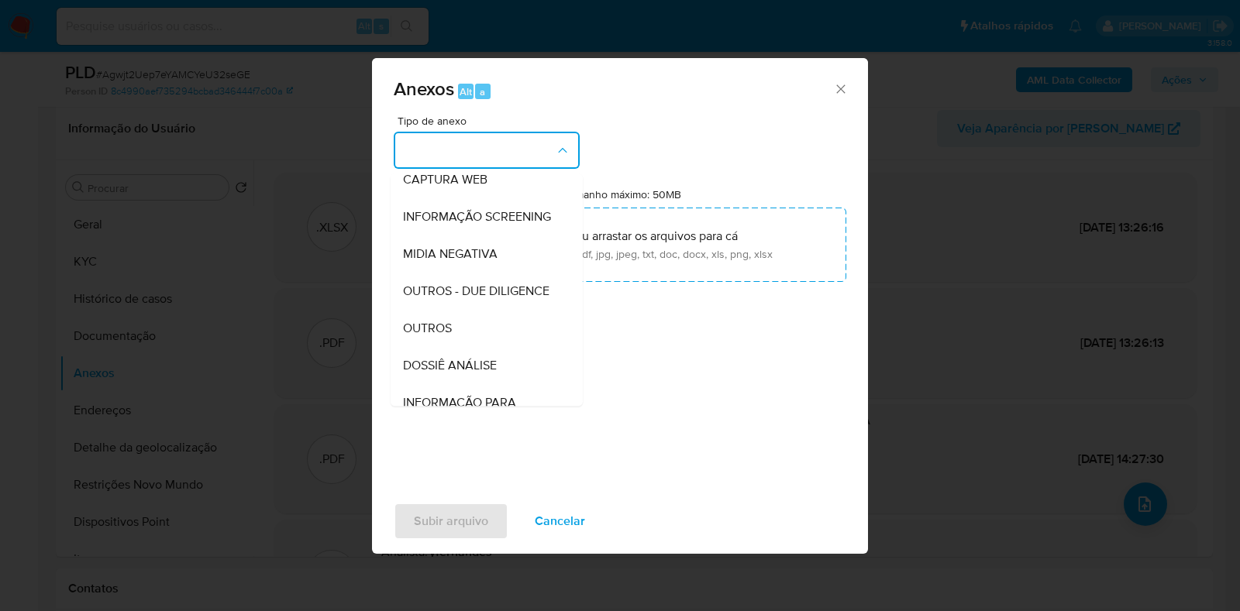
scroll to position [239, 0]
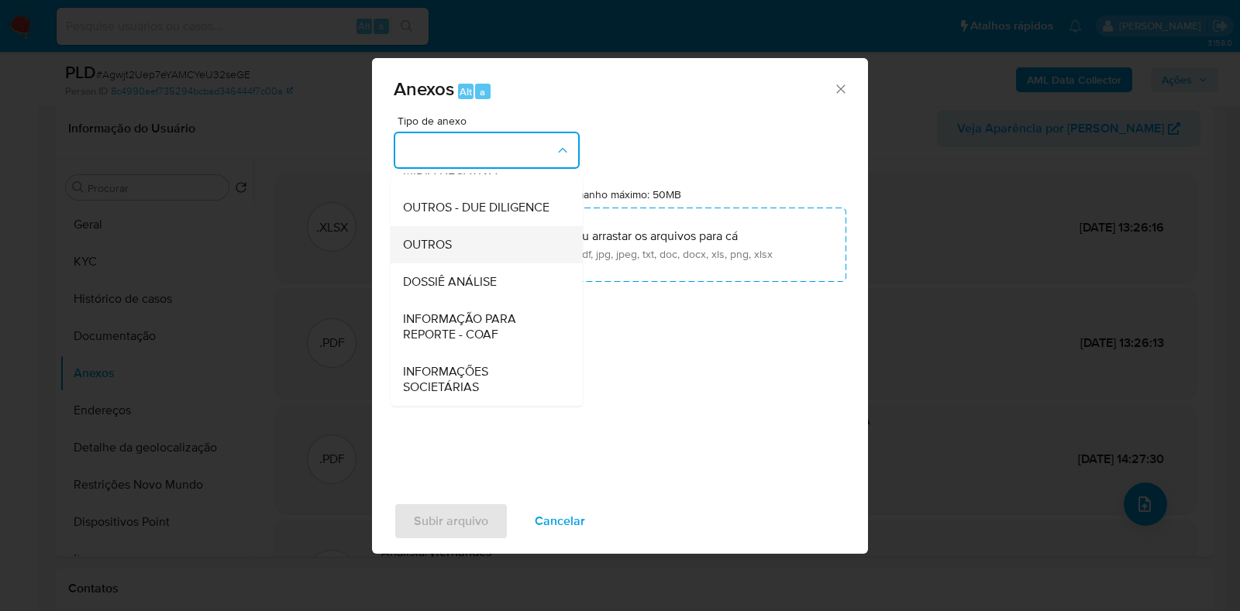
click at [505, 247] on div "OUTROS" at bounding box center [482, 244] width 158 height 37
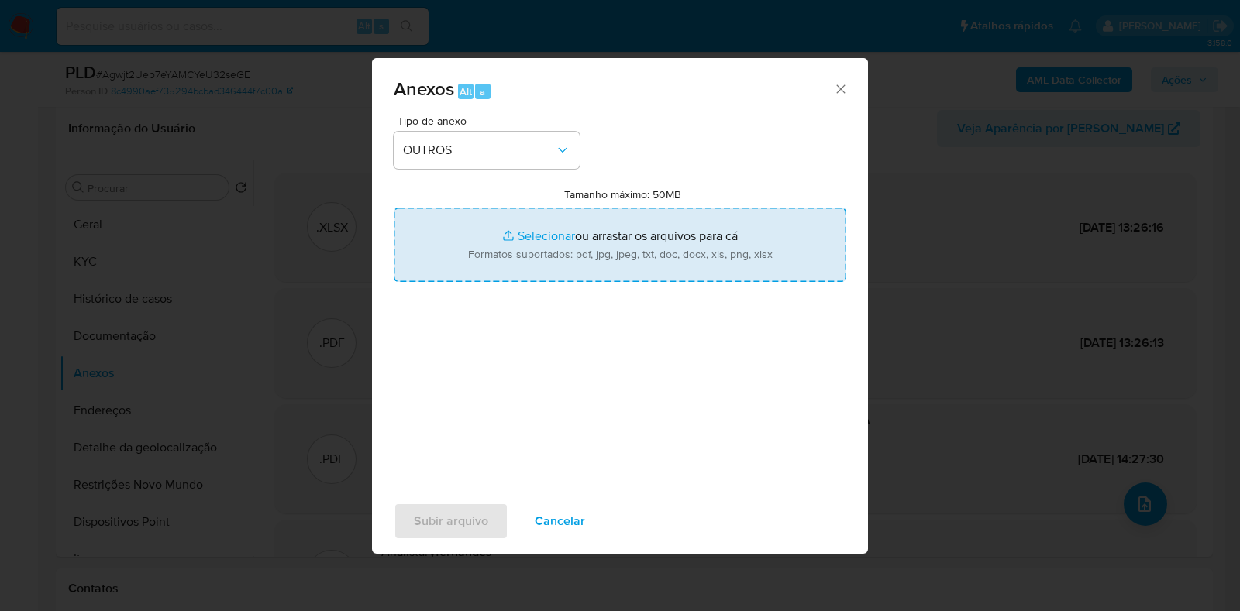
type input "C:\fakepath\Mulan - Agwjt2Uep7eYAMCYeU32seGE - CNPJ 49287841000110 - HS-CPQ TEC…"
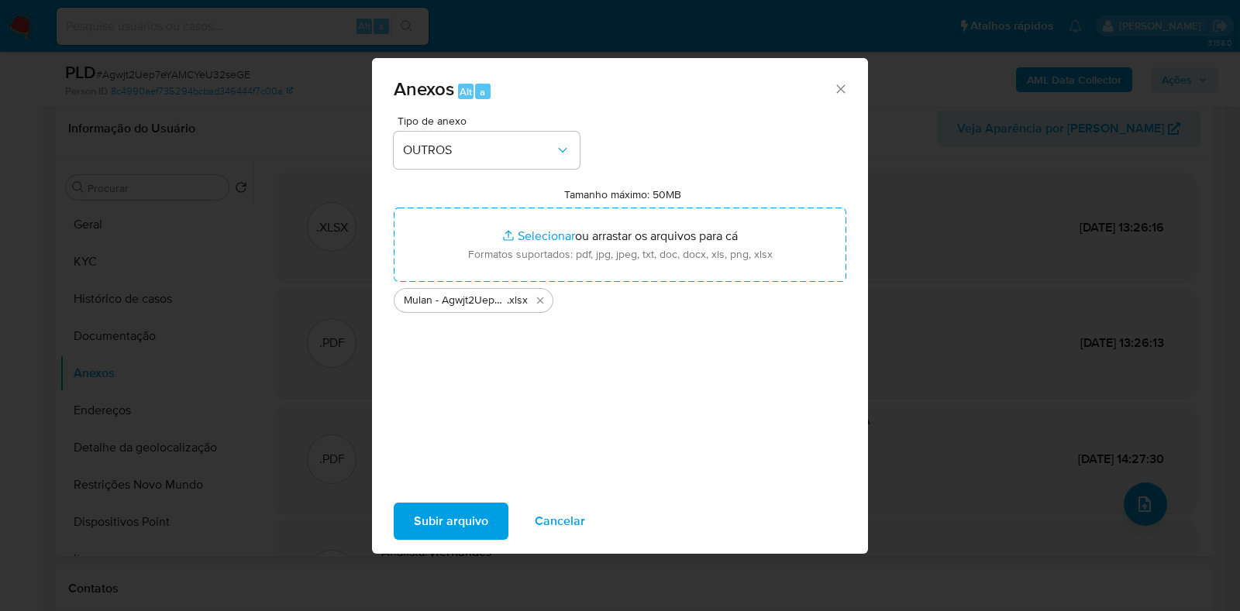
click at [466, 514] on span "Subir arquivo" at bounding box center [451, 521] width 74 height 34
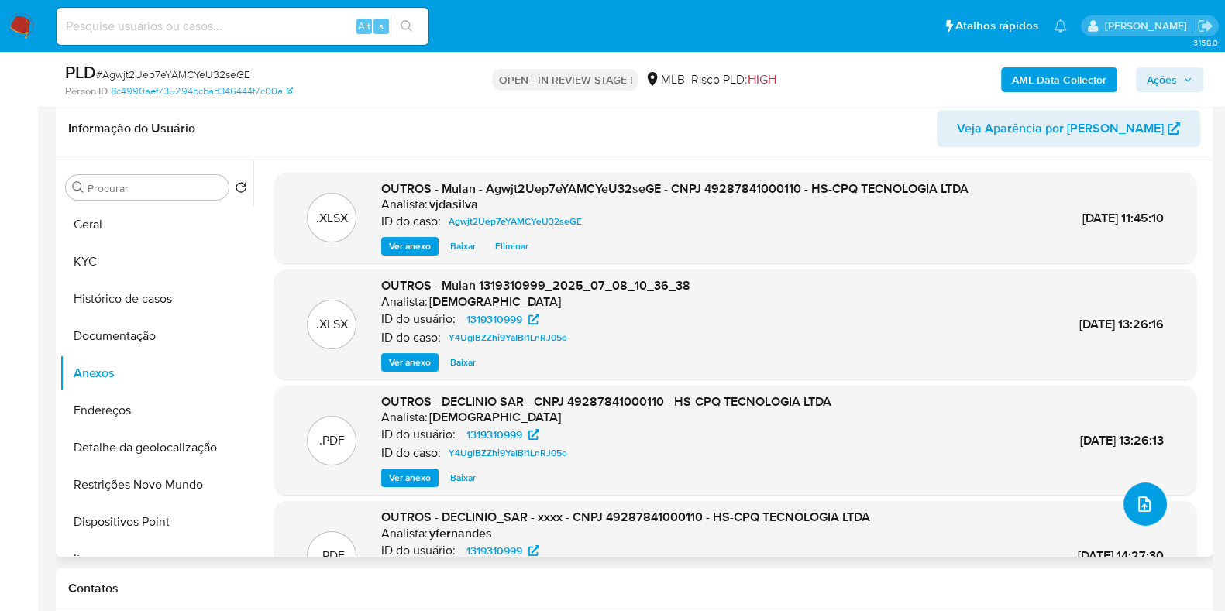
click at [1143, 501] on icon "upload-file" at bounding box center [1144, 504] width 19 height 19
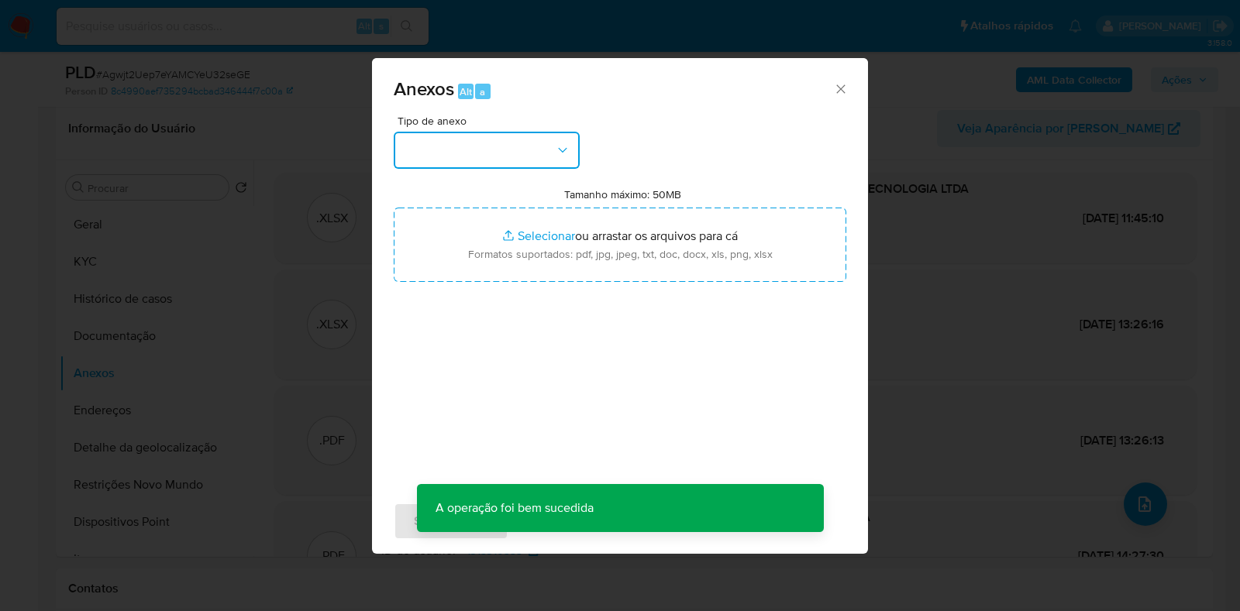
click at [566, 153] on icon "button" at bounding box center [562, 150] width 15 height 15
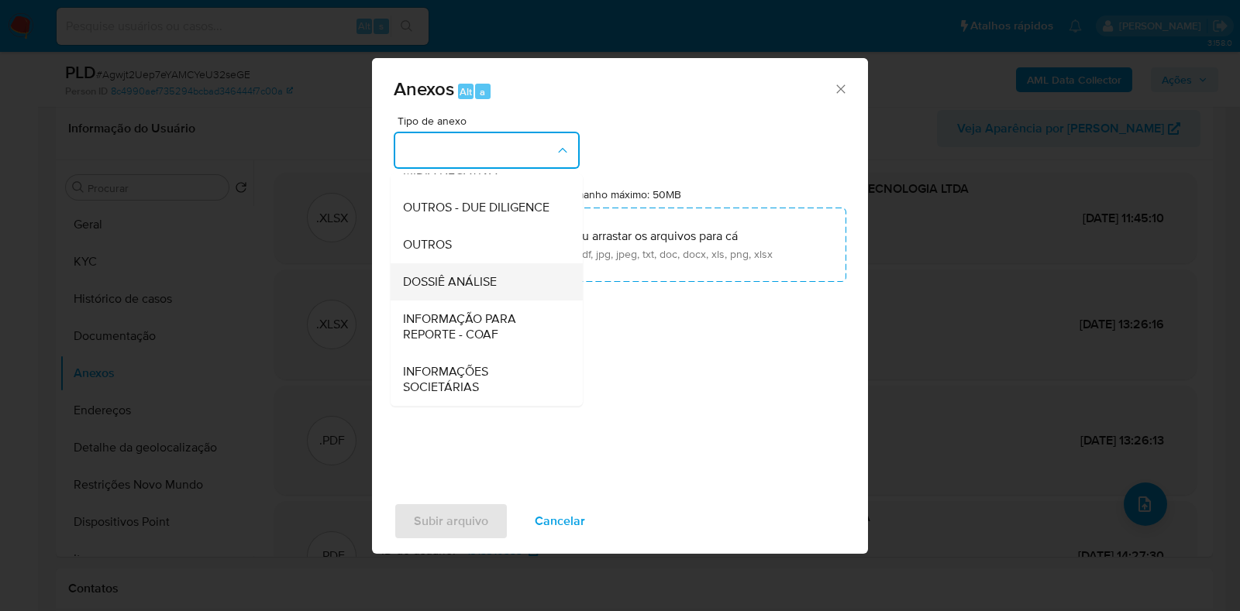
click at [510, 274] on div "DOSSIÊ ANÁLISE" at bounding box center [482, 281] width 158 height 37
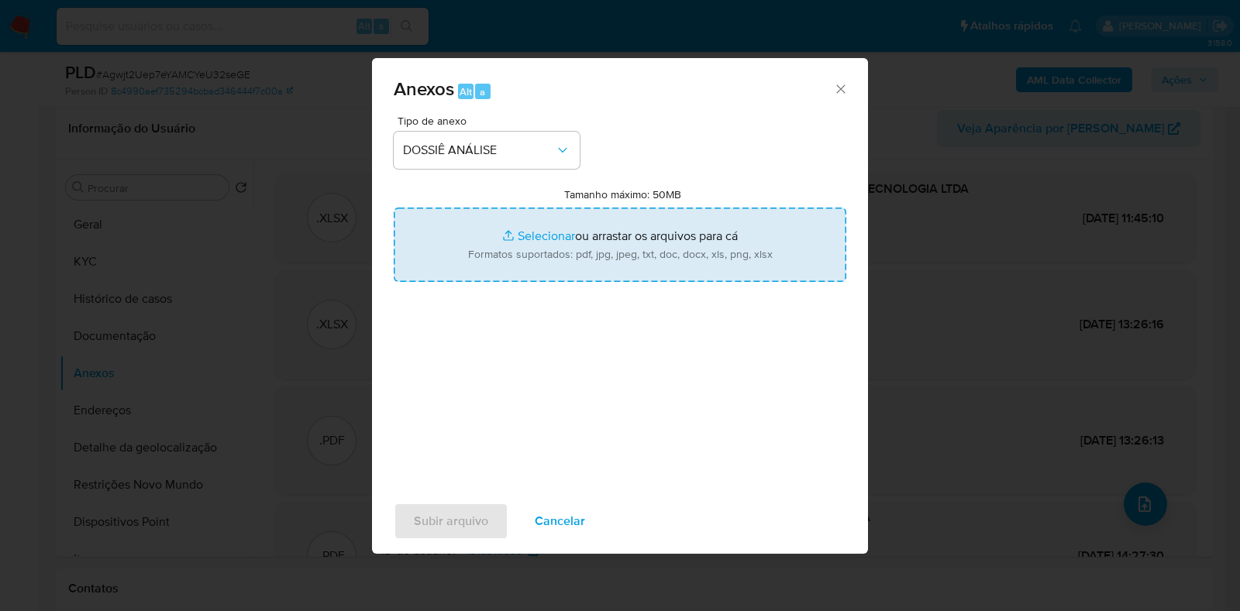
type input "C:\fakepath\SAR - XXXX - CNPJ 49287841000110 - HS-CPQ TECNOLOGIA LTDA.pdf"
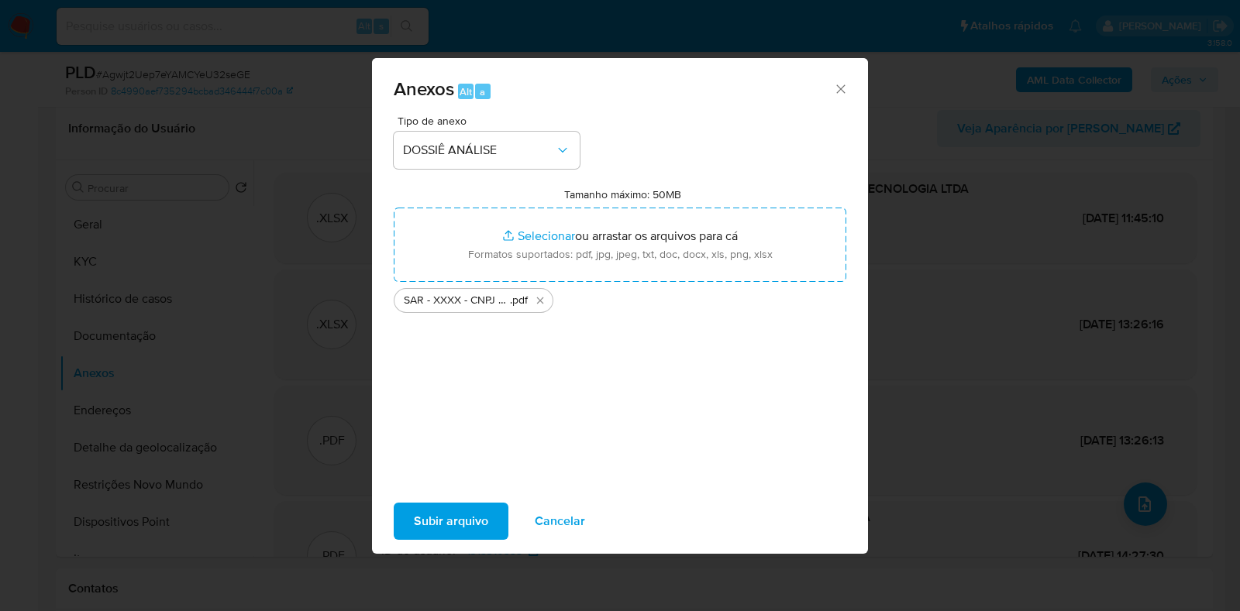
click at [445, 525] on span "Subir arquivo" at bounding box center [451, 521] width 74 height 34
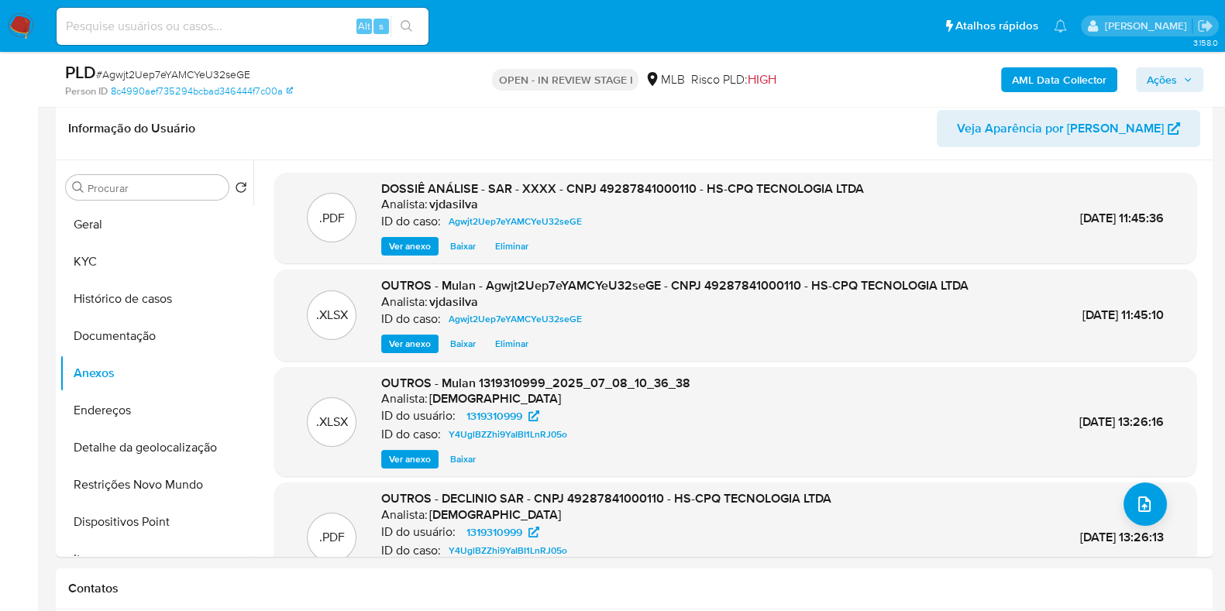
click at [1162, 86] on span "Ações" at bounding box center [1162, 79] width 30 height 25
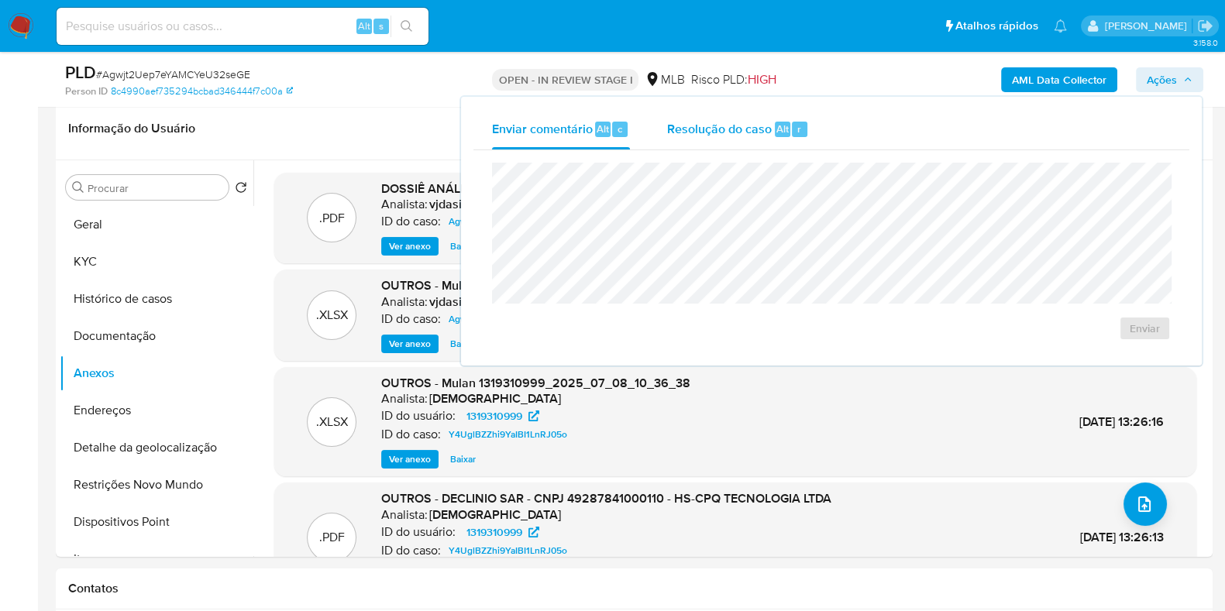
click at [721, 129] on span "Resolução do caso" at bounding box center [719, 128] width 105 height 18
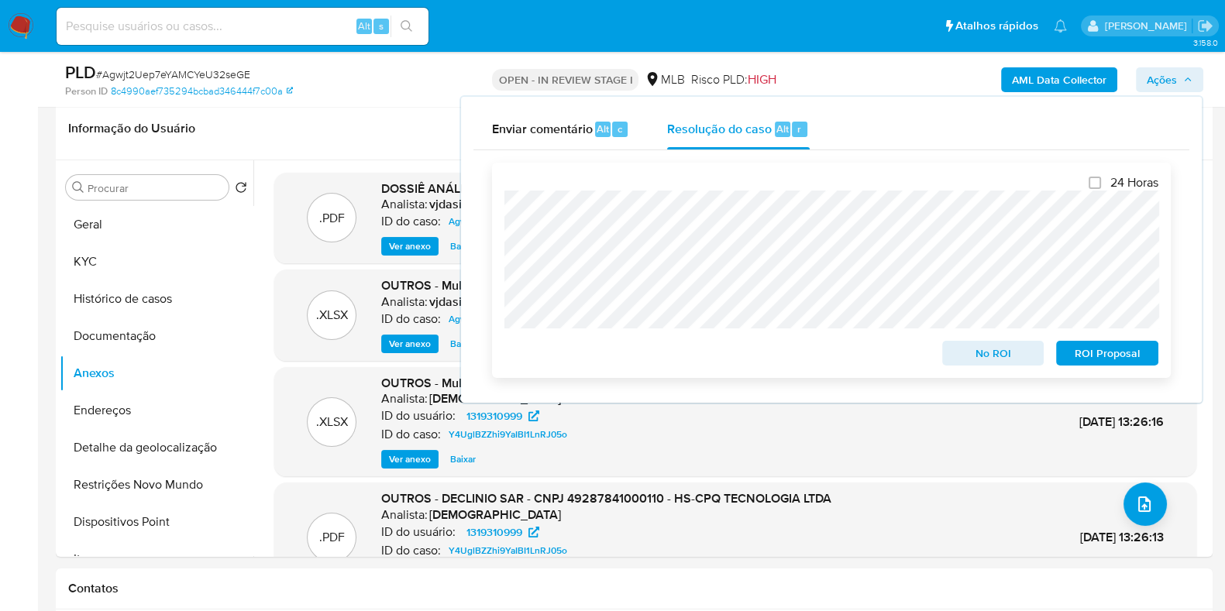
click at [1090, 353] on span "ROI Proposal" at bounding box center [1107, 354] width 81 height 22
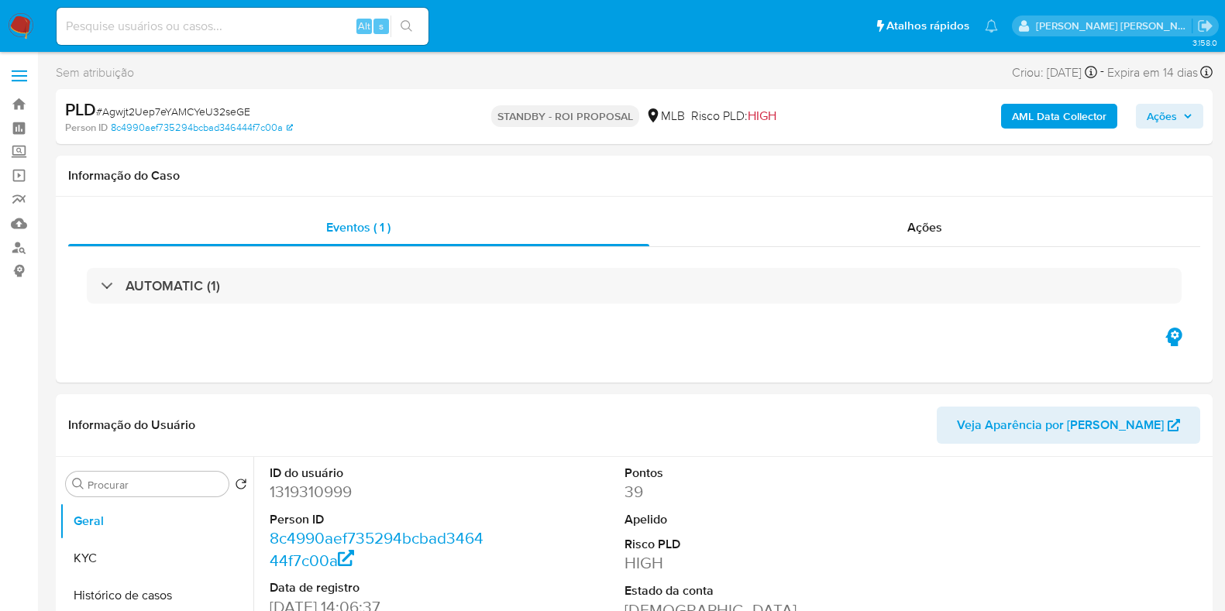
select select "10"
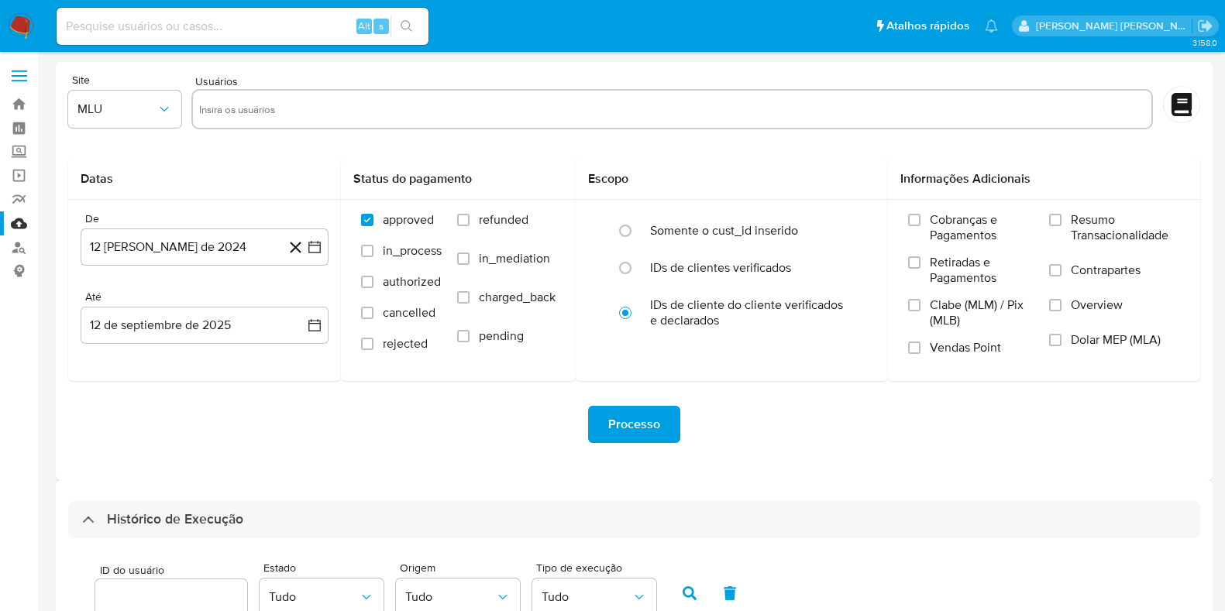
select select "50"
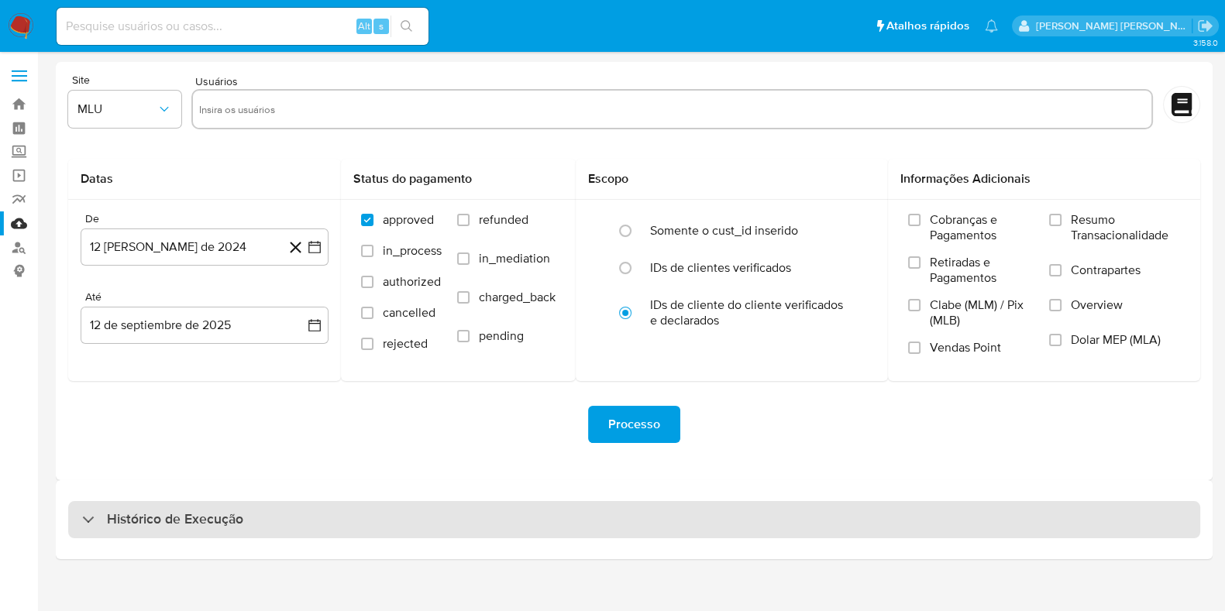
click at [305, 517] on div "Histórico de Execução" at bounding box center [634, 519] width 1132 height 37
select select "10"
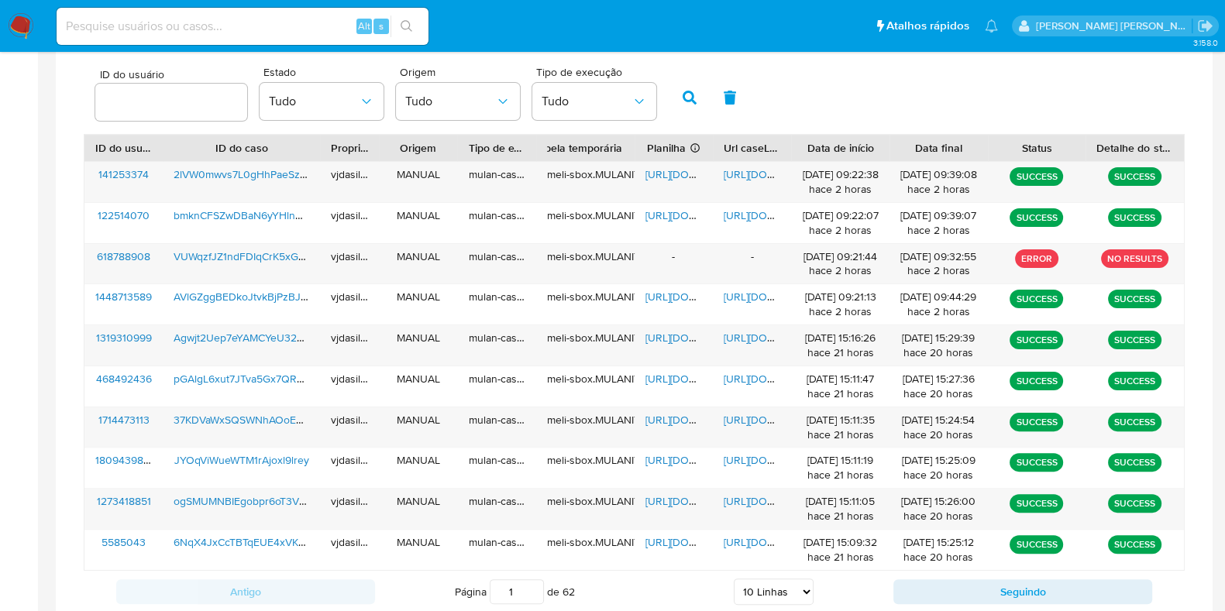
scroll to position [515, 0]
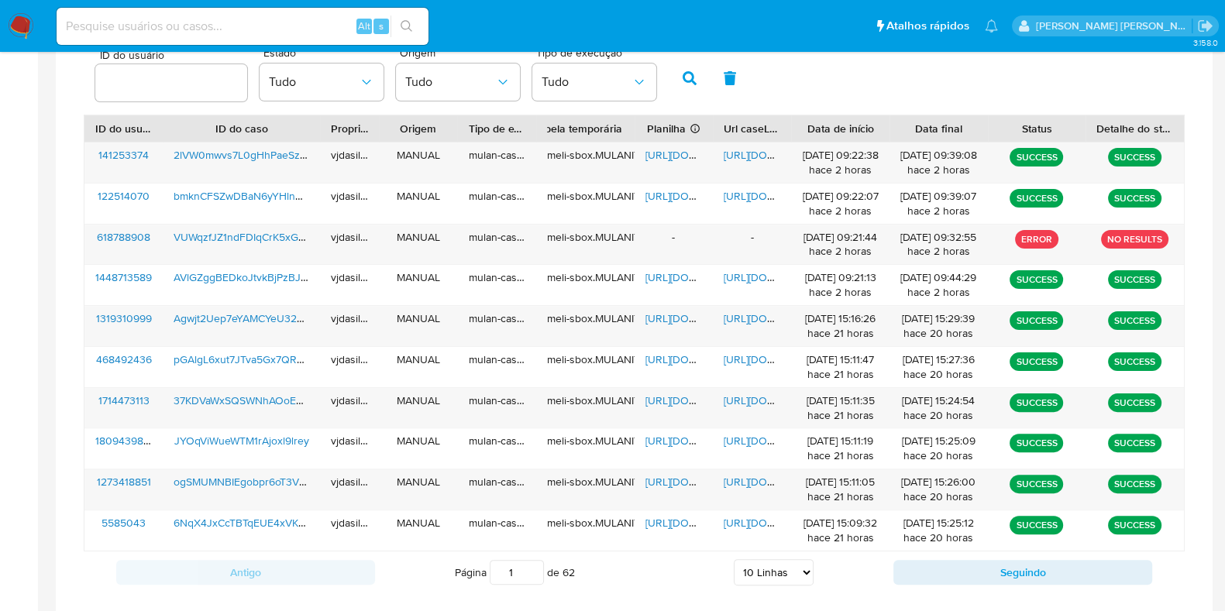
click at [1219, 440] on main "3.158.0" at bounding box center [612, 90] width 1225 height 1211
click at [271, 230] on span "VUWqzfJZ1ndFDIqCrK5xG5bC" at bounding box center [246, 236] width 144 height 15
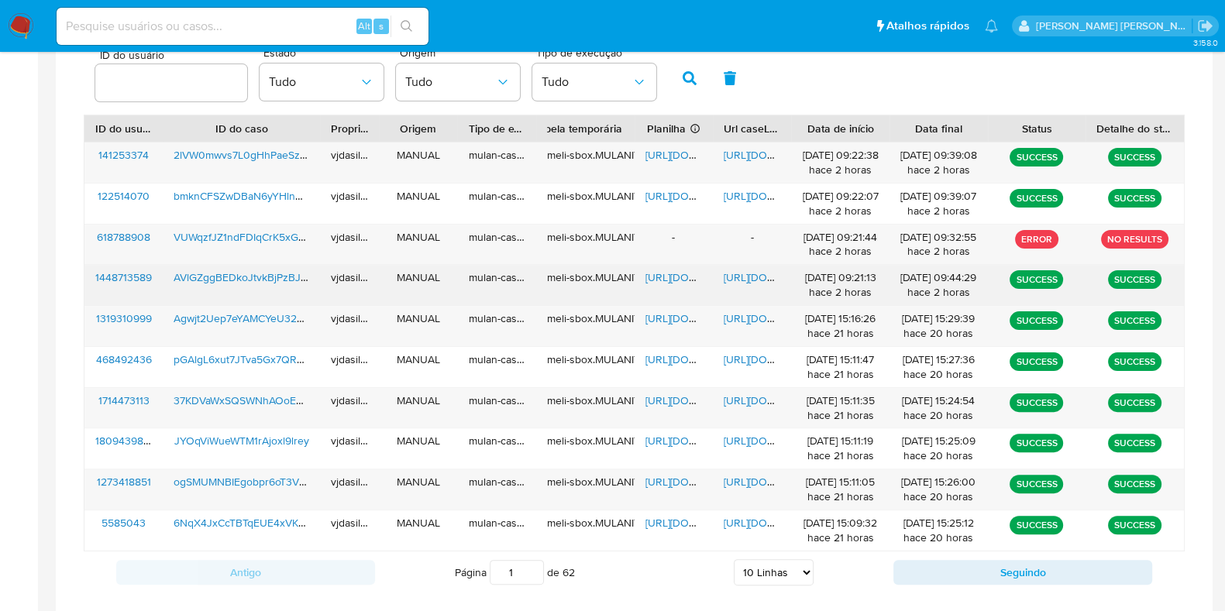
click at [743, 277] on span "https://docs.google.com/document/d/1YM51_2GruV8L9vJperyyDdAGkn9lkqrDFdiNQV7f9JI…" at bounding box center [777, 277] width 107 height 15
click at [277, 272] on span "AVlGZggBEDkoJtvkBjPzBJ7w" at bounding box center [244, 277] width 140 height 15
click at [672, 273] on span "https://docs.google.com/spreadsheets/d/1AAhdb0rZLP2_2QP8X5ToK_ItBO6F_tMOlxUDXFG…" at bounding box center [698, 277] width 107 height 15
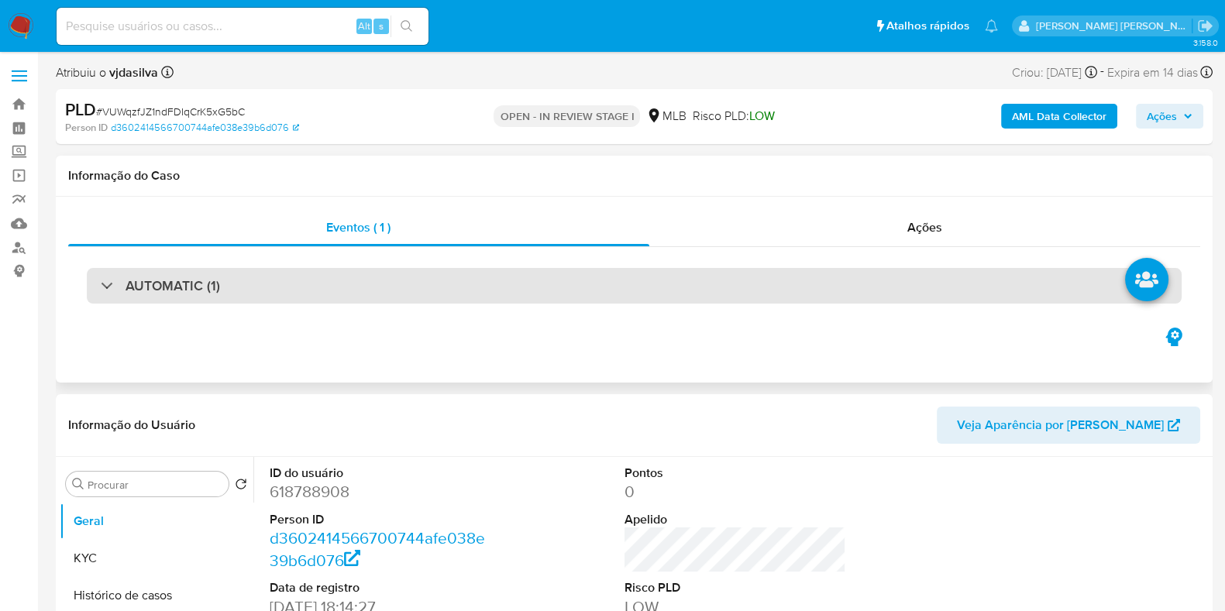
click at [484, 284] on div "AUTOMATIC (1)" at bounding box center [634, 286] width 1095 height 36
select select "10"
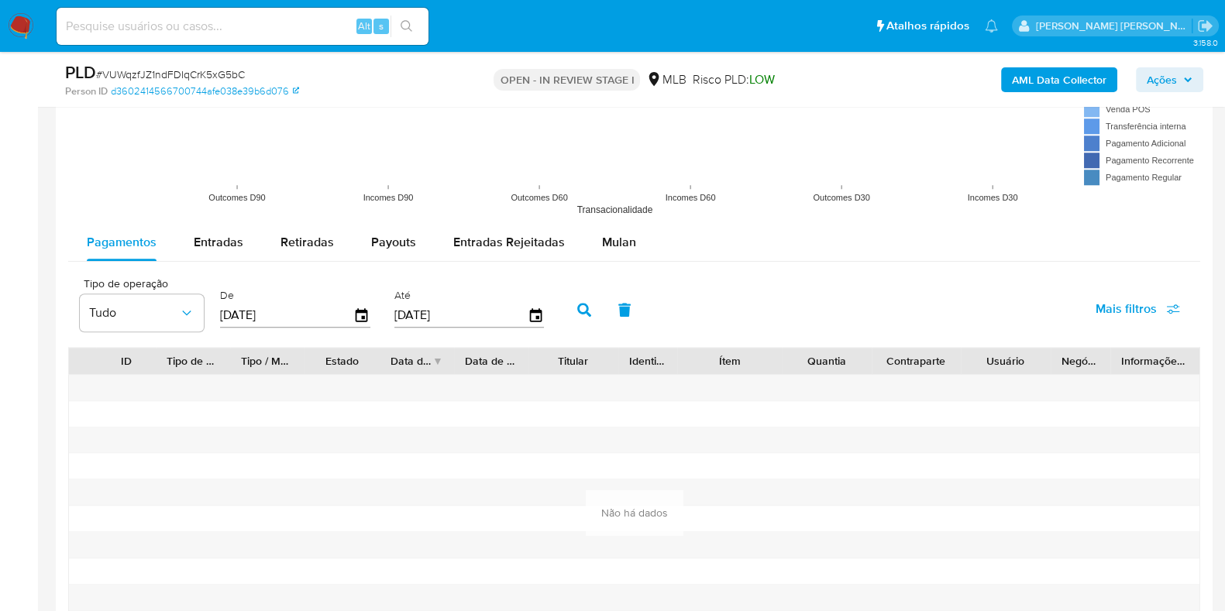
scroll to position [1868, 0]
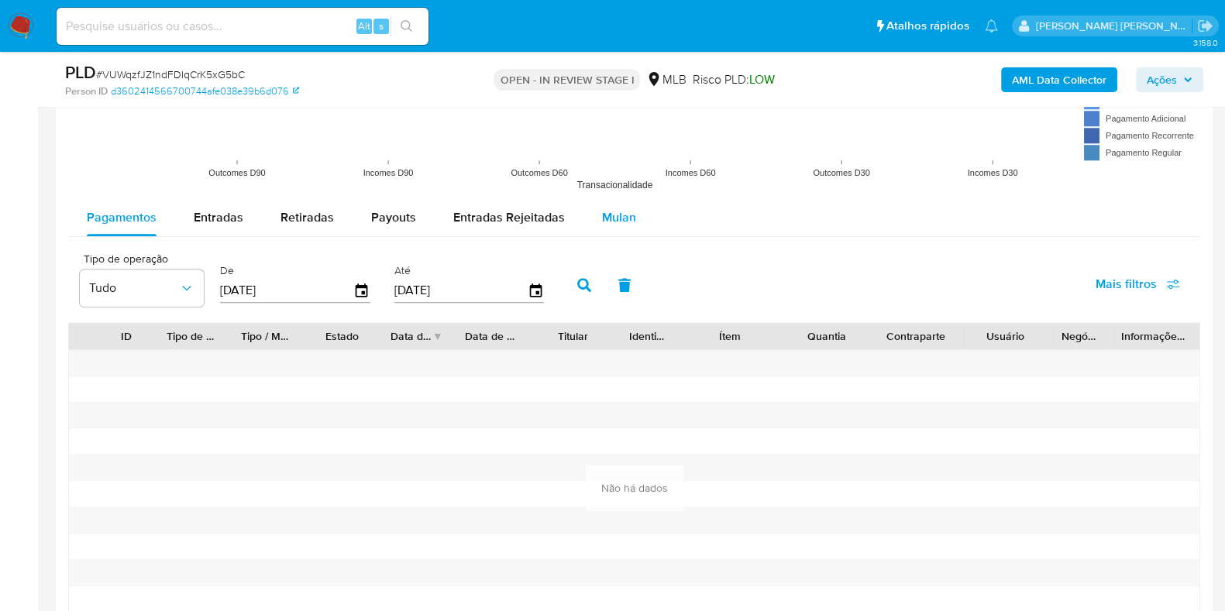
click at [604, 215] on span "Mulan" at bounding box center [619, 217] width 34 height 18
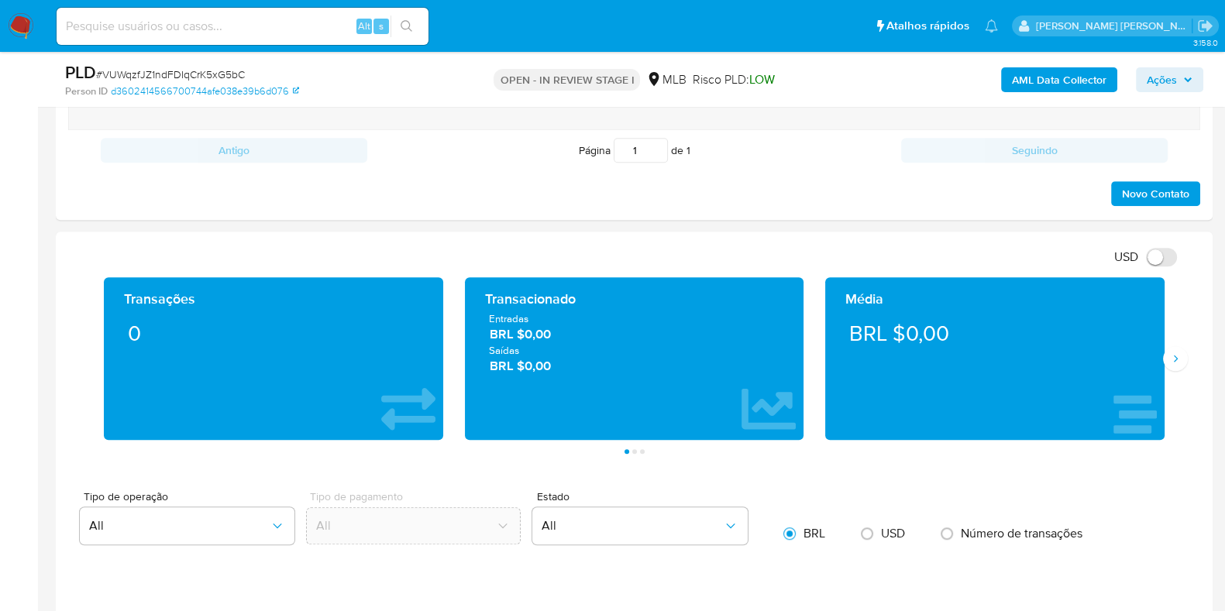
scroll to position [1209, 0]
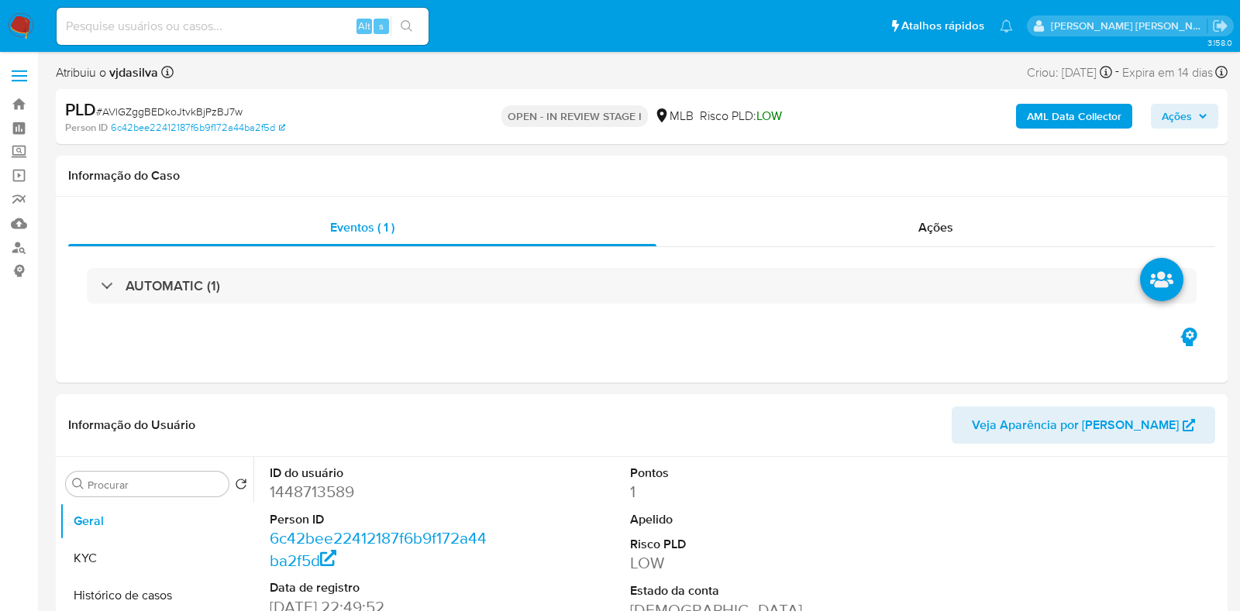
select select "10"
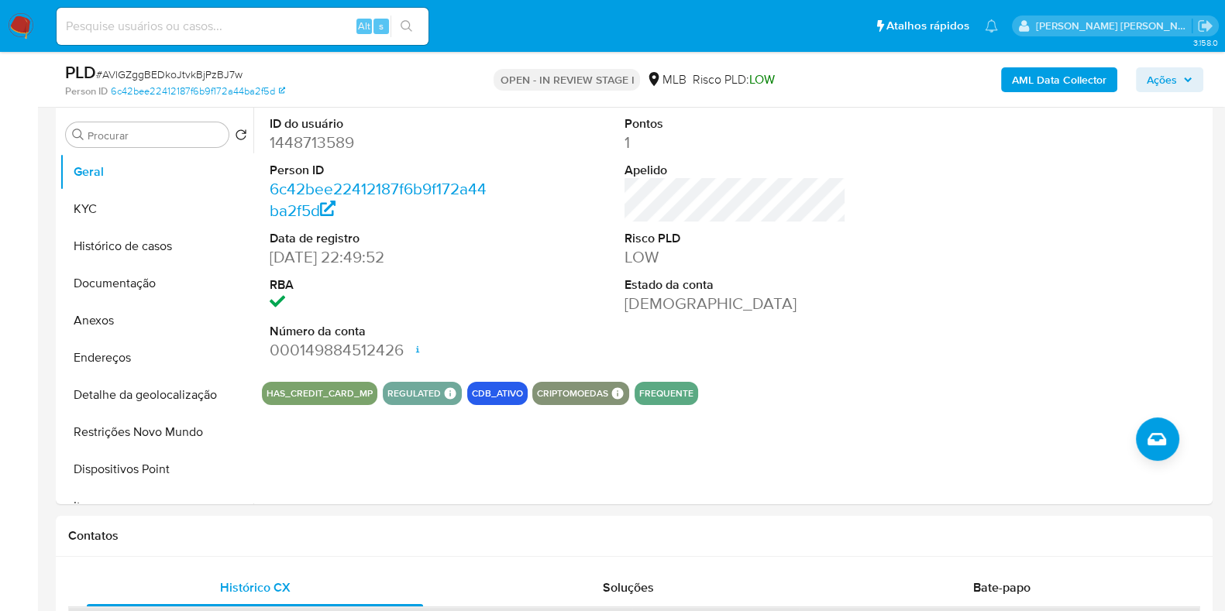
scroll to position [309, 0]
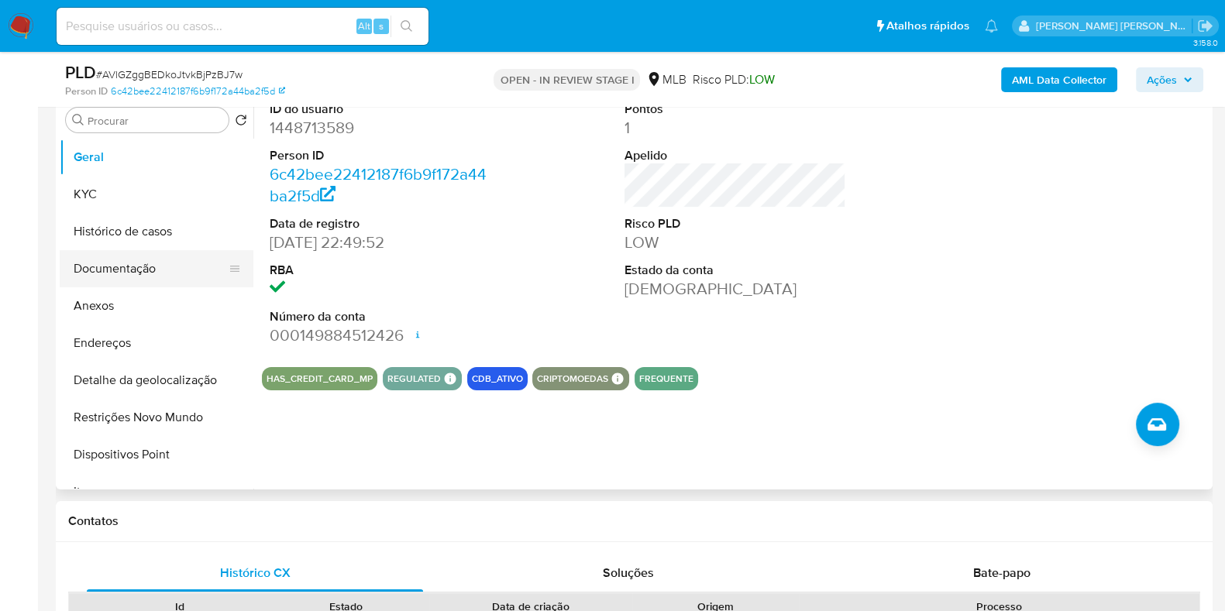
click at [160, 264] on button "Documentação" at bounding box center [150, 268] width 181 height 37
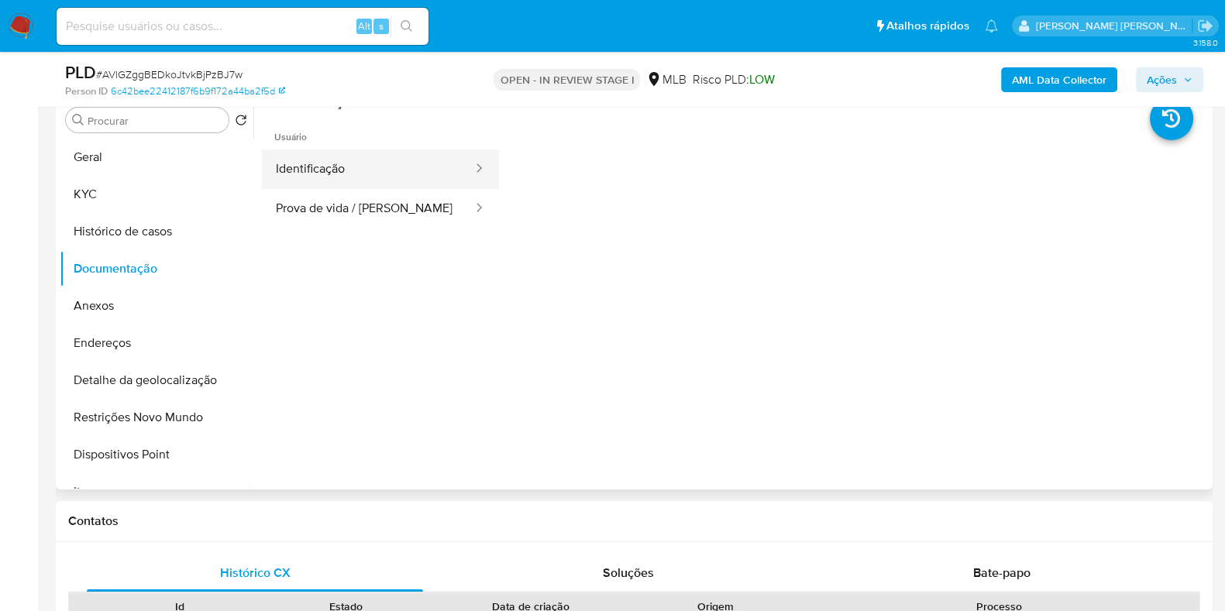
click at [356, 170] on button "Identificação" at bounding box center [368, 170] width 212 height 40
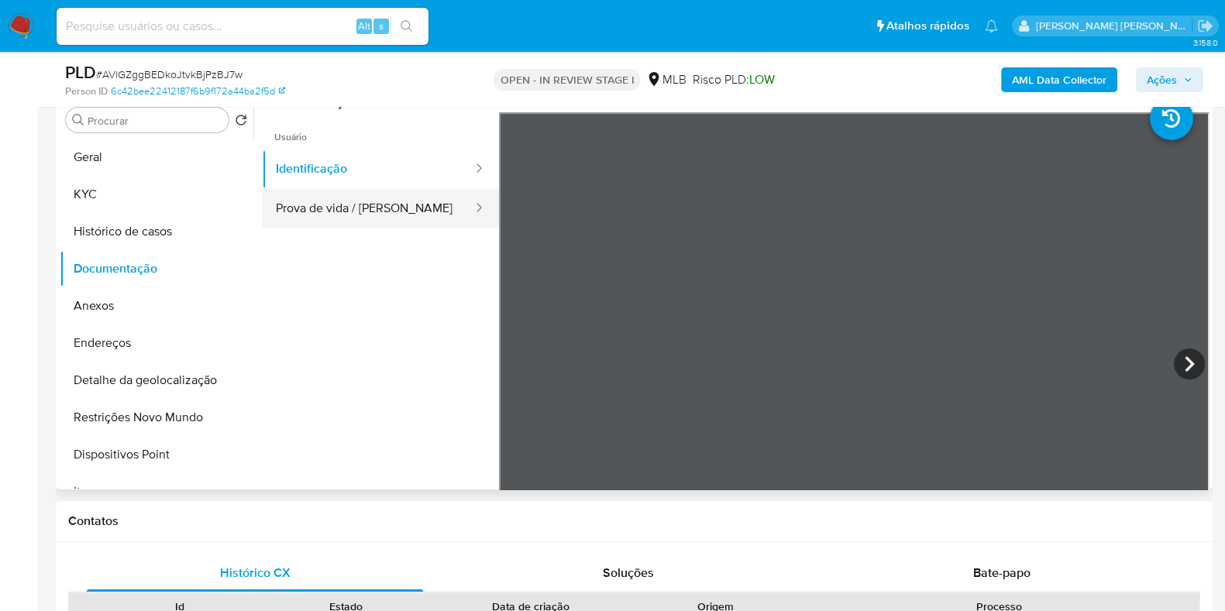
click at [371, 201] on button "Prova de vida / [PERSON_NAME]" at bounding box center [368, 209] width 212 height 40
